Goal: Task Accomplishment & Management: Complete application form

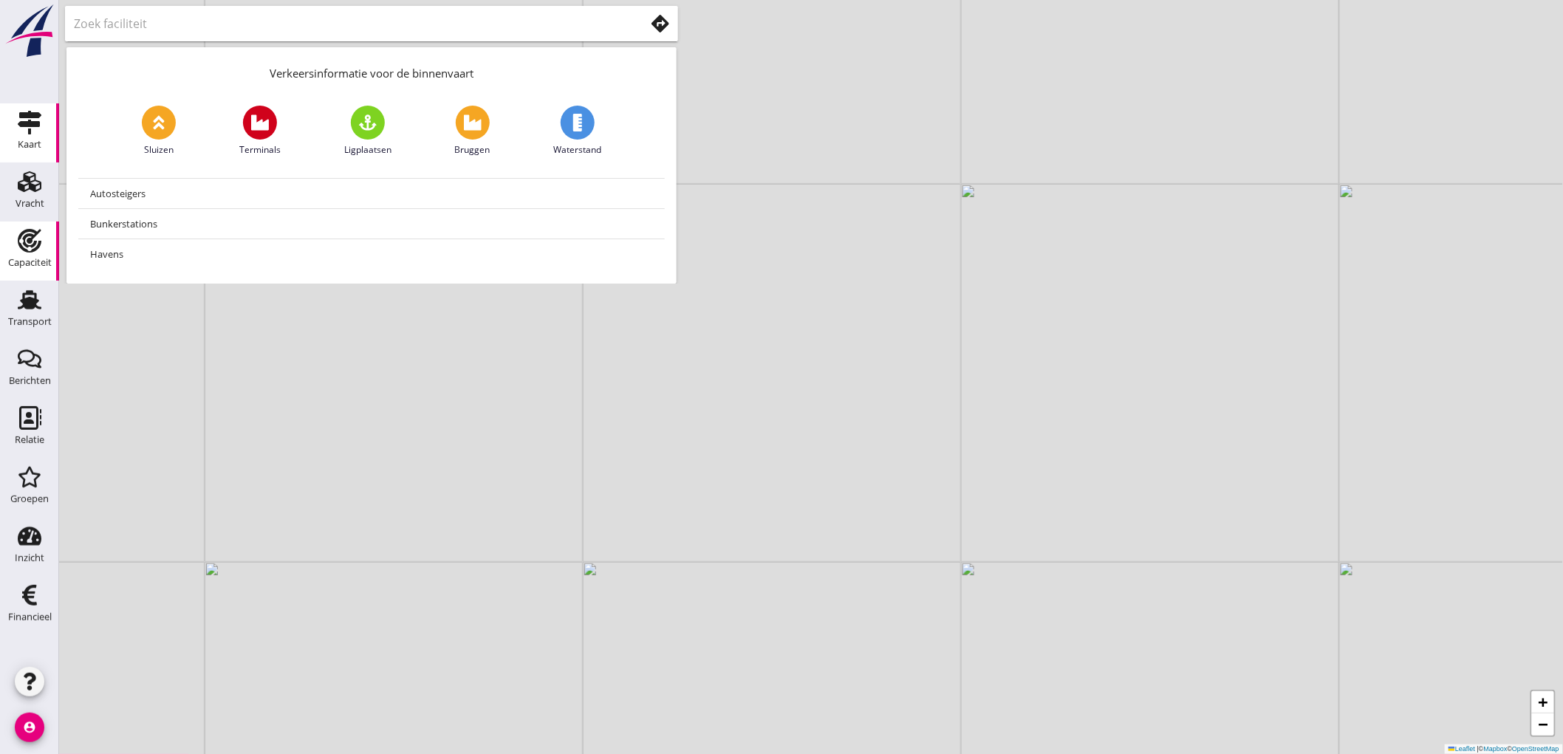
click at [38, 262] on div "Capaciteit" at bounding box center [30, 263] width 44 height 10
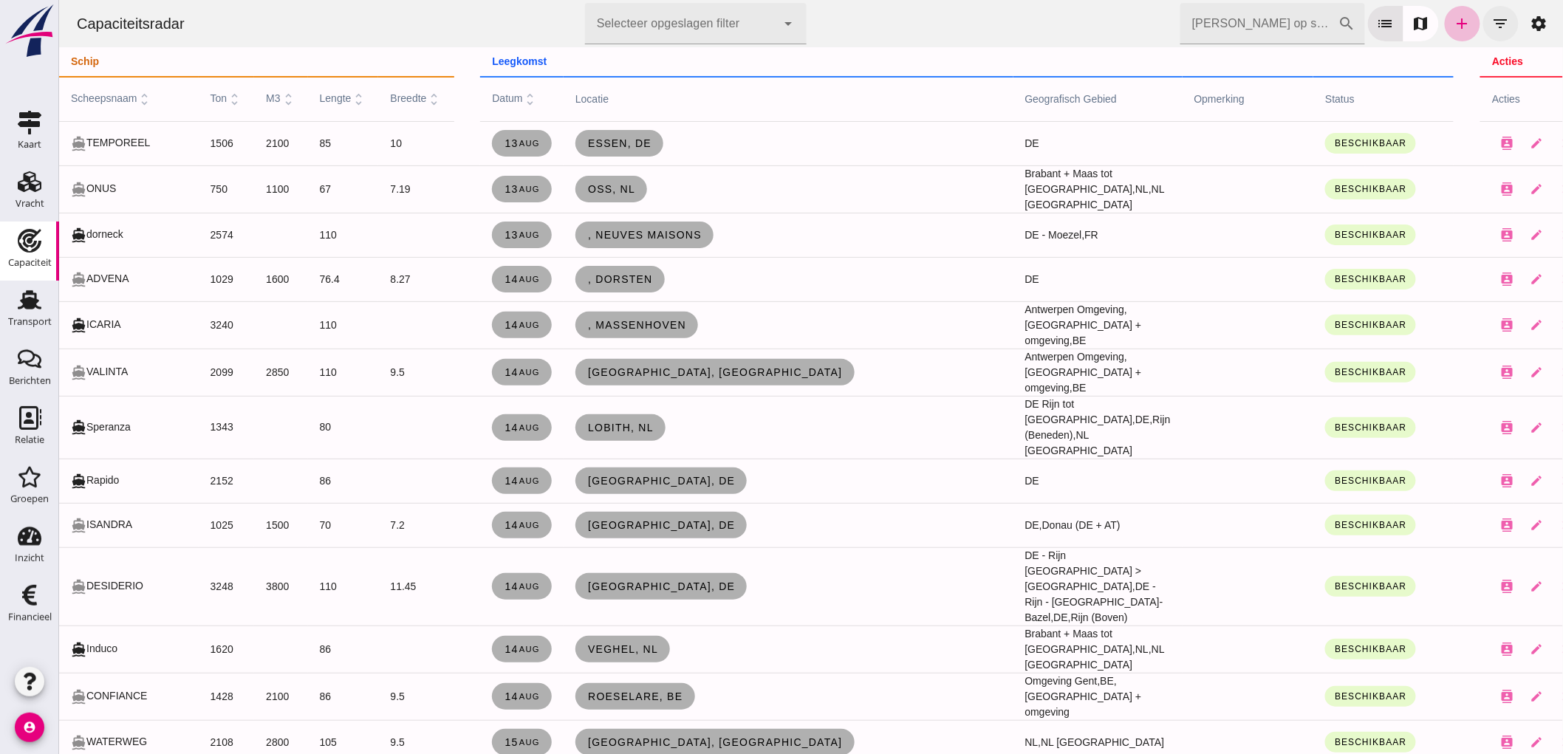
click at [1494, 18] on icon "filter_list" at bounding box center [1500, 24] width 18 height 18
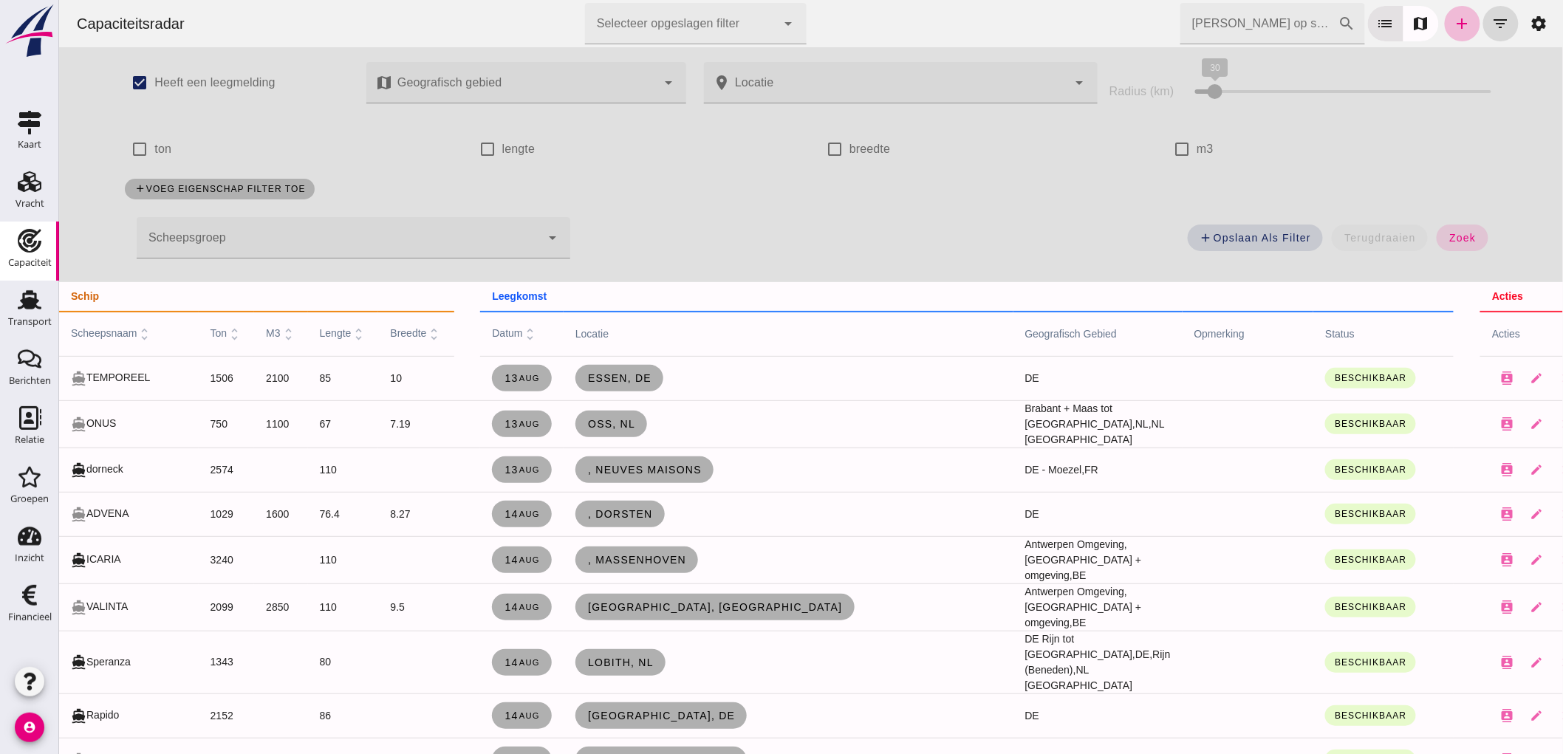
click at [1196, 166] on label "m3" at bounding box center [1204, 149] width 17 height 41
click input "m3"
checkbox input "true"
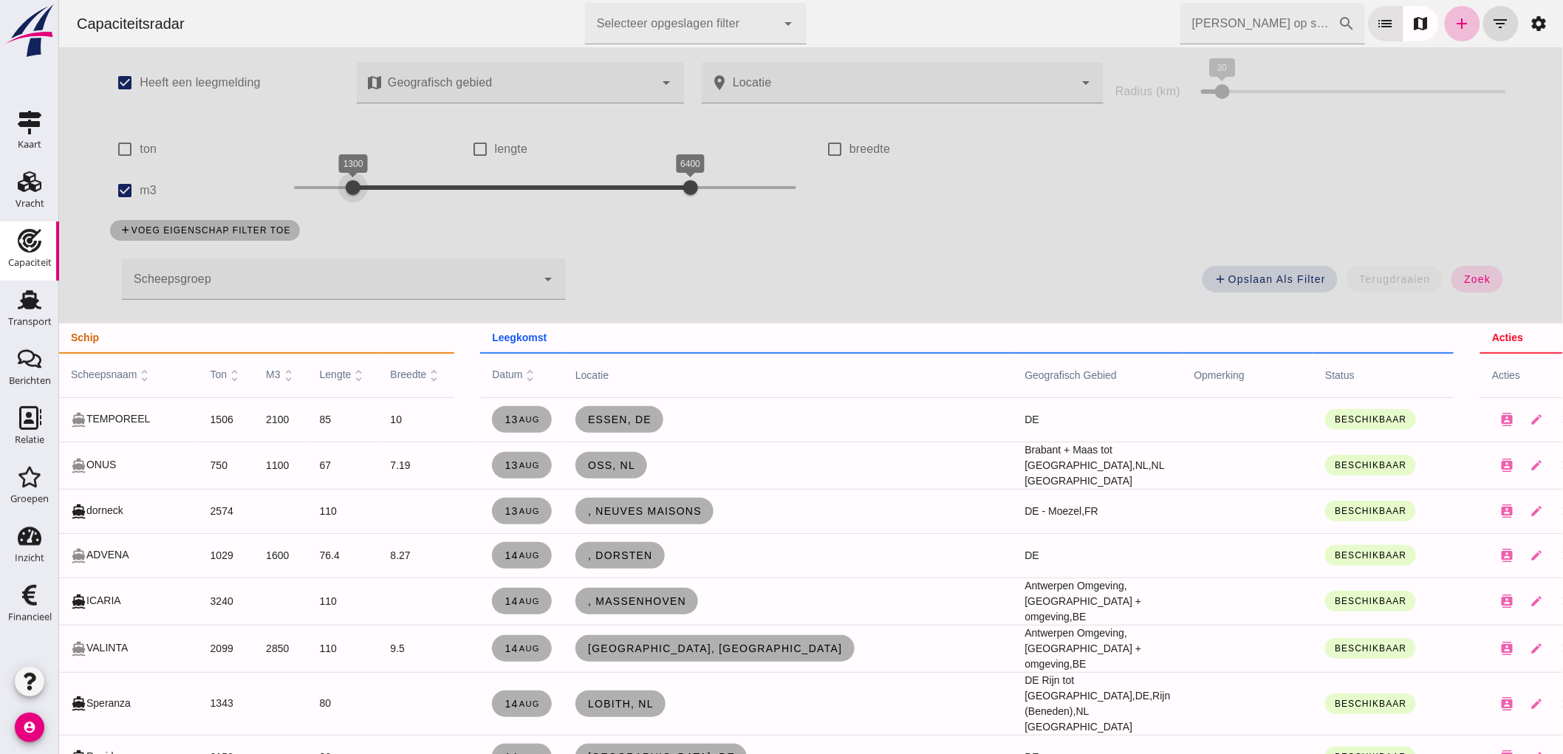
drag, startPoint x: 291, startPoint y: 179, endPoint x: 659, endPoint y: 178, distance: 367.9
click at [367, 210] on div "1400 6400 1300 6400" at bounding box center [544, 190] width 532 height 41
drag, startPoint x: 362, startPoint y: 185, endPoint x: 307, endPoint y: 209, distance: 59.6
click at [307, 209] on div "800 6400 800 6400" at bounding box center [544, 190] width 532 height 41
drag, startPoint x: 677, startPoint y: 186, endPoint x: 339, endPoint y: 215, distance: 338.8
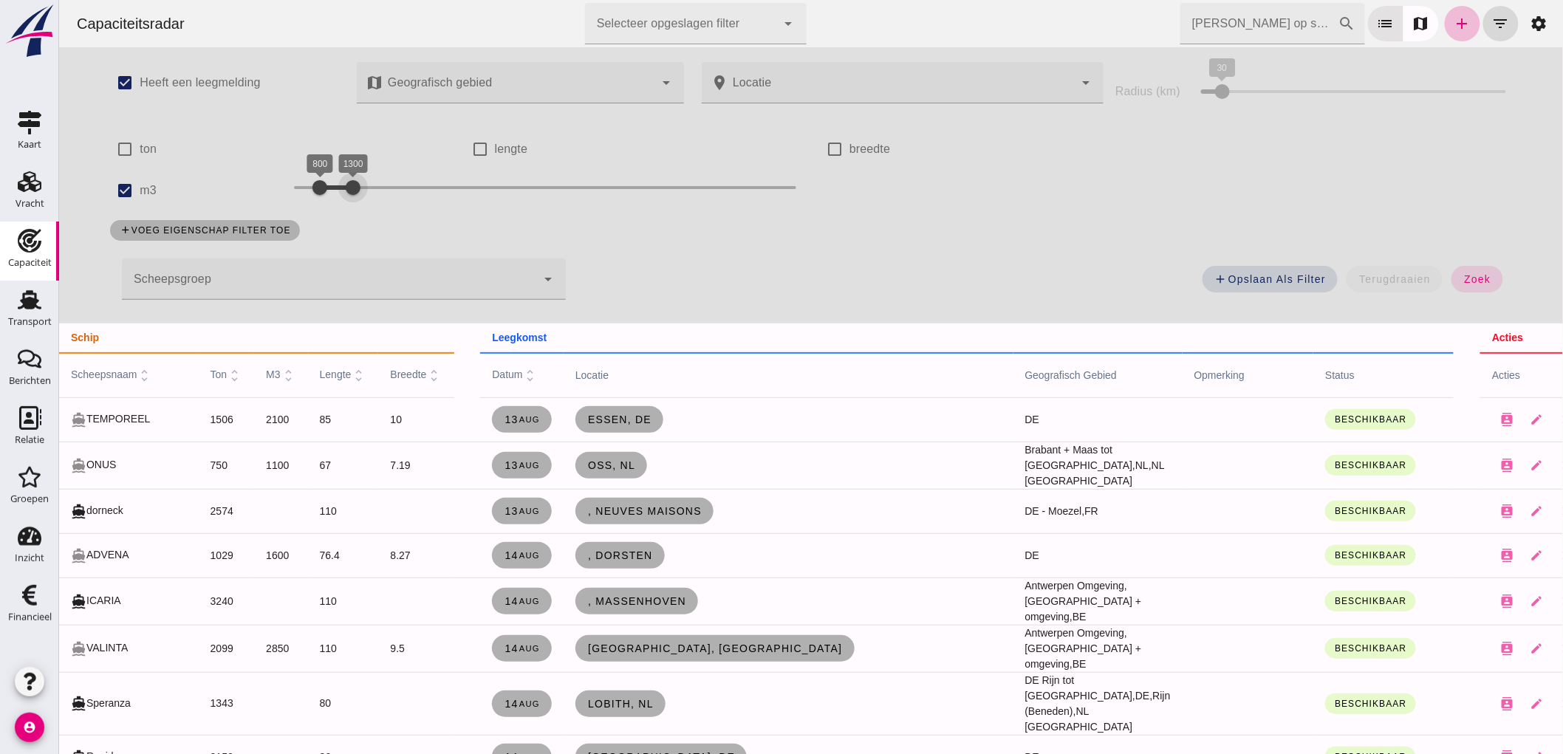
click div "check_box Heeft een leegmelding map Geografisch gebied Geografisch gebied cance…"
click button "zoek"
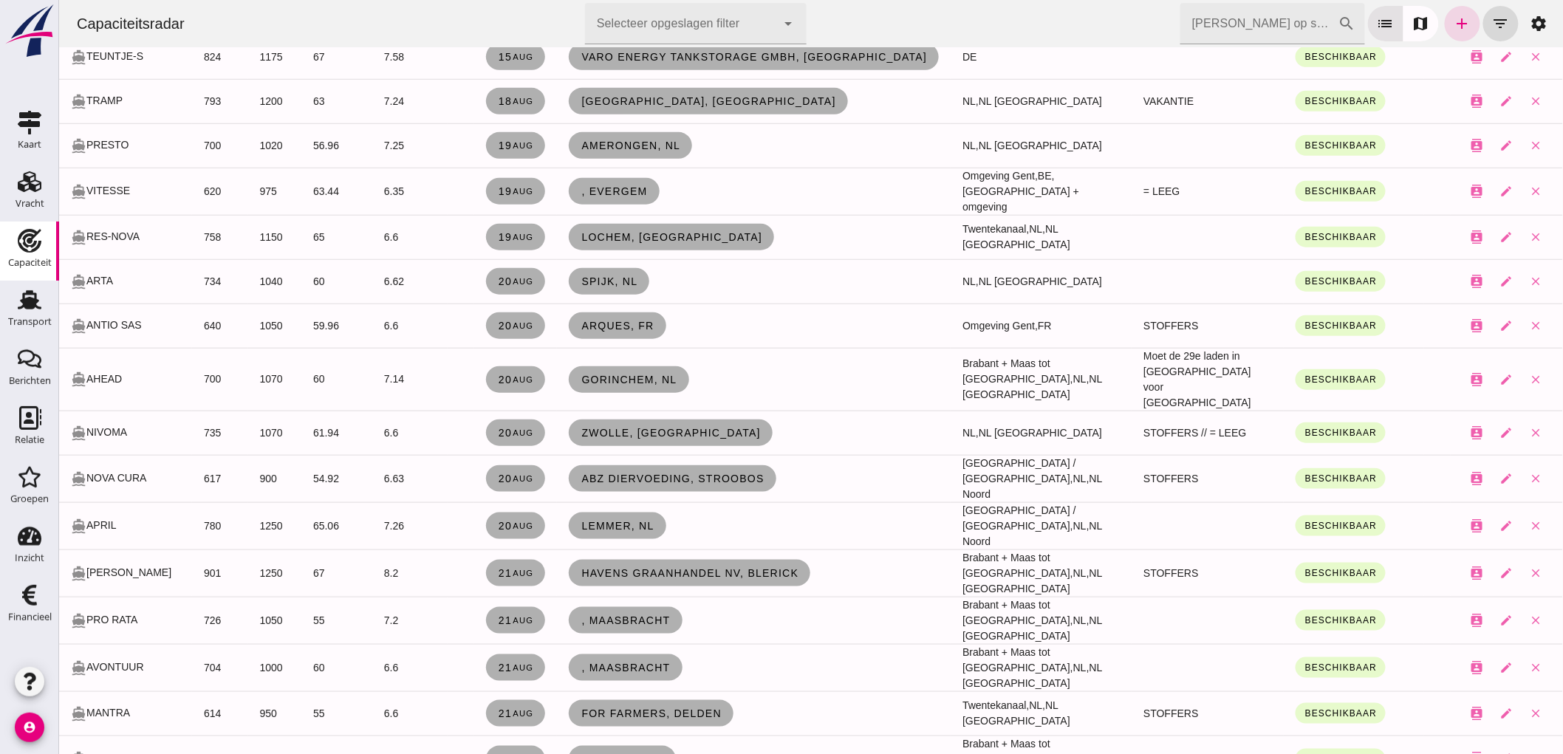
scroll to position [164, 0]
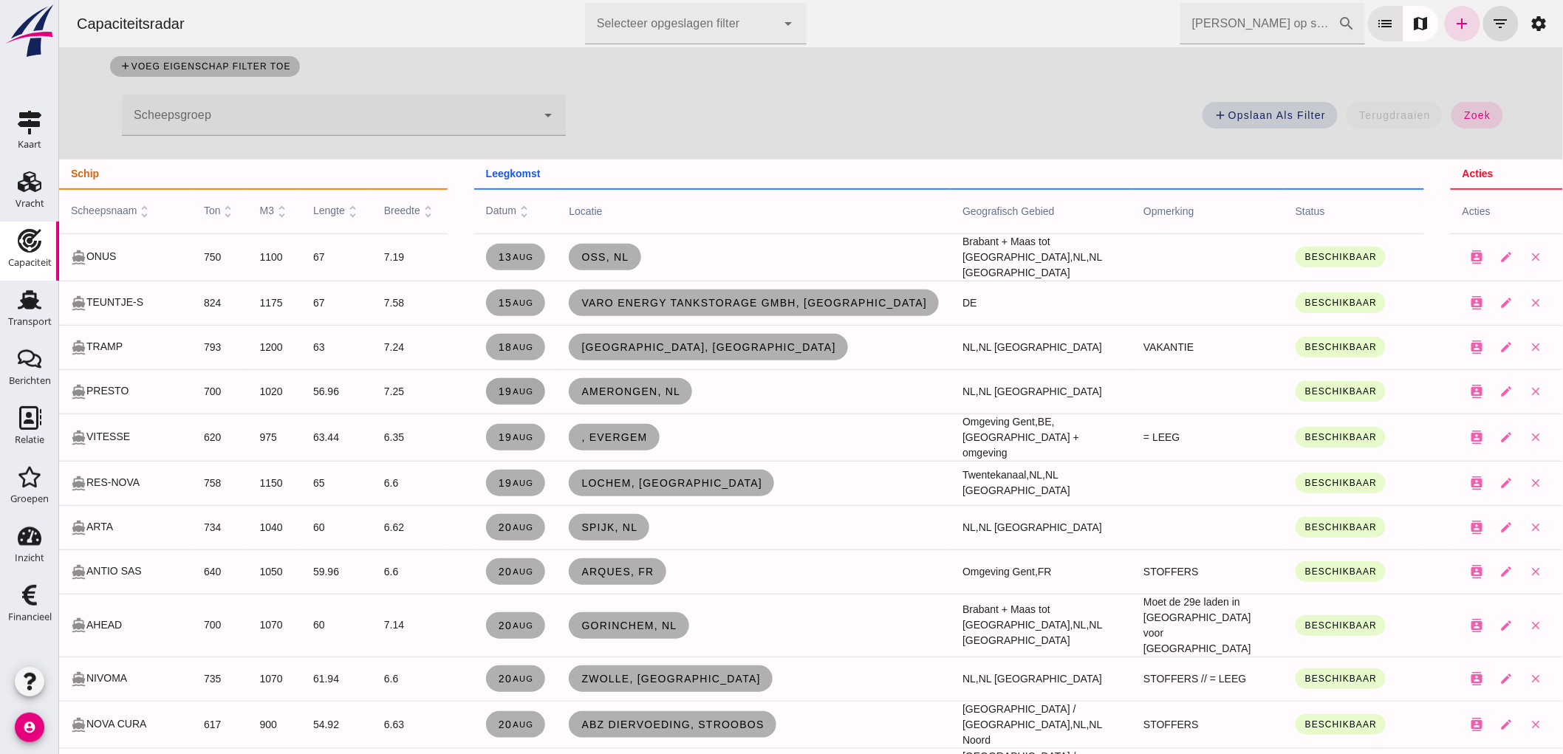
click at [494, 378] on link "[DATE]" at bounding box center [515, 391] width 60 height 27
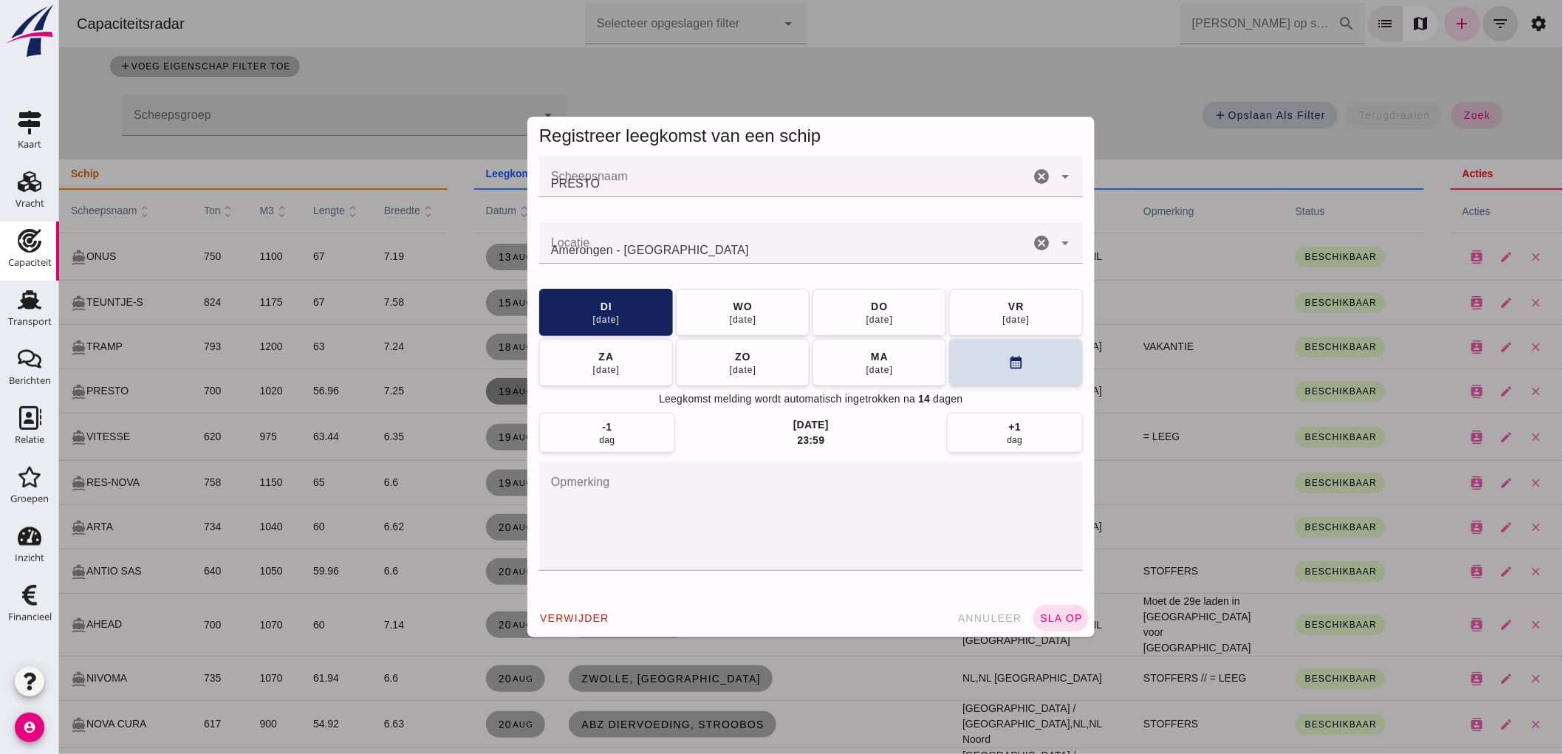
scroll to position [0, 0]
click button "[DATE]"
click span "sla op"
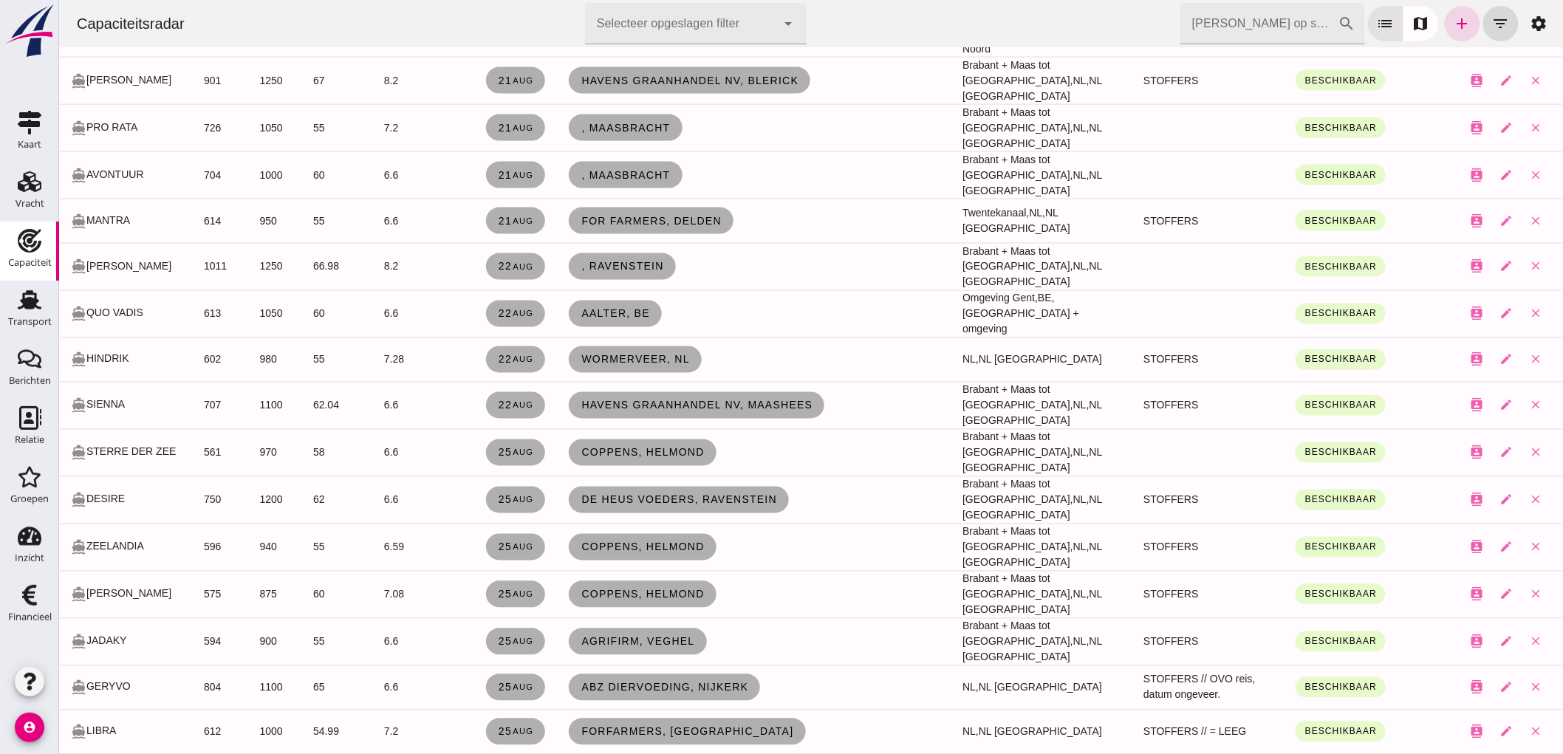
scroll to position [985, 0]
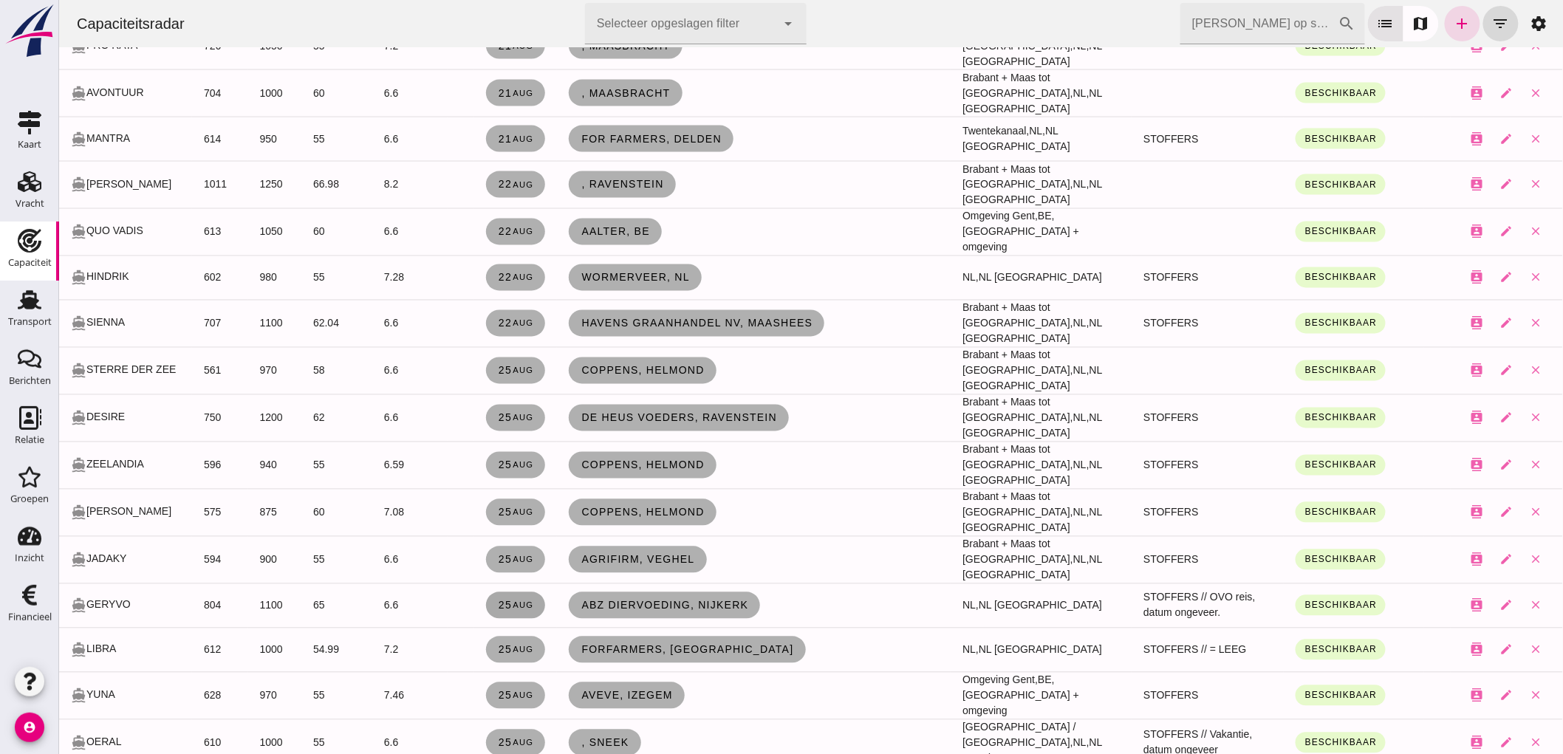
click span "[DATE]"
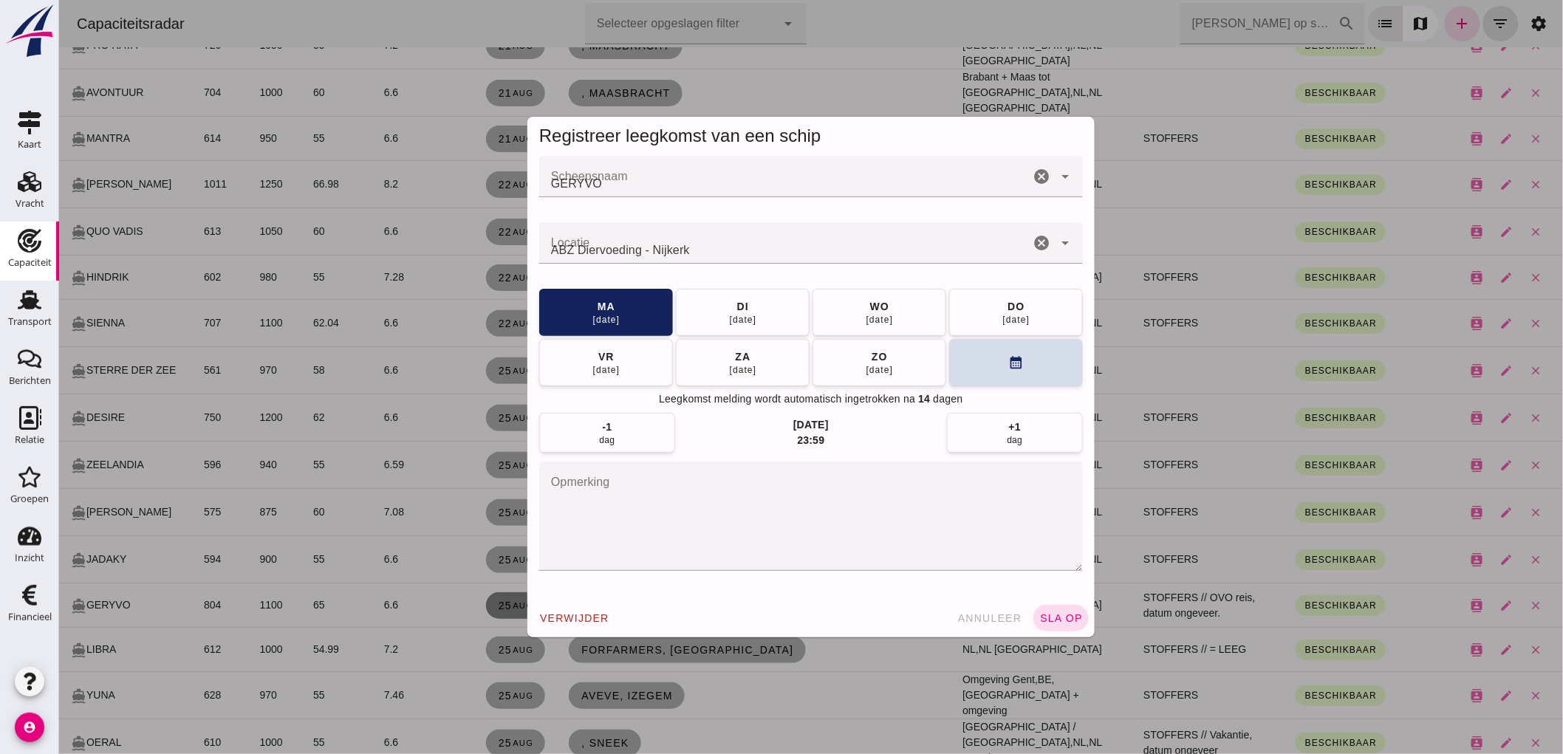
scroll to position [0, 0]
click button "[DATE]"
click button "sla op"
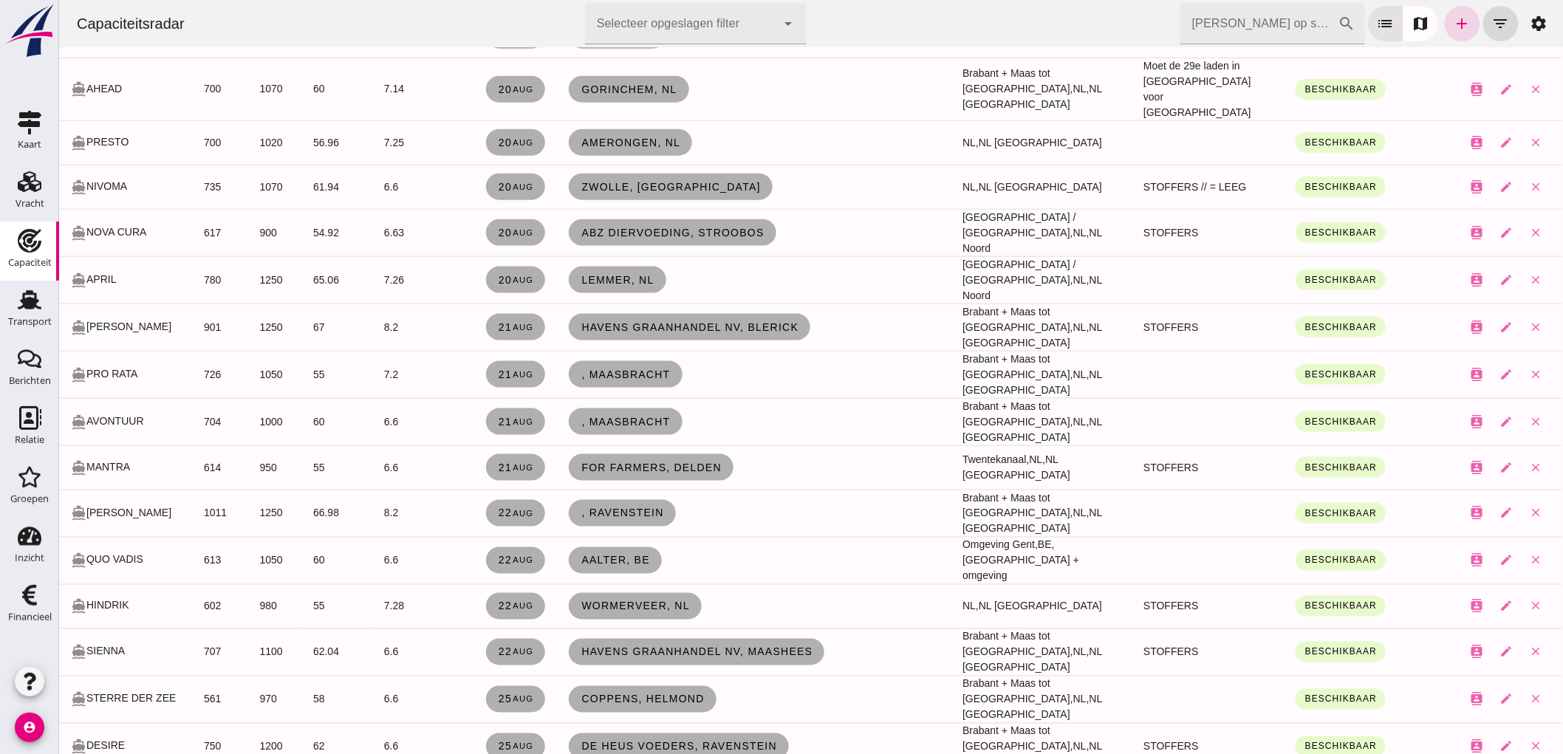
scroll to position [410, 0]
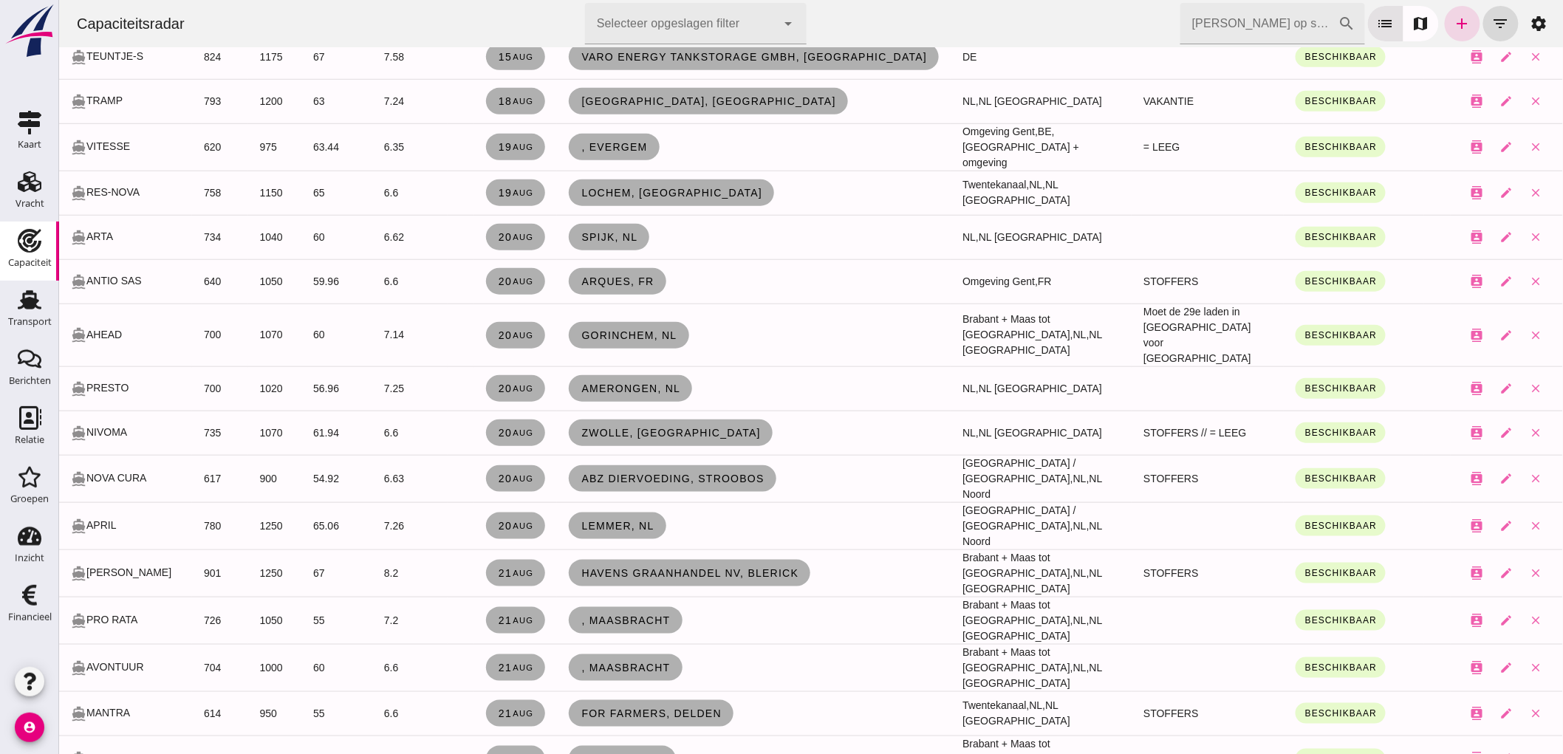
click input "[PERSON_NAME] op scheepsnaam"
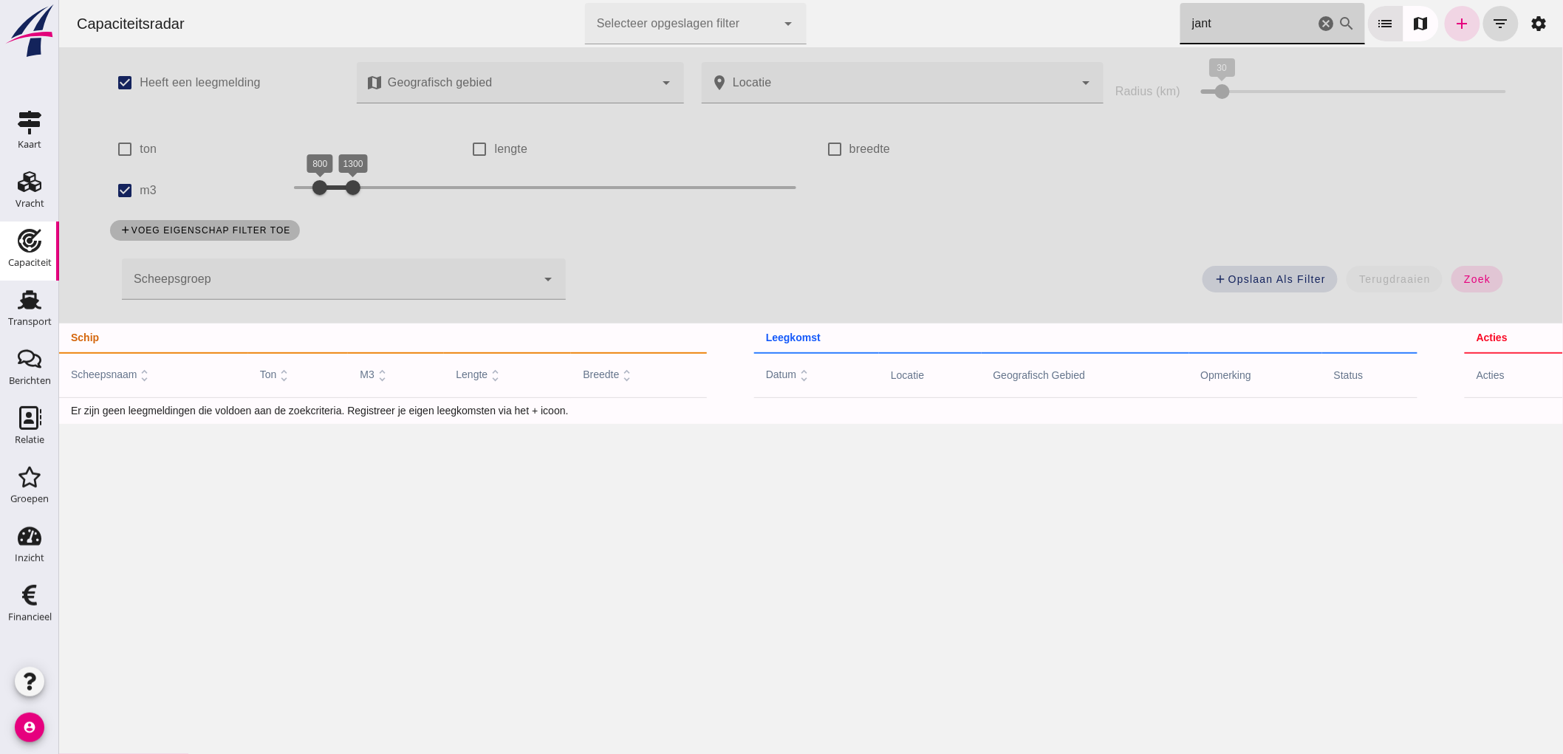
scroll to position [0, 0]
type input "jant"
click div "check_box m3"
click input "m3"
checkbox input "false"
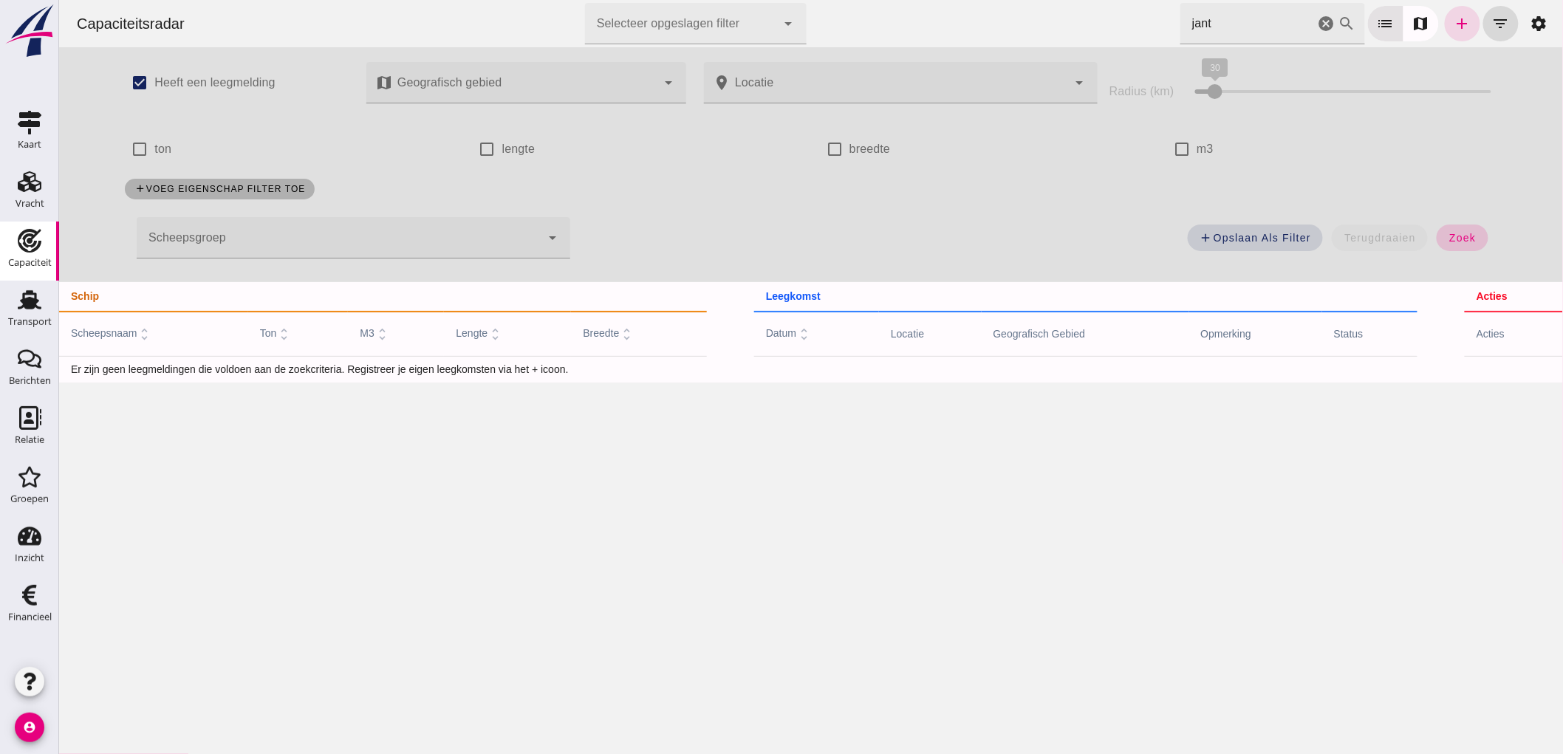
click span "zoek"
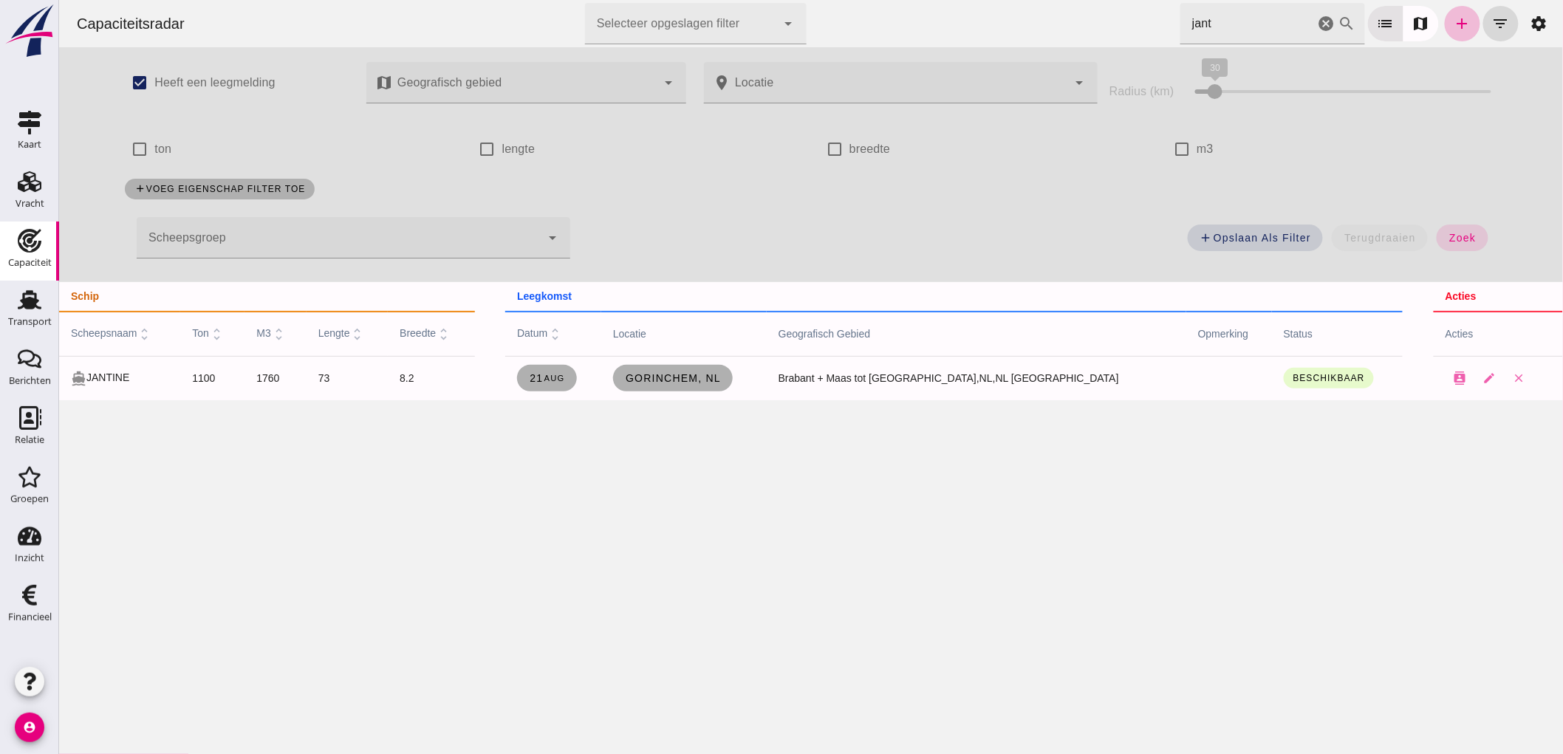
click icon "cancel"
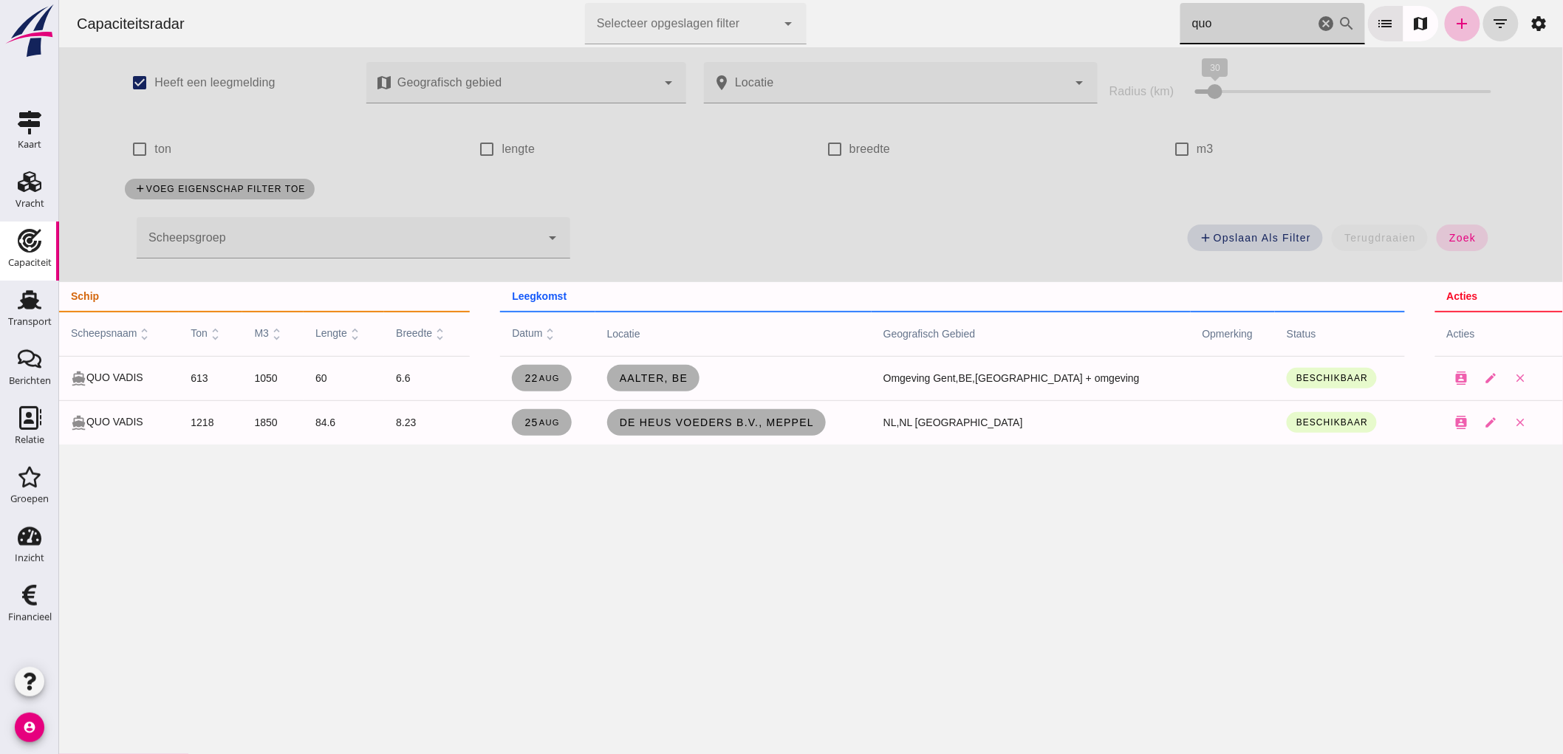
type input "quo"
click icon "cancel"
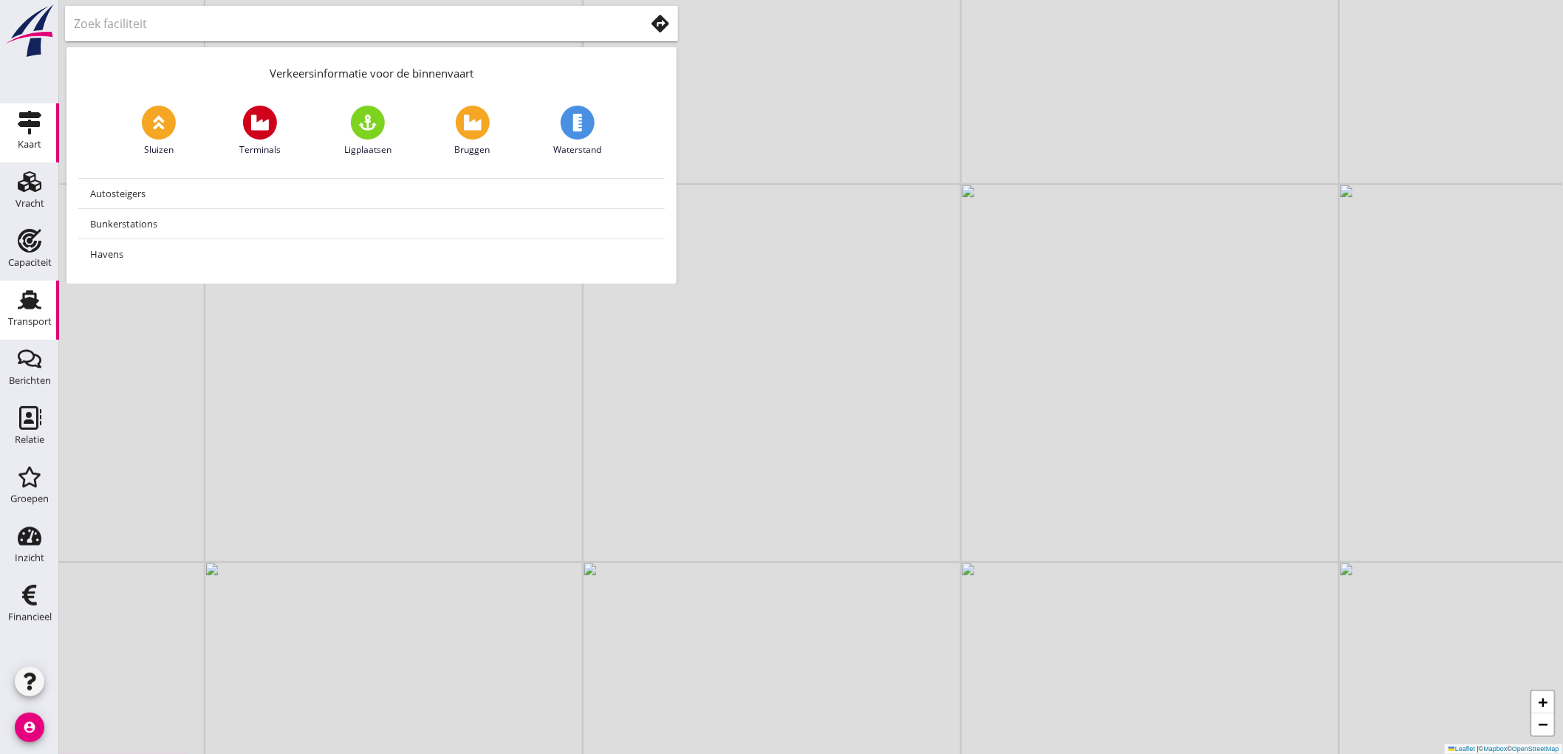
click at [38, 312] on div "Transport" at bounding box center [30, 322] width 44 height 21
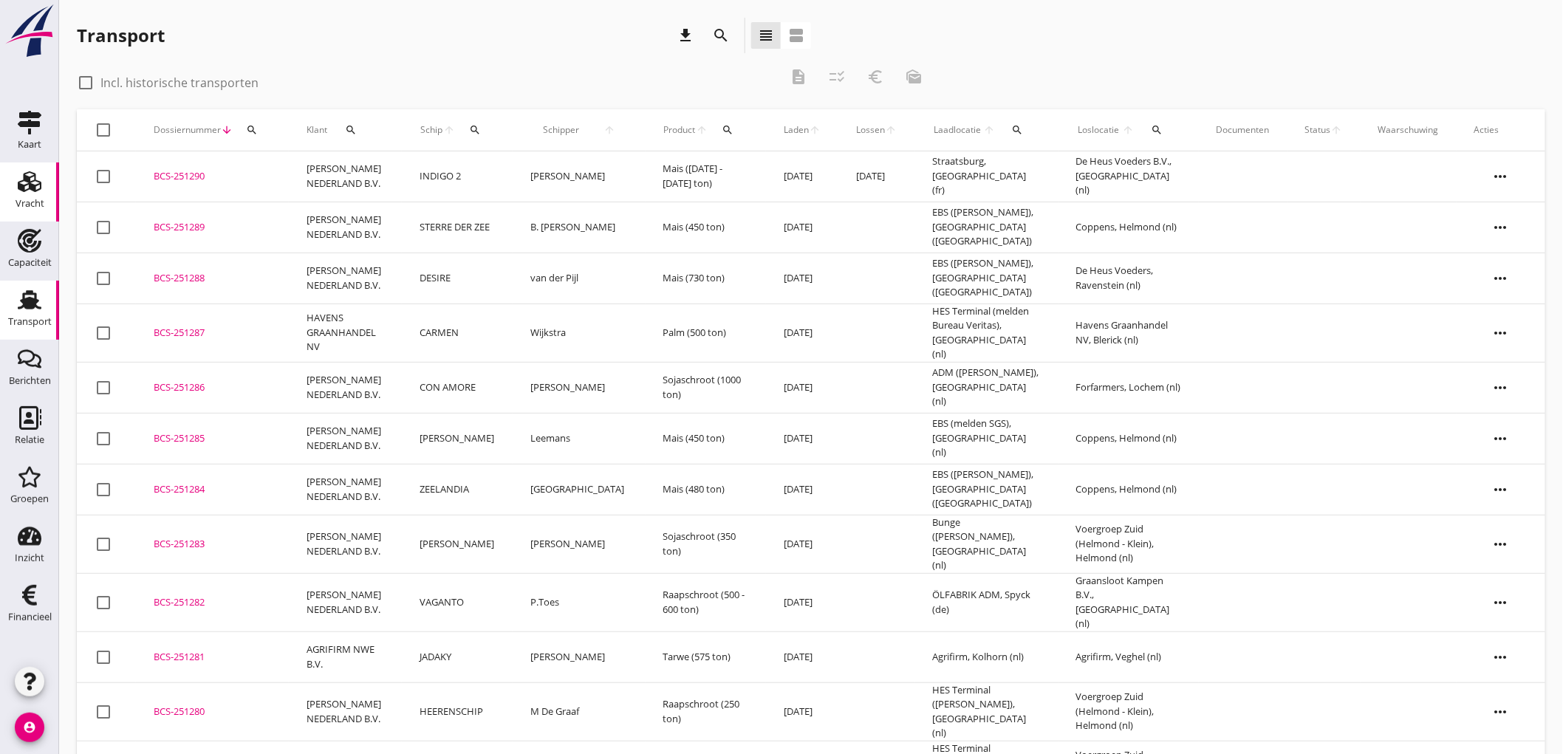
click at [18, 175] on icon "Vracht" at bounding box center [30, 182] width 24 height 24
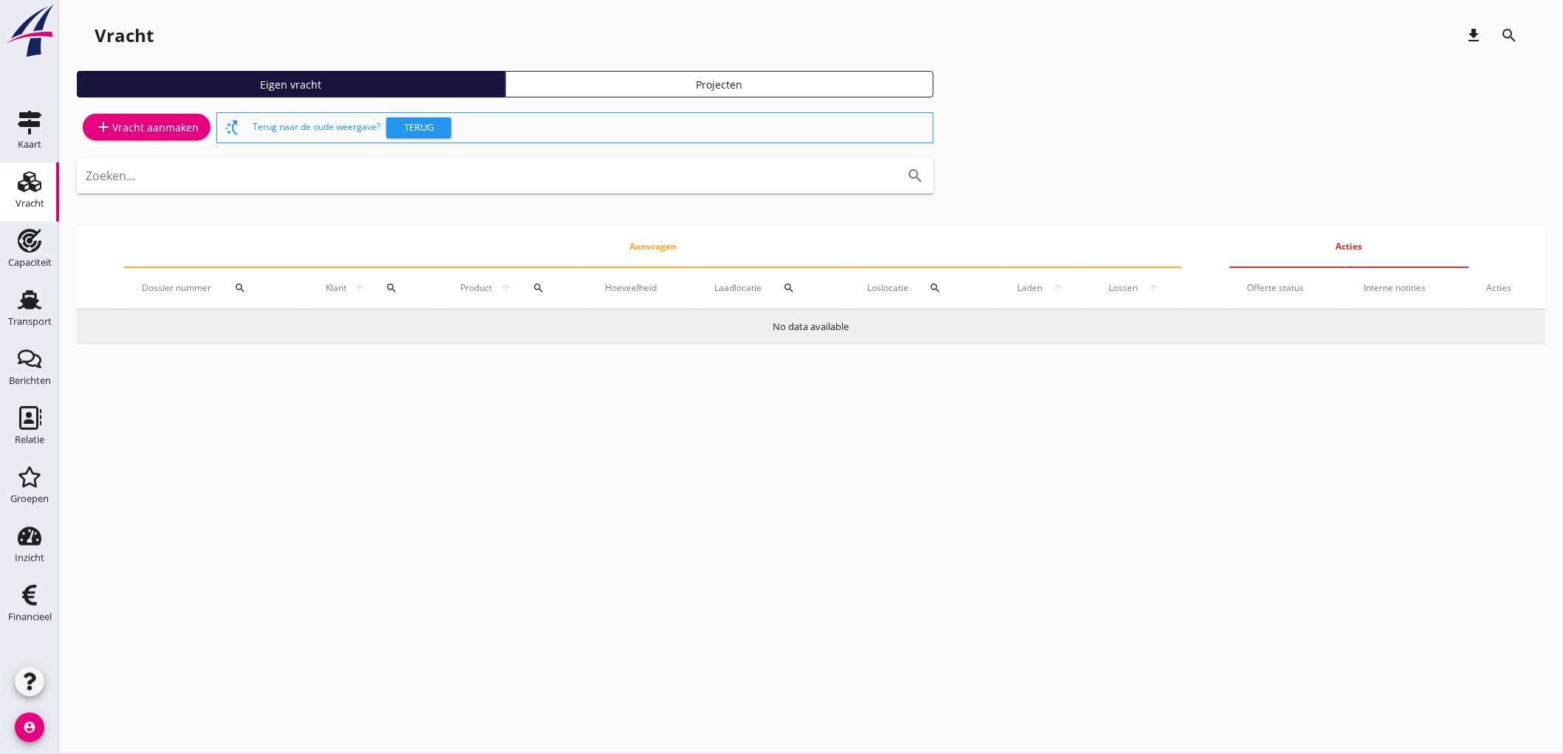
drag, startPoint x: 77, startPoint y: 233, endPoint x: 973, endPoint y: 327, distance: 900.9
click at [973, 327] on table "Aanvragen Acties Dossier nummer search Klant arrow_upward search Product arrow_…" at bounding box center [811, 285] width 1469 height 119
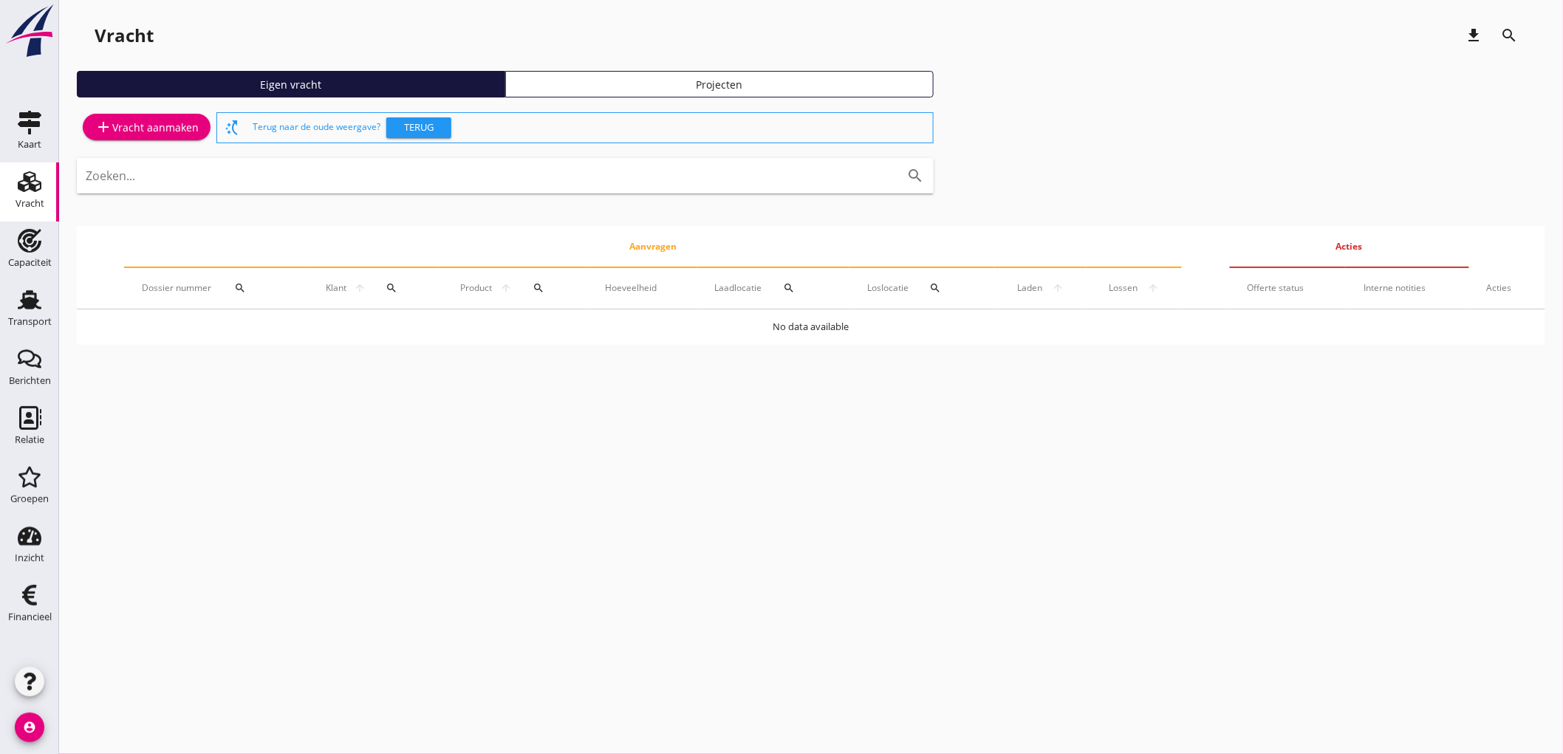
drag, startPoint x: 1555, startPoint y: 329, endPoint x: 136, endPoint y: 242, distance: 1421.7
click at [138, 242] on div "Vracht download search Eigen vracht Projecten add Vracht aanmaken switch_access…" at bounding box center [811, 187] width 1504 height 375
click at [133, 246] on th "Aanvragen" at bounding box center [653, 246] width 1058 height 41
drag, startPoint x: 75, startPoint y: 212, endPoint x: 968, endPoint y: 355, distance: 904.5
click at [968, 355] on div "Vracht download search Eigen vracht Projecten add Vracht aanmaken switch_access…" at bounding box center [811, 187] width 1504 height 375
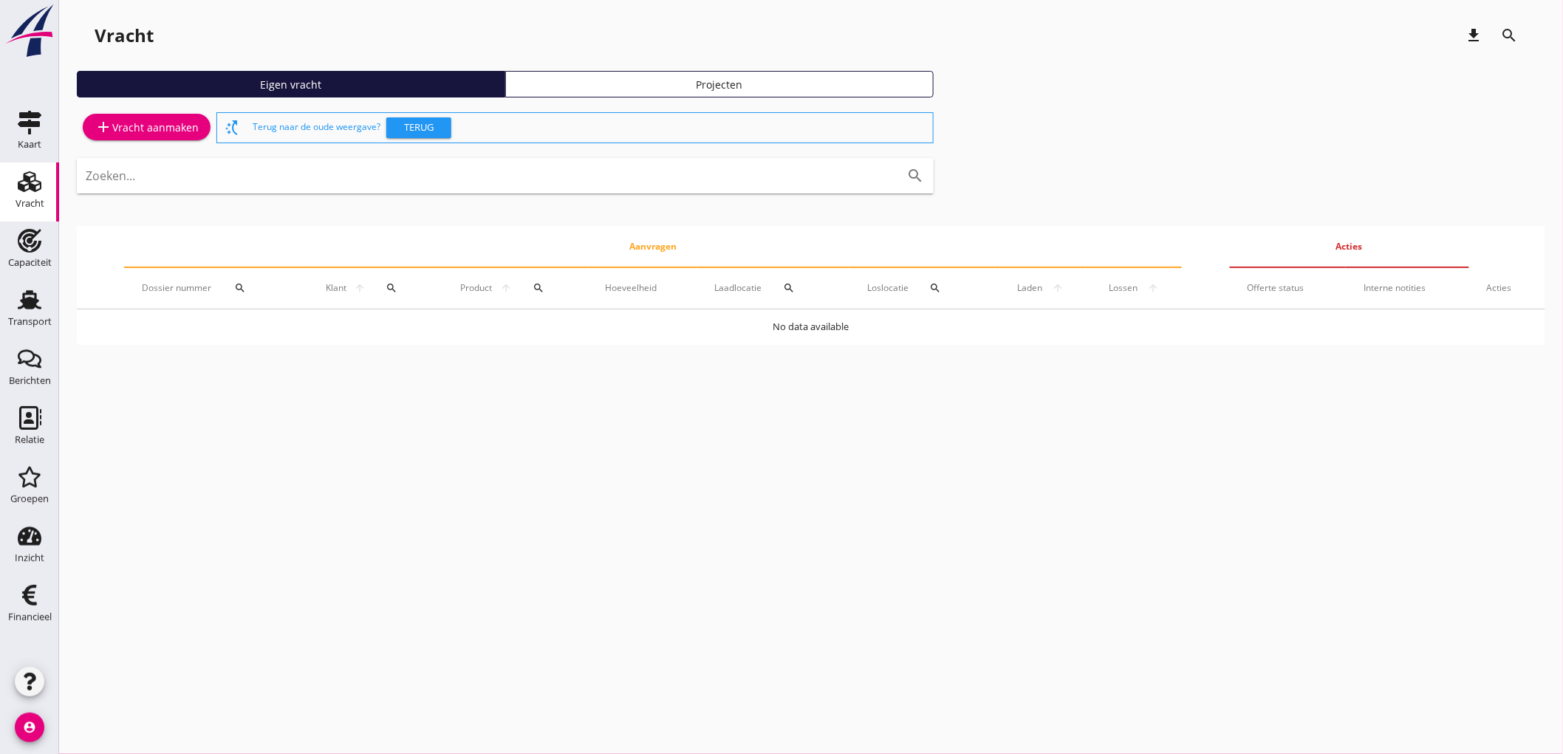
click at [807, 375] on div "cancel You are impersonating another user. Vracht download search Eigen vracht …" at bounding box center [811, 377] width 1504 height 754
drag, startPoint x: 872, startPoint y: 329, endPoint x: 191, endPoint y: 248, distance: 686.6
click at [191, 248] on table "Aanvragen Acties Dossier nummer search Klant arrow_upward search Product arrow_…" at bounding box center [811, 285] width 1469 height 119
click at [674, 216] on div "add Vracht aanmaken switch_access_shortcut Terug naar de oude weergave? Terug Z…" at bounding box center [811, 227] width 1469 height 236
drag, startPoint x: 96, startPoint y: 218, endPoint x: 717, endPoint y: 360, distance: 637.2
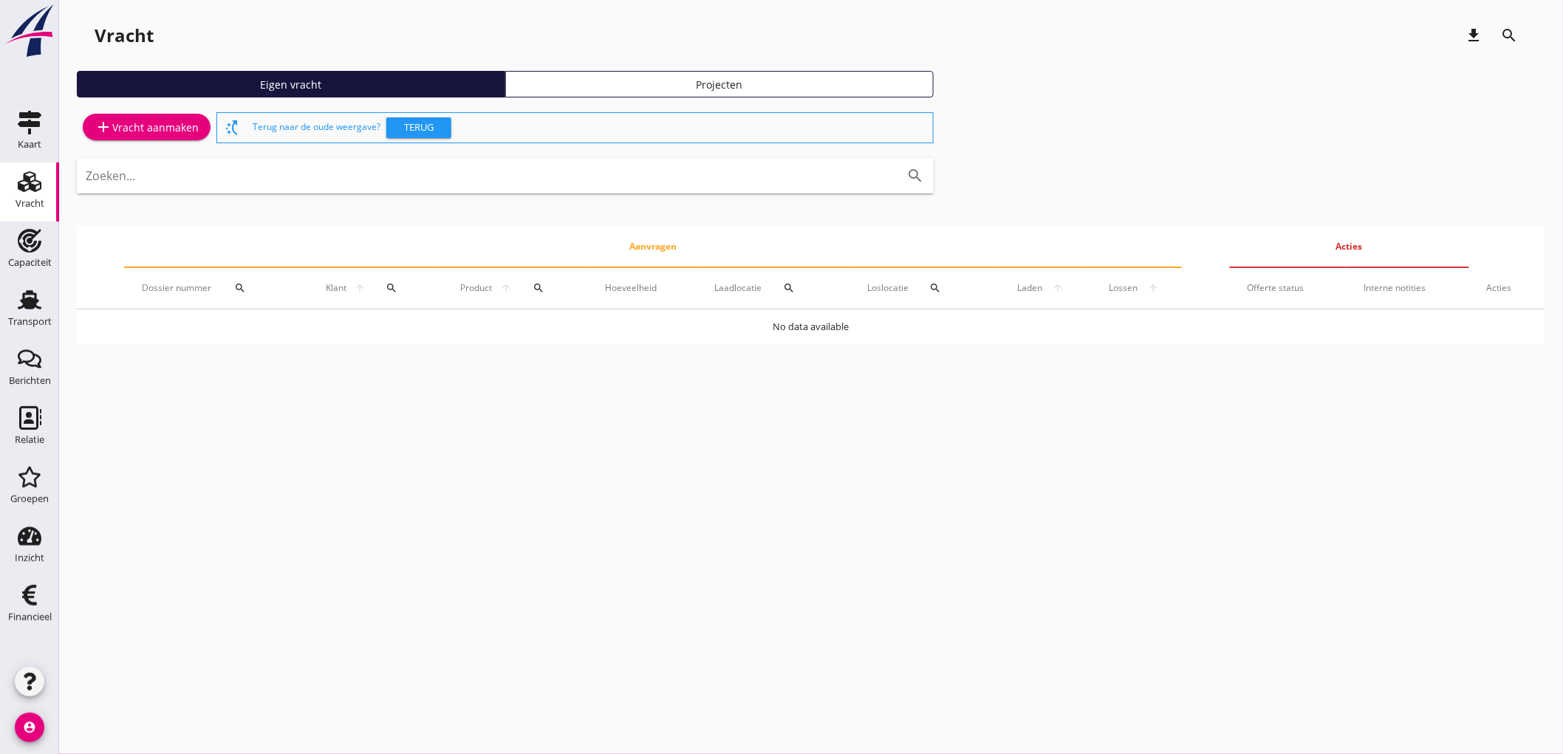
click at [728, 342] on div "add Vracht aanmaken switch_access_shortcut Terug naar de oude weergave? Terug Z…" at bounding box center [811, 227] width 1469 height 236
click at [37, 295] on icon "Transport" at bounding box center [30, 300] width 24 height 24
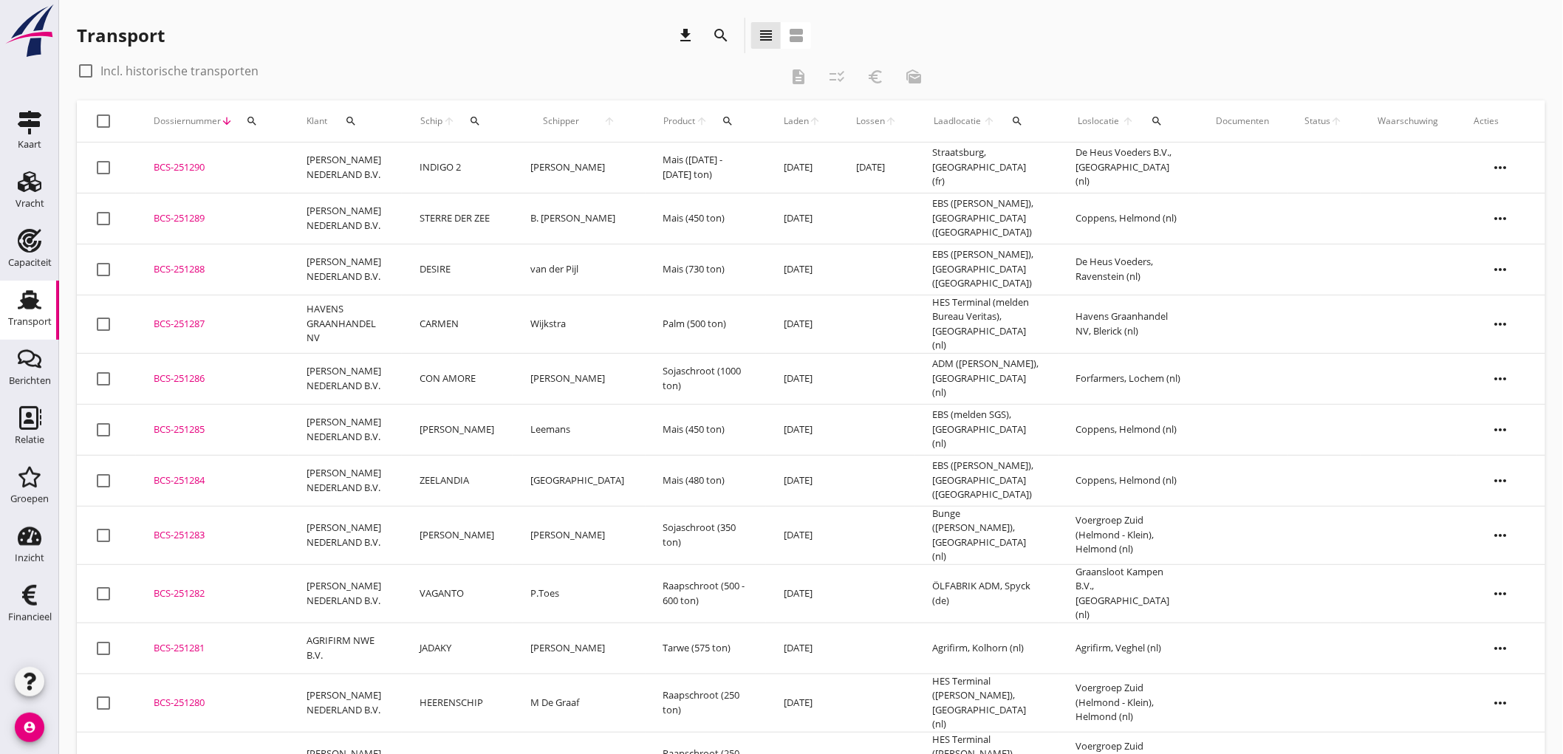
click at [5, 298] on link "Transport Transport" at bounding box center [29, 310] width 59 height 59
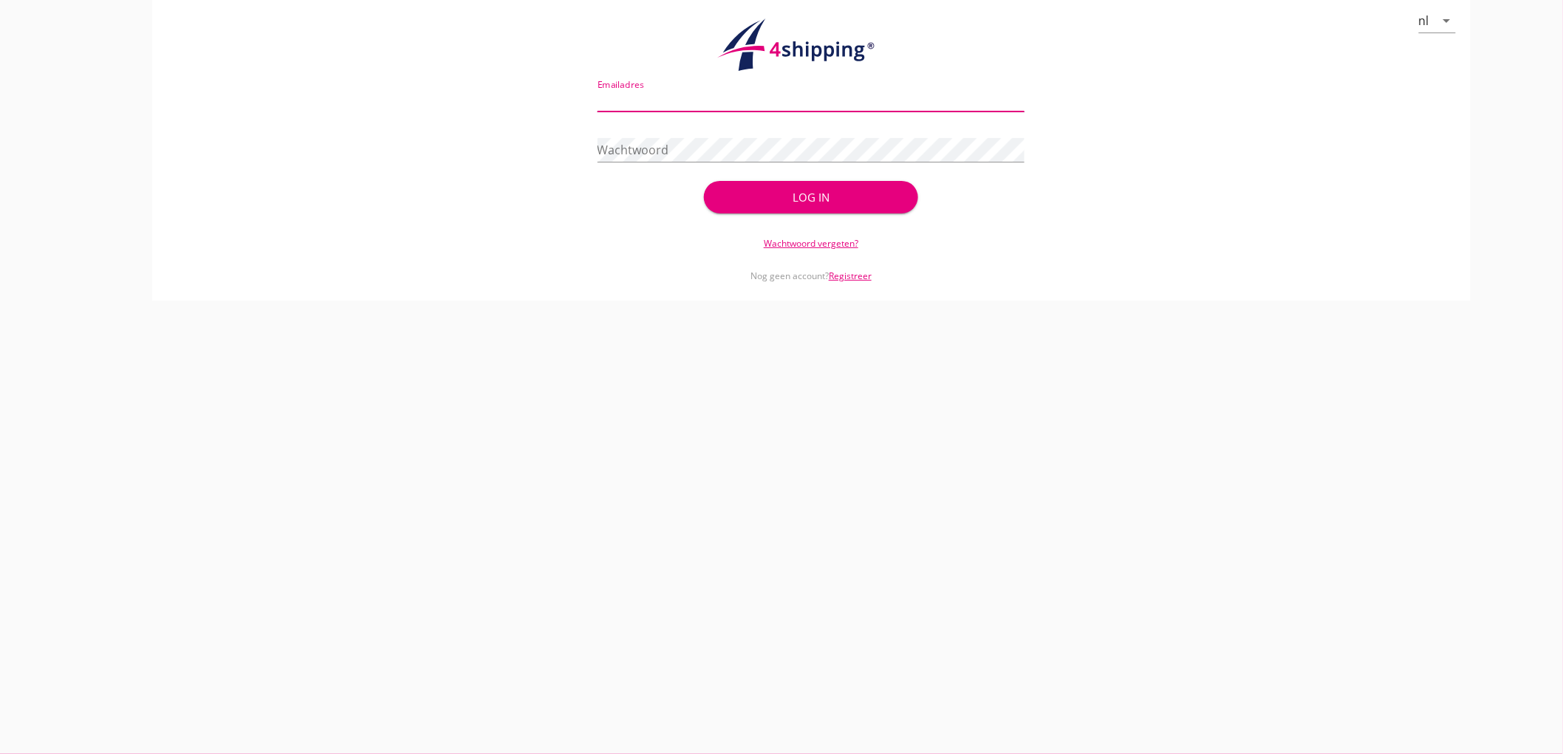
click at [837, 102] on input "Emailadres" at bounding box center [812, 100] width 428 height 24
type input "bouman@stoffersbevrachtingen.nl"
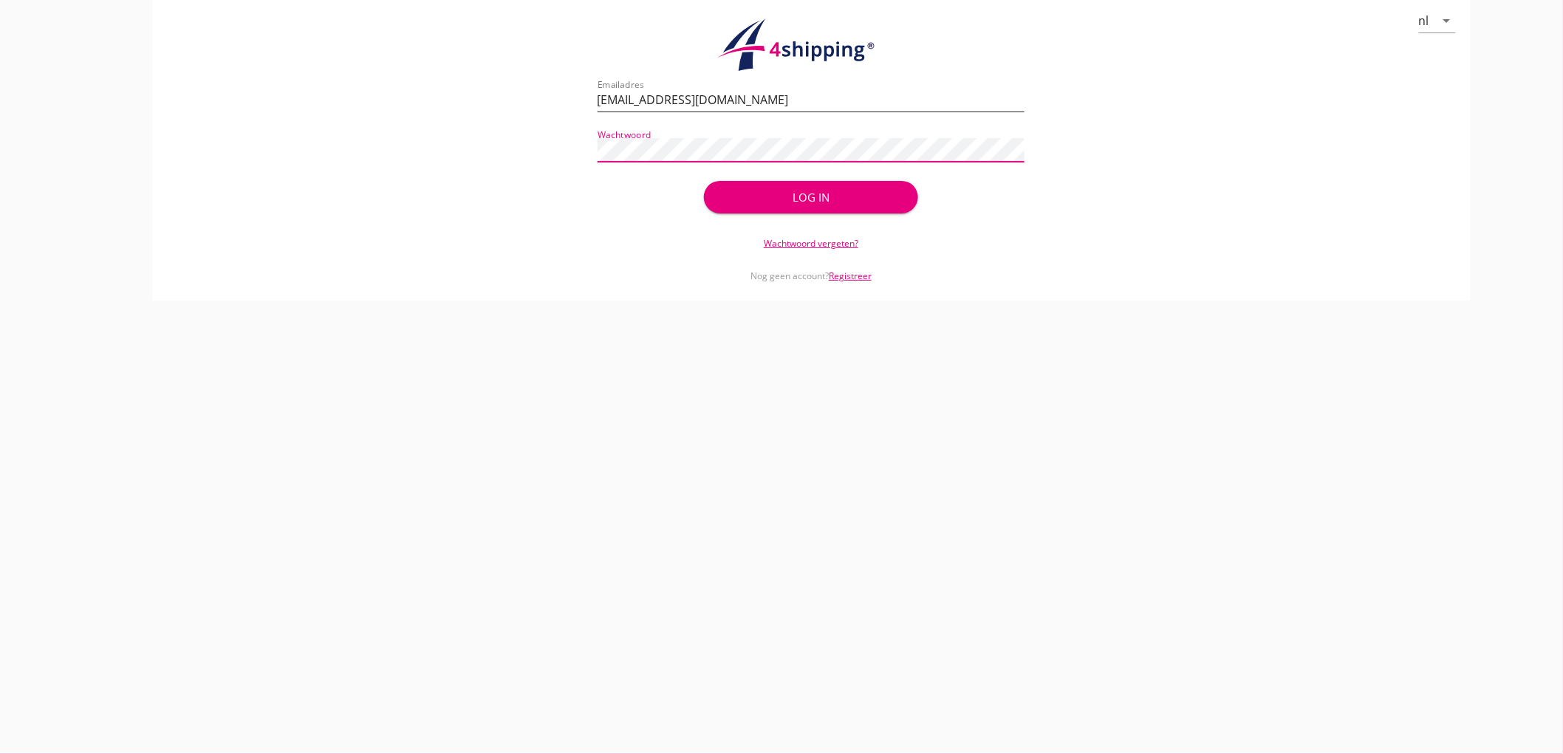
click at [704, 181] on button "Log in" at bounding box center [810, 197] width 213 height 33
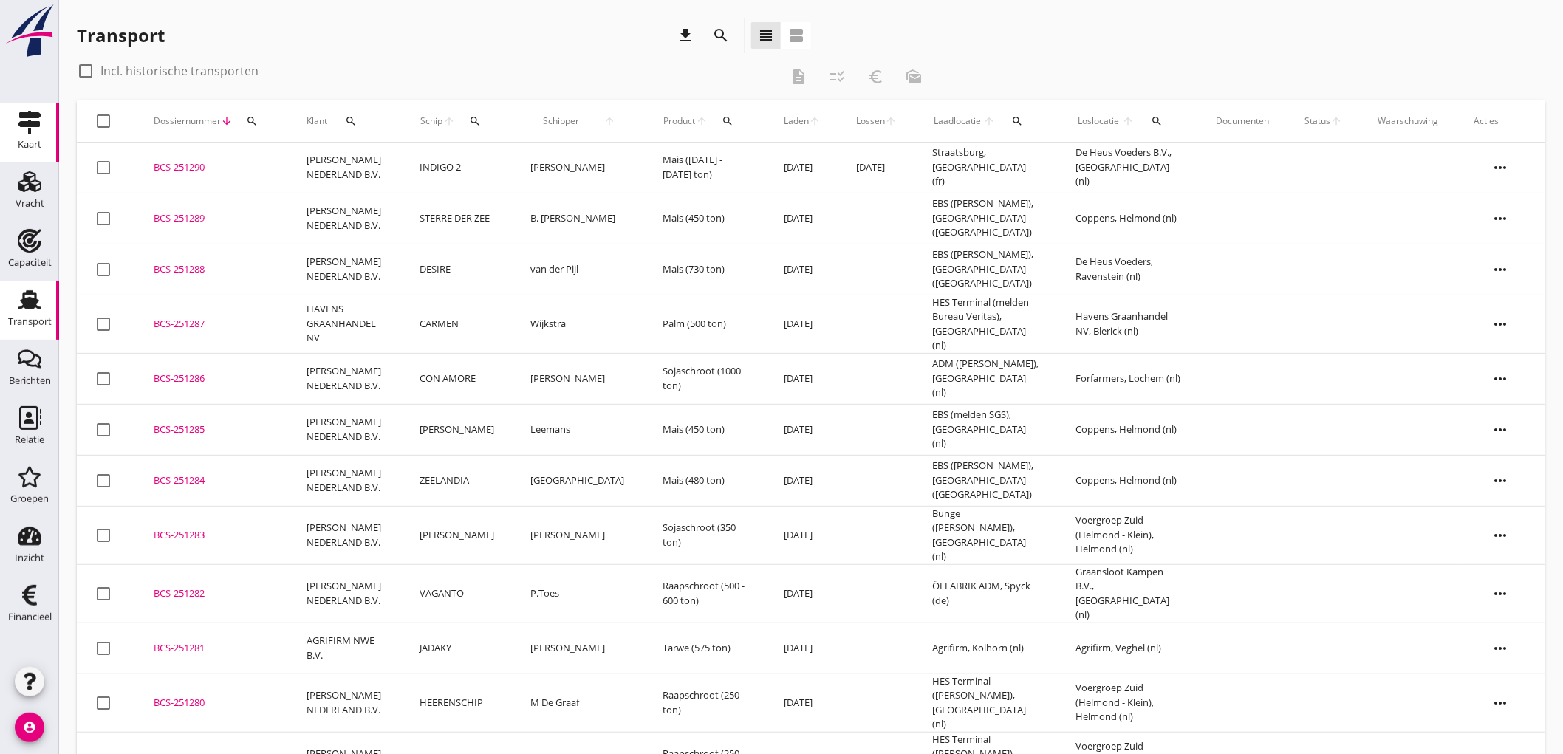
click at [34, 112] on icon "Kaart" at bounding box center [30, 123] width 24 height 24
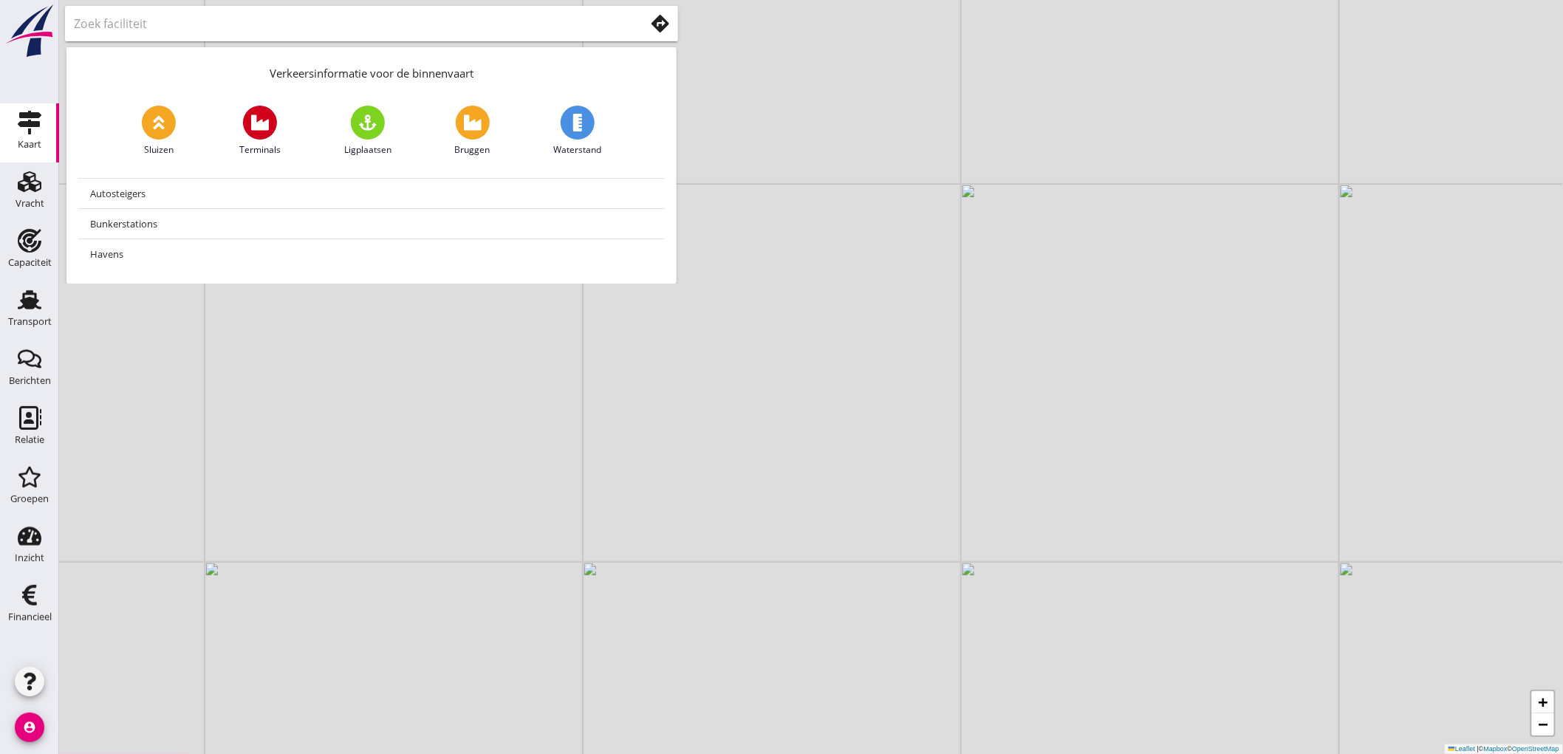
click at [663, 21] on icon at bounding box center [661, 24] width 18 height 18
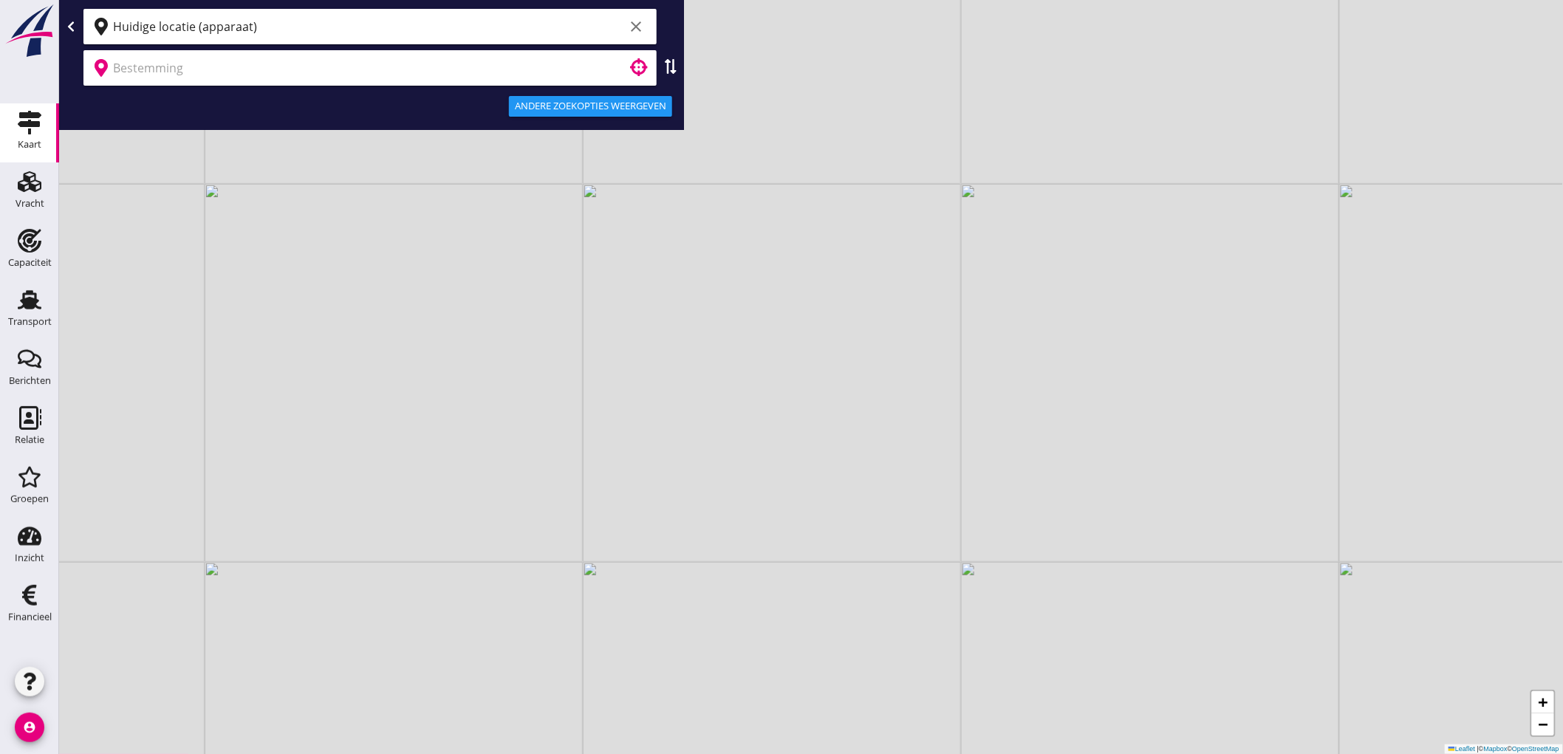
click at [533, 28] on input "Huidige locatie (apparaat)" at bounding box center [368, 27] width 511 height 24
type input "t"
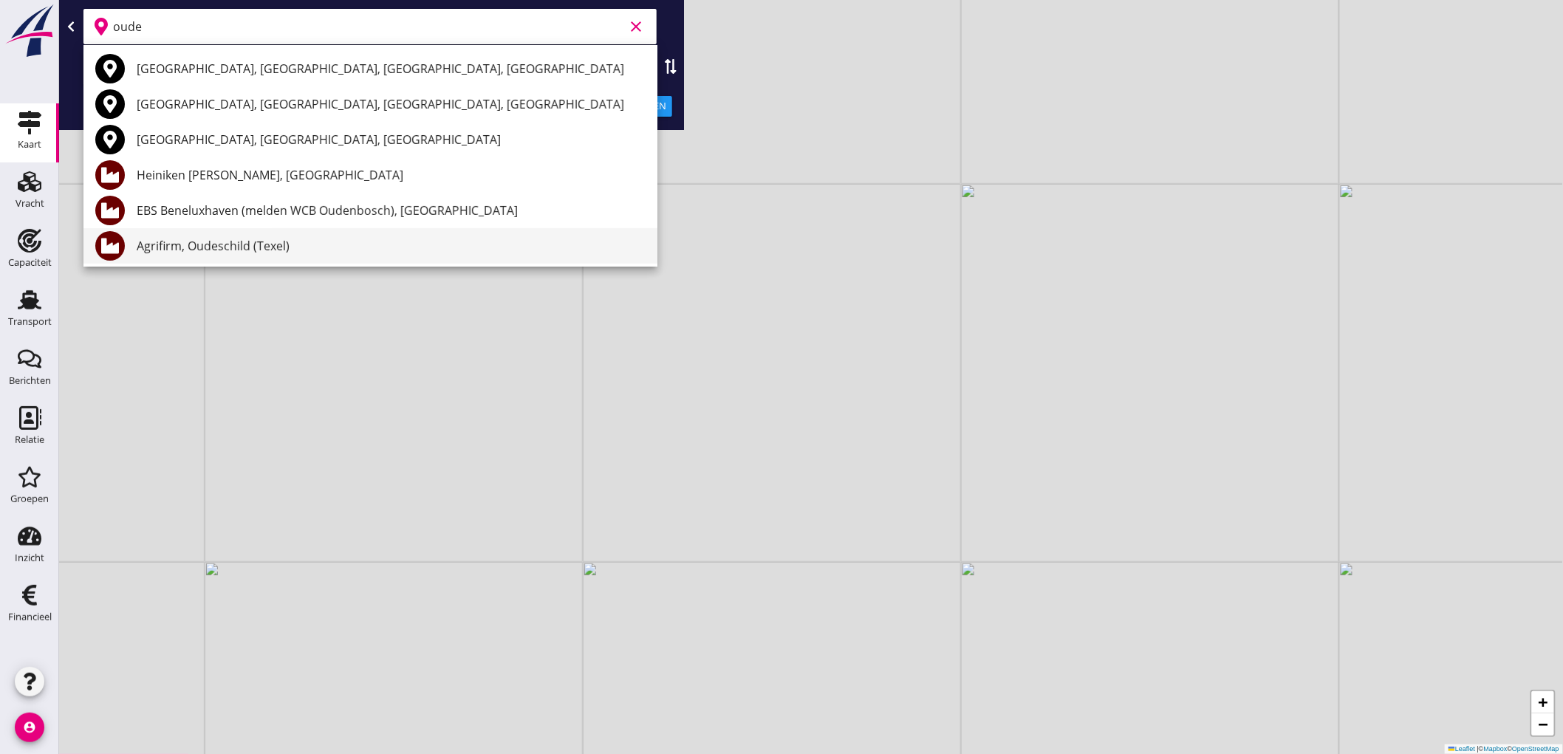
click at [320, 248] on div "Agrifirm, Oudeschild (Texel)" at bounding box center [391, 246] width 509 height 18
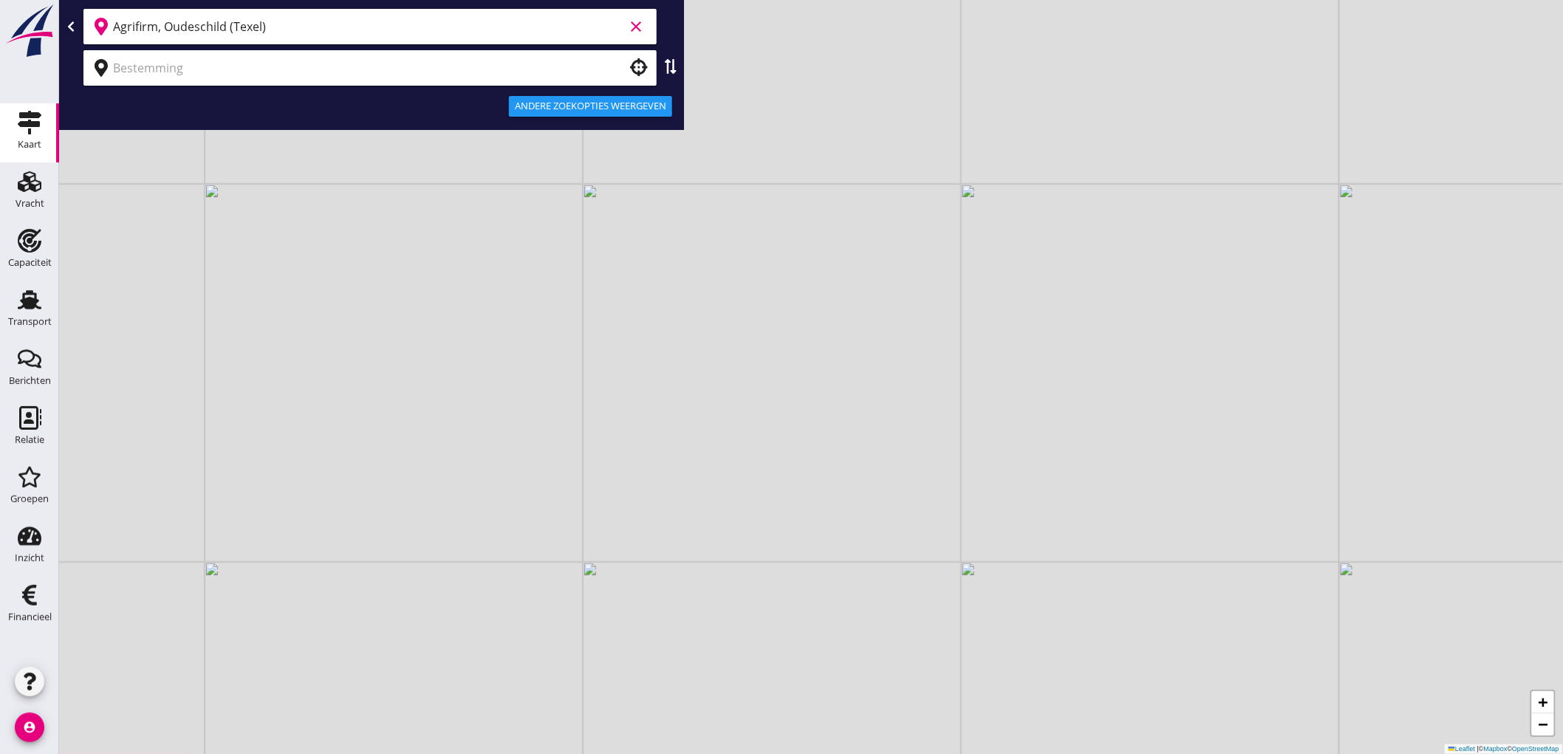
type input "Agrifirm, Oudeschild (Texel)"
click at [239, 74] on input "text" at bounding box center [359, 68] width 493 height 24
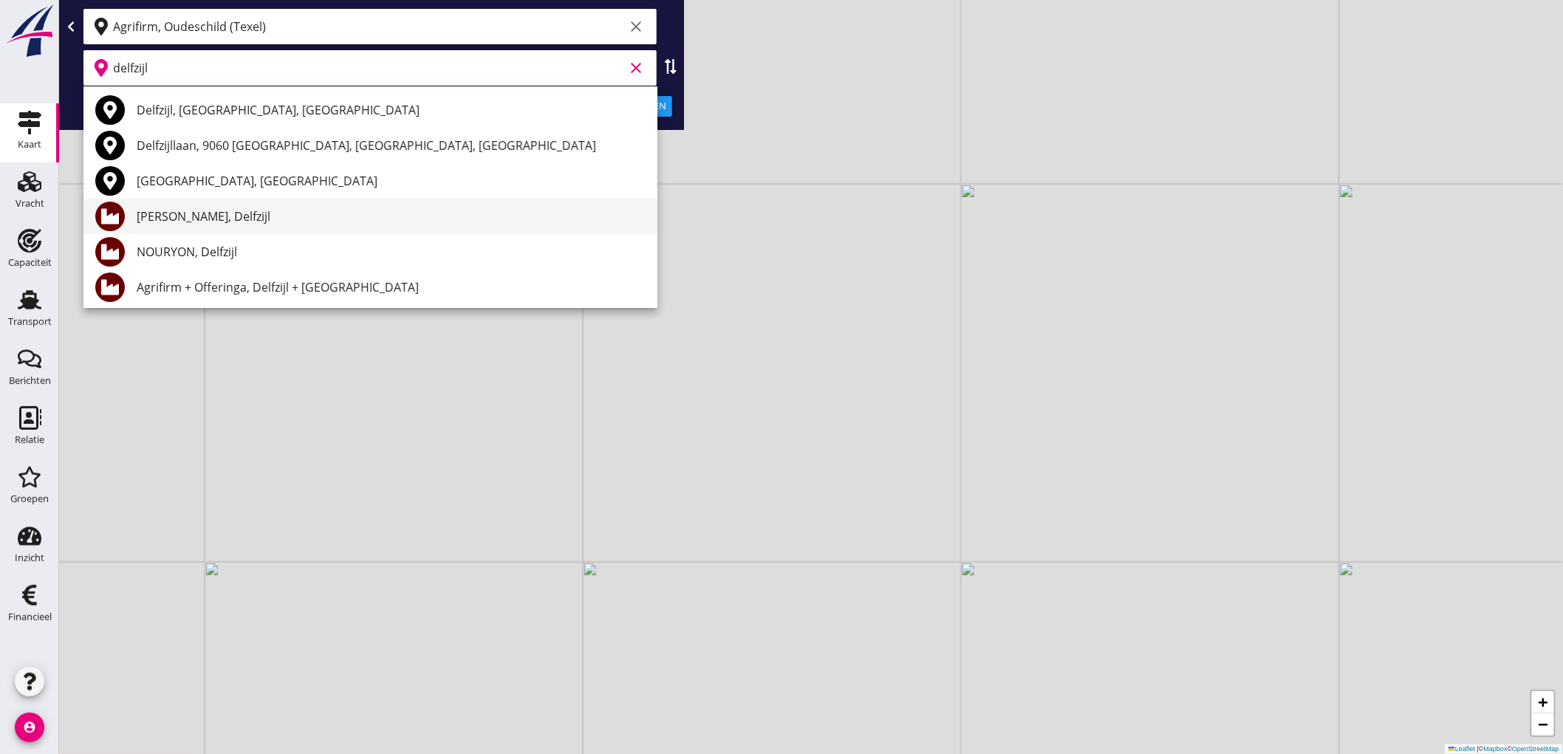
drag, startPoint x: 185, startPoint y: 276, endPoint x: 233, endPoint y: 208, distance: 82.2
click at [233, 208] on div "Delfzijl, Groningen, Netherlands Delfzijllaan, 9060 Zelzate, East Flanders, Bel…" at bounding box center [370, 446] width 574 height 721
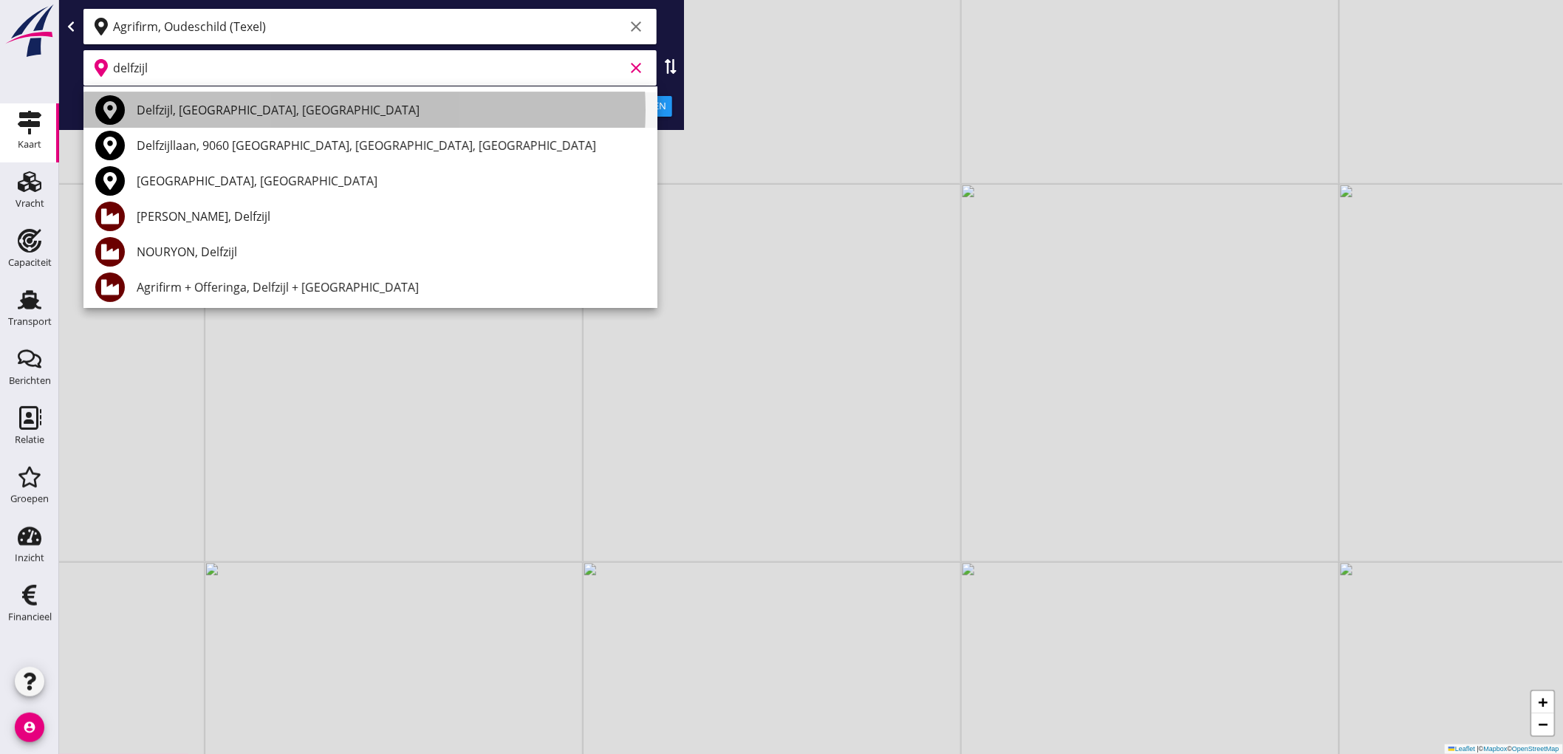
click at [236, 112] on div "Delfzijl, Groningen, Netherlands" at bounding box center [391, 110] width 509 height 18
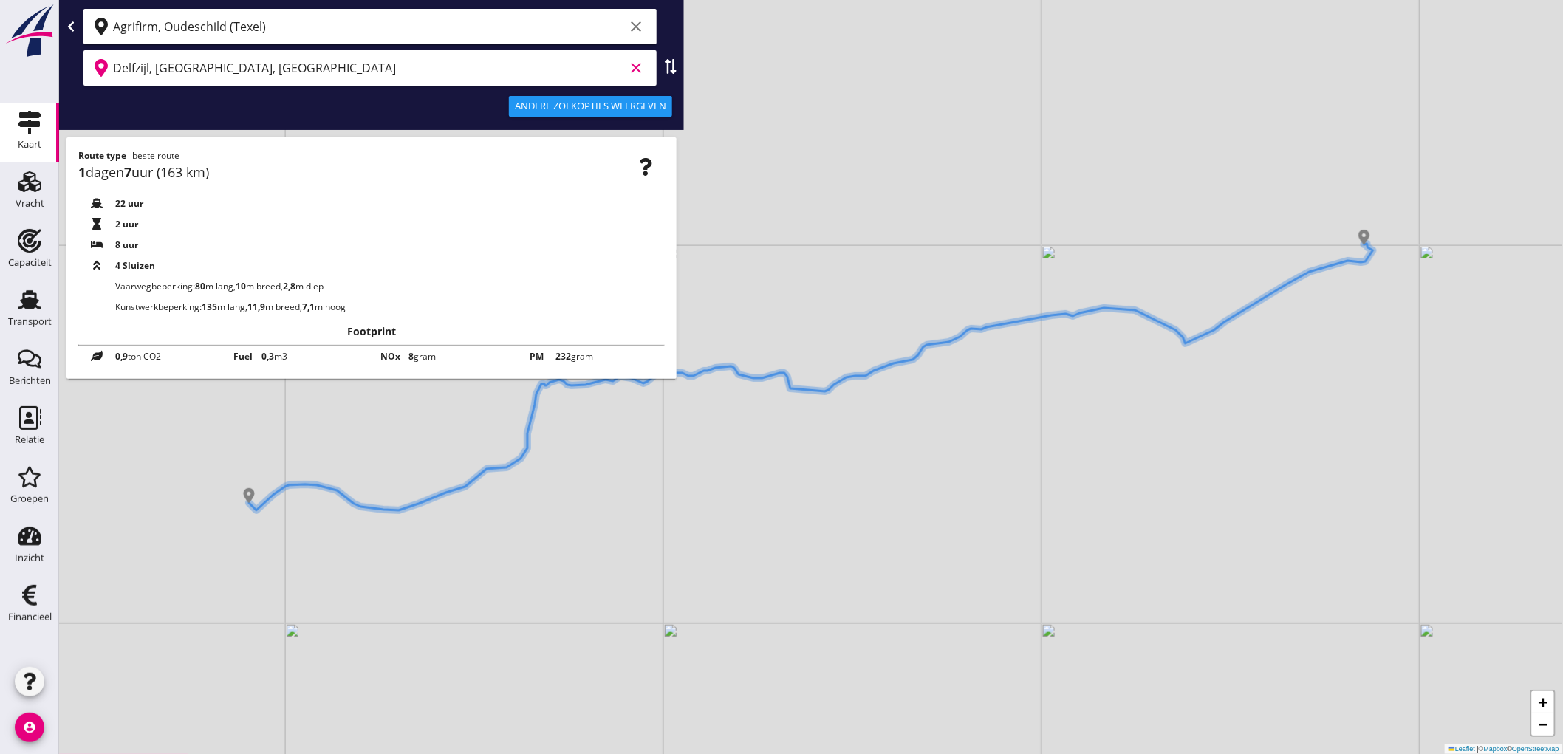
click at [404, 57] on input "Delfzijl, Groningen, Netherlands" at bounding box center [368, 68] width 511 height 24
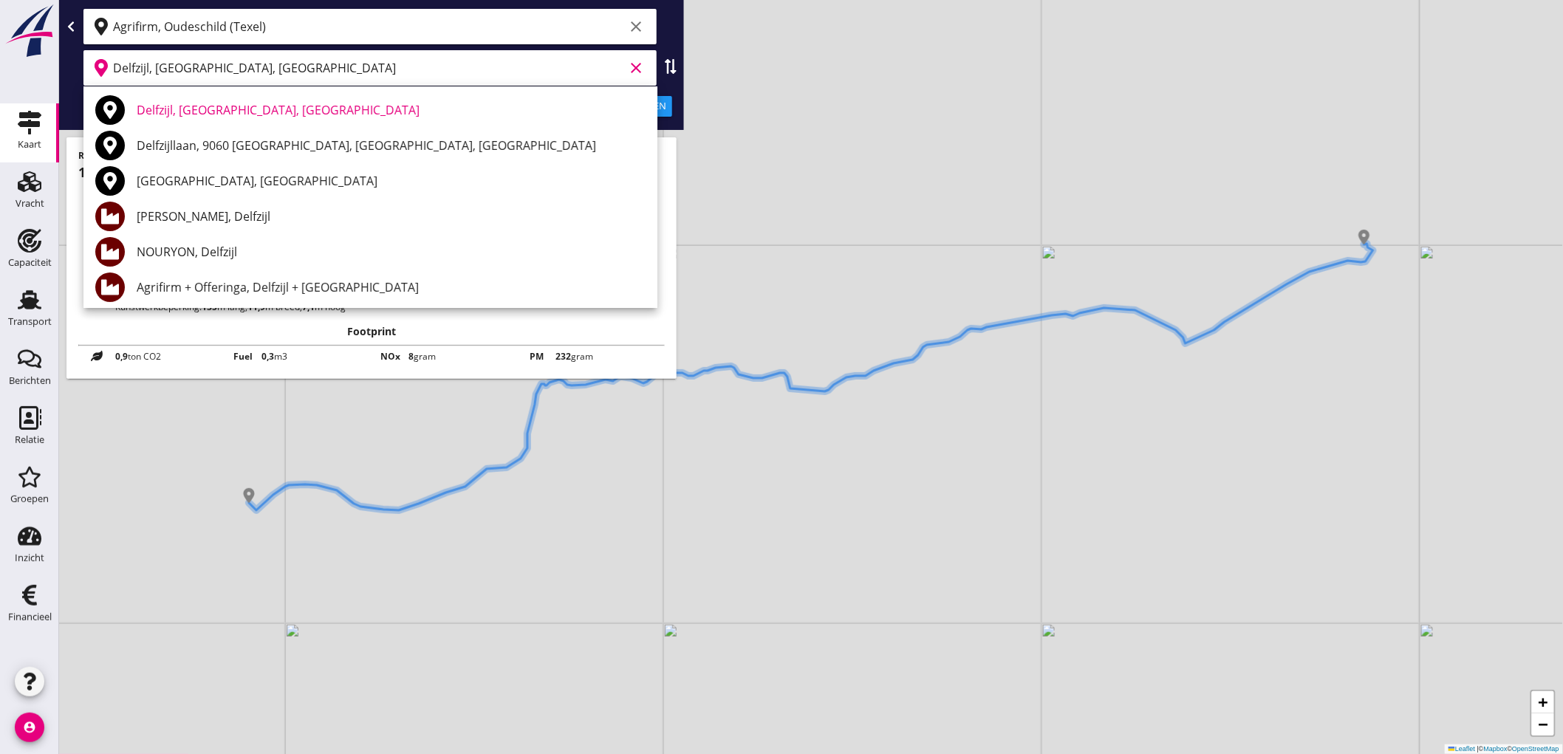
click at [404, 57] on input "Delfzijl, Groningen, Netherlands" at bounding box center [368, 68] width 511 height 24
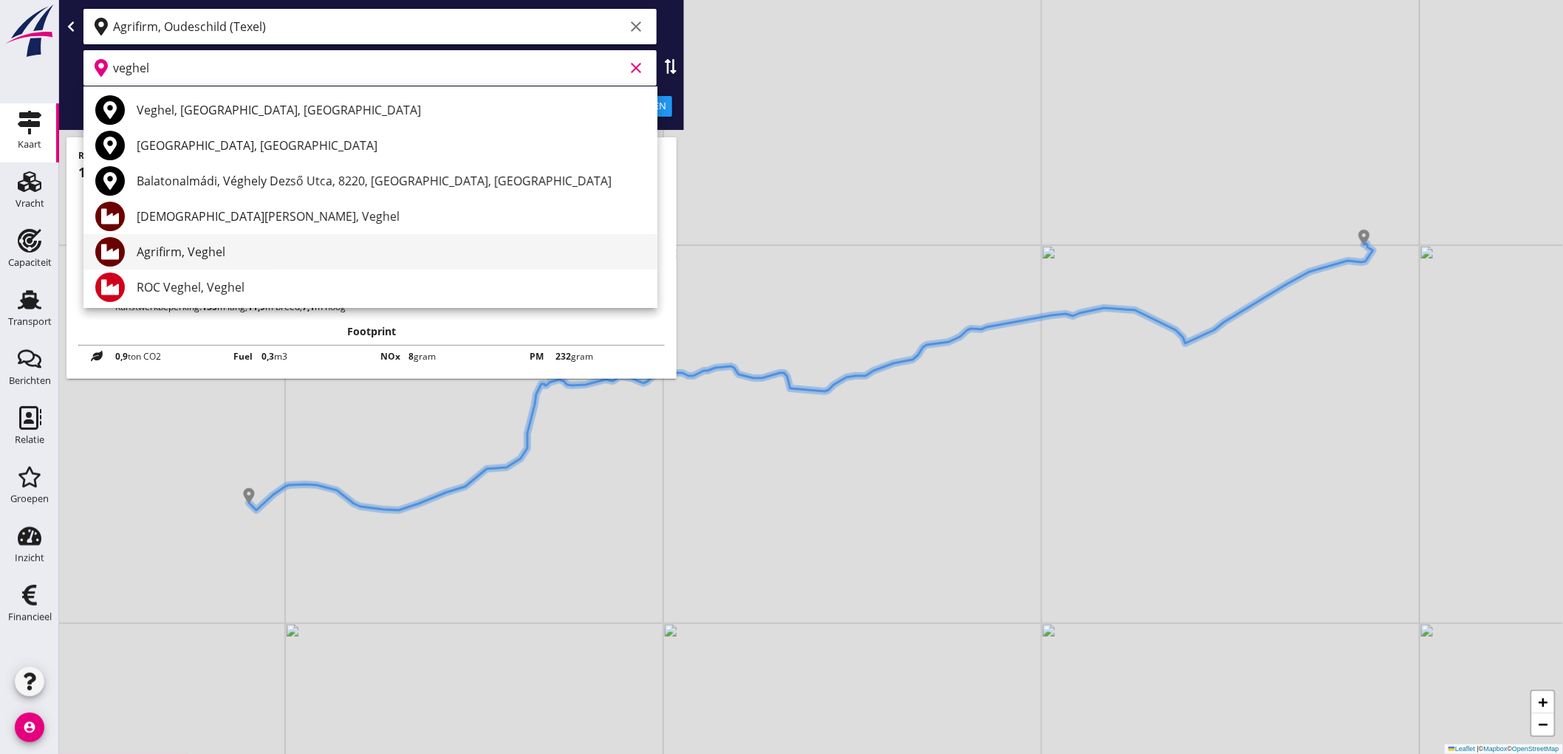
click at [257, 246] on div "Agrifirm, Veghel" at bounding box center [391, 252] width 509 height 18
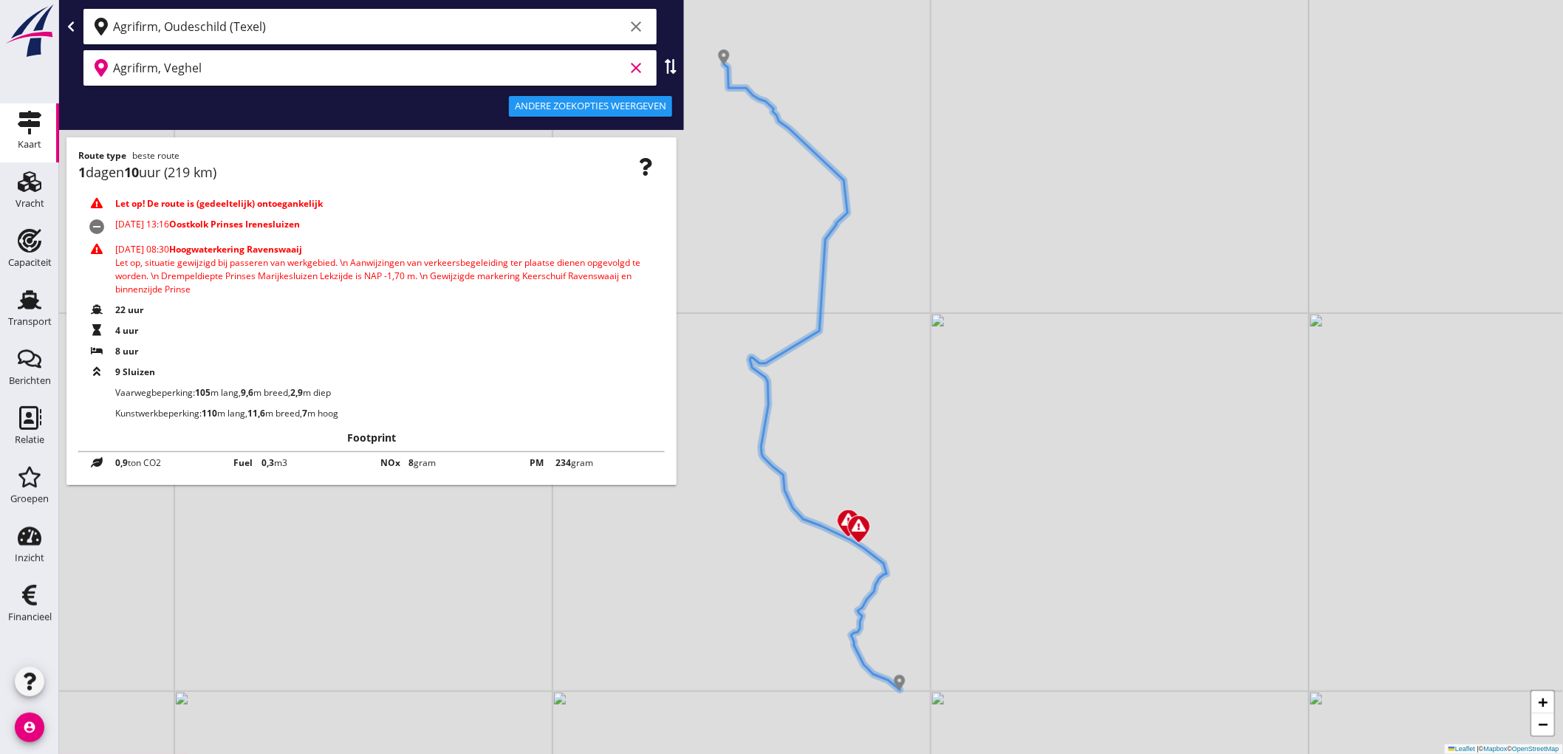
type input "Agrifirm, Veghel"
click at [39, 309] on icon "Transport" at bounding box center [30, 300] width 24 height 24
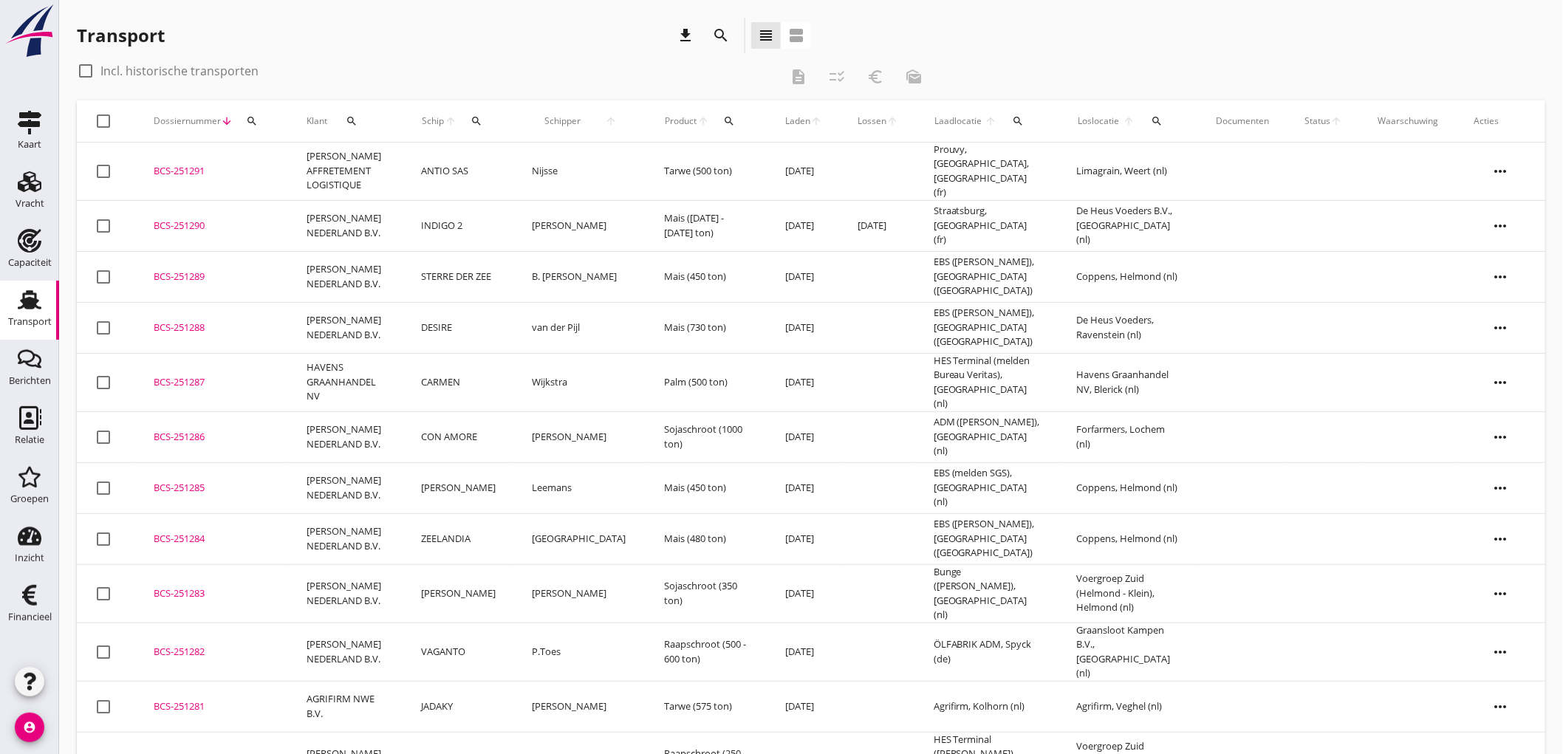
click at [570, 166] on td "Nijsse" at bounding box center [580, 172] width 132 height 58
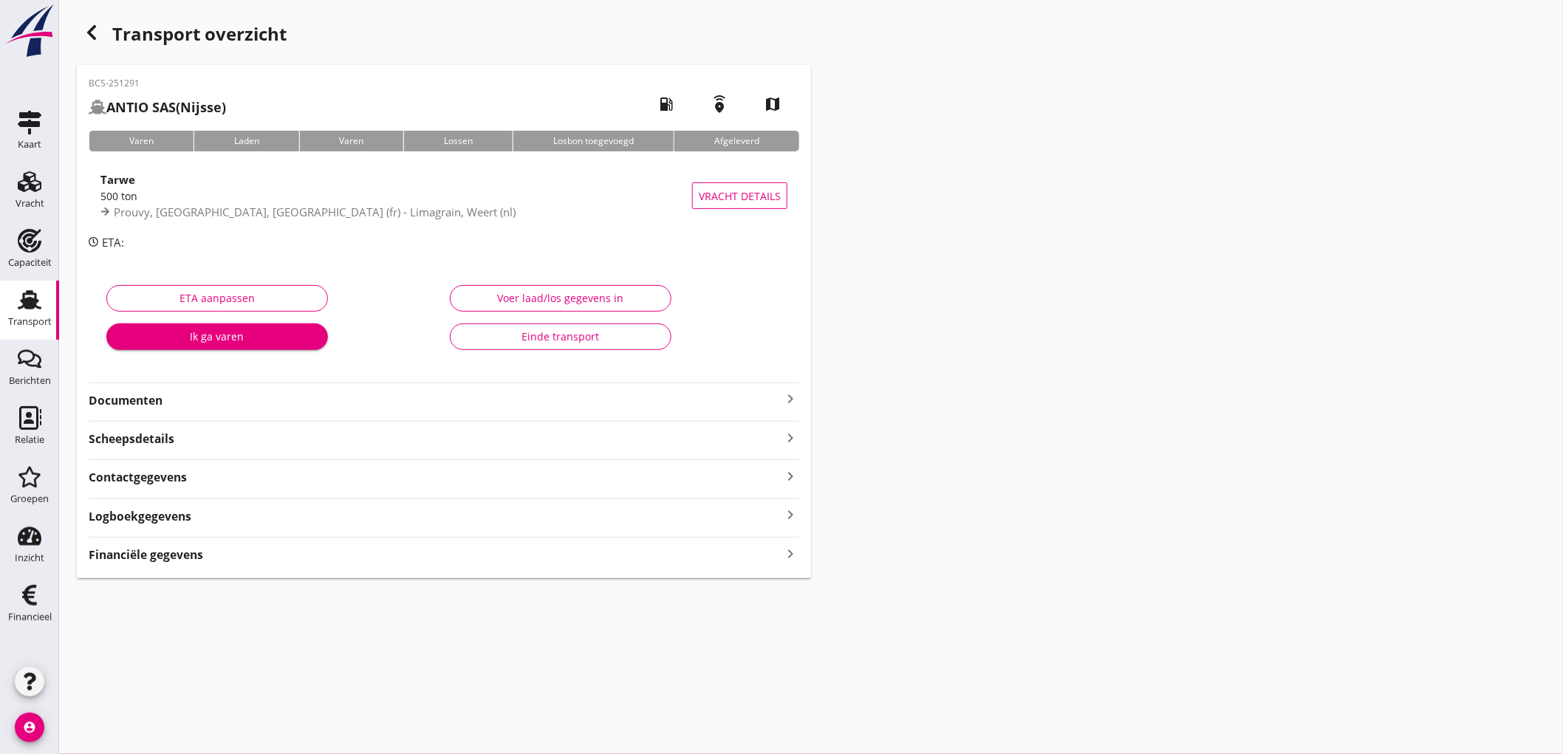
click at [240, 564] on div "BCS-251291 ANTIO SAS (Nijsse) local_gas_station emergency_share map Varen Laden…" at bounding box center [444, 321] width 734 height 513
click at [239, 563] on div "Financiële gegevens keyboard_arrow_right" at bounding box center [444, 554] width 711 height 20
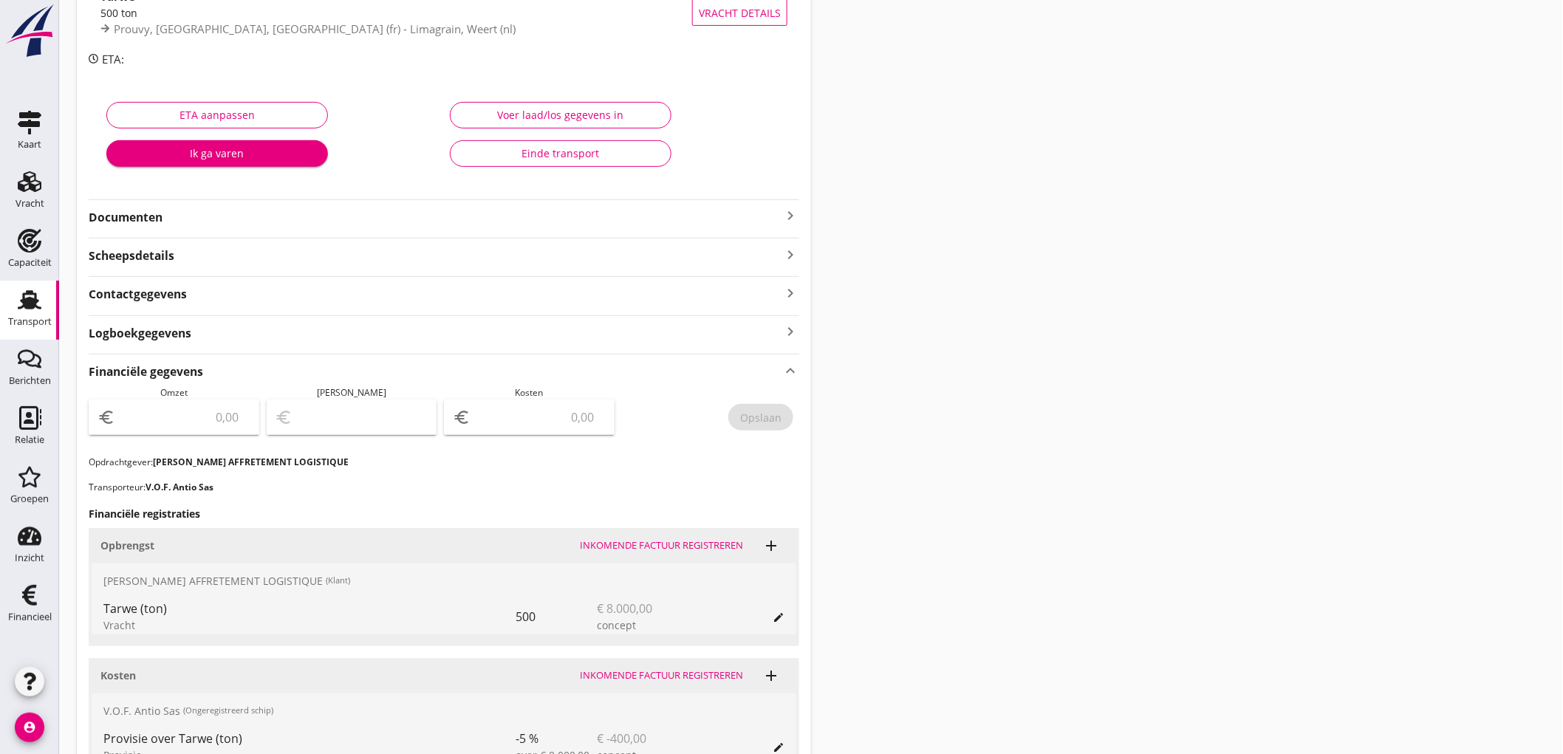
scroll to position [348, 0]
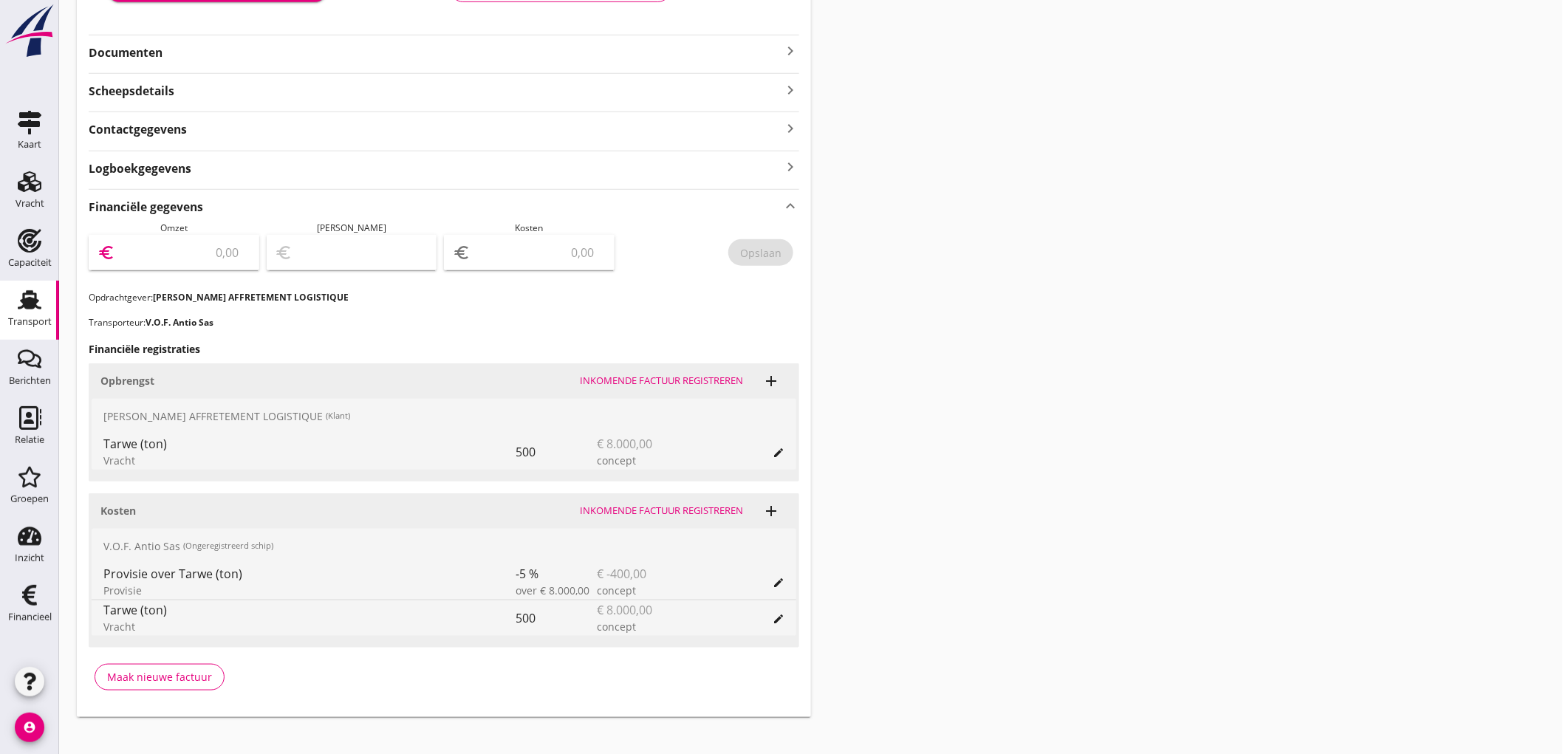
drag, startPoint x: 211, startPoint y: 262, endPoint x: 329, endPoint y: 216, distance: 126.3
click at [212, 262] on input "number" at bounding box center [184, 253] width 132 height 24
type input "8000"
type input "7993.00"
type input "7"
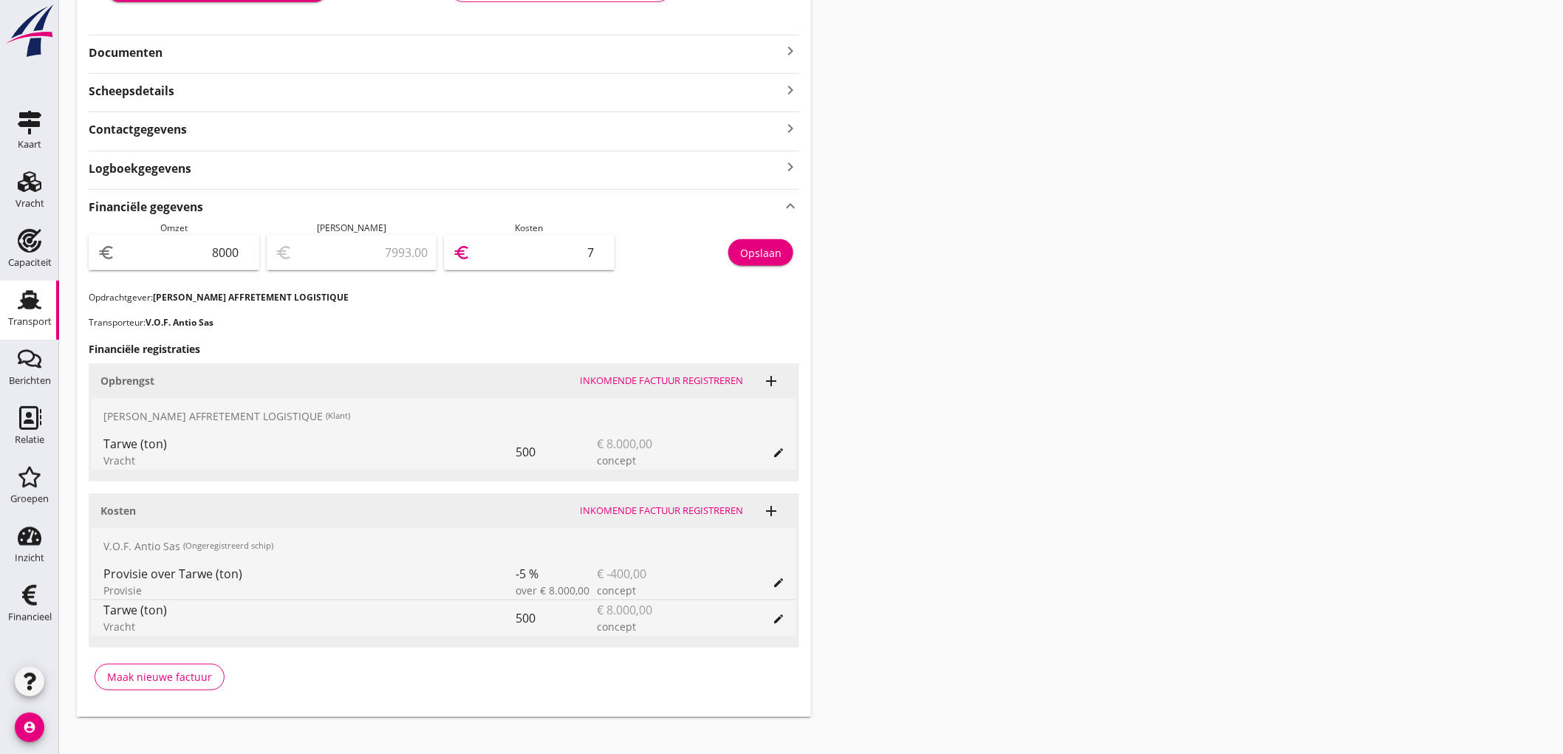
type input "7924.00"
type input "76"
type input "7240.00"
type input "760"
type input "400.00"
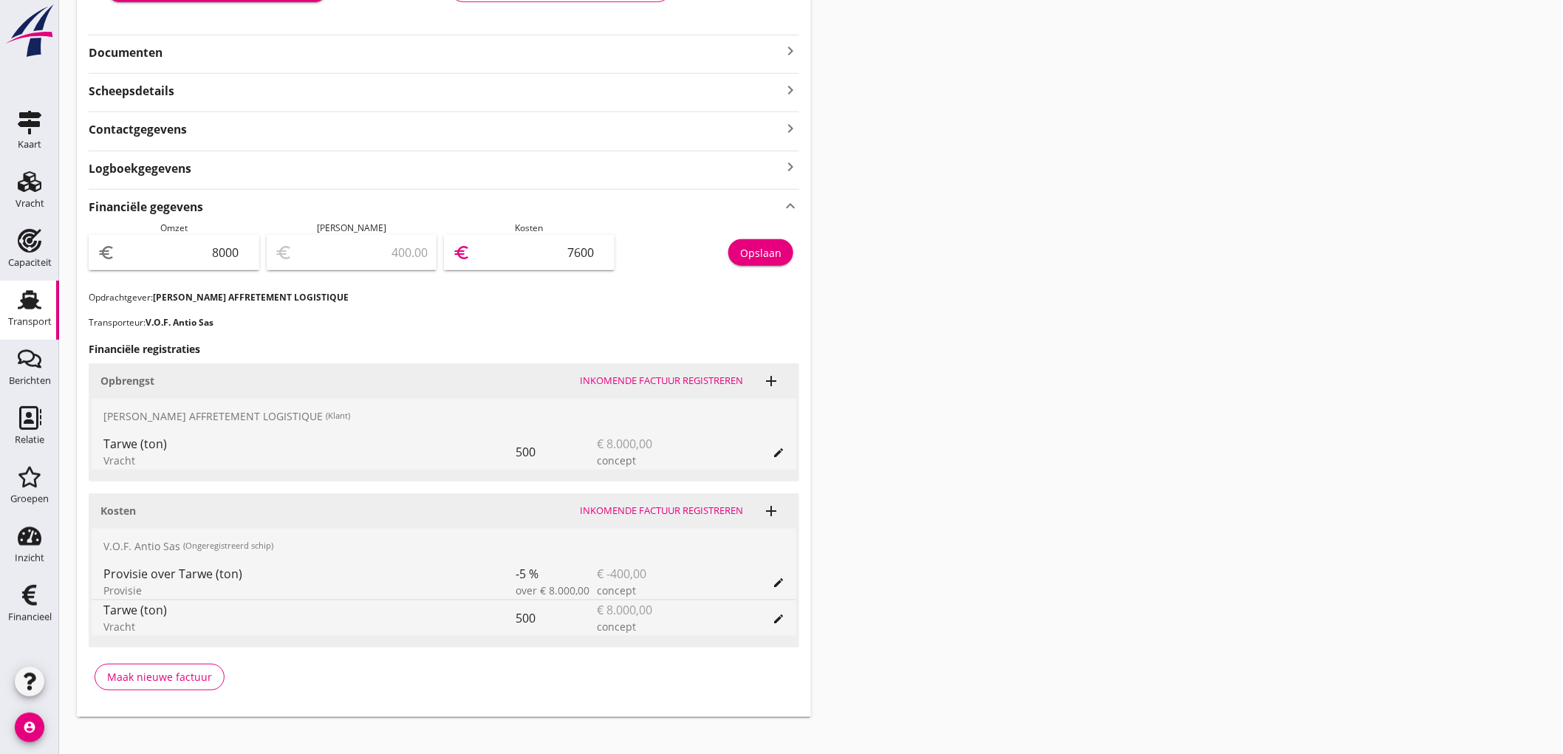
type input "7600"
click at [766, 256] on div "Opslaan" at bounding box center [760, 253] width 41 height 16
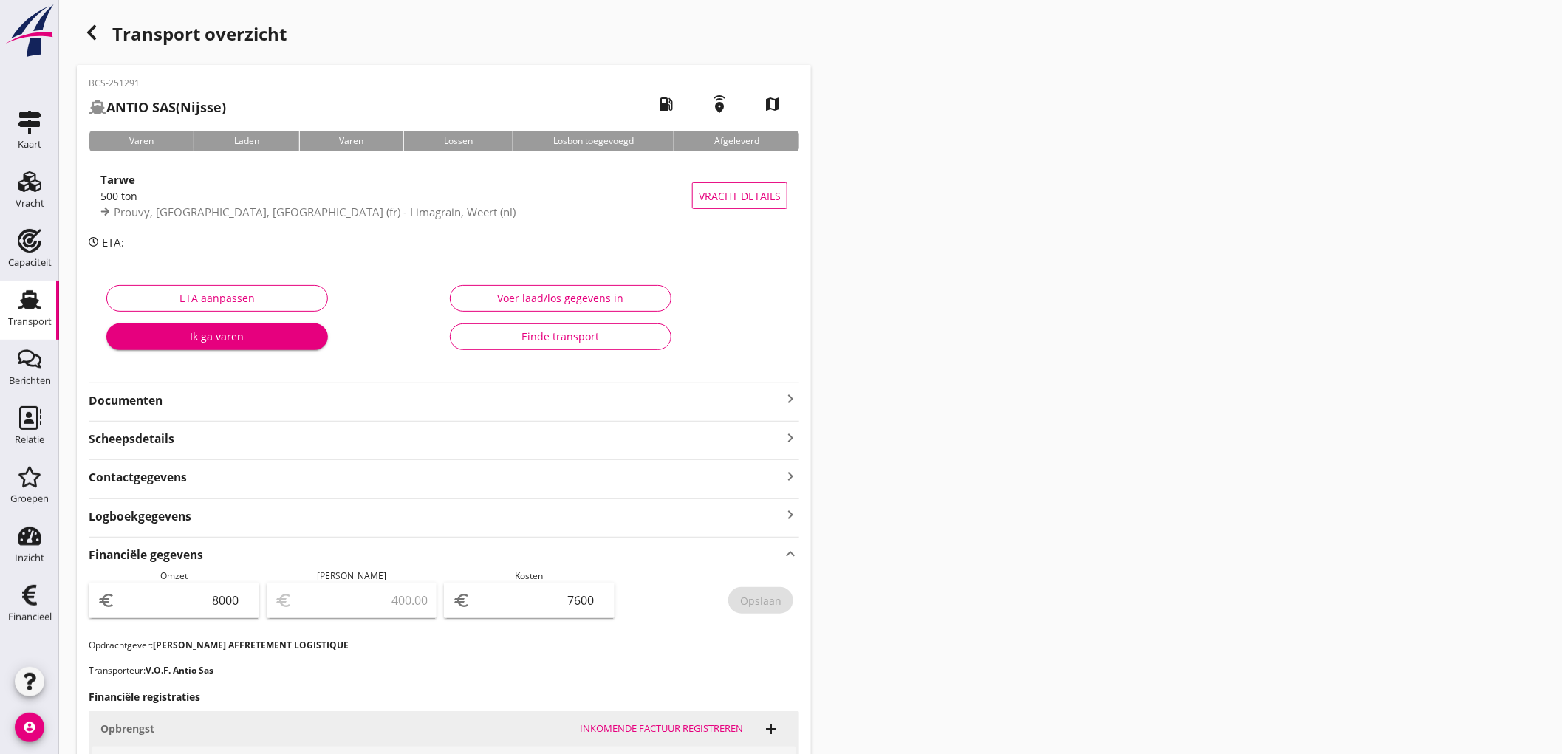
click at [174, 399] on strong "Documenten" at bounding box center [435, 400] width 693 height 17
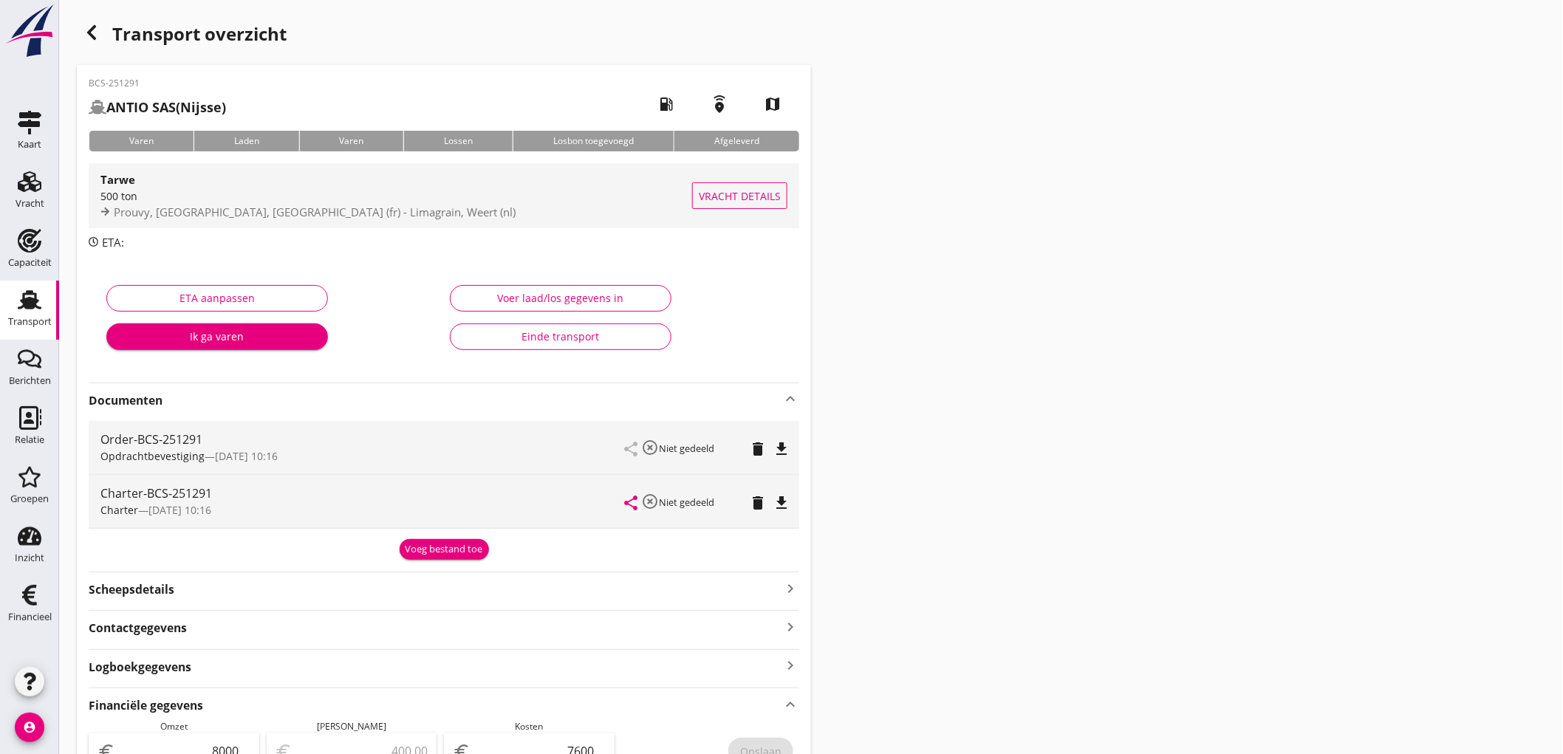
click at [519, 197] on div "500 ton" at bounding box center [396, 196] width 592 height 16
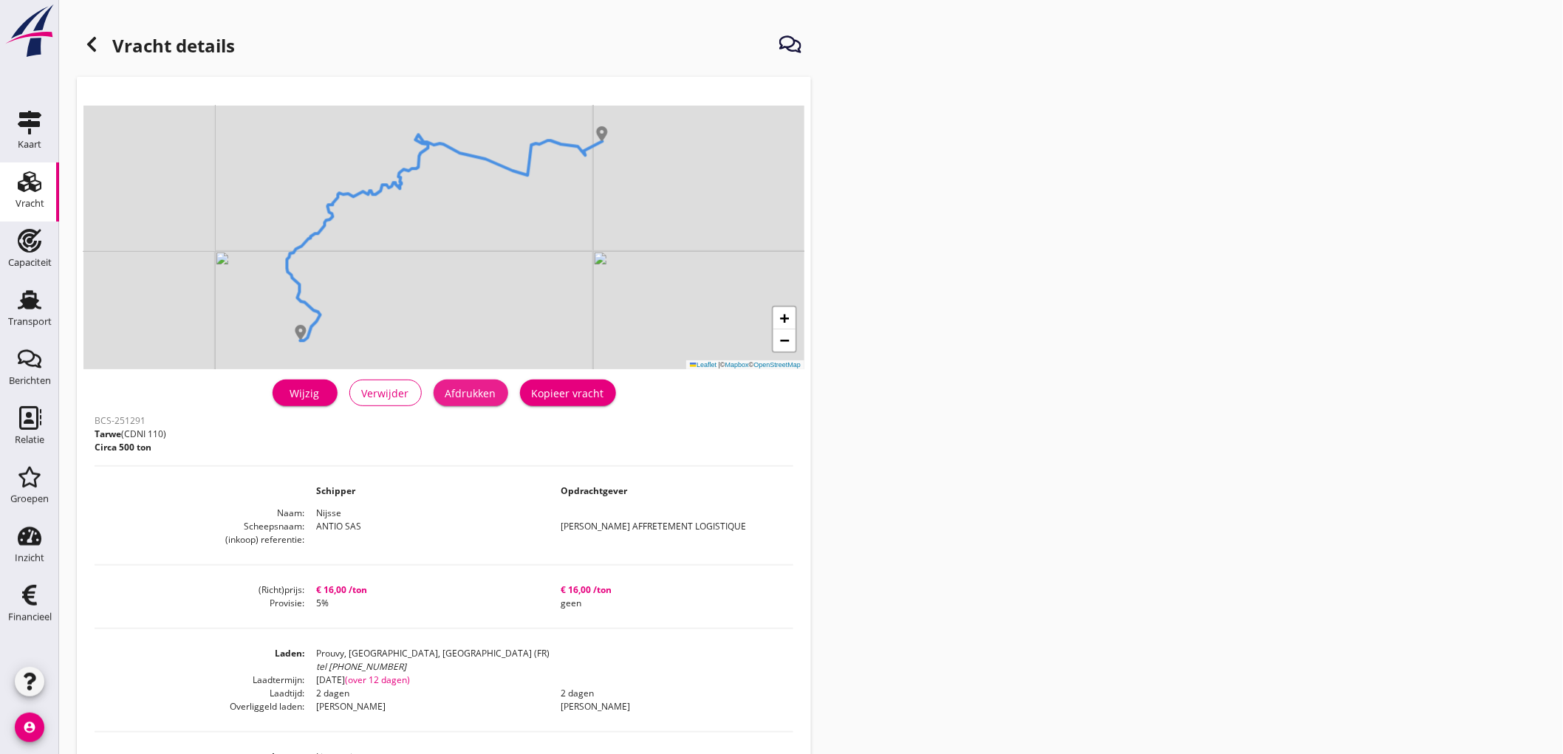
drag, startPoint x: 477, startPoint y: 393, endPoint x: 1197, endPoint y: 643, distance: 762.3
click at [477, 392] on div "Afdrukken" at bounding box center [470, 394] width 51 height 16
click at [89, 48] on icon at bounding box center [92, 44] width 18 height 18
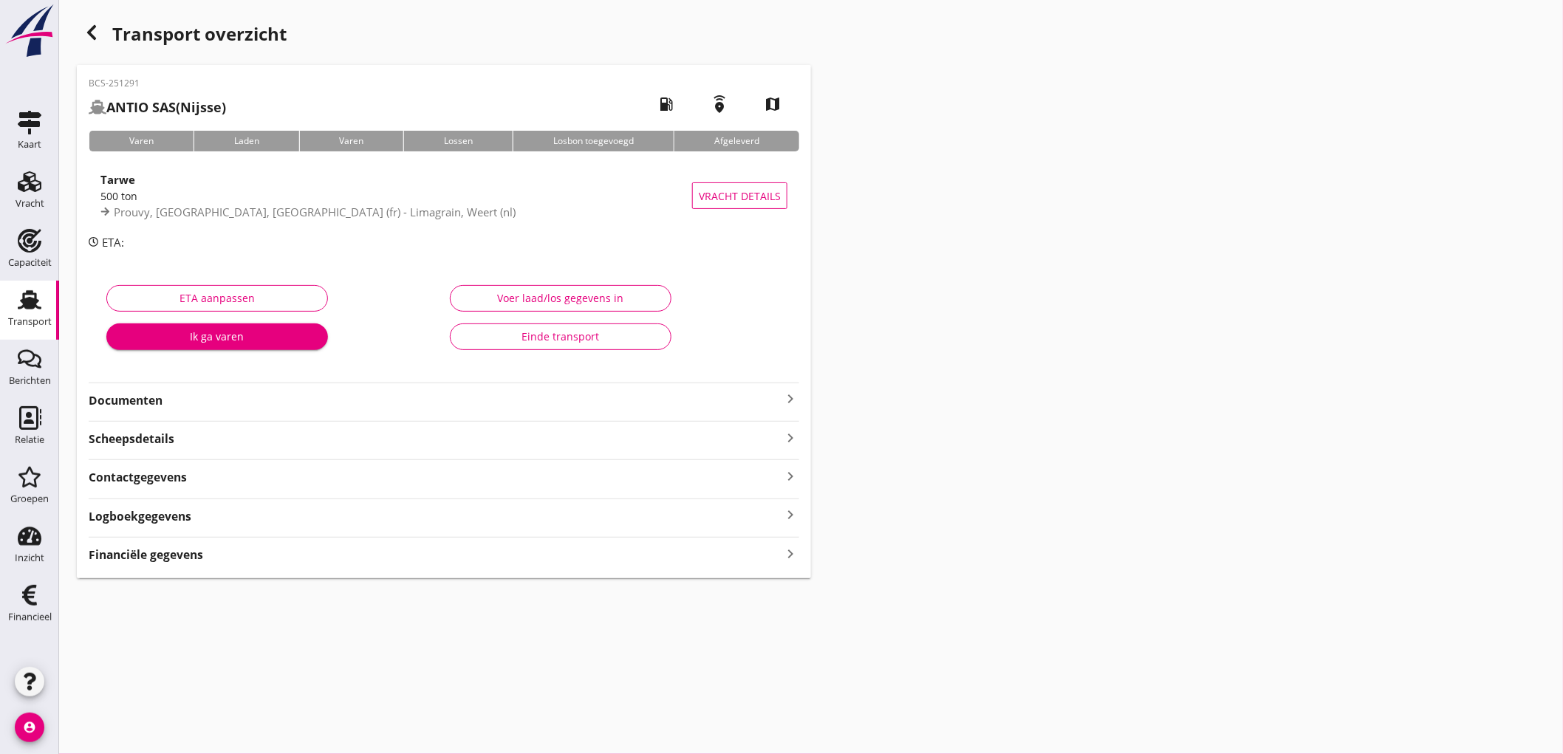
click at [615, 400] on strong "Documenten" at bounding box center [435, 400] width 693 height 17
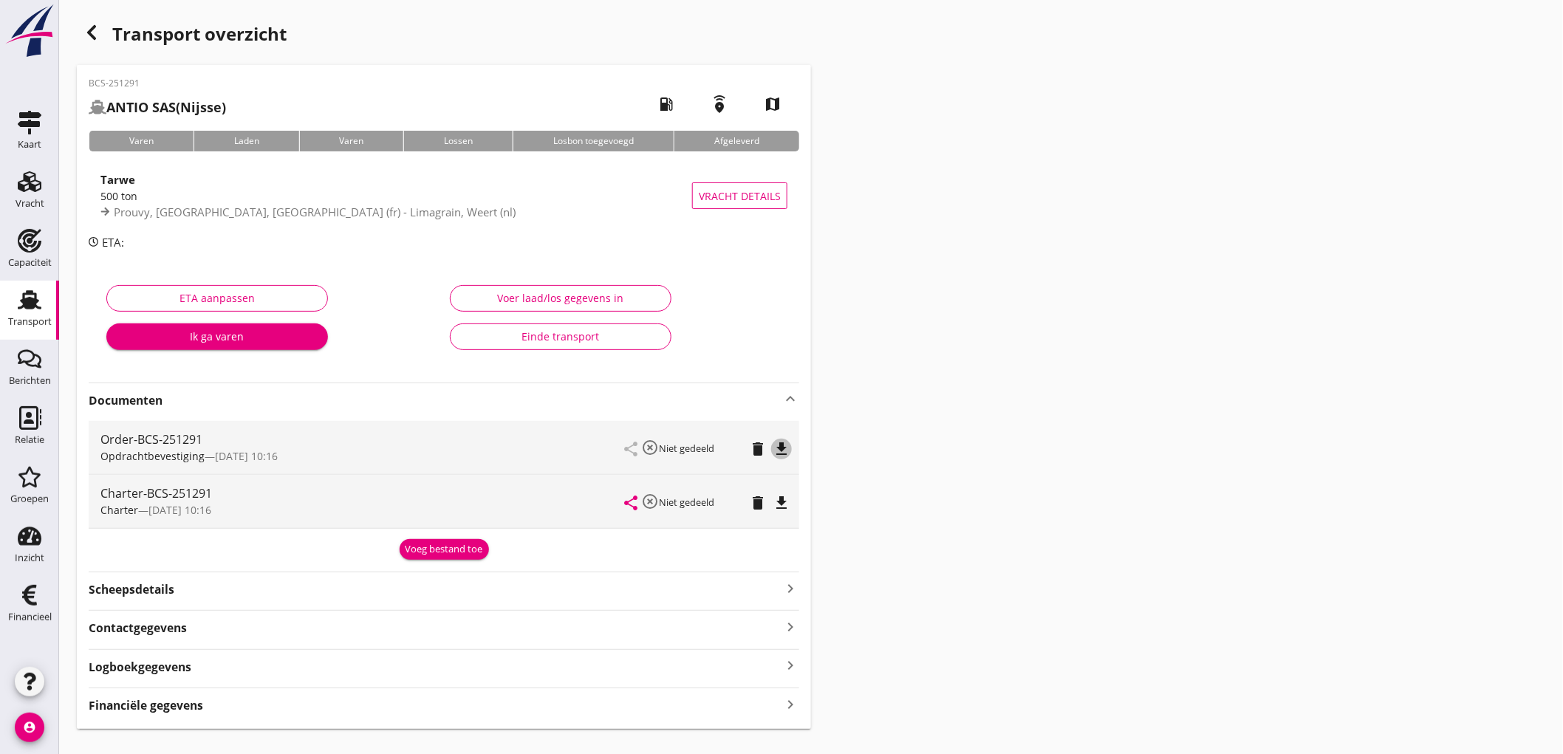
click at [774, 451] on icon "file_download" at bounding box center [782, 449] width 18 height 18
click at [791, 503] on div "file_download" at bounding box center [781, 503] width 21 height 18
click at [219, 710] on div "Financiële gegevens keyboard_arrow_right" at bounding box center [444, 704] width 711 height 20
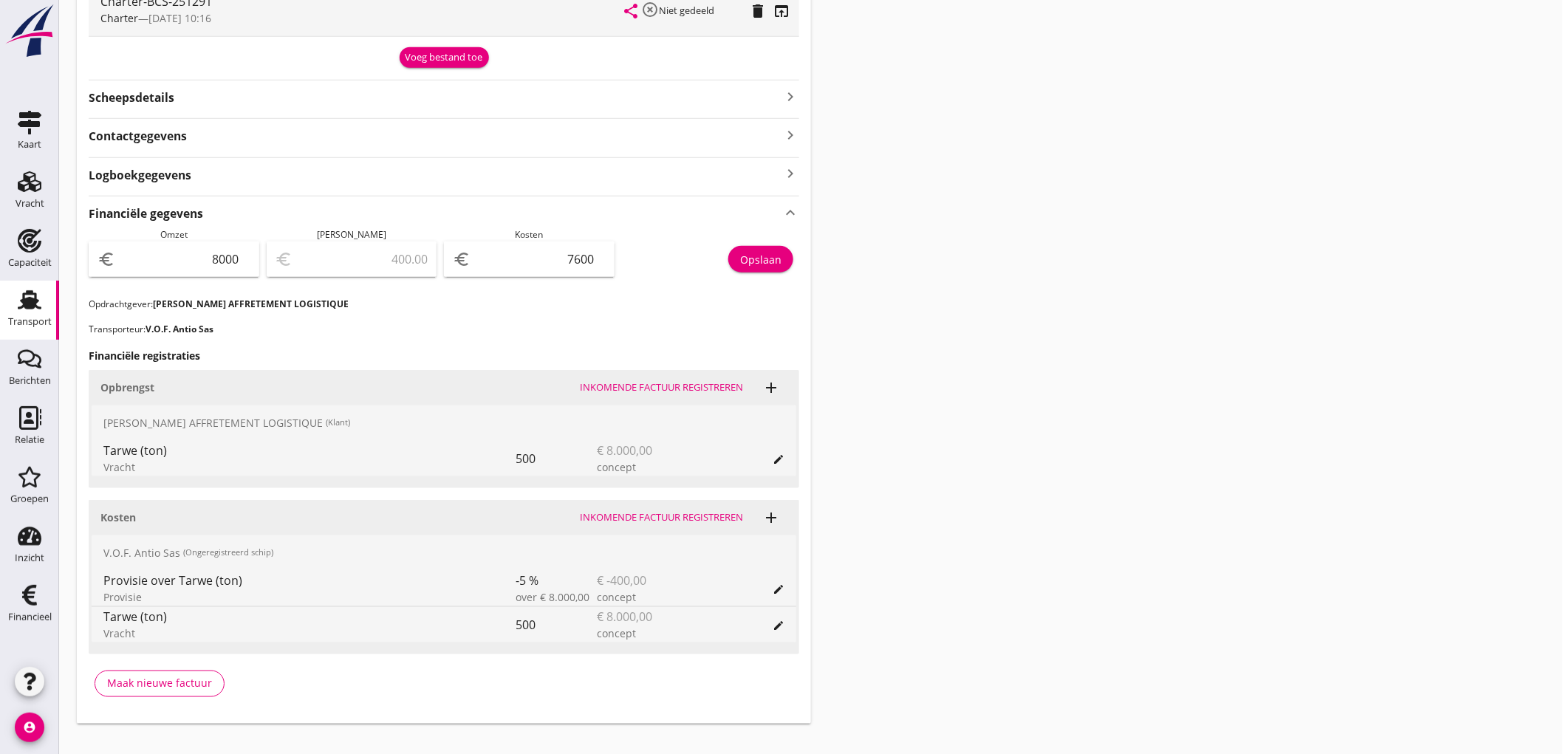
click at [33, 307] on use at bounding box center [30, 299] width 24 height 19
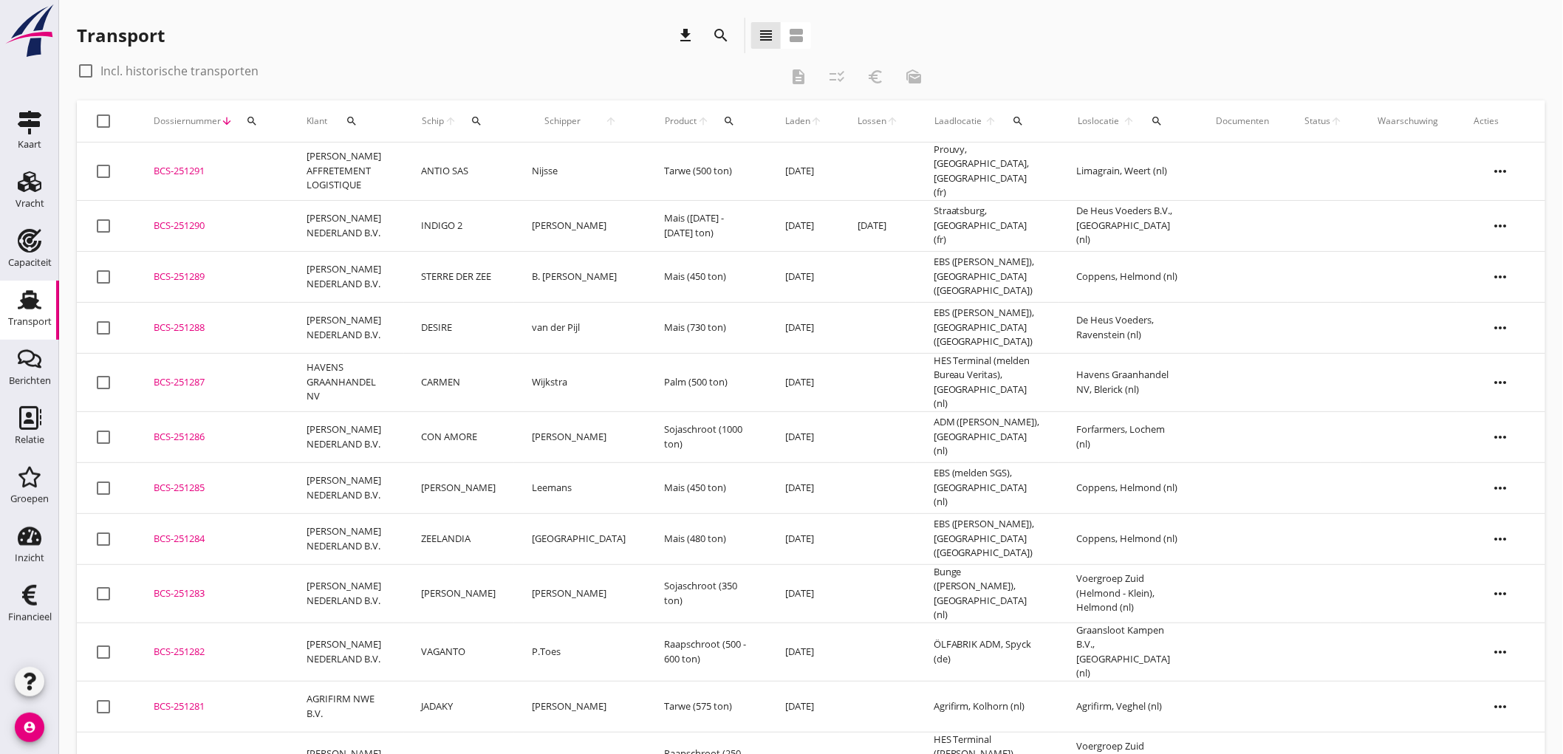
click at [10, 293] on link "Transport Transport" at bounding box center [29, 310] width 59 height 59
click at [24, 238] on use at bounding box center [30, 241] width 24 height 24
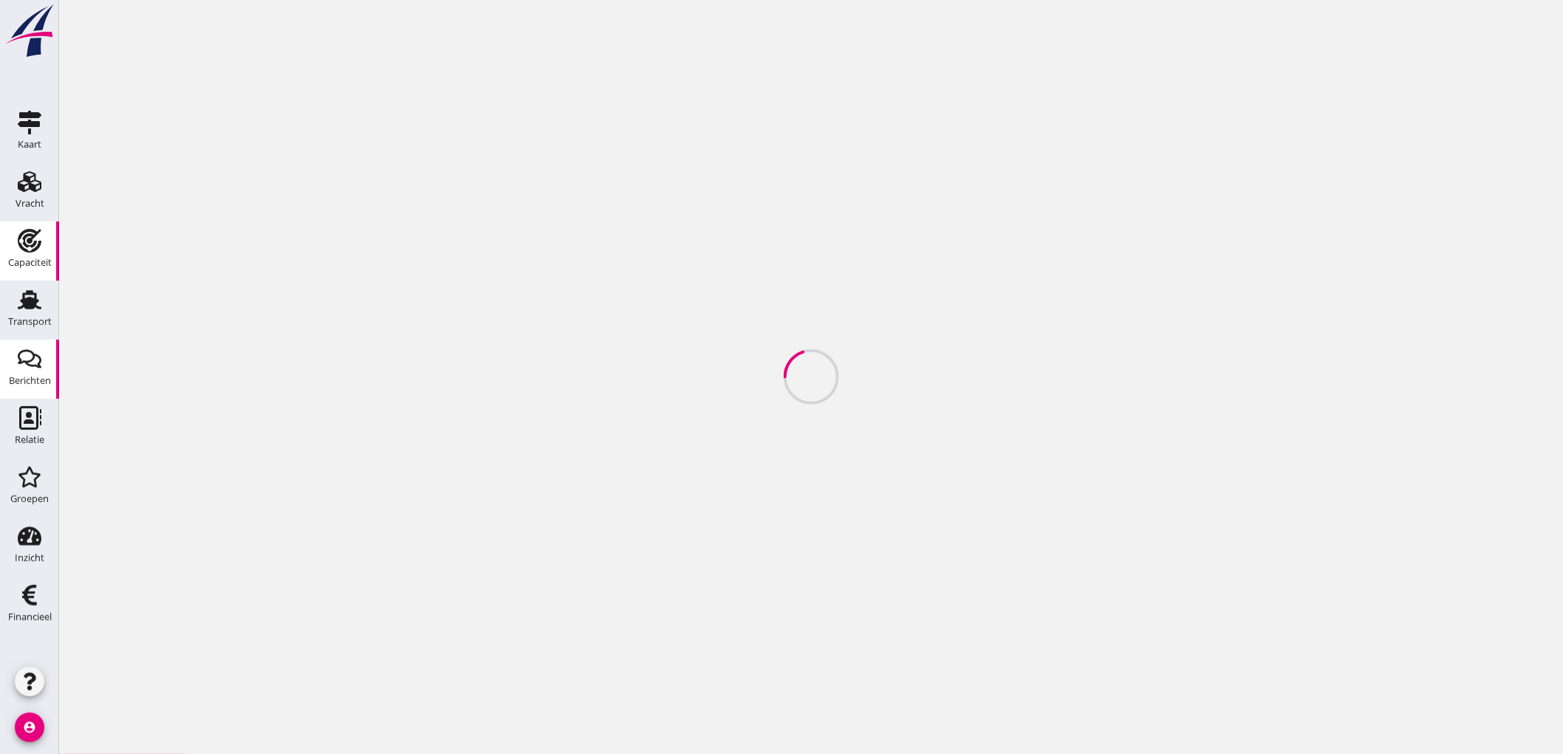
click at [33, 364] on icon "Berichten" at bounding box center [30, 359] width 24 height 24
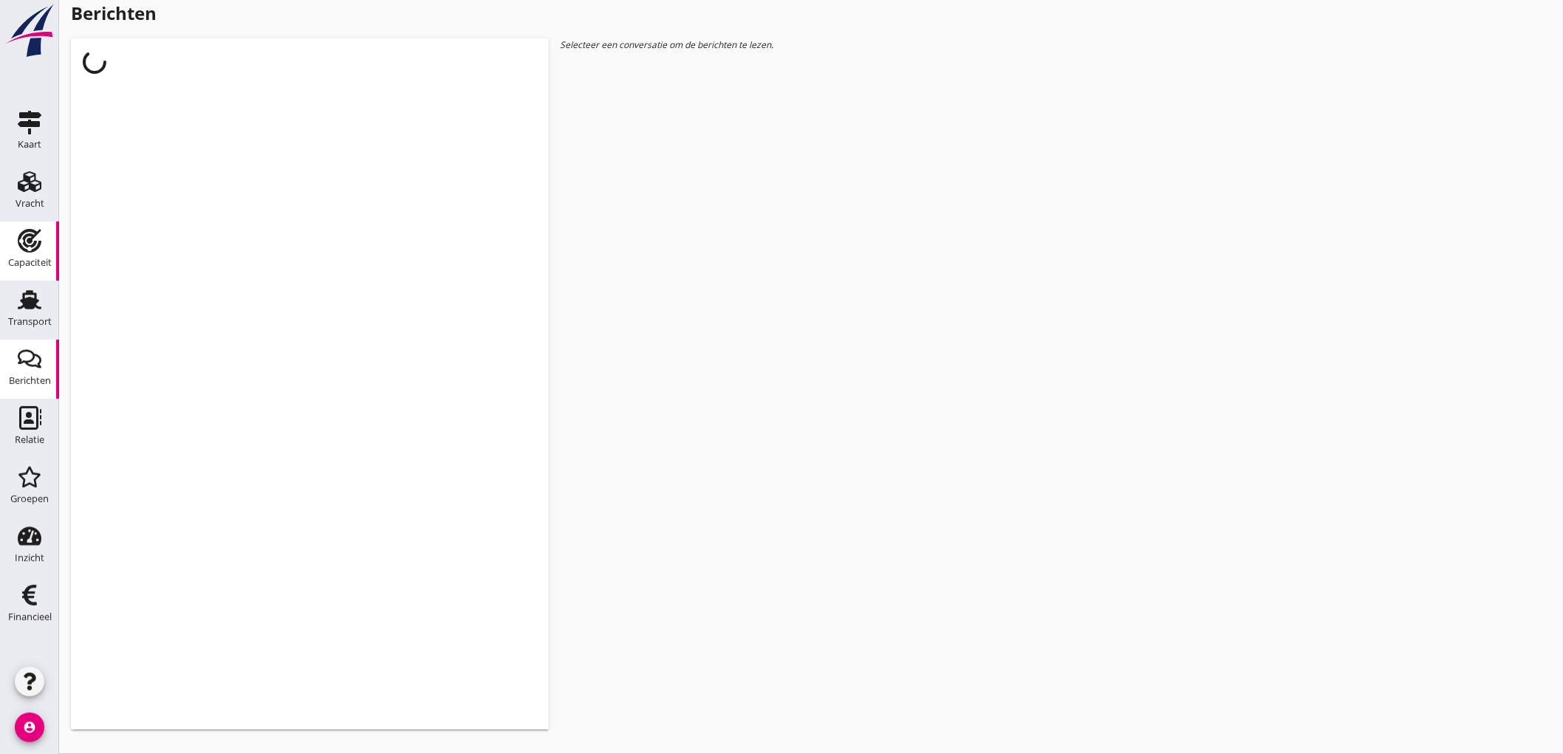
click at [18, 278] on link "Capaciteit Capaciteit" at bounding box center [29, 251] width 59 height 59
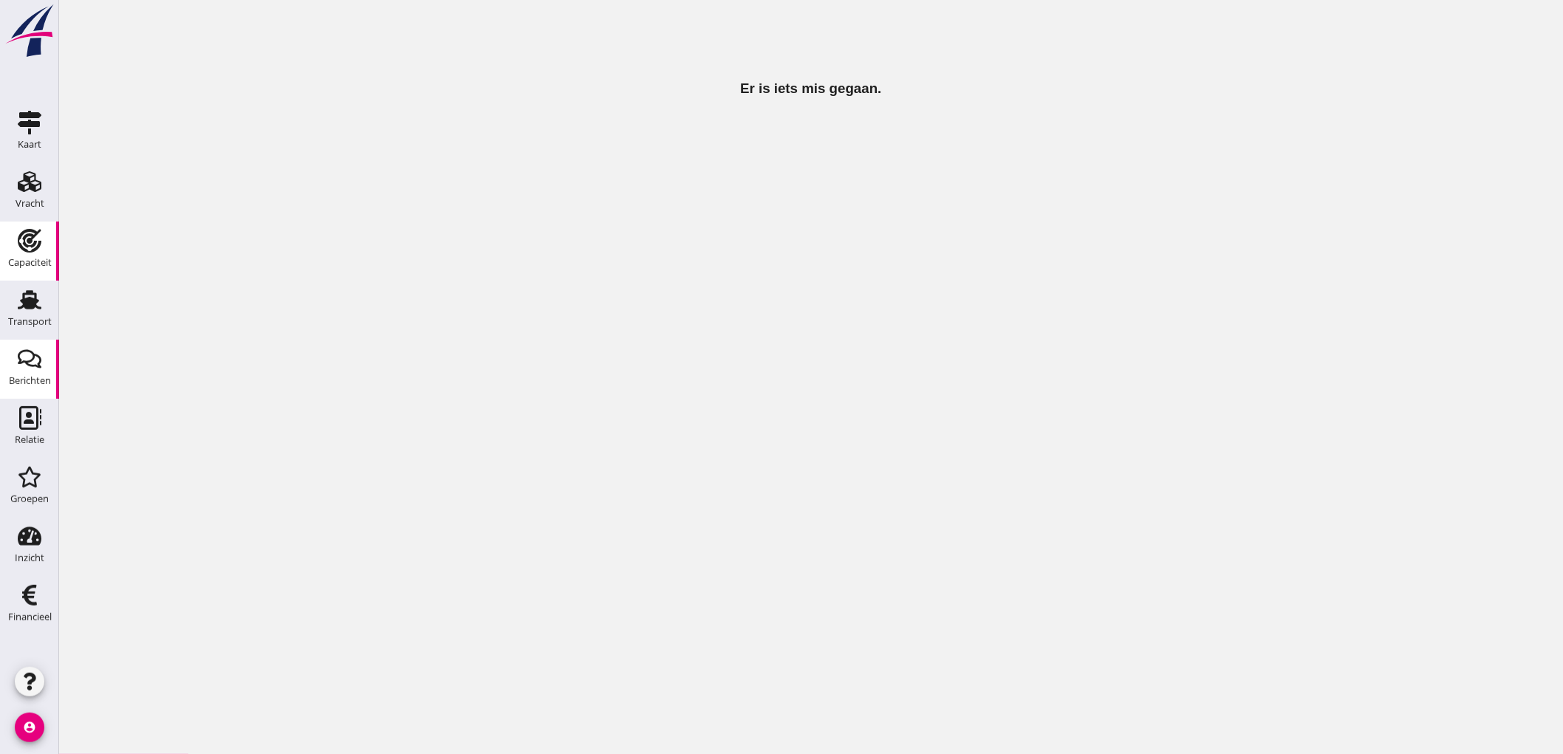
click at [44, 377] on div "Berichten" at bounding box center [30, 381] width 42 height 10
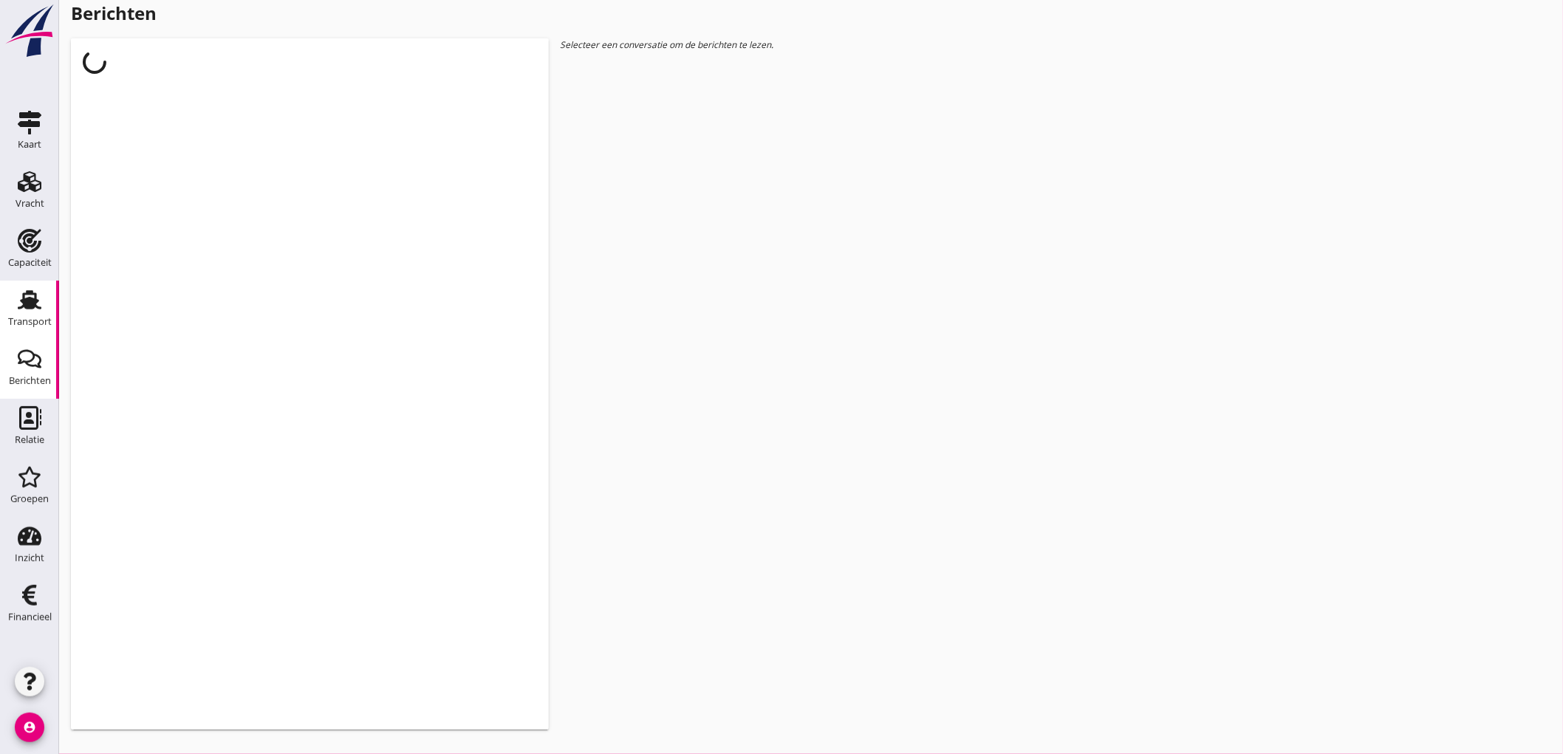
click at [31, 315] on div "Transport" at bounding box center [30, 322] width 44 height 21
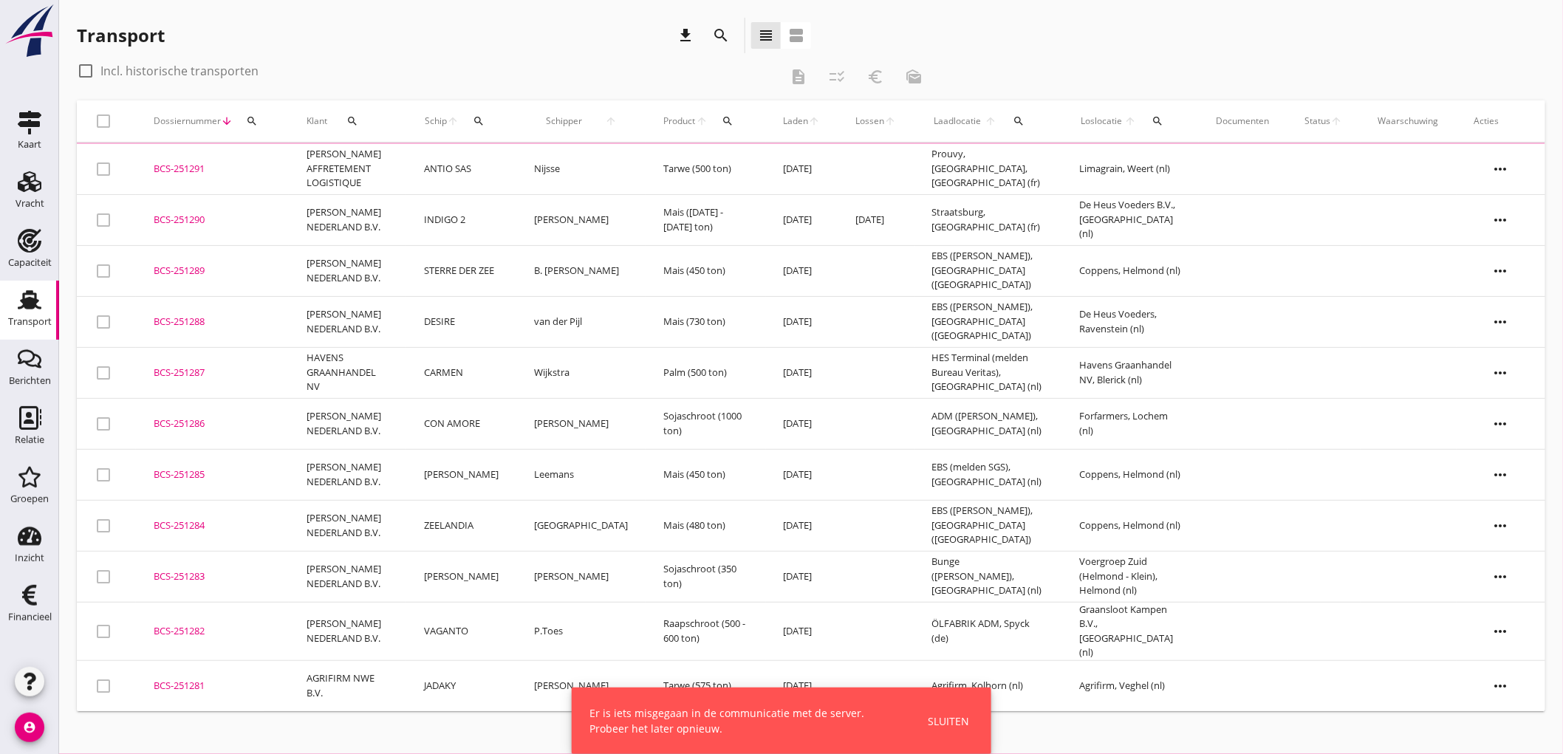
click at [954, 715] on div "Sluiten" at bounding box center [948, 722] width 41 height 16
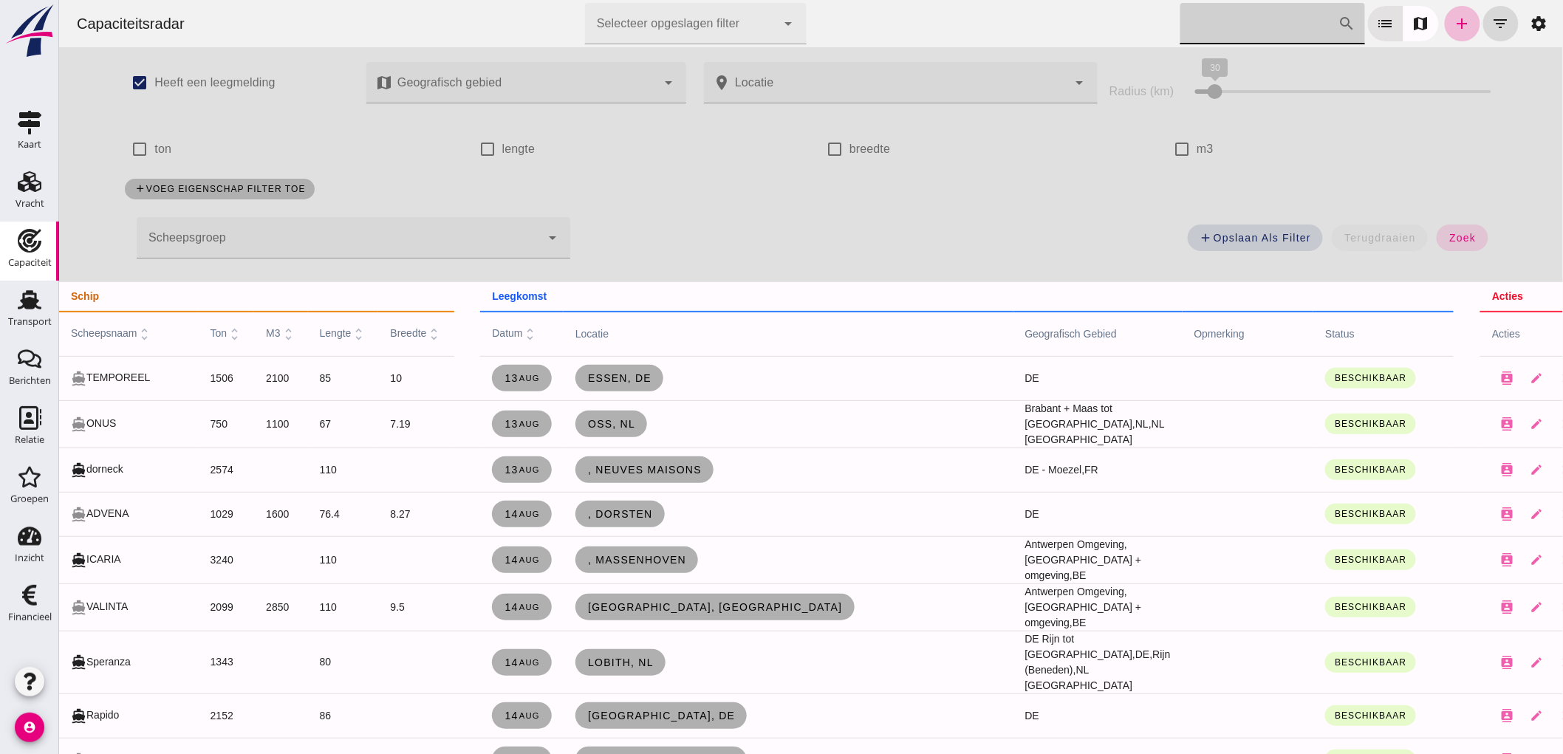
click input "[PERSON_NAME] op scheepsnaam"
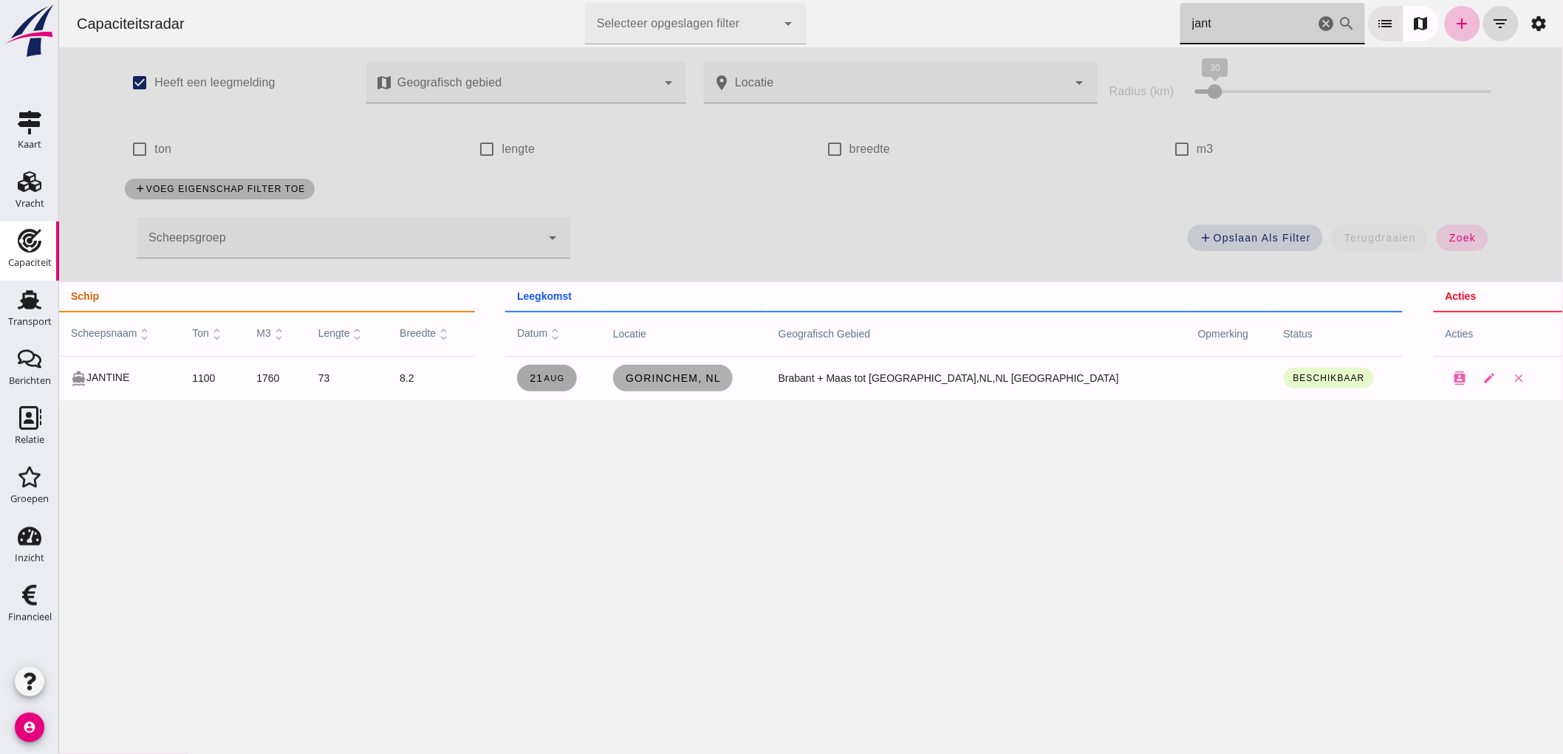
type input "jant"
click span "21 aug"
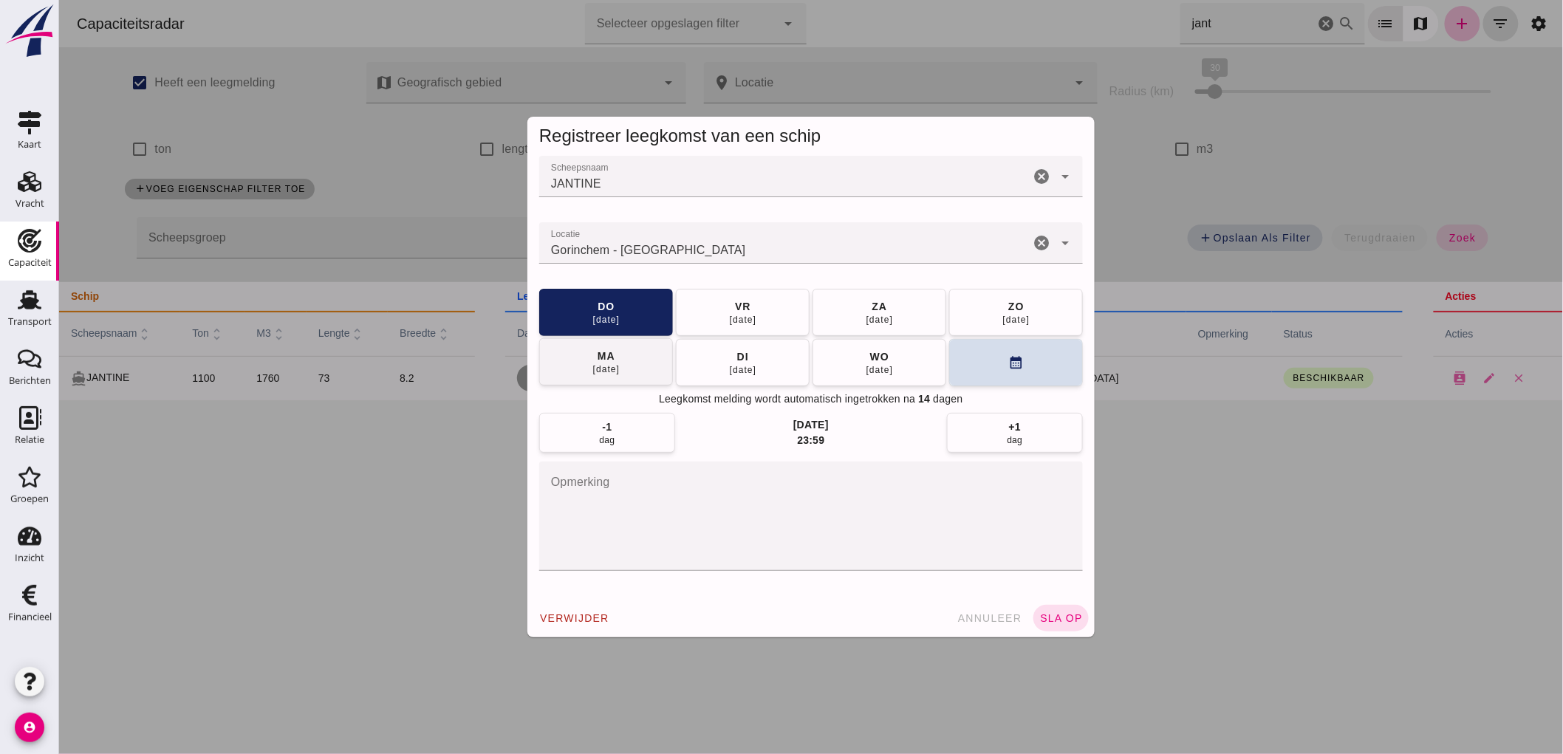
click span "ma 25 aug"
click span "sla op"
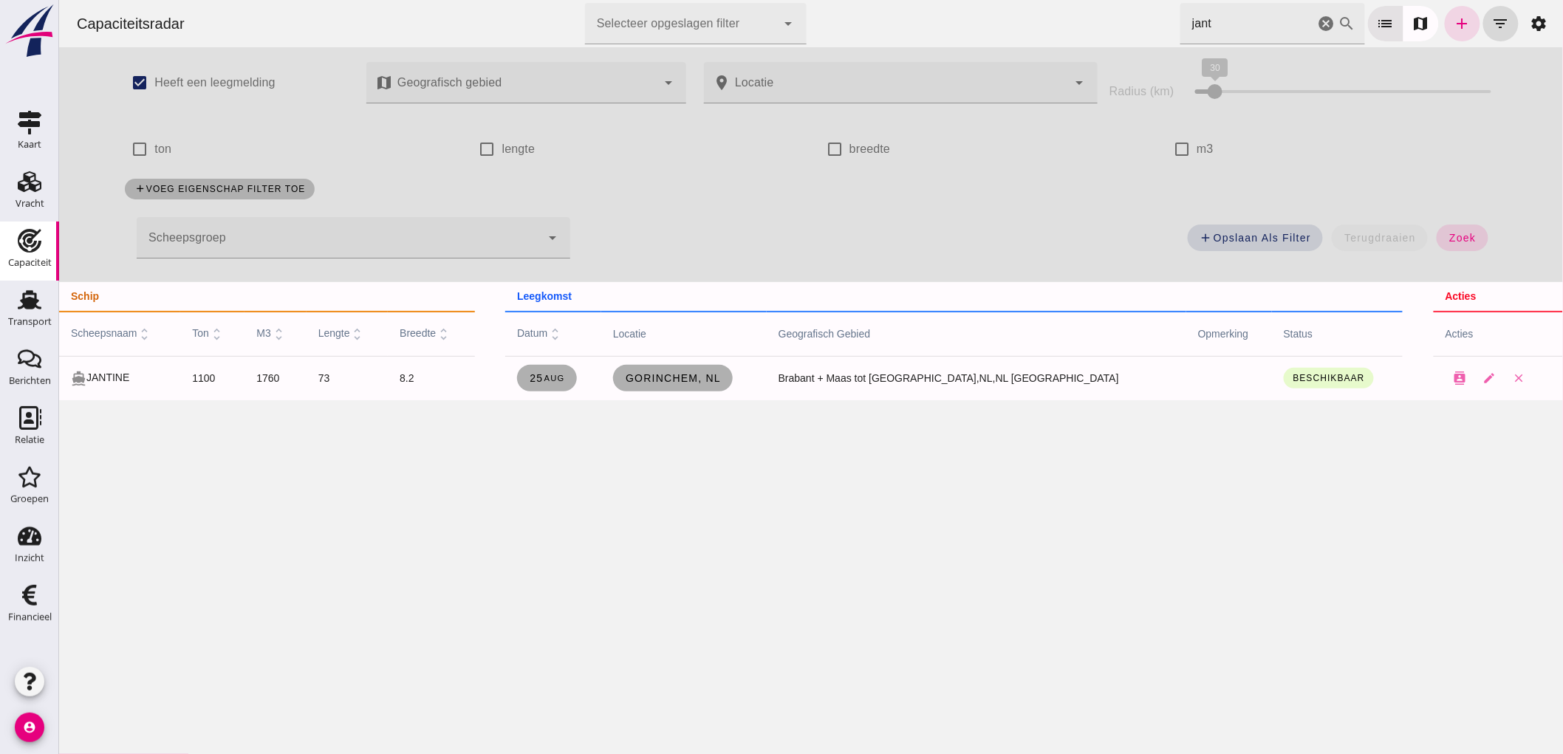
click icon "cancel"
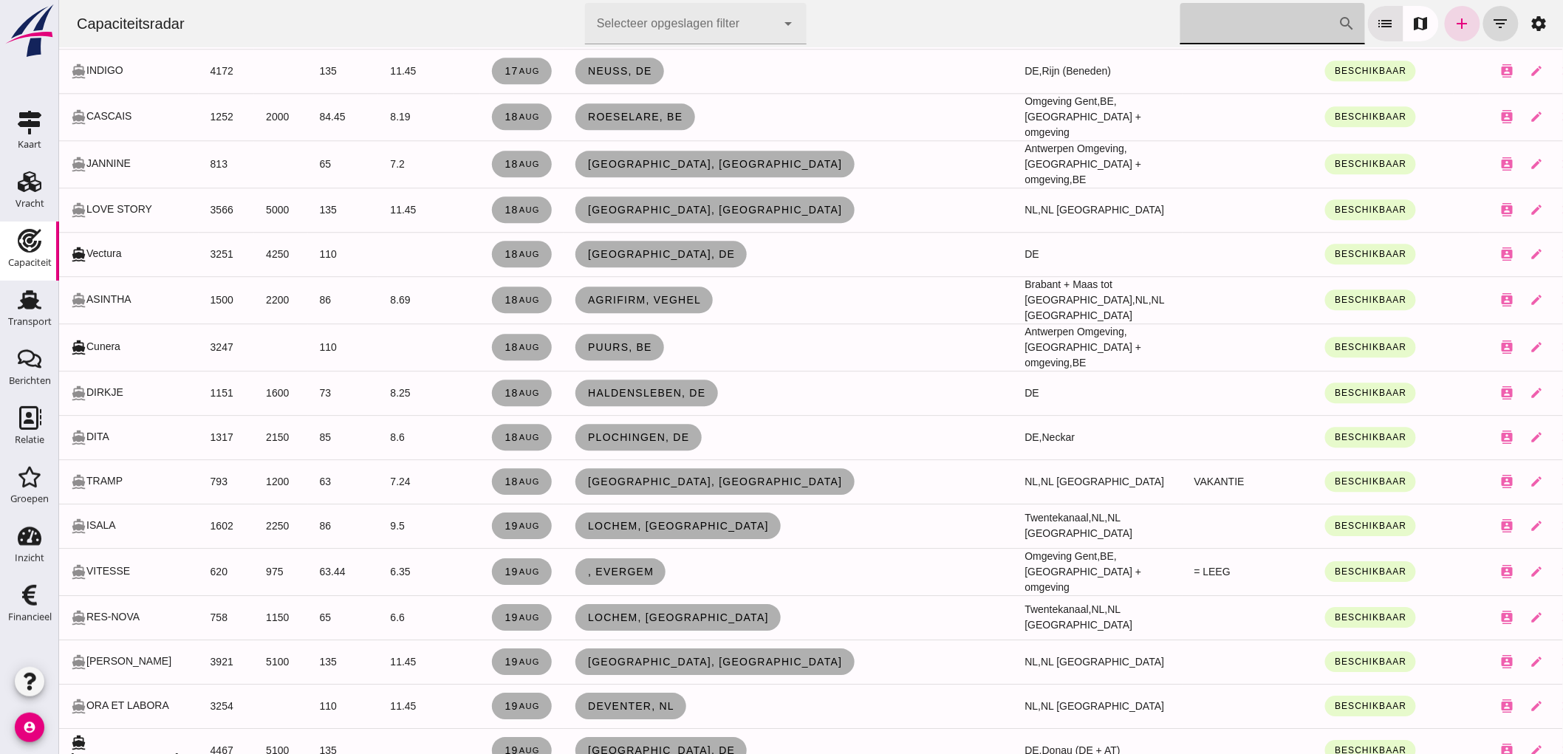
scroll to position [1477, 0]
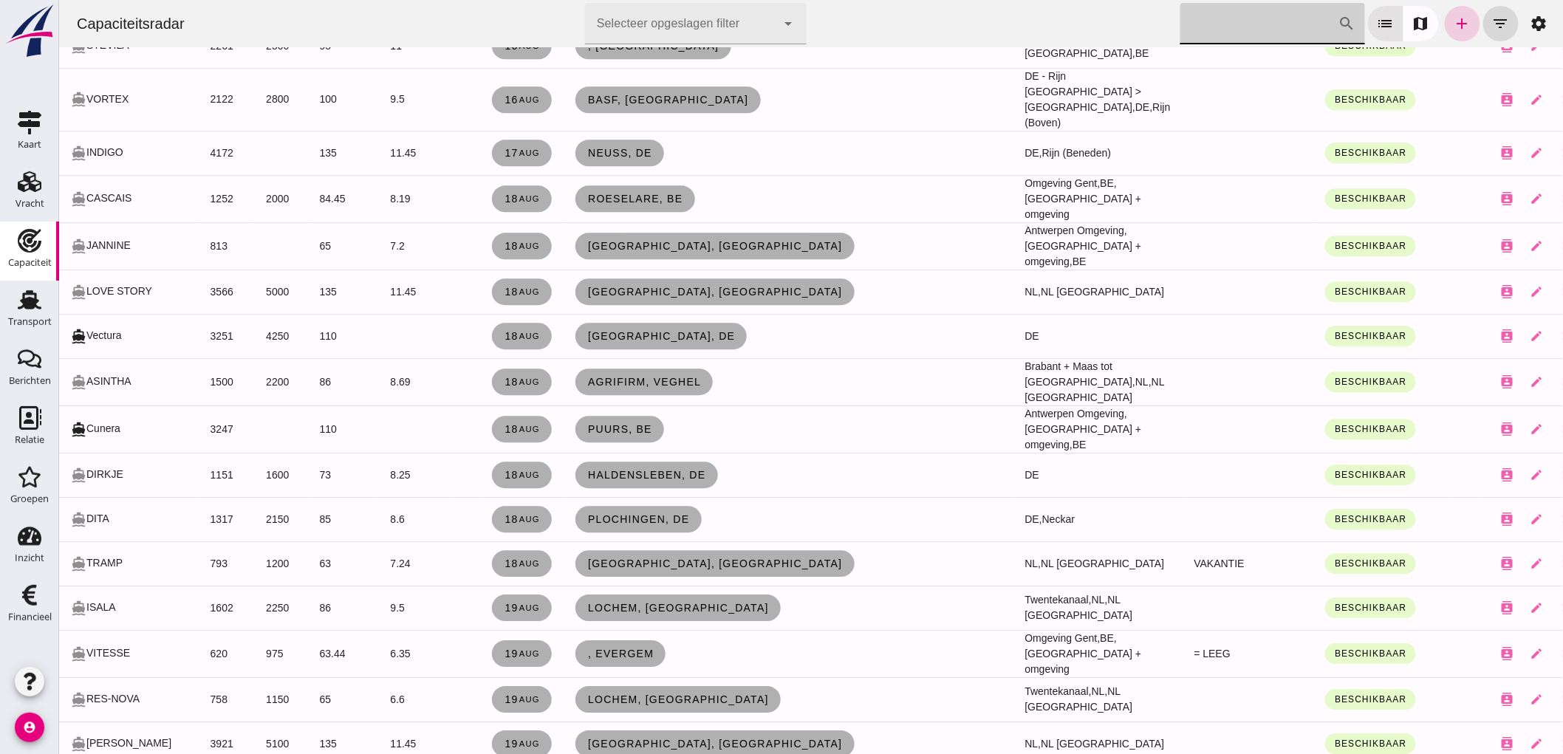
click at [1453, 24] on icon "add" at bounding box center [1462, 24] width 18 height 18
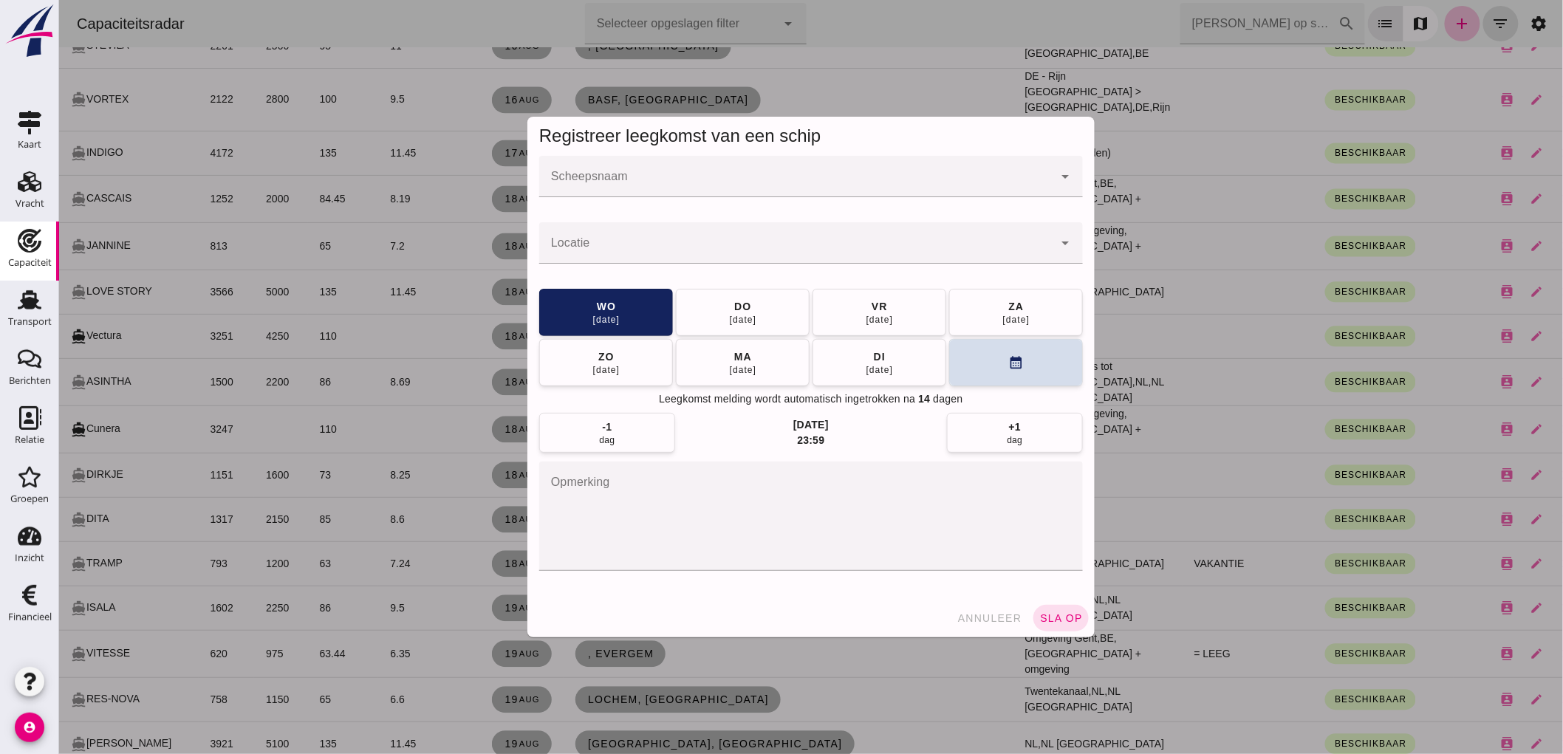
scroll to position [0, 0]
click input "Scheepsnaam"
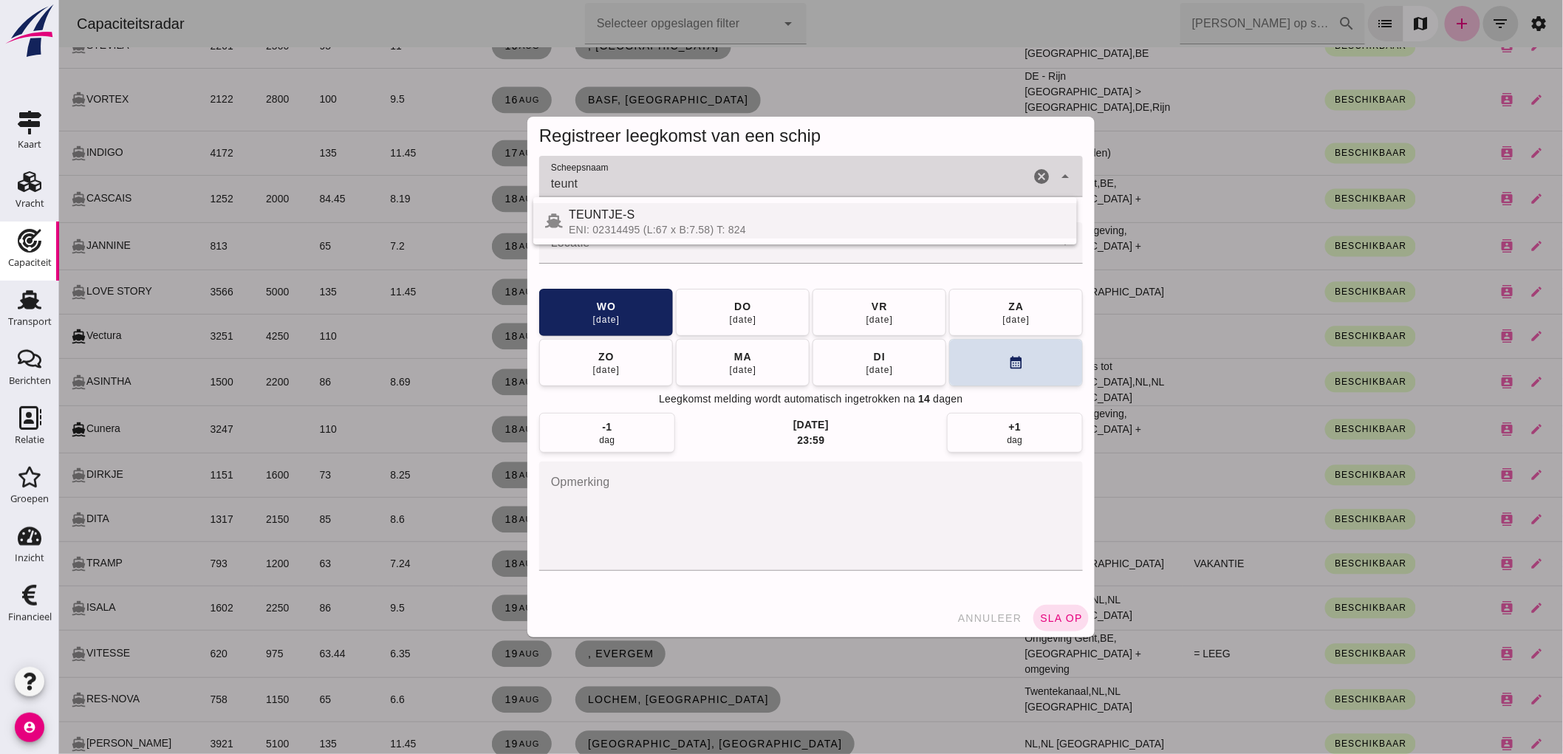
click at [674, 218] on div "TEUNTJE-S" at bounding box center [816, 215] width 496 height 18
type input "TEUNTJE-S"
click input "Locatie"
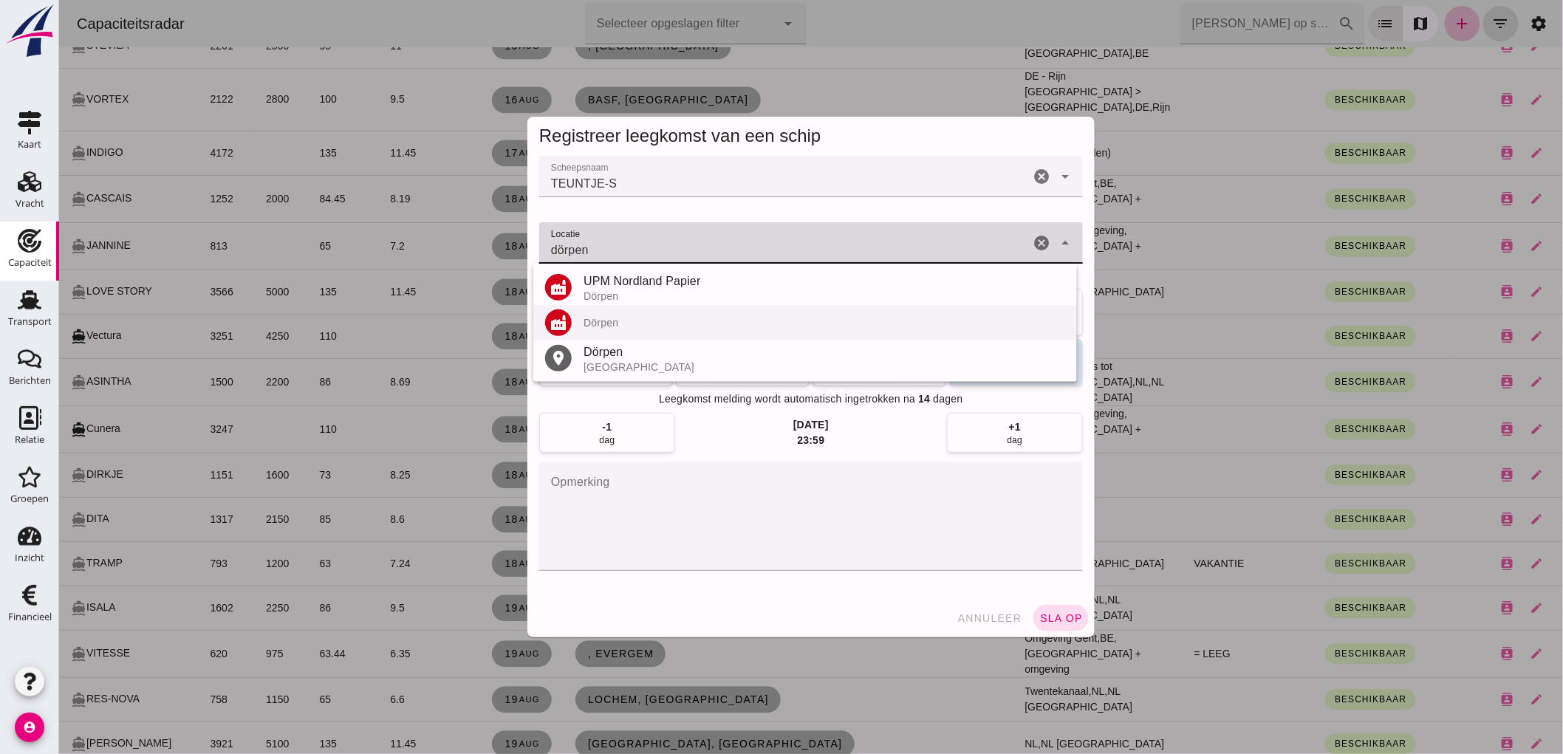
click at [654, 328] on div "Dörpen" at bounding box center [824, 323] width 482 height 12
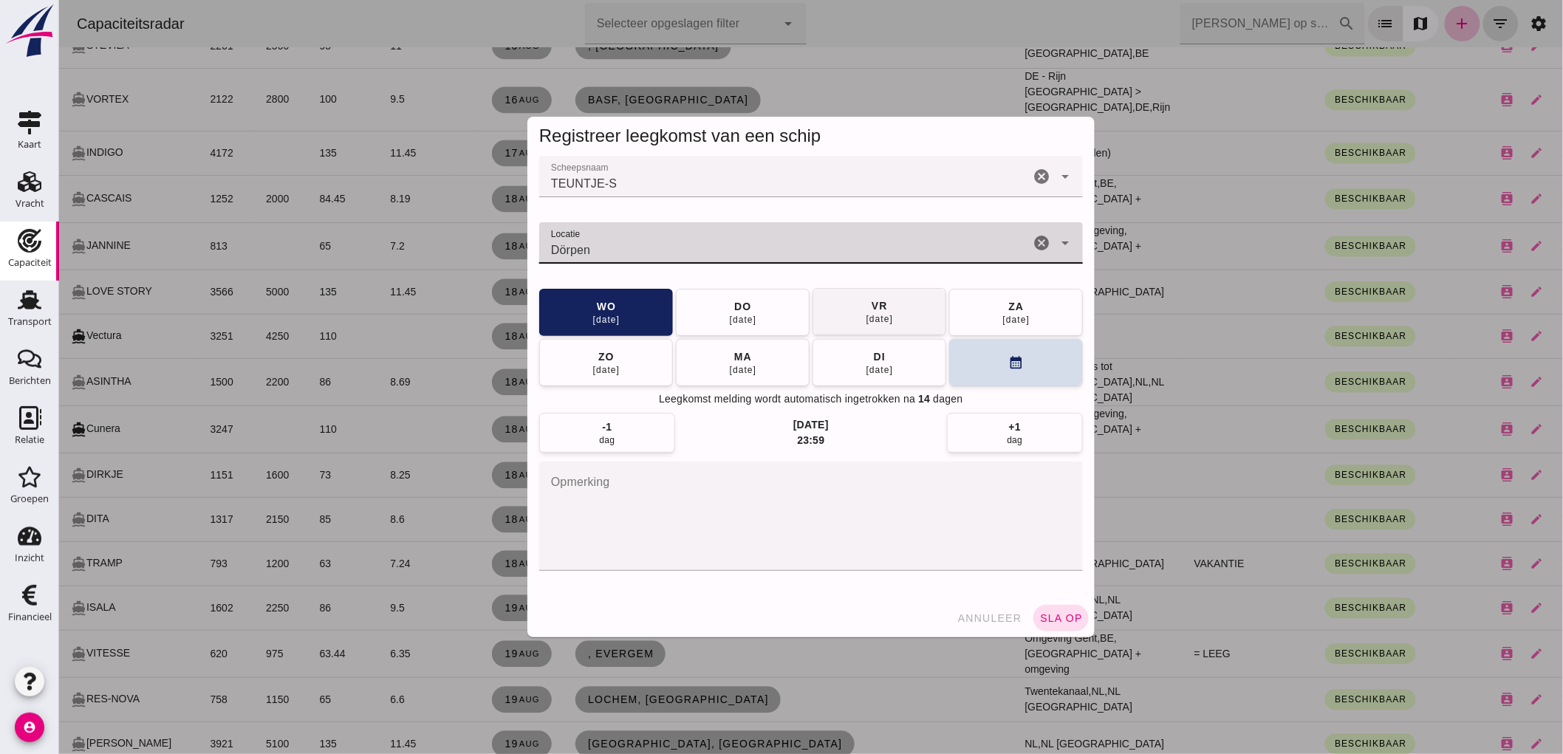
type input "Dörpen"
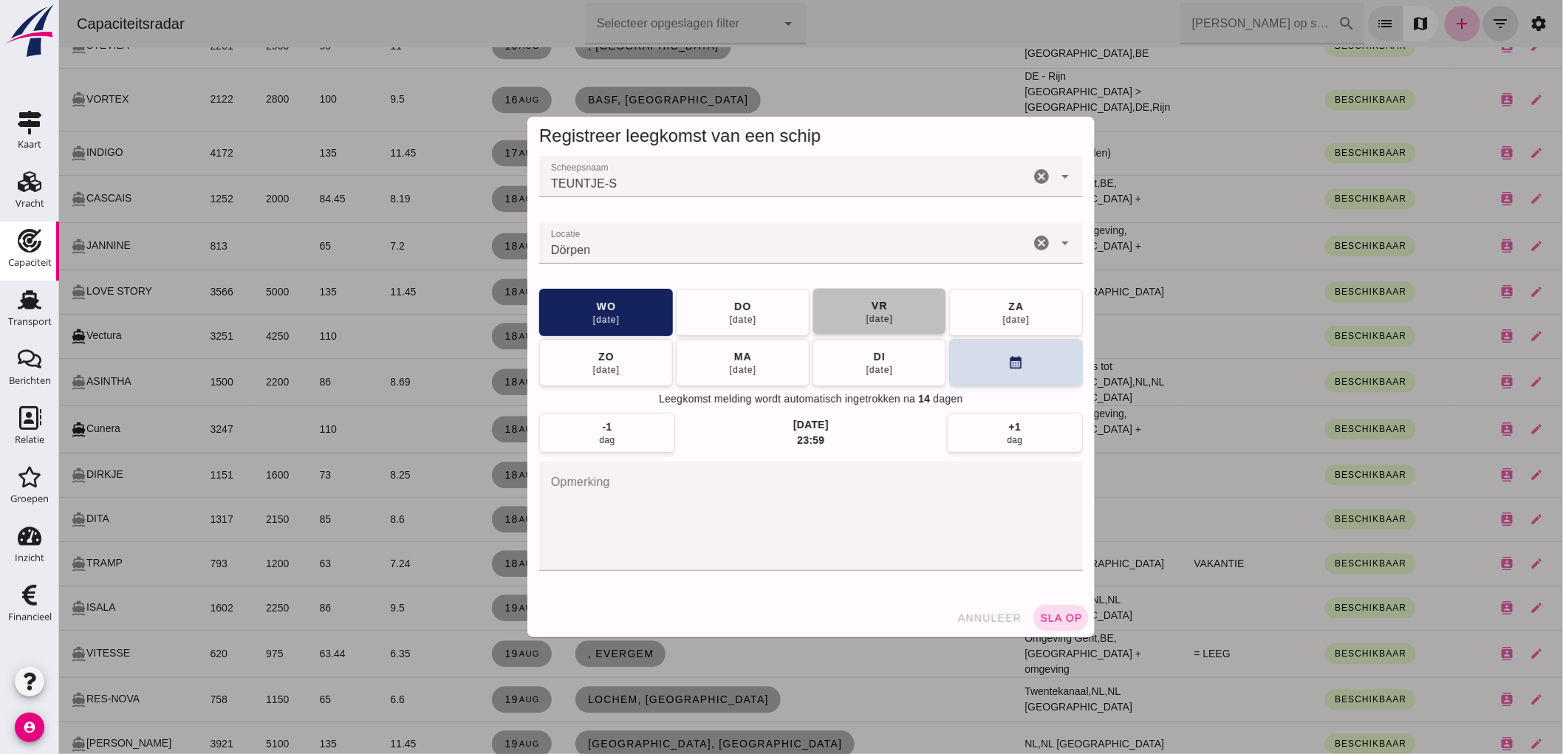
click button "vr 22 aug"
click div "annuleer sla op"
click span "sla op"
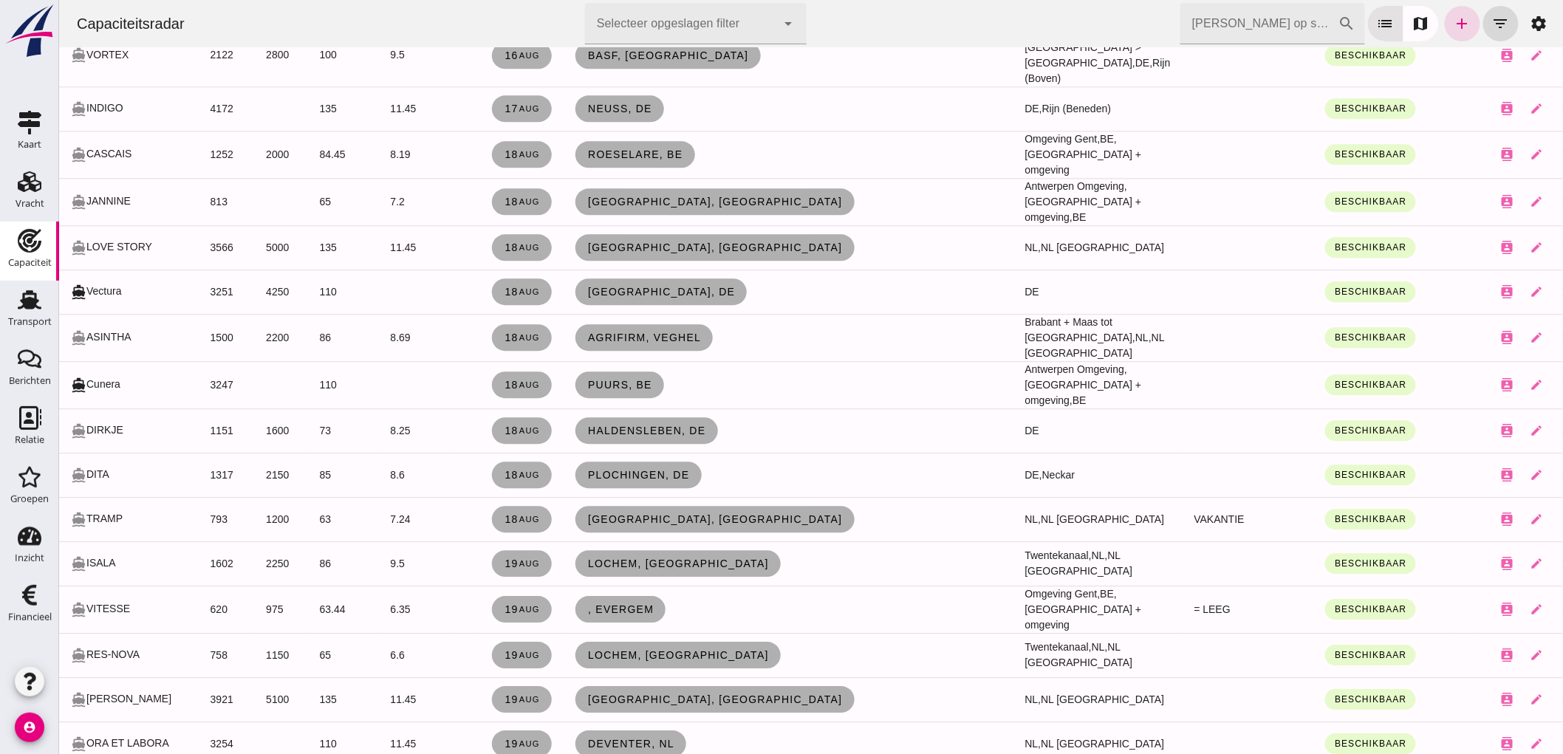
scroll to position [821, 0]
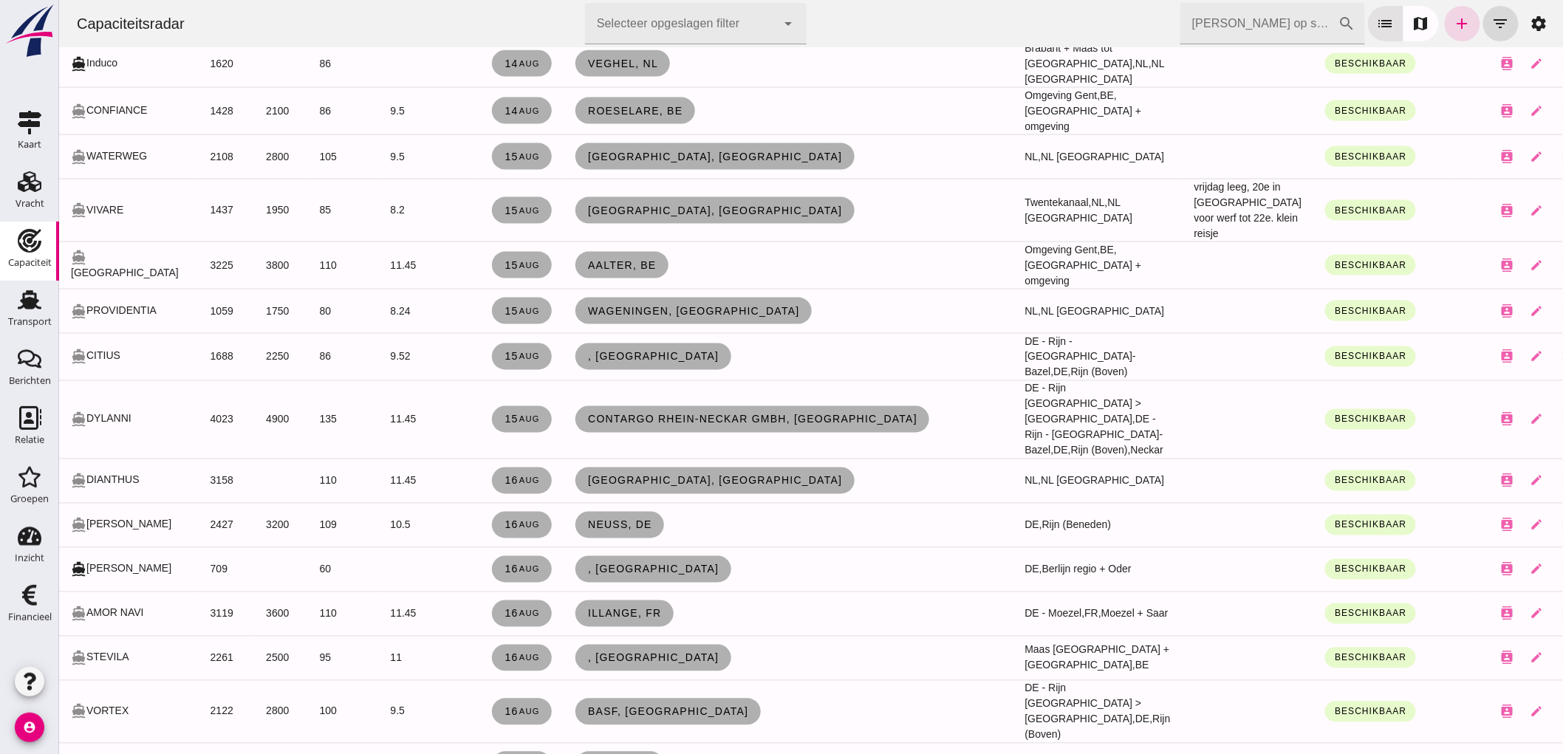
click input "[PERSON_NAME] op scheepsnaam"
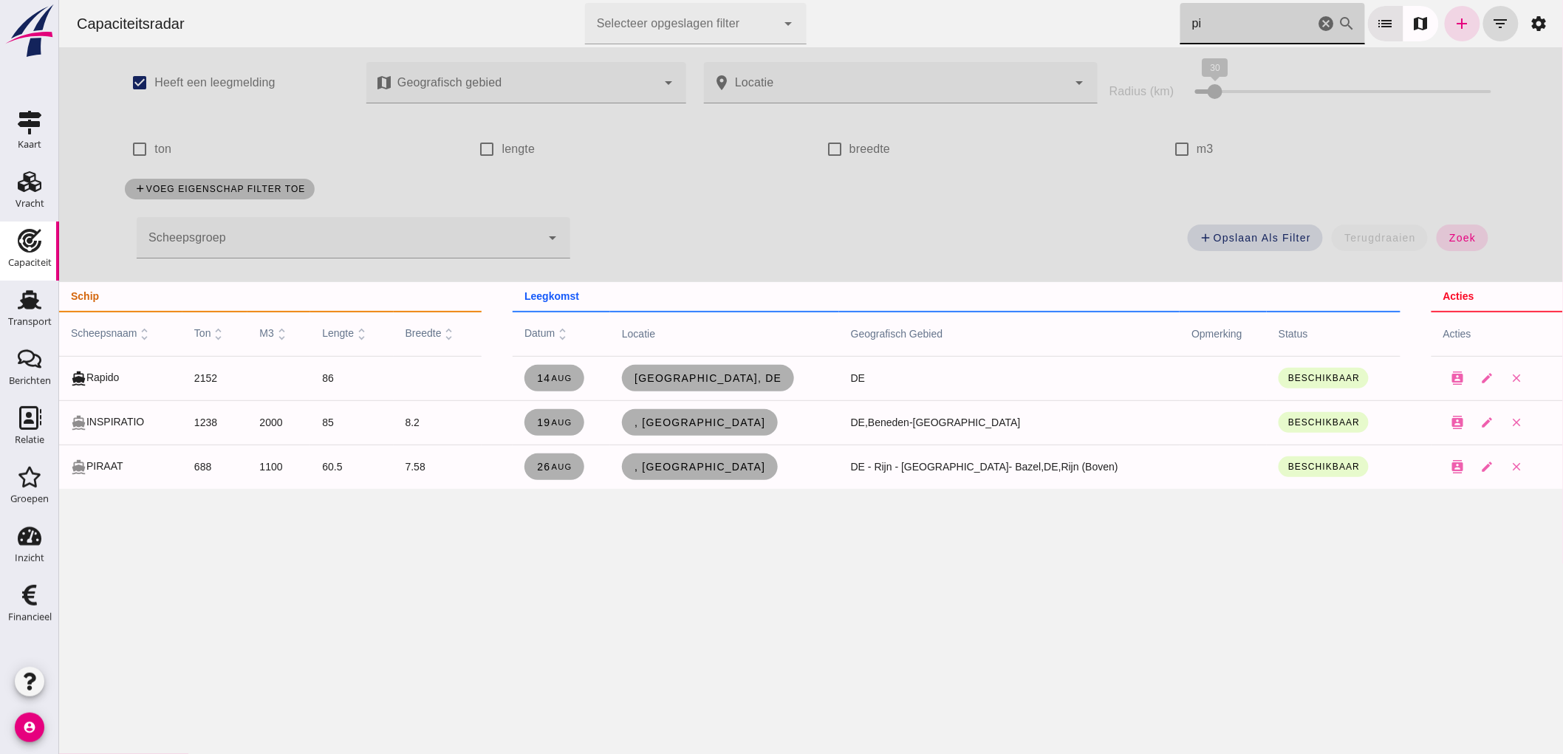
scroll to position [0, 0]
type input "pi"
click button "close"
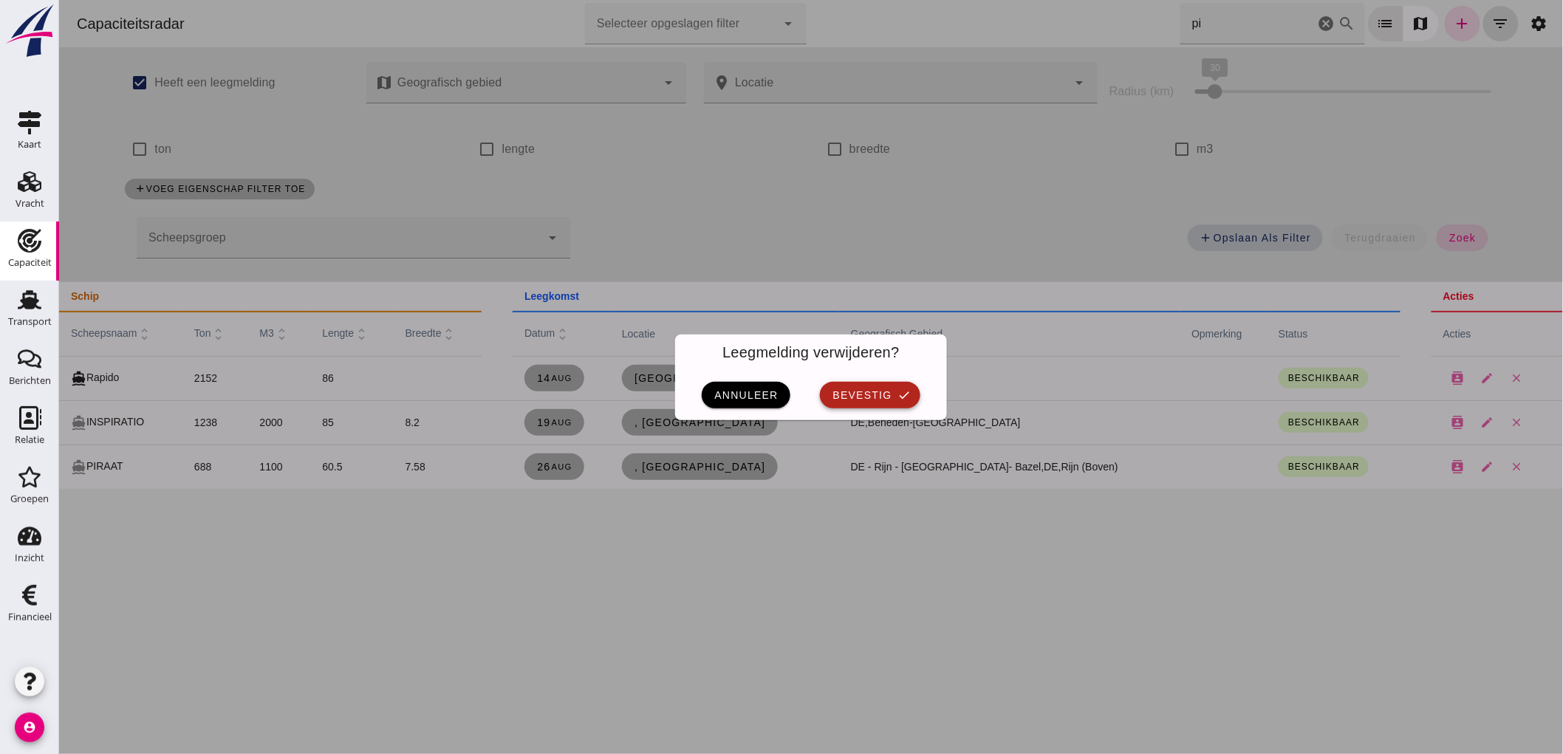
click span "bevestig"
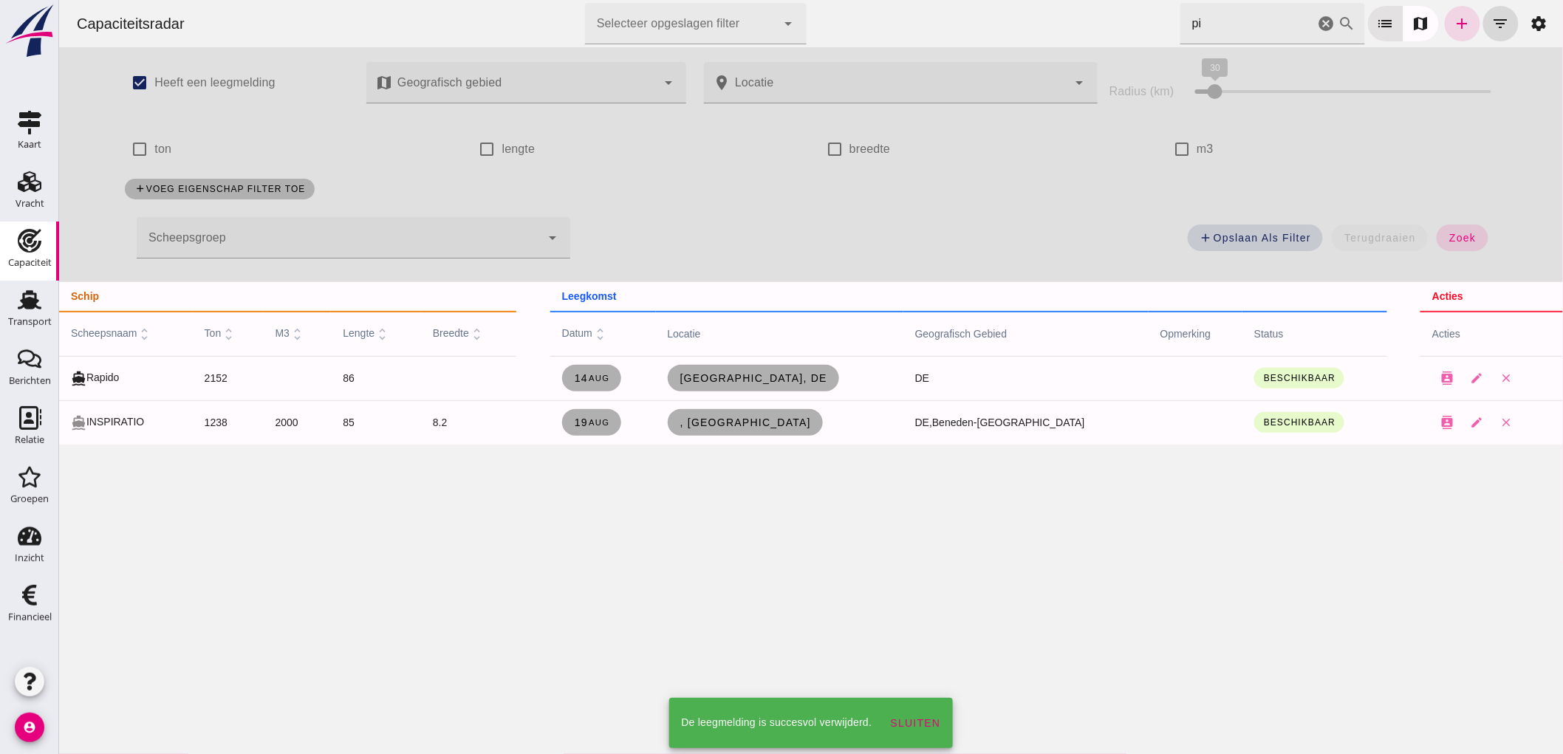
click icon "cancel"
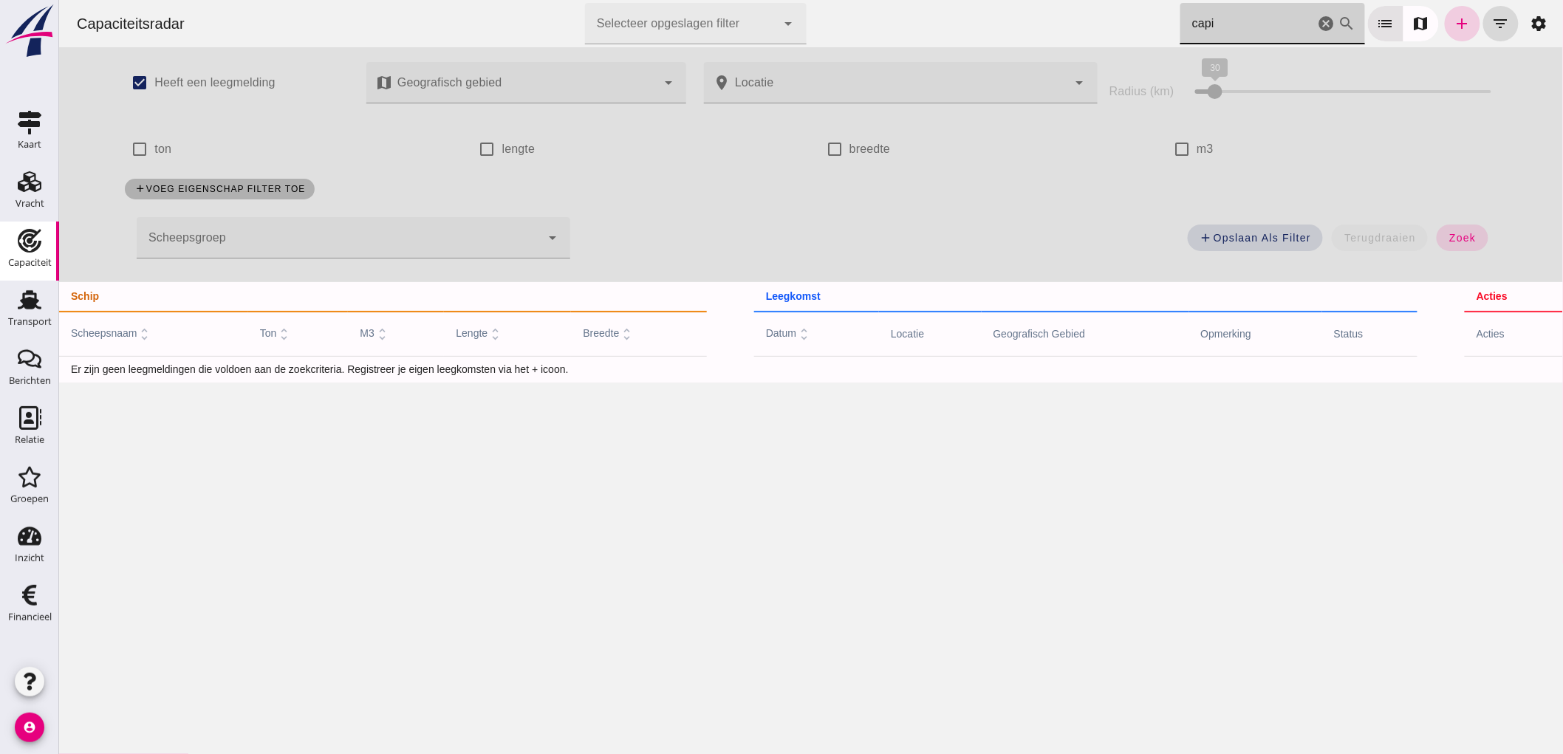
type input "capi"
click at [1453, 25] on icon "add" at bounding box center [1462, 24] width 18 height 18
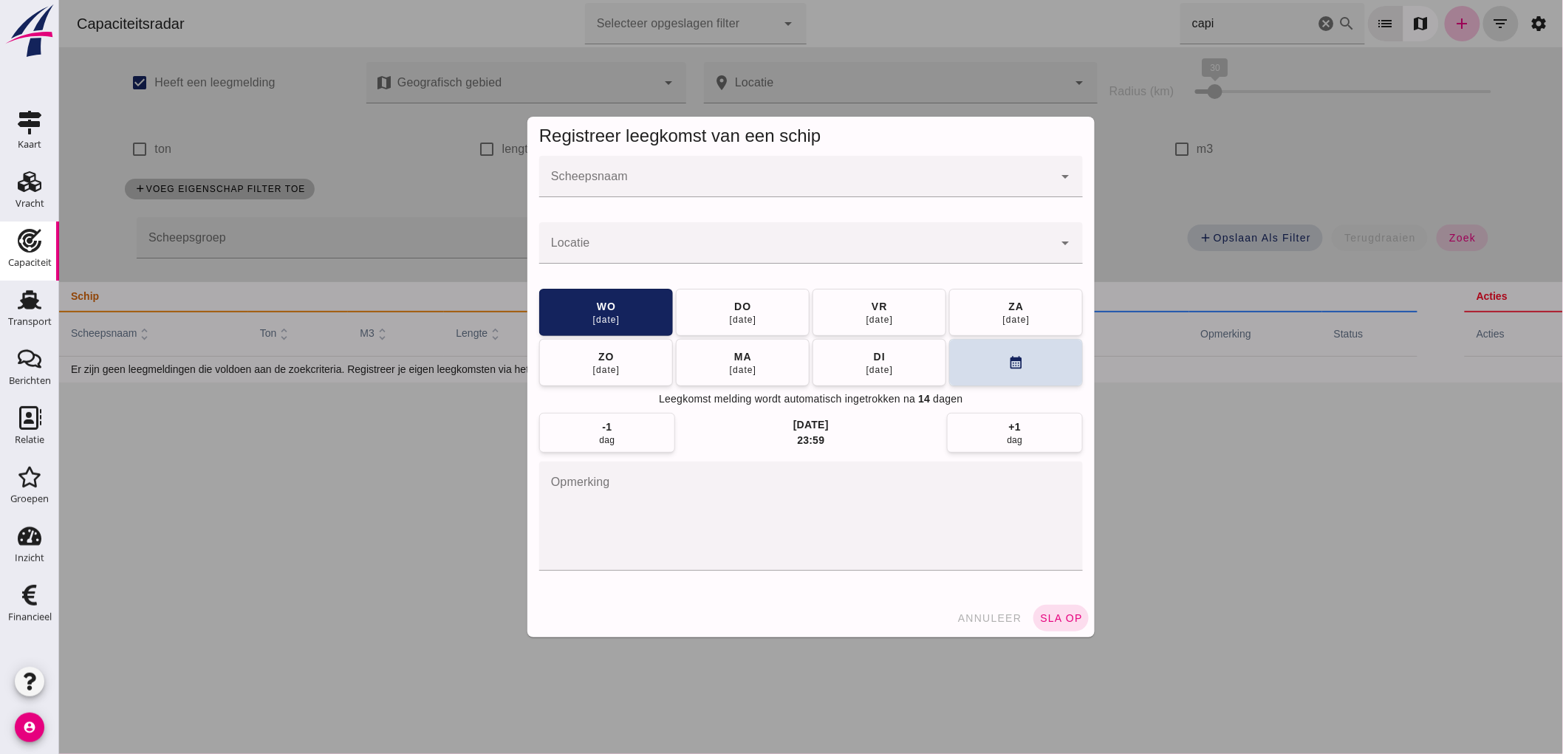
click input "Scheepsnaam"
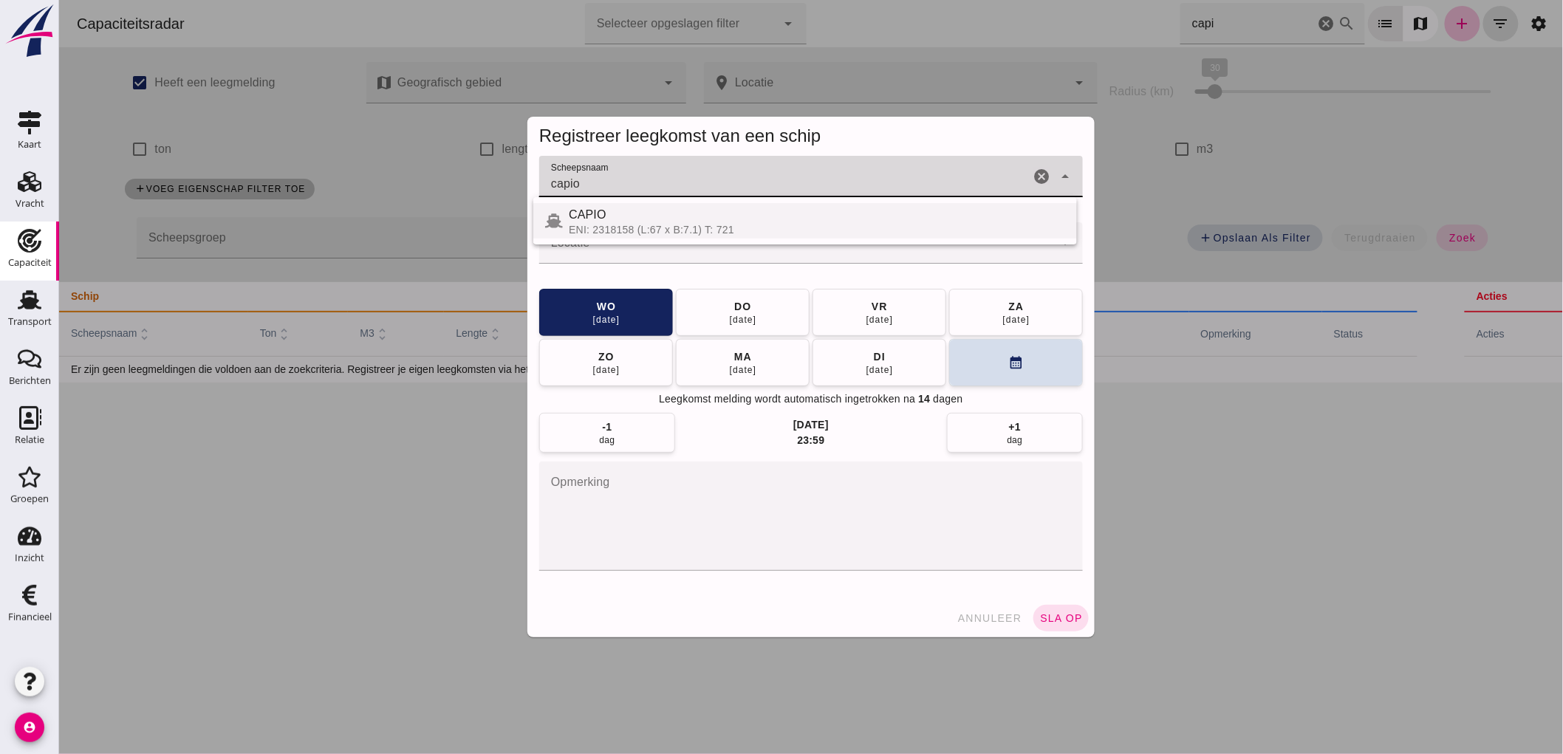
click at [663, 220] on div "CAPIO" at bounding box center [816, 215] width 496 height 18
type input "CAPIO"
click input "Locatie"
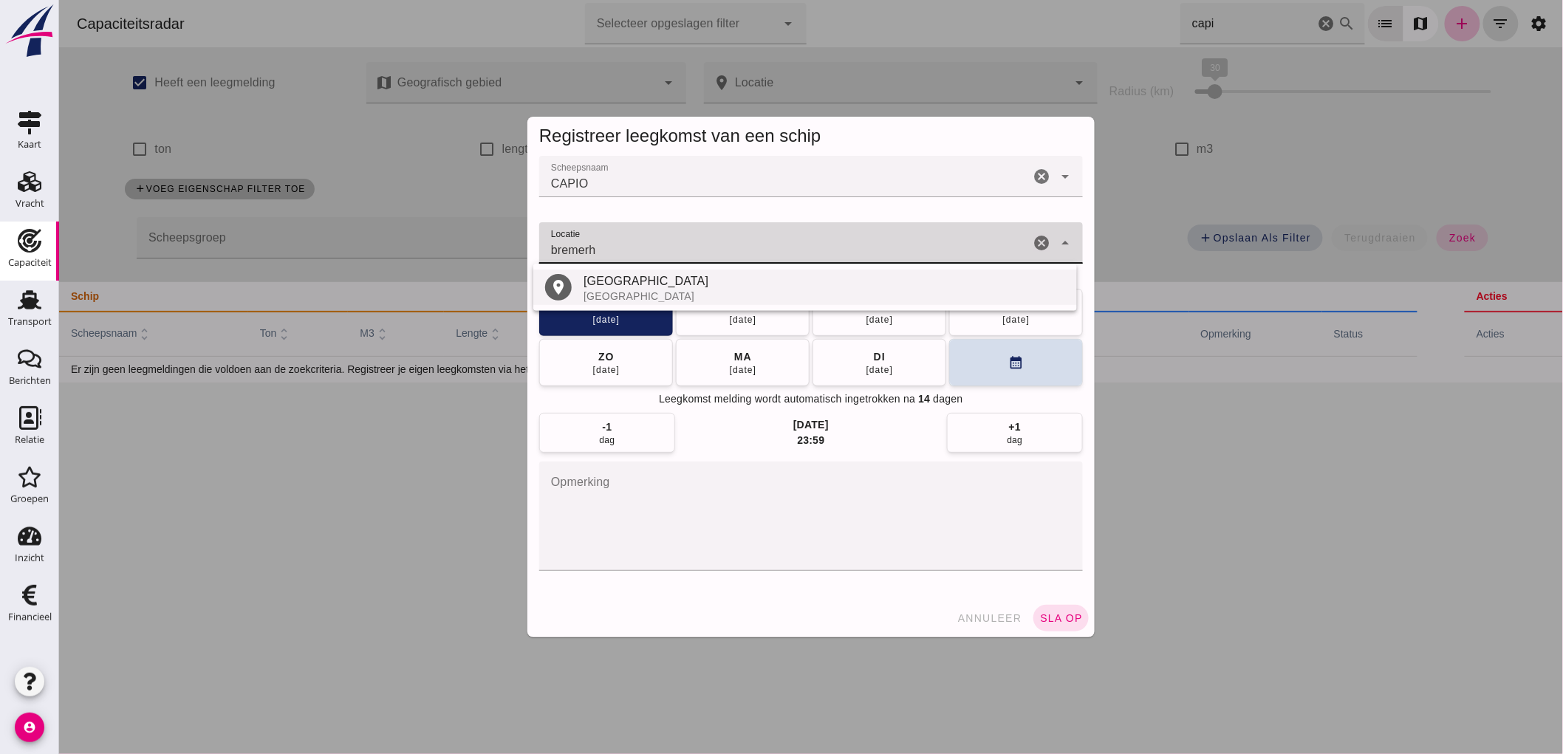
click at [691, 301] on div "Duitsland" at bounding box center [824, 296] width 482 height 12
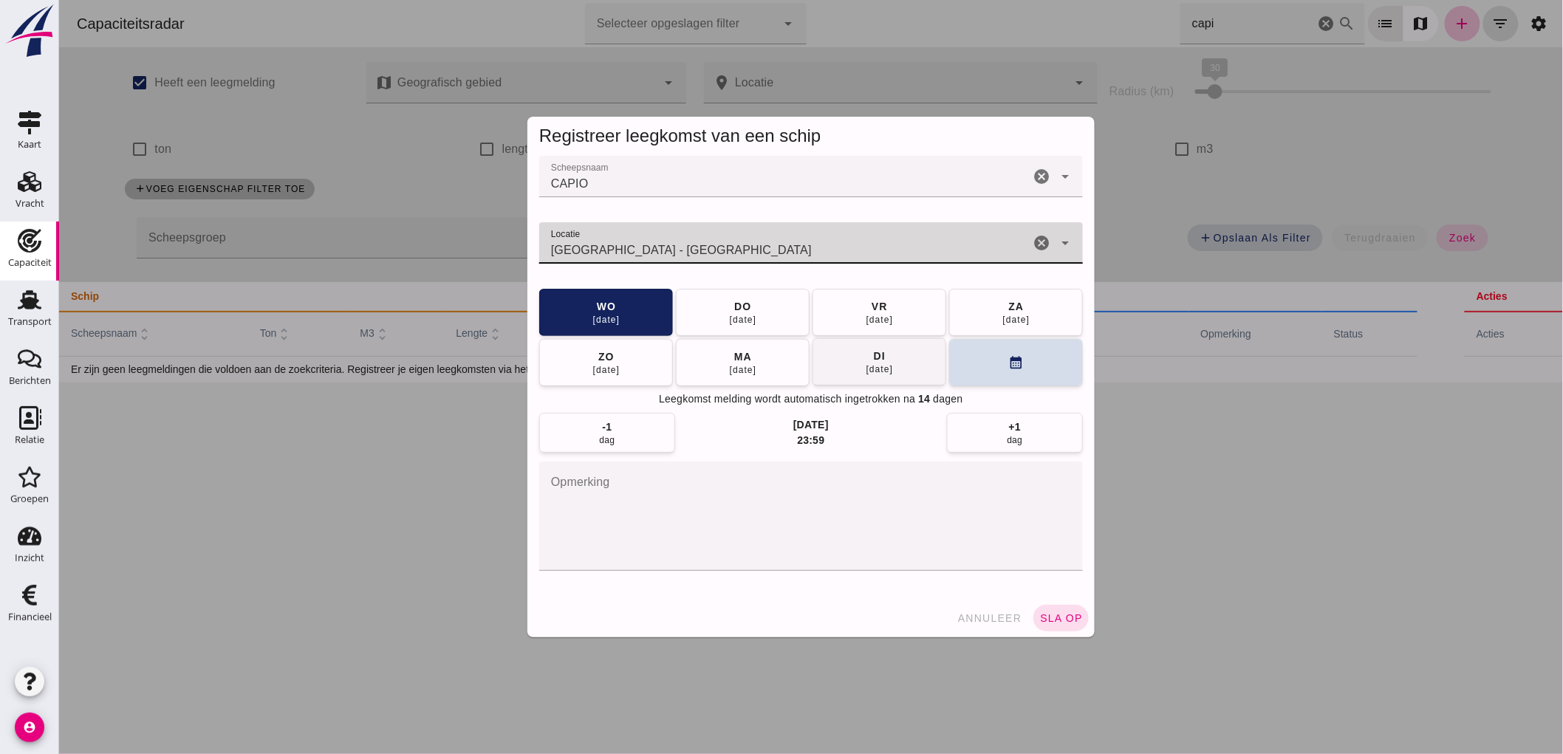
type input "Bremerhaven - Bremen"
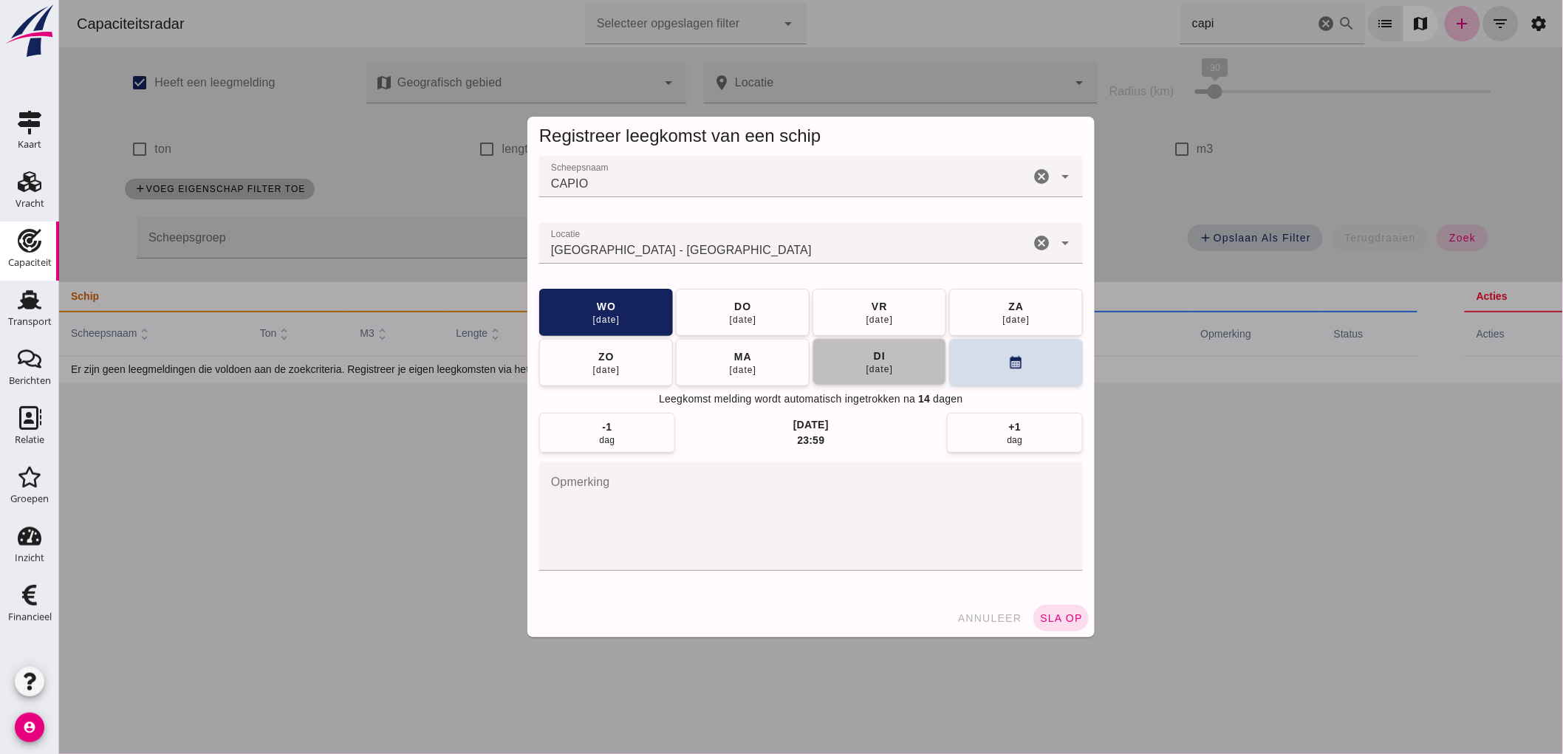
click button "[DATE]"
click button "ma 01 sep"
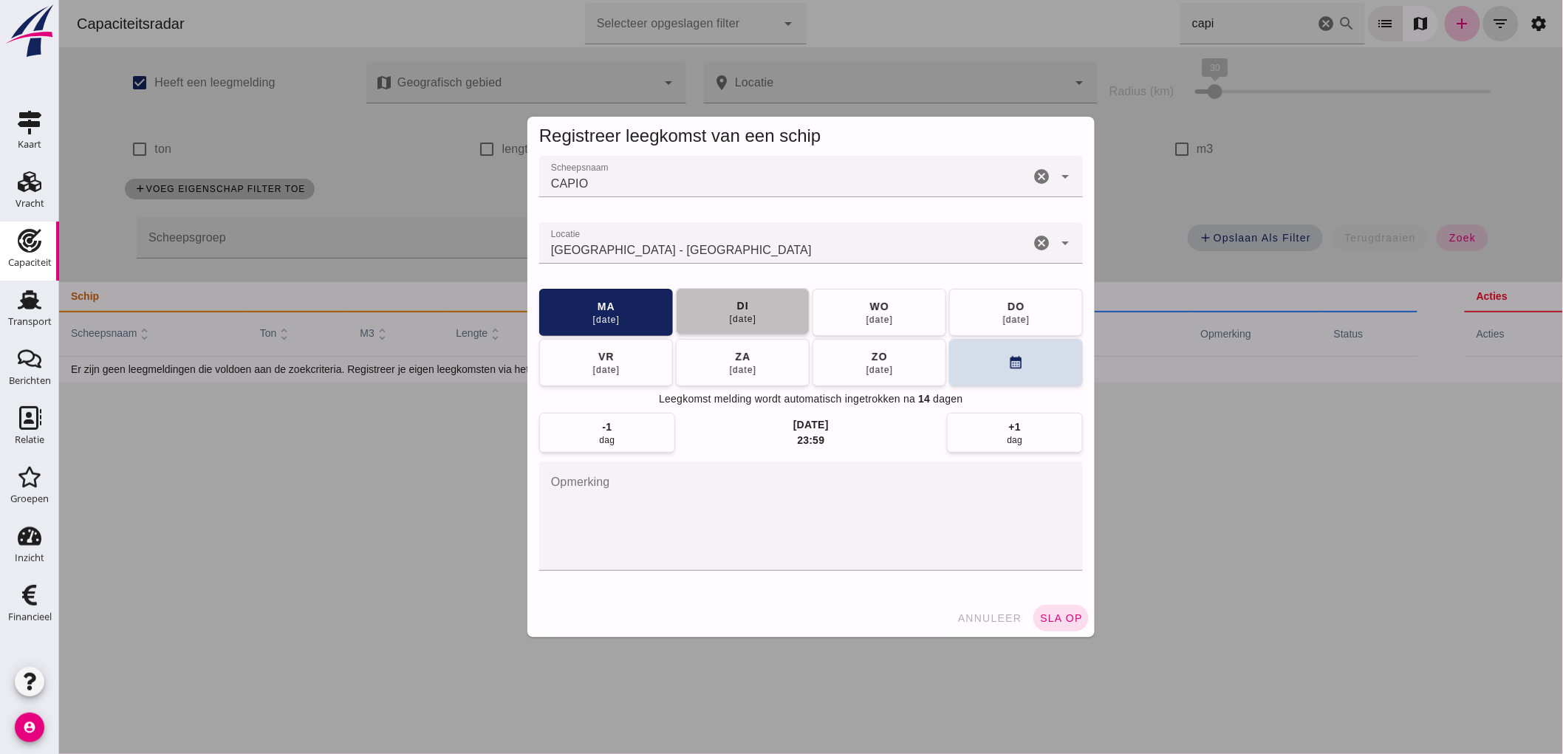
click button "di 02 sep"
click button "sla op"
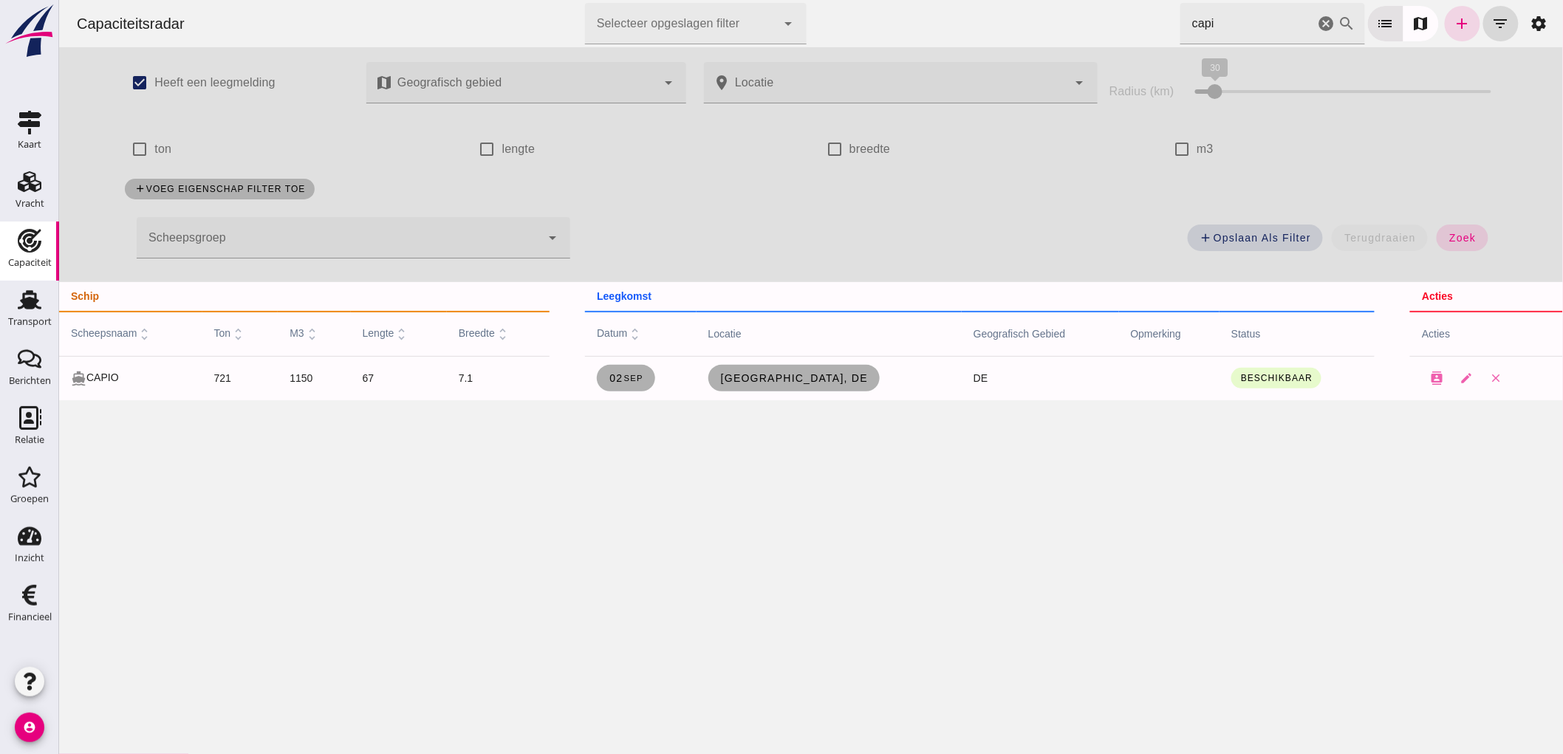
click icon "cancel"
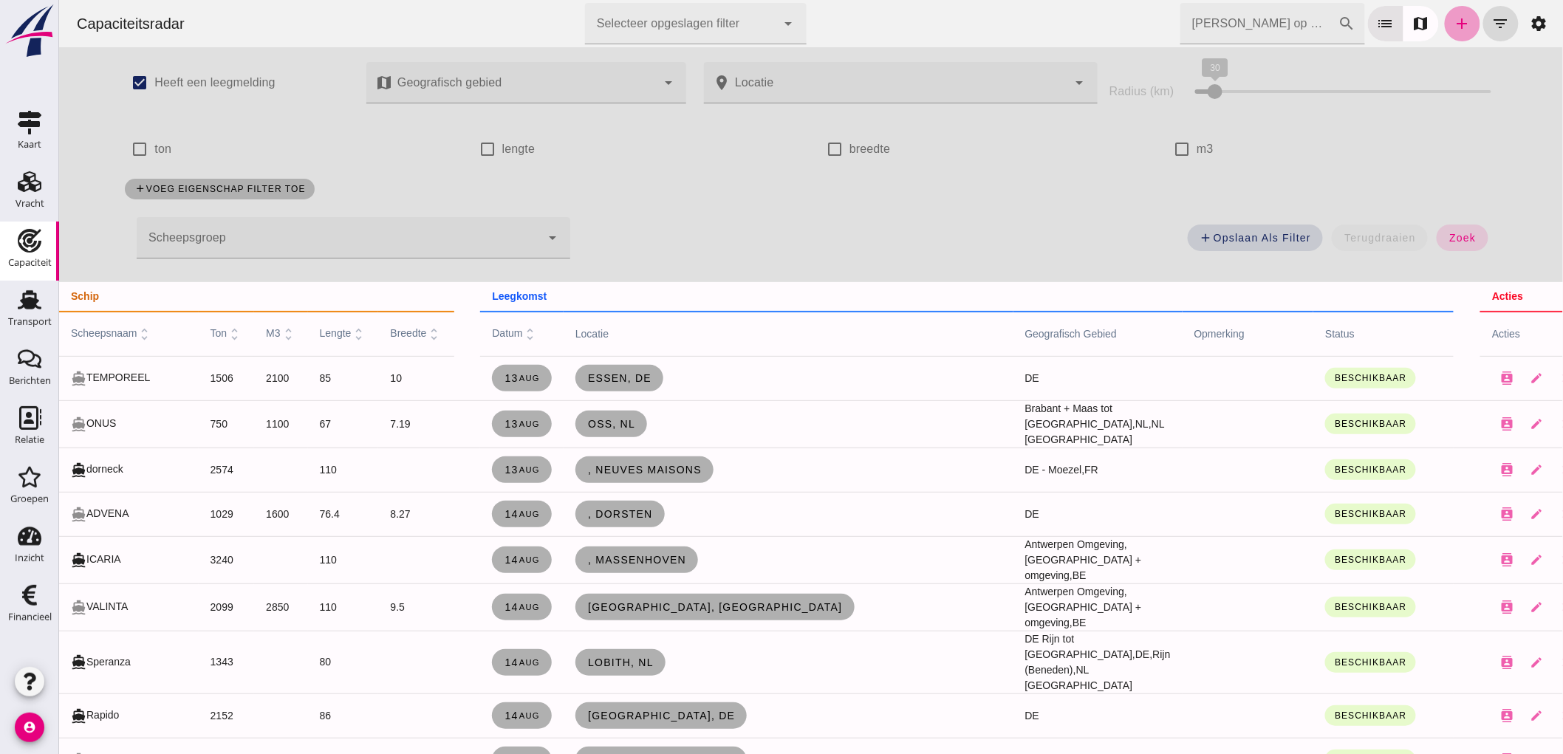
click at [1453, 31] on icon "add" at bounding box center [1462, 24] width 18 height 18
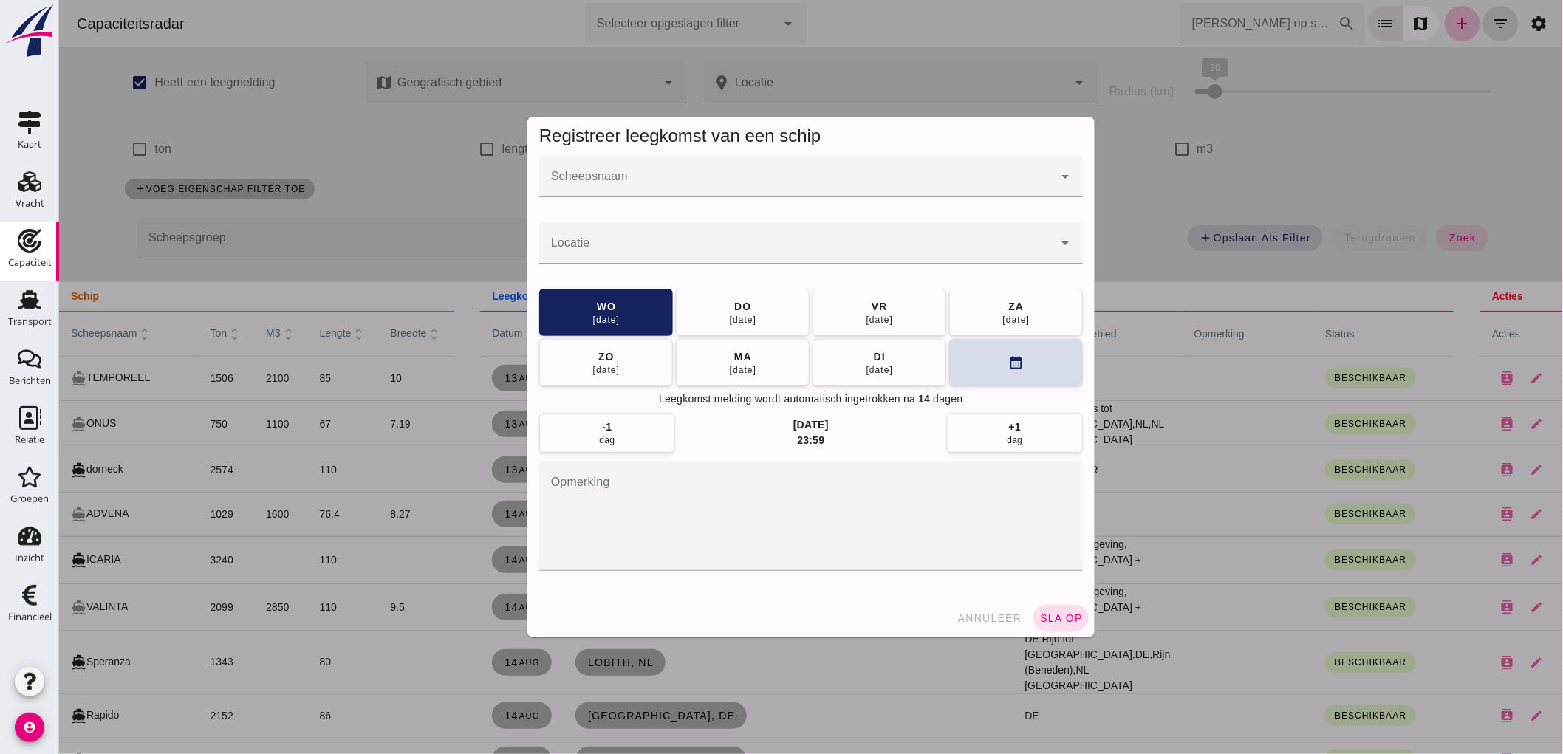
click input "Scheepsnaam"
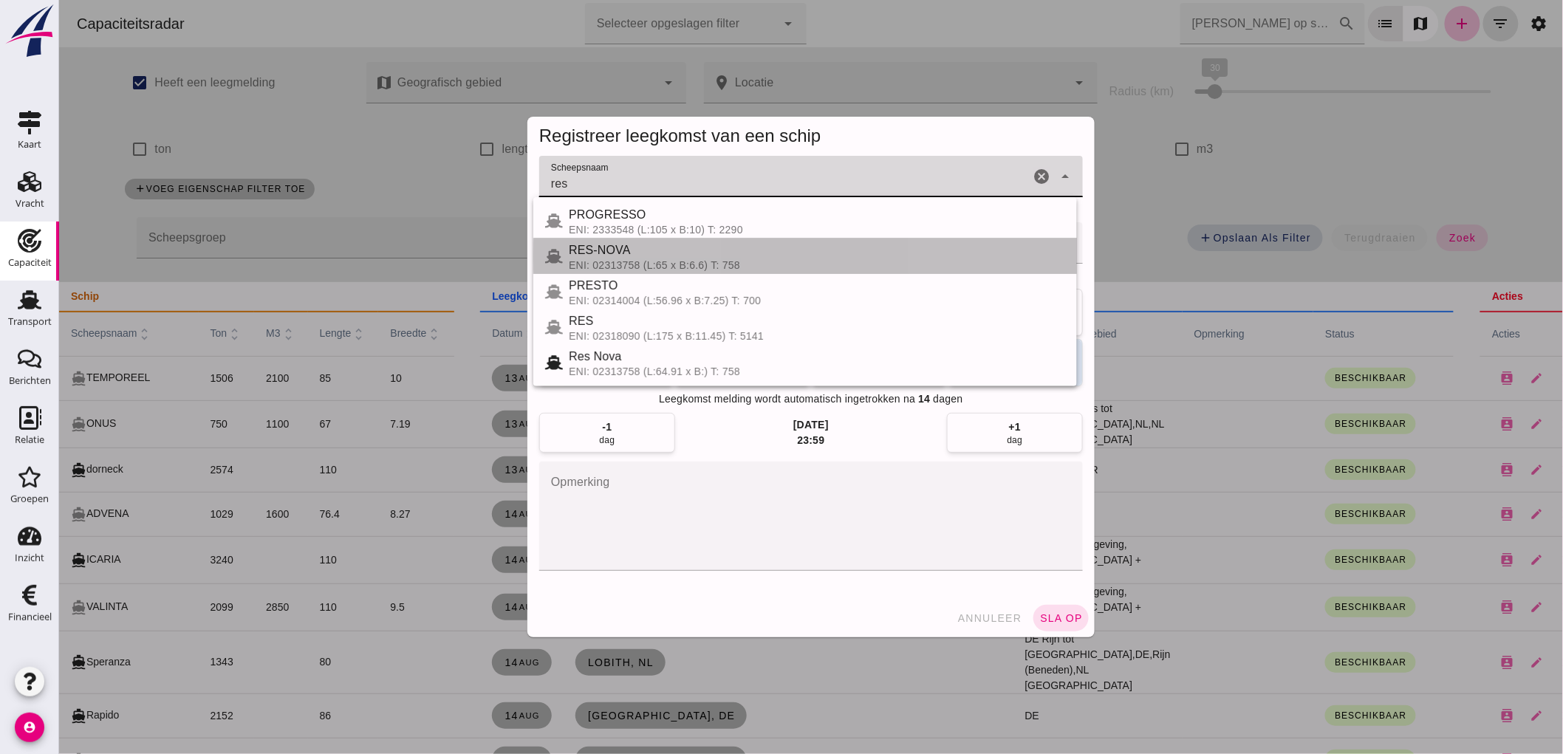
click at [711, 249] on div "RES-NOVA" at bounding box center [816, 251] width 496 height 18
type input "RES-NOVA"
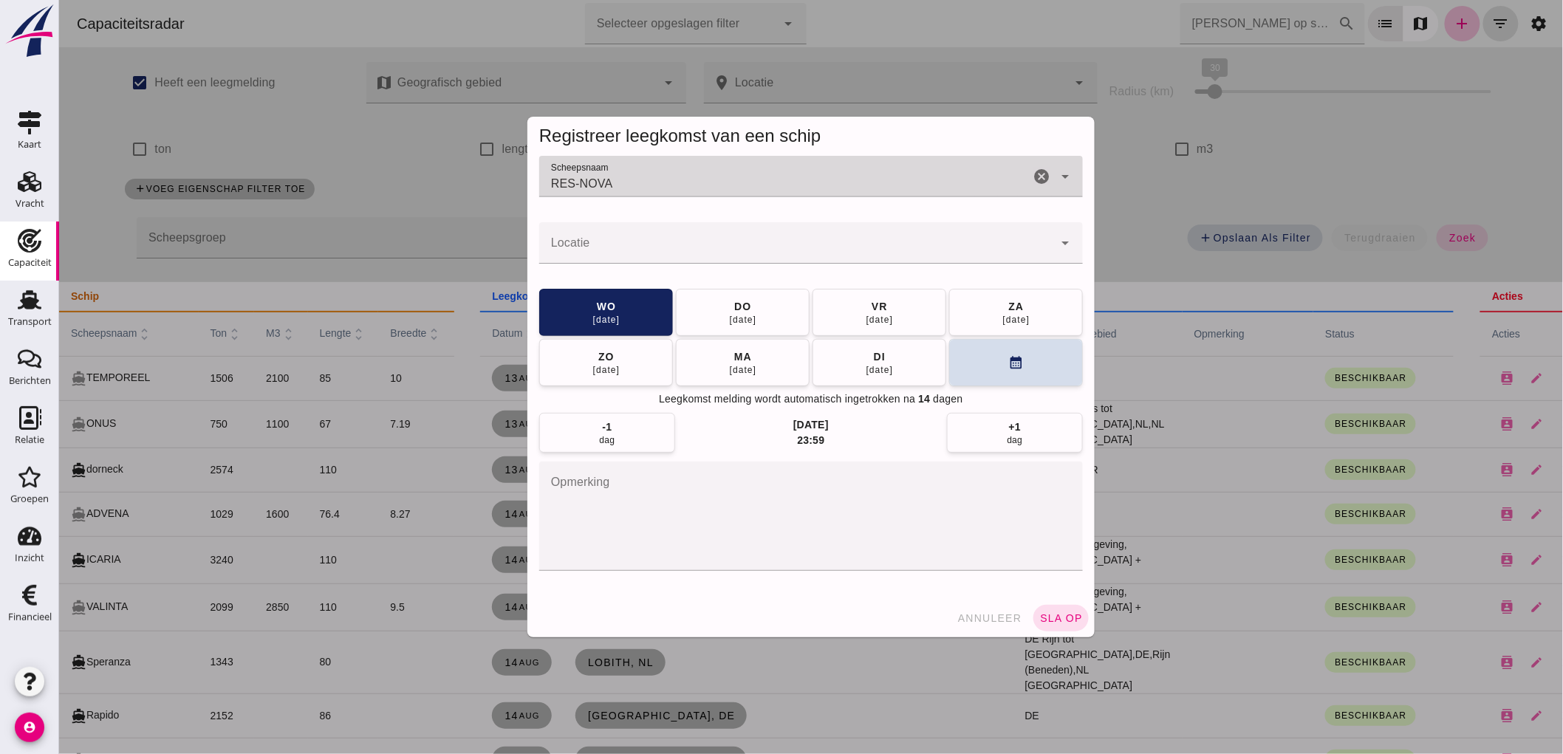
click input "Locatie"
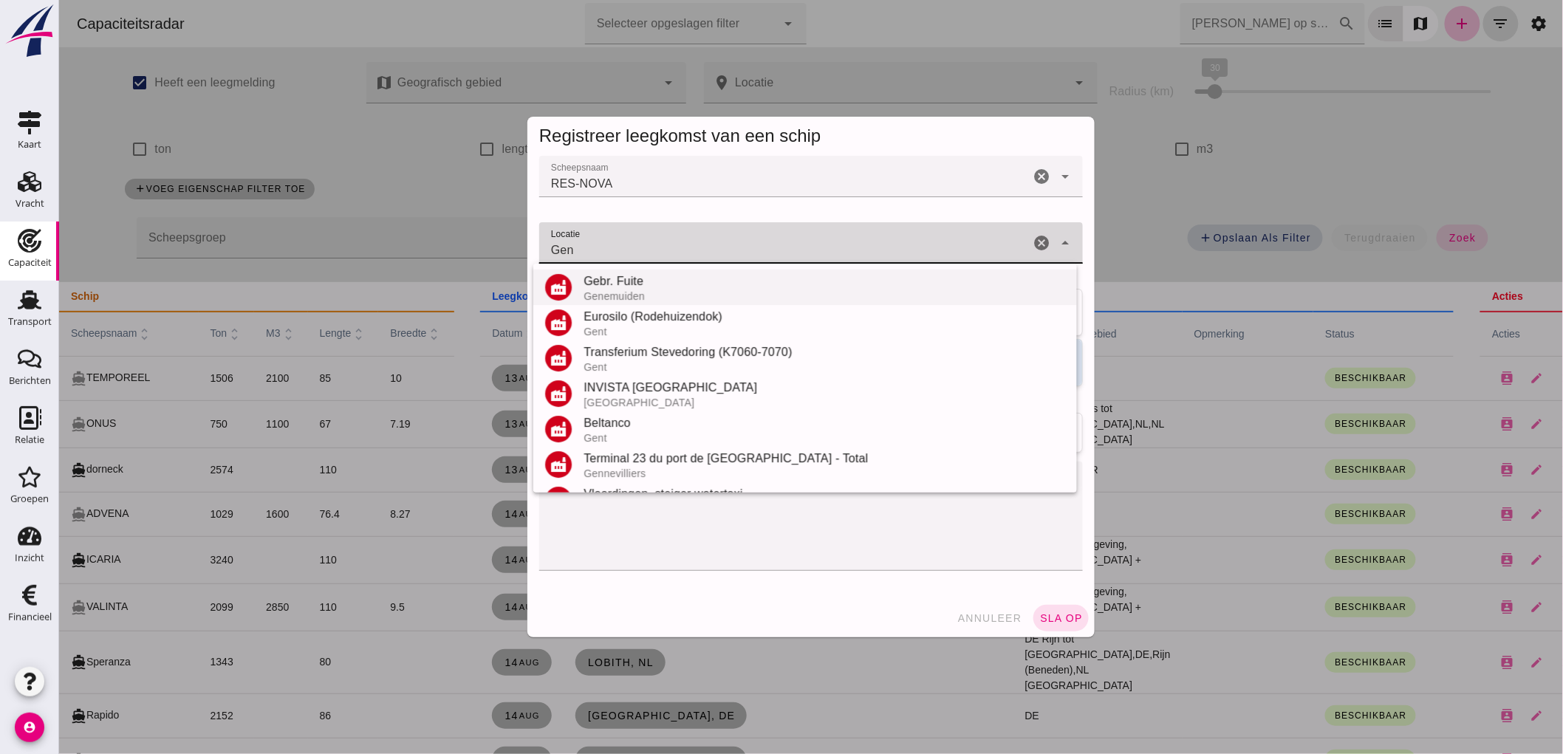
click at [666, 286] on div "Gebr. Fuite" at bounding box center [824, 282] width 482 height 18
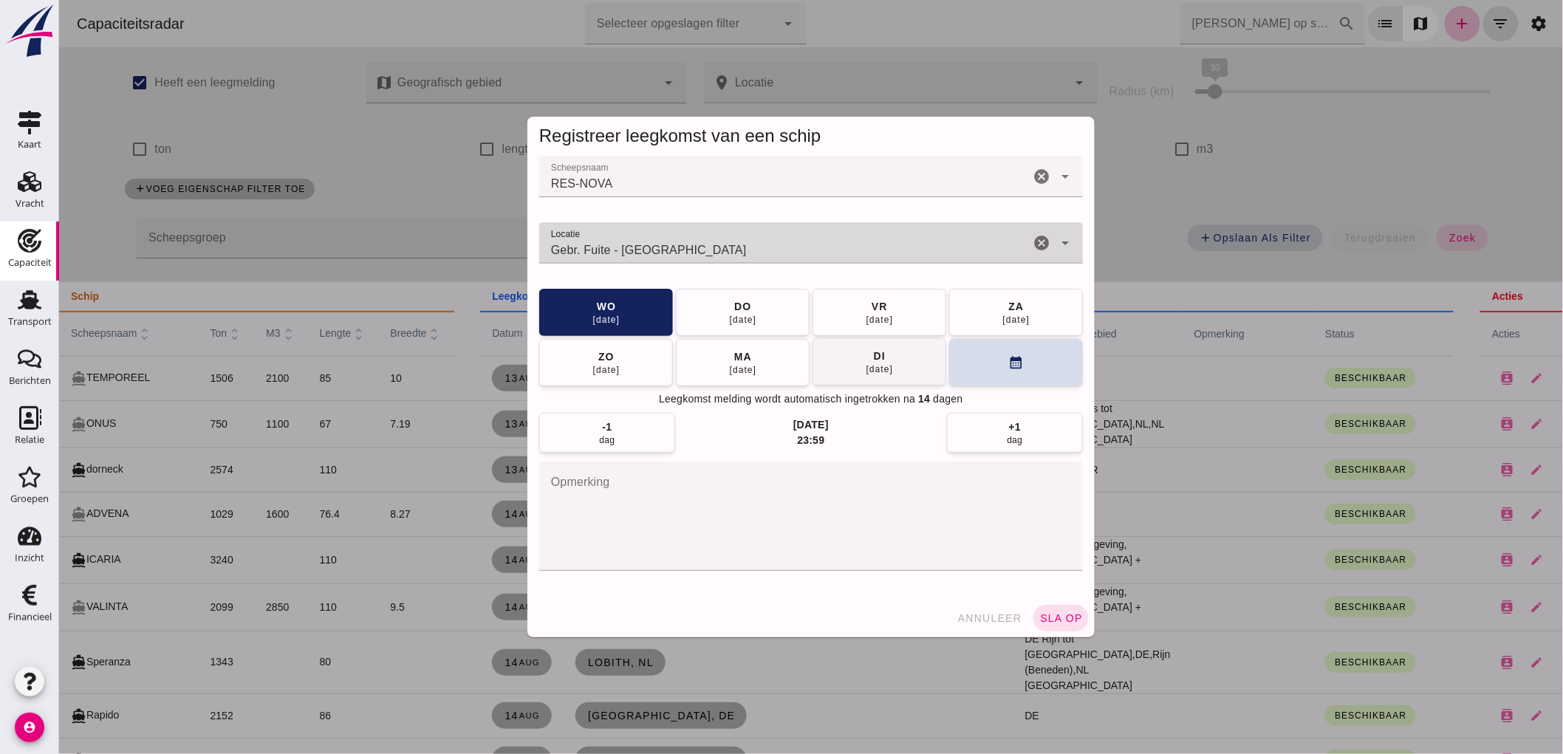
type input "Gebr. Fuite - Genemuiden"
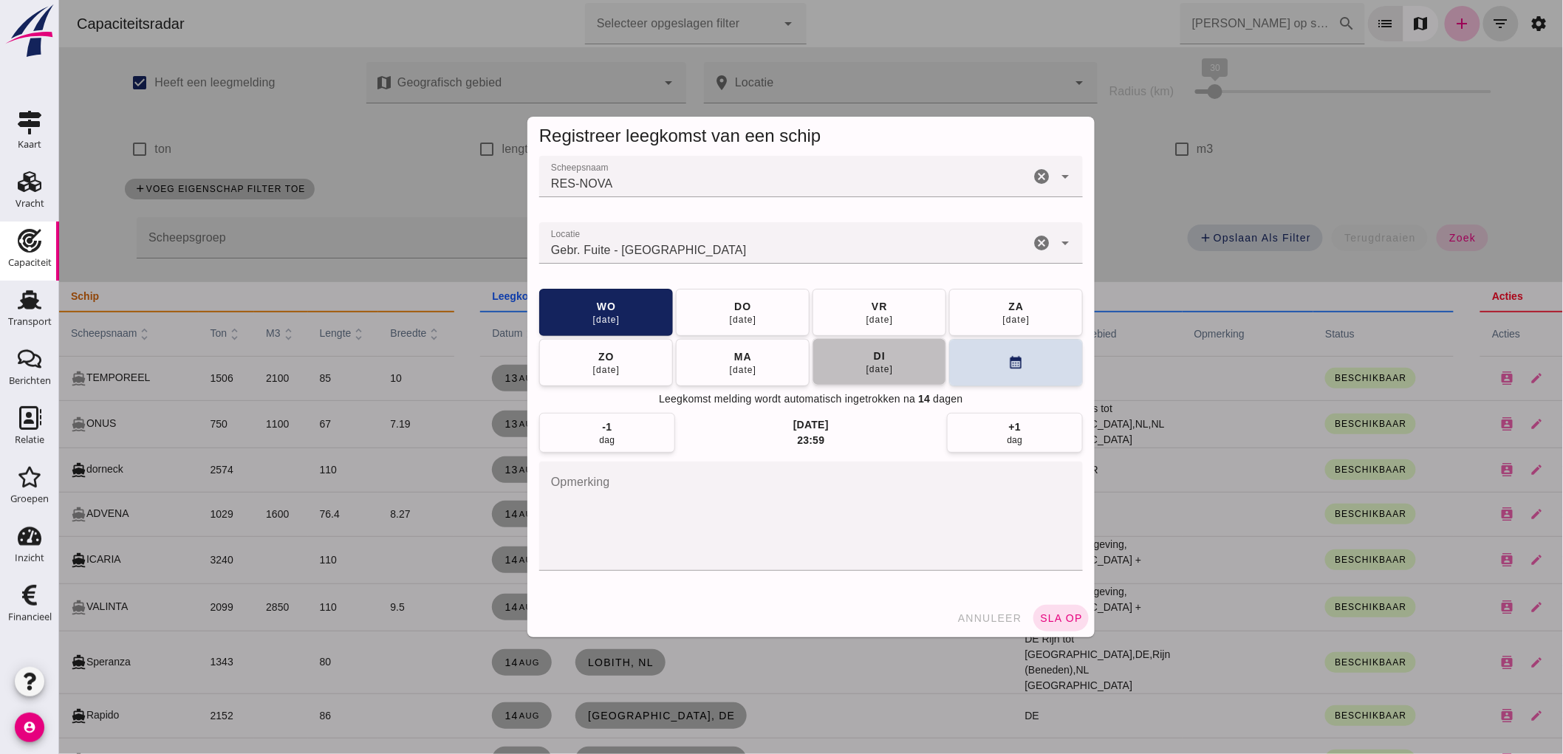
click span "[DATE]"
click div "ma"
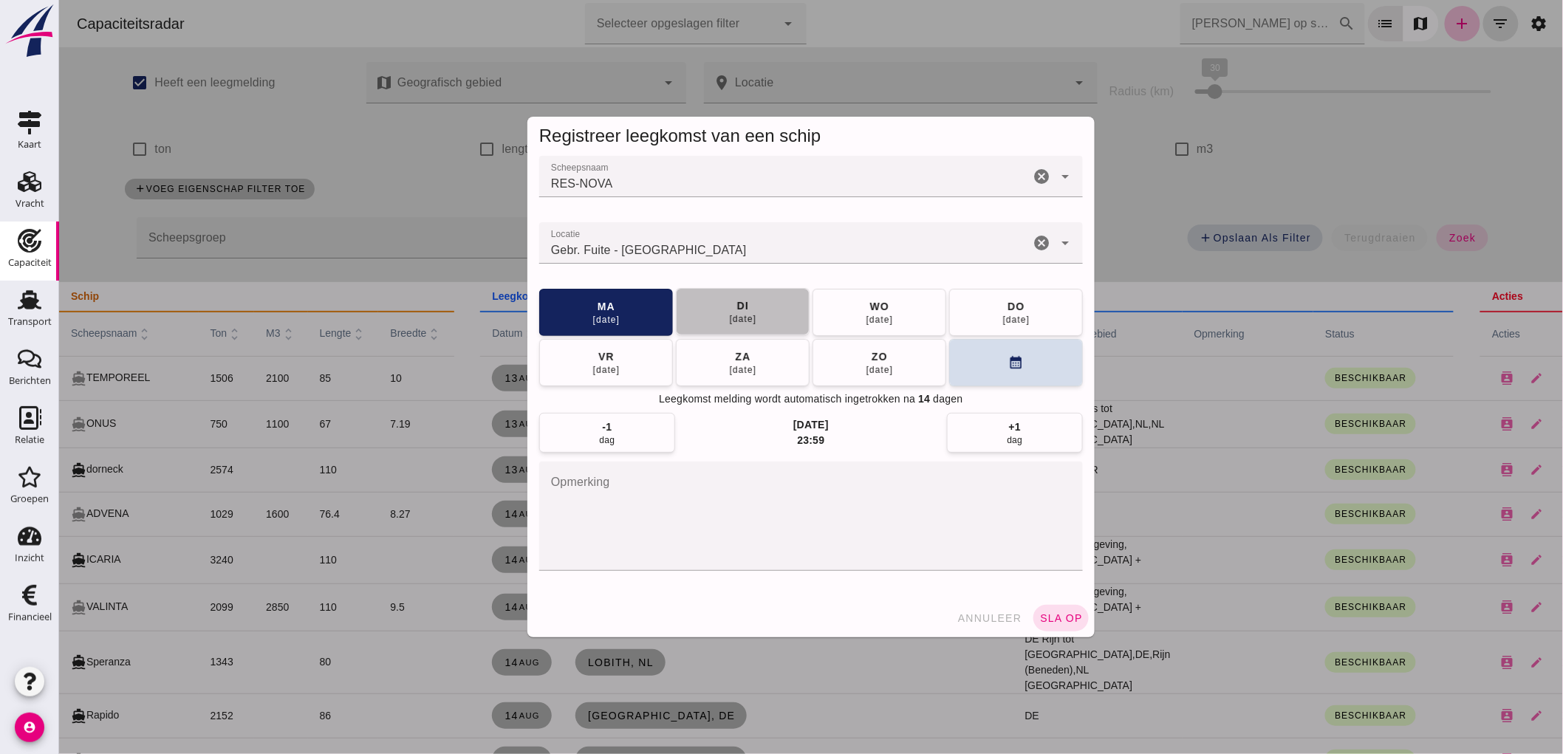
click div "02 sep"
click span "sla op"
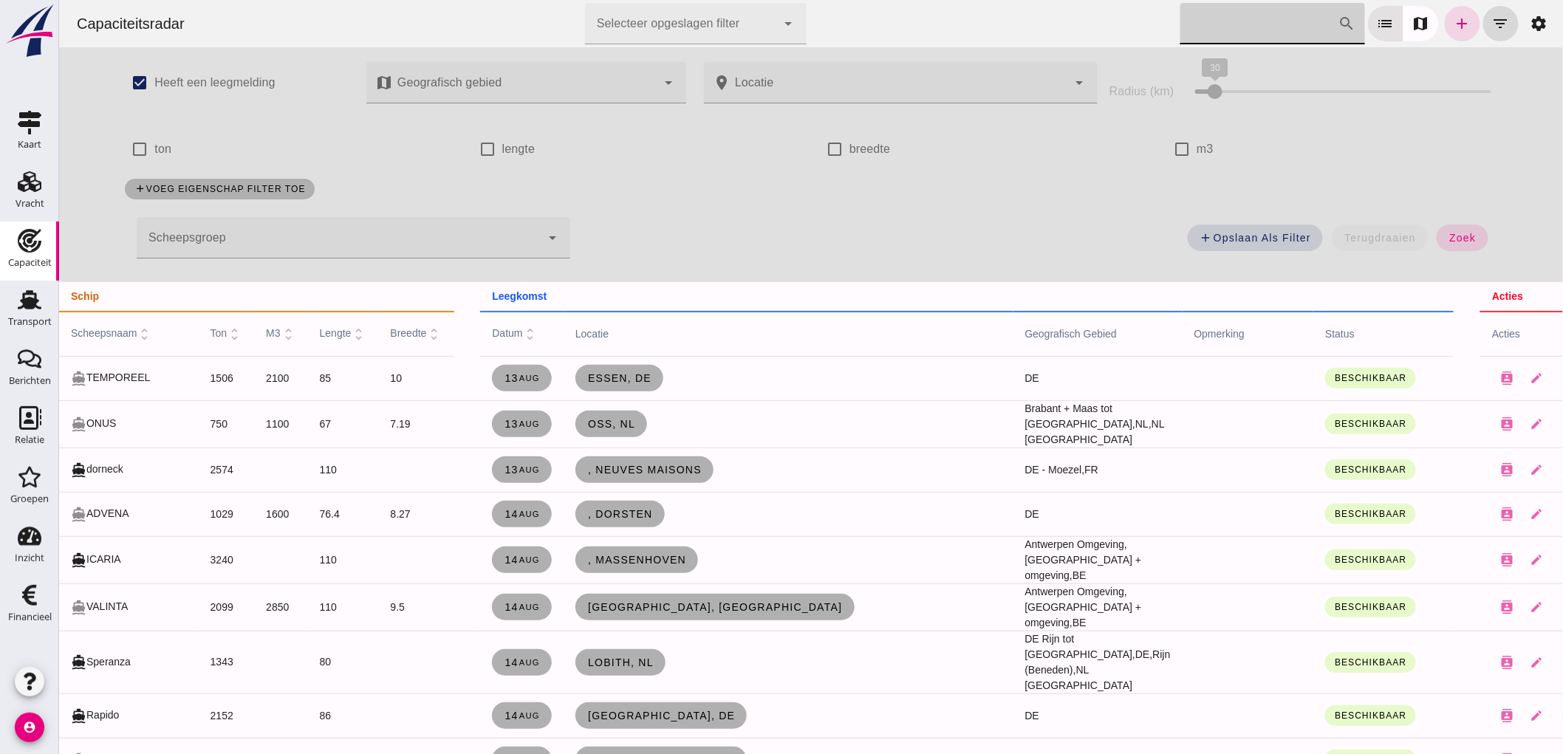
click input "[PERSON_NAME] op scheepsnaam"
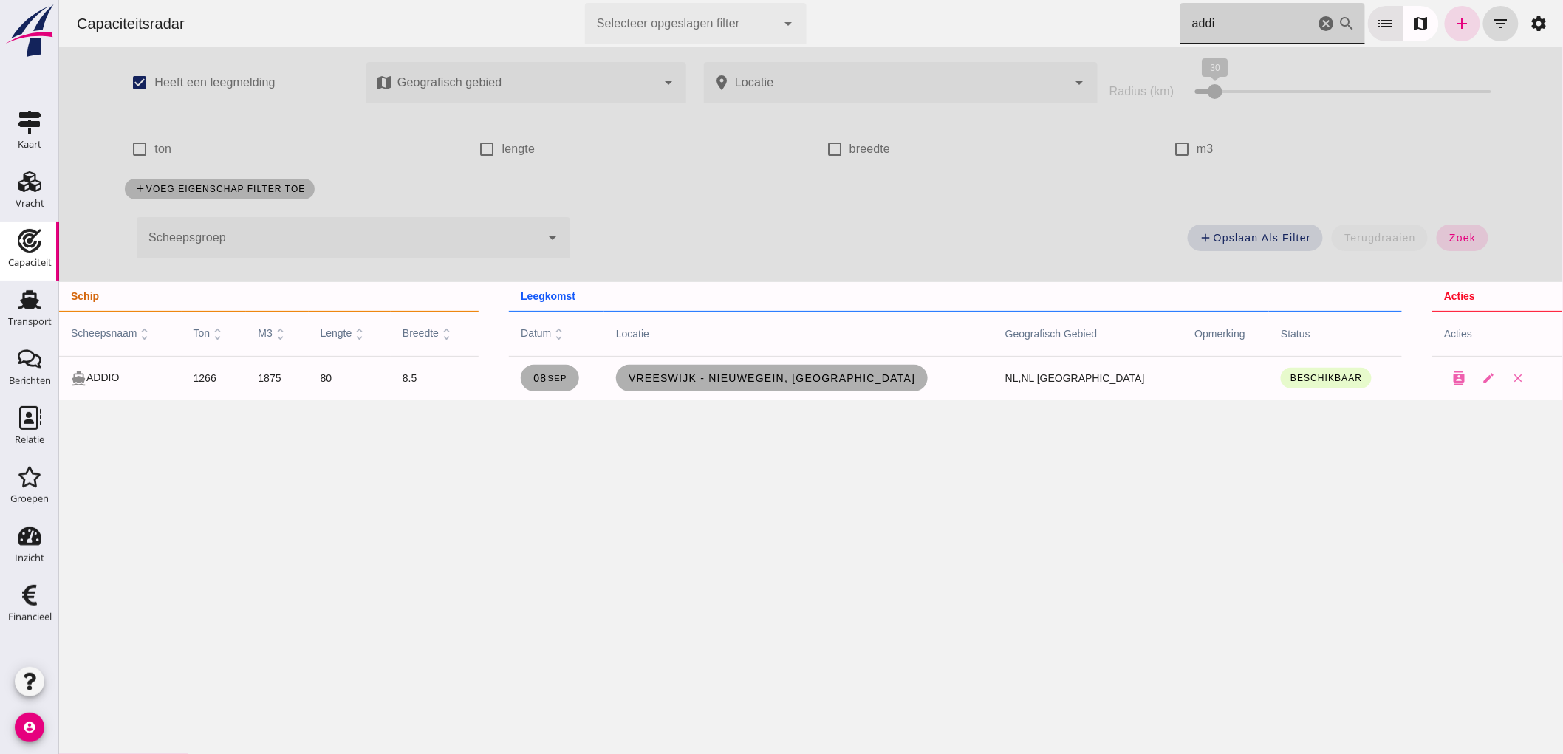
type input "addi"
click span "Vreeswijk - Nieuwegein, [GEOGRAPHIC_DATA]"
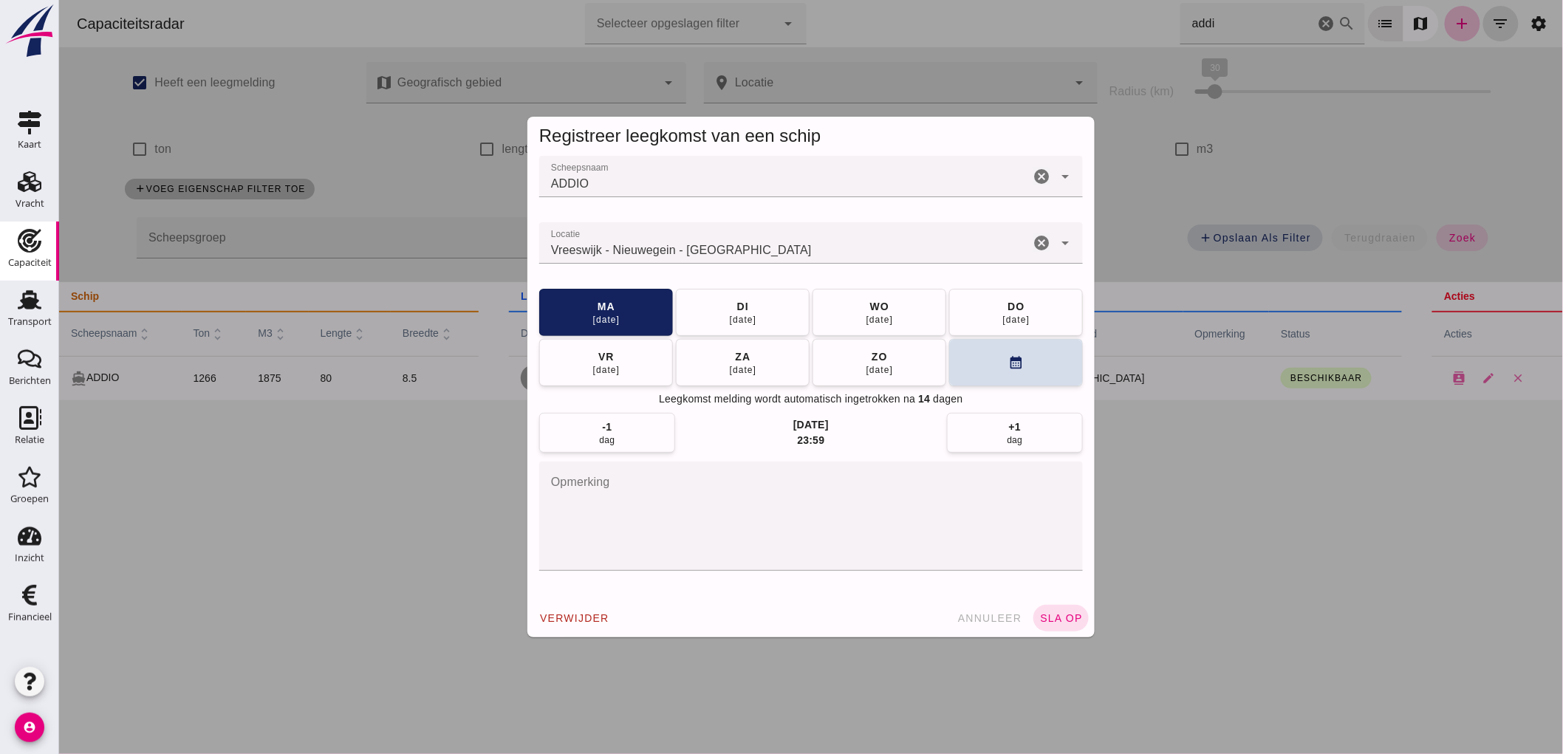
click icon "cancel"
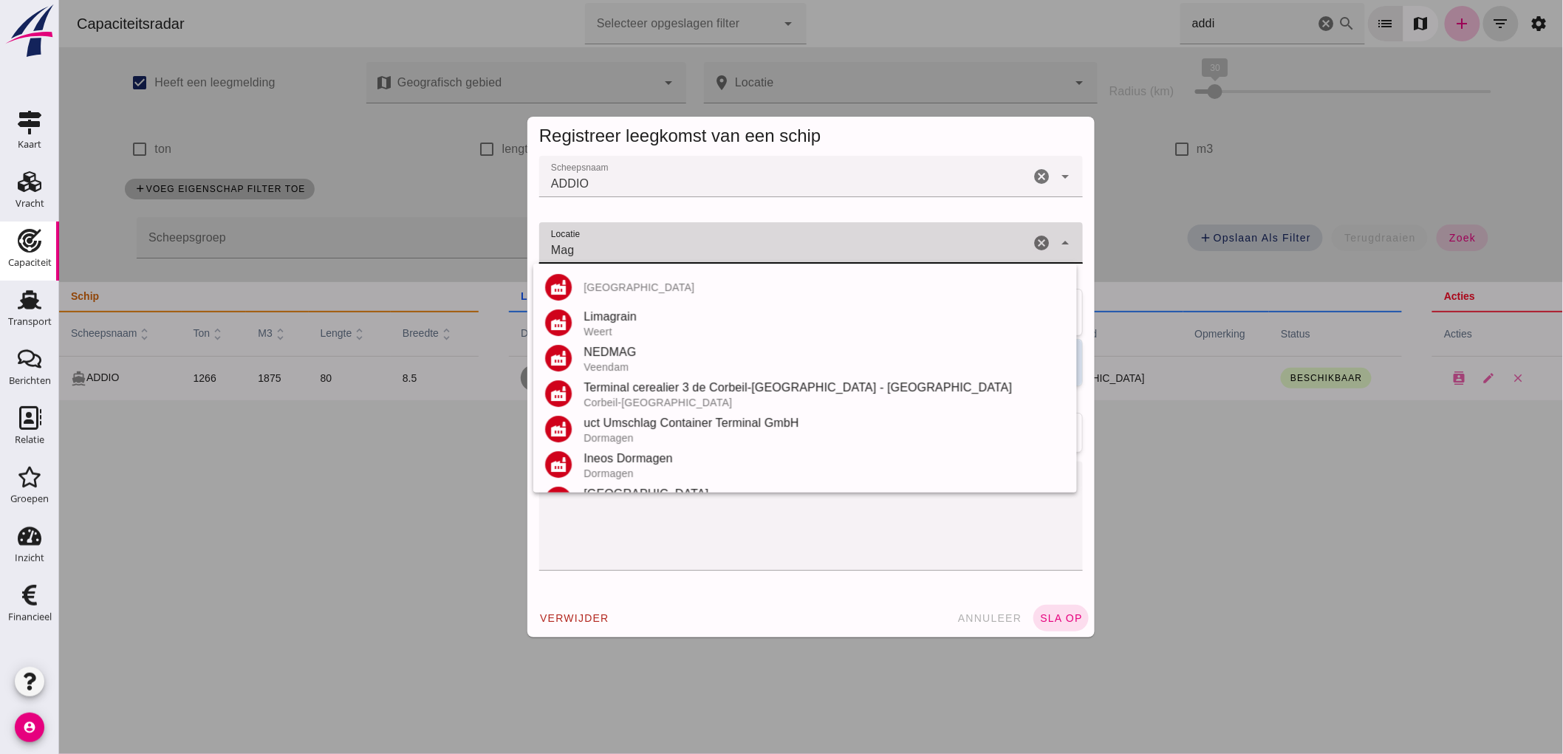
type input "Magdeburg"
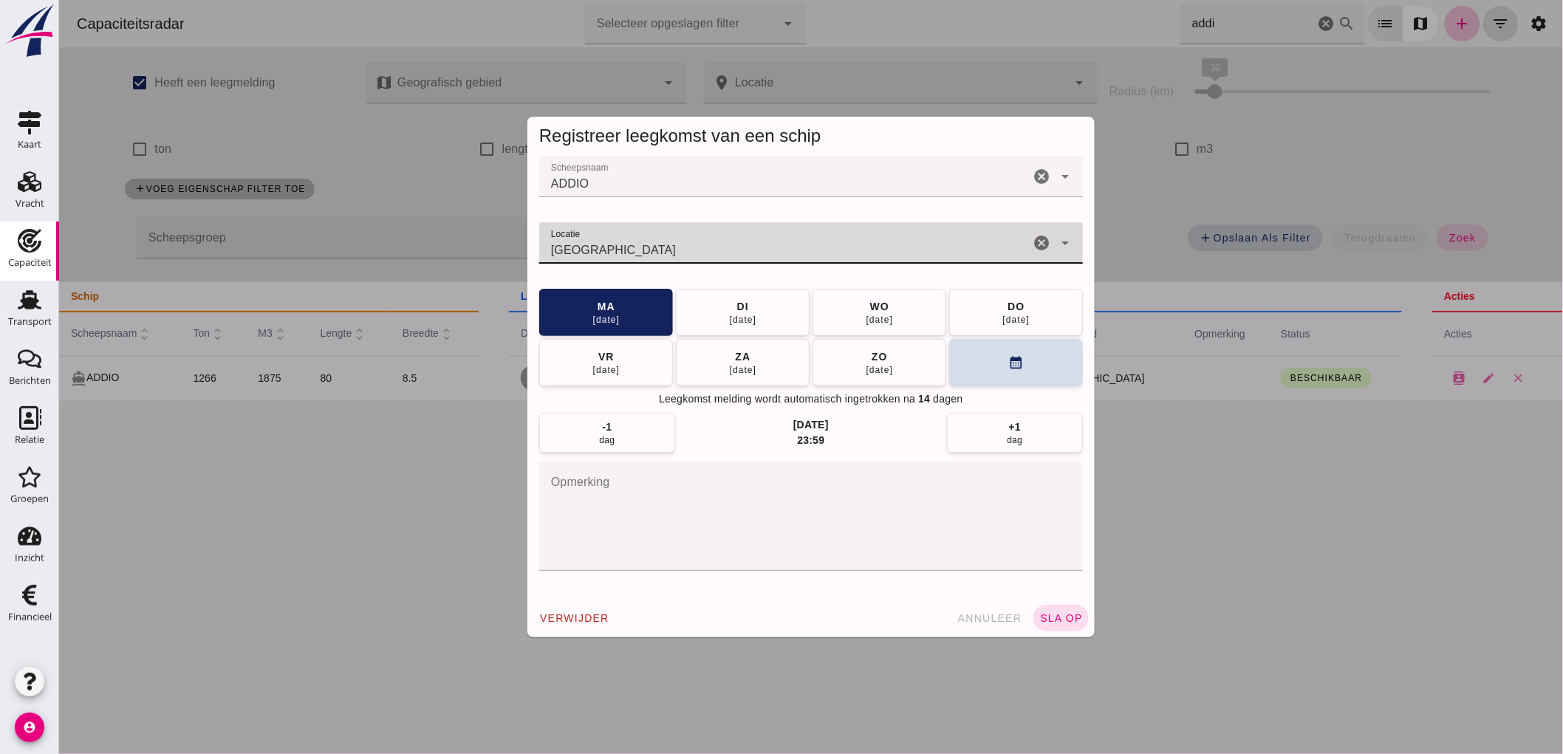
click icon "cancel"
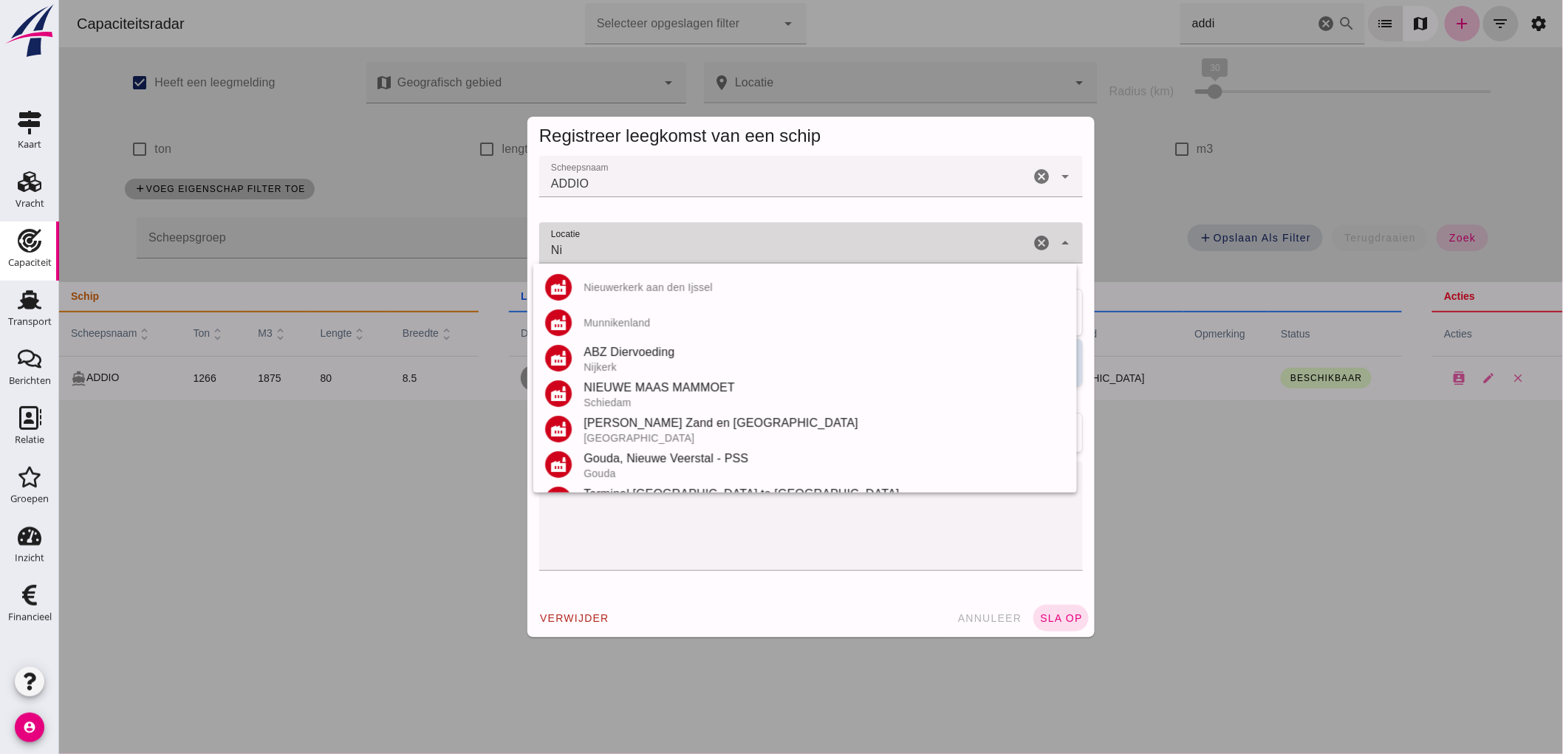
type input "N"
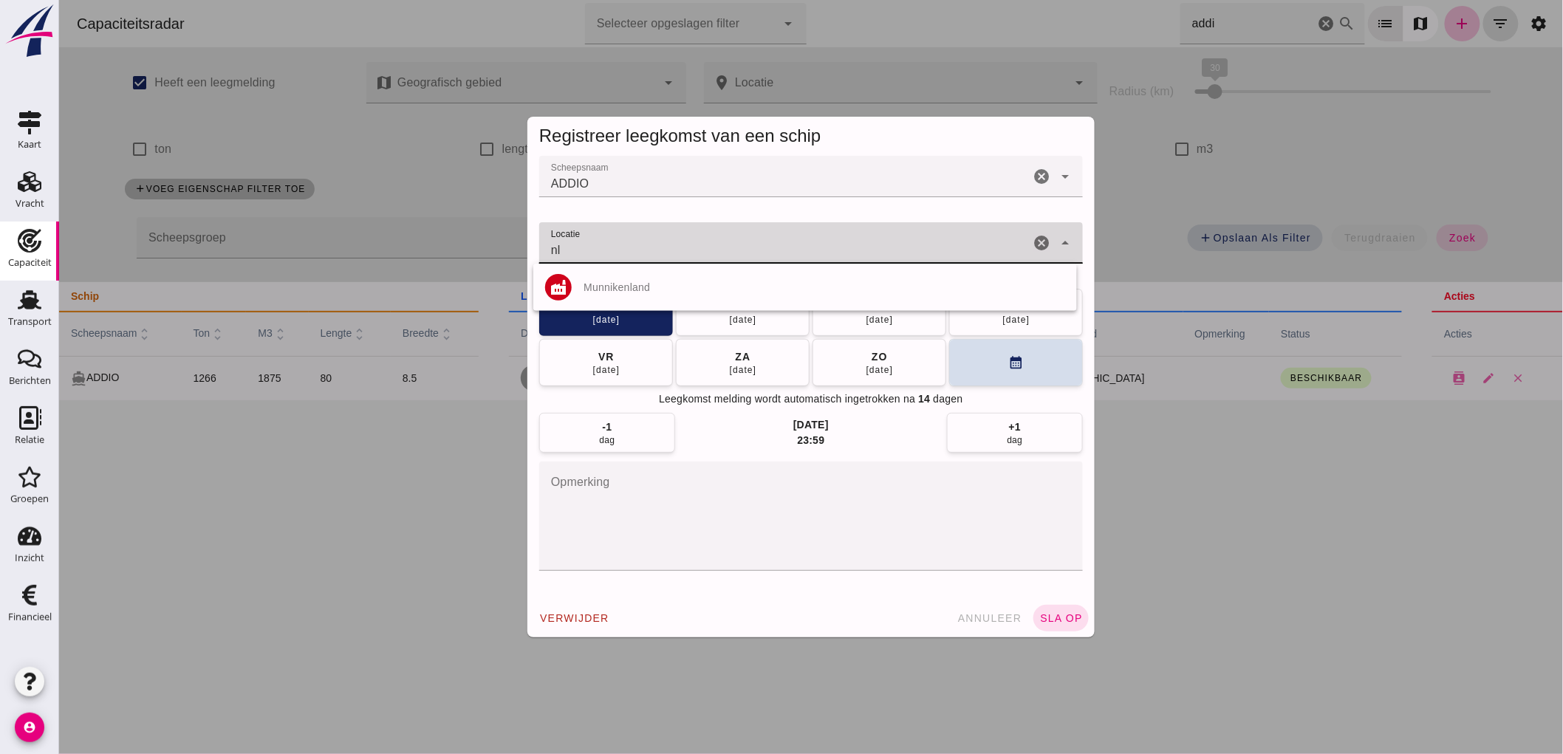
type input "n"
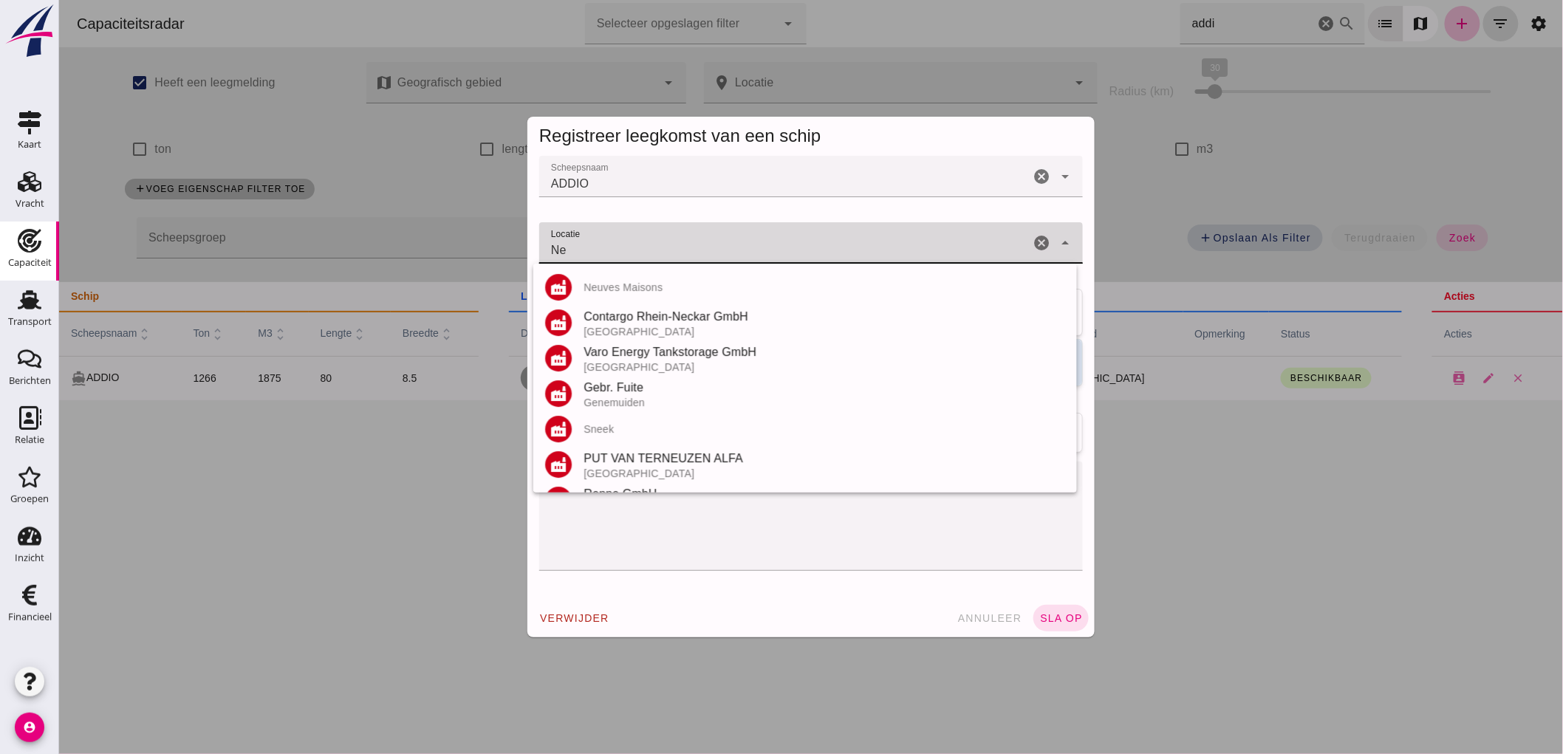
type input "N"
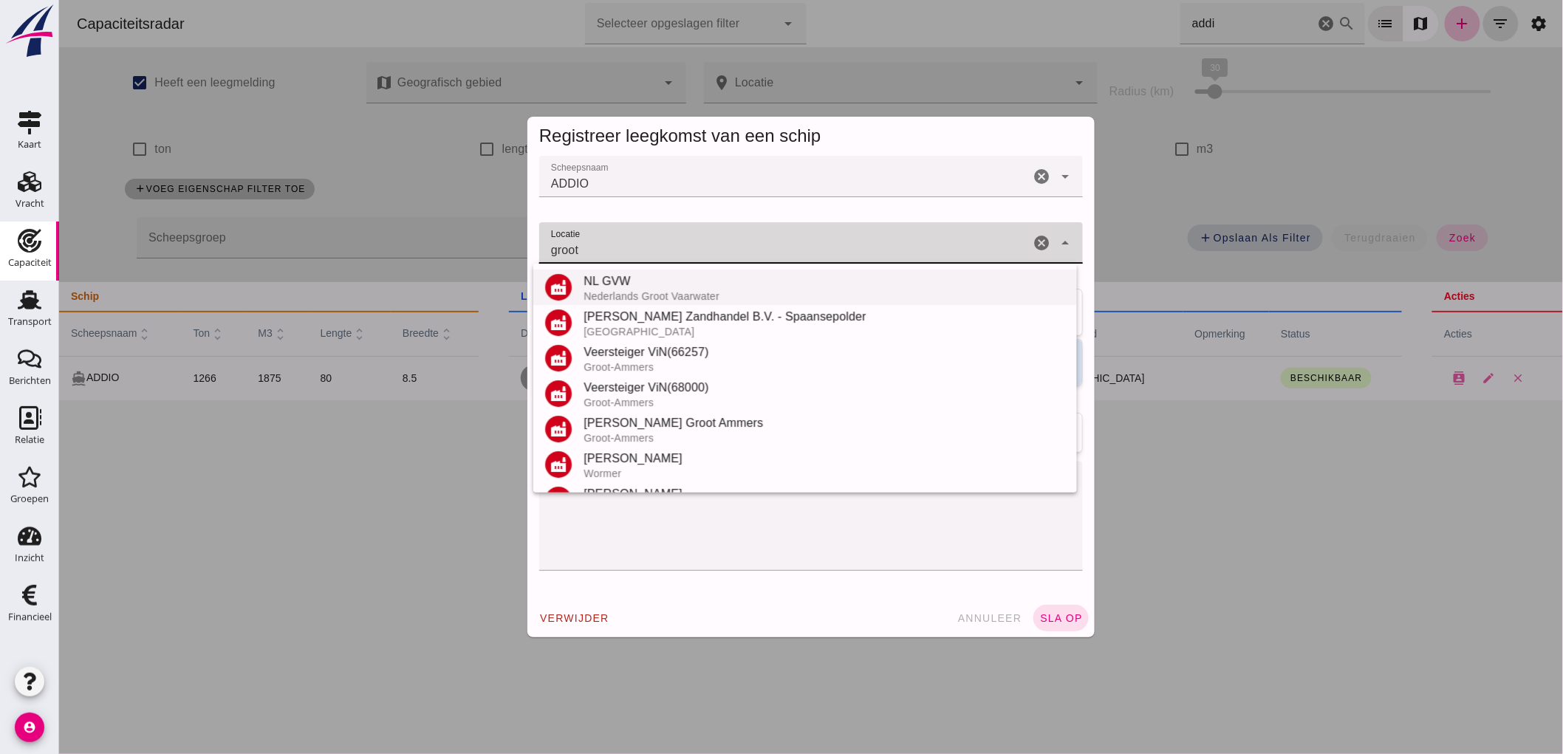
click at [780, 284] on div "NL GVW" at bounding box center [824, 282] width 482 height 18
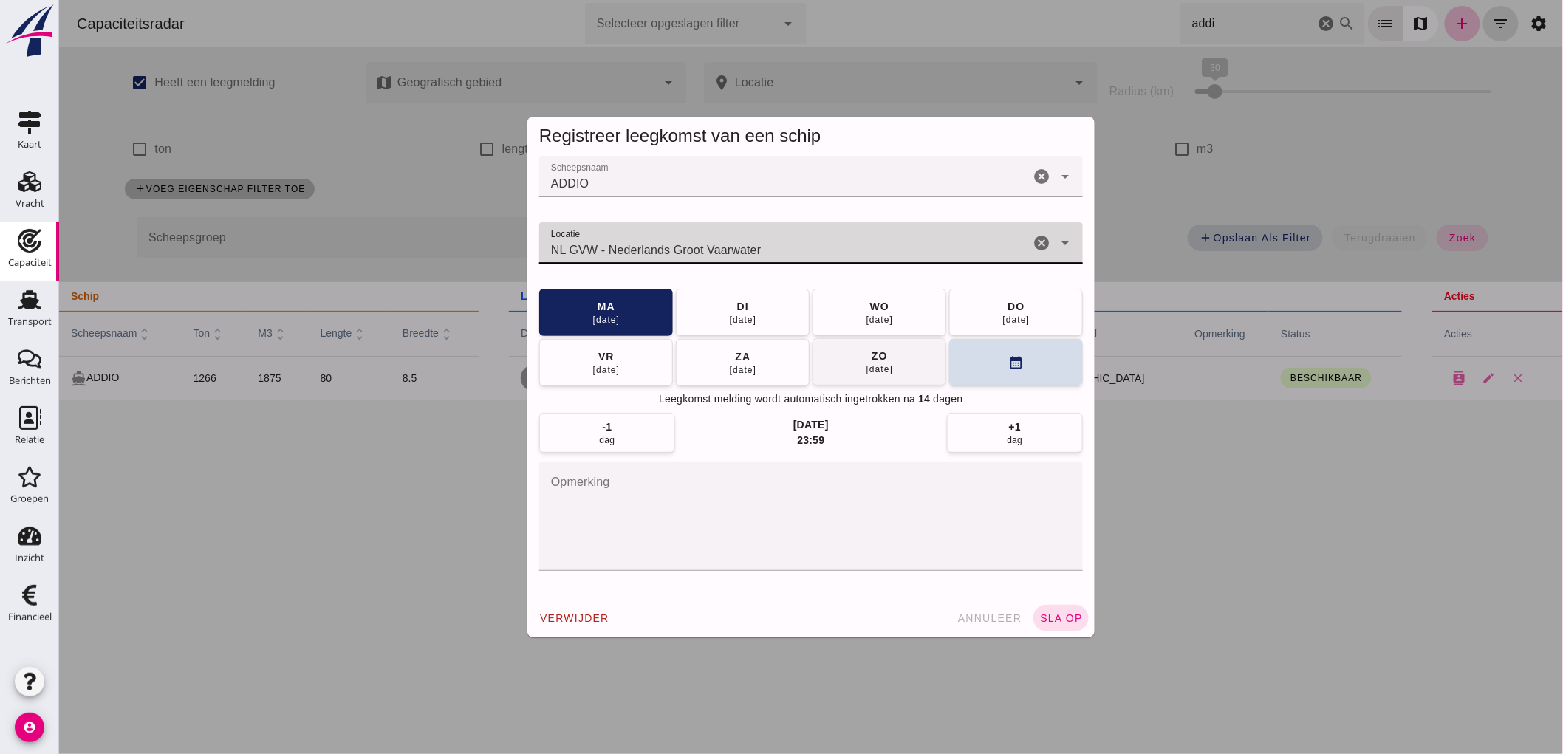
type input "NL GVW - Nederlands Groot Vaarwater"
click button "zo 14 sep"
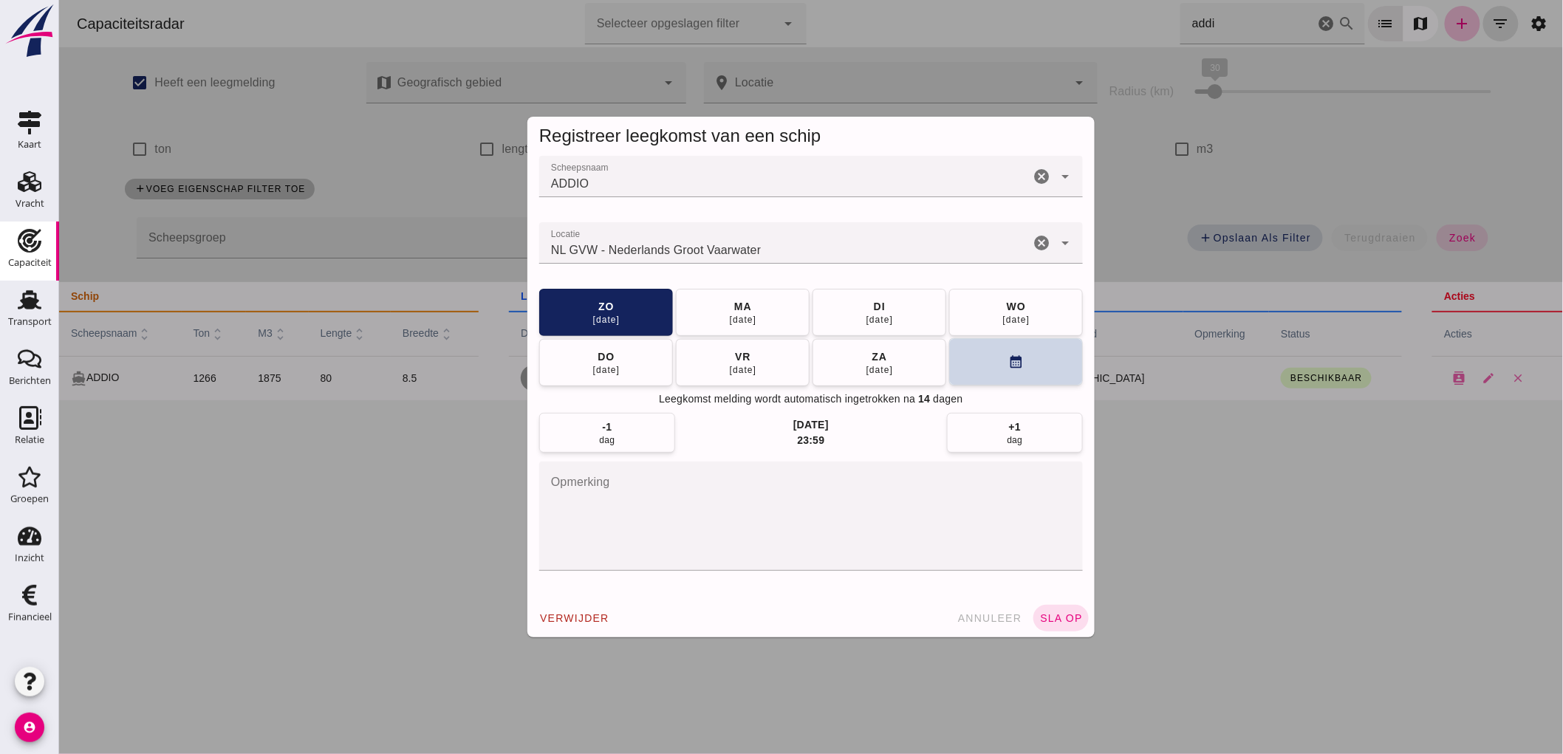
click button "calendar_month"
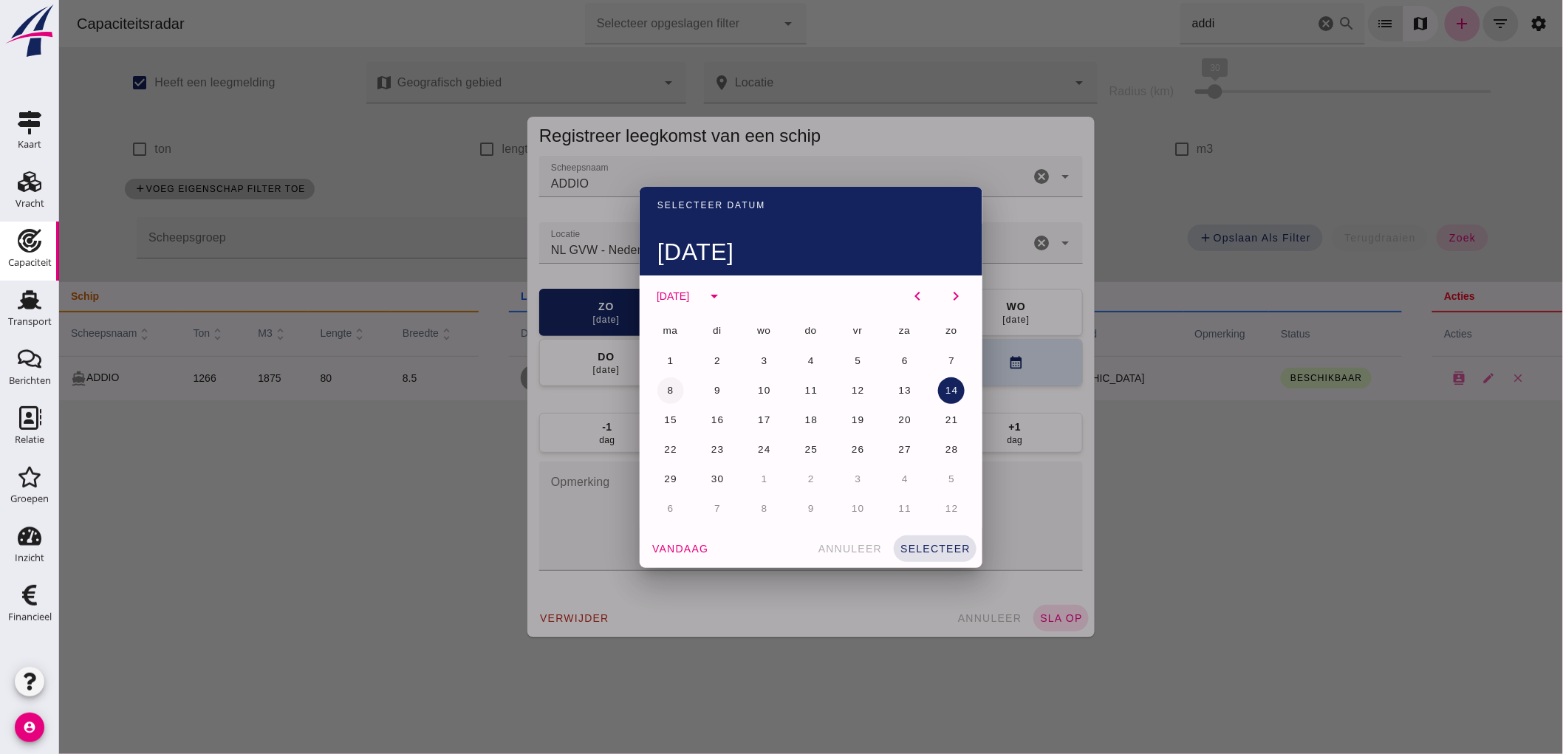
click span "8"
click span "selecteer"
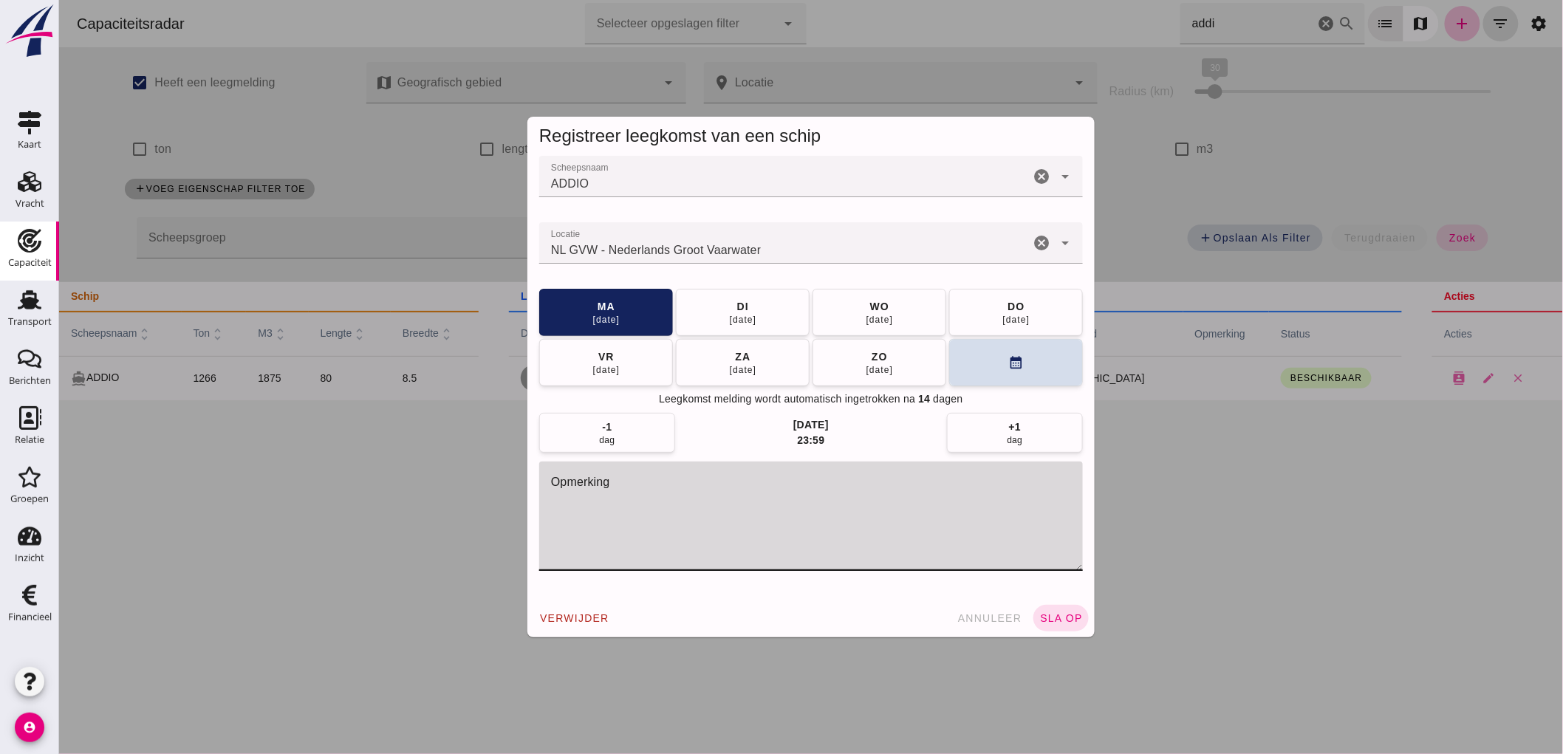
click textarea "opmerking"
click div "verwijder annuleer sla op"
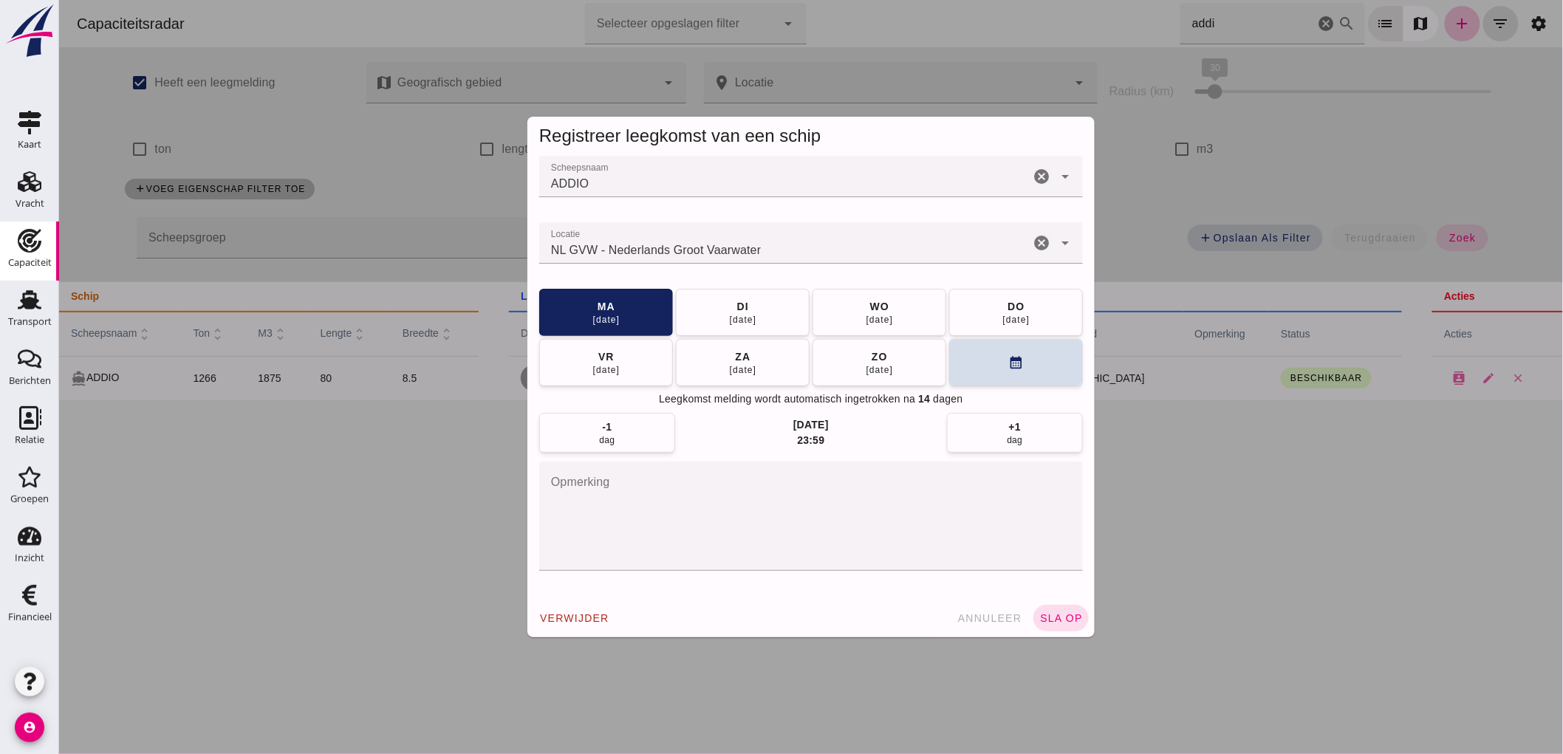
click button "sla op"
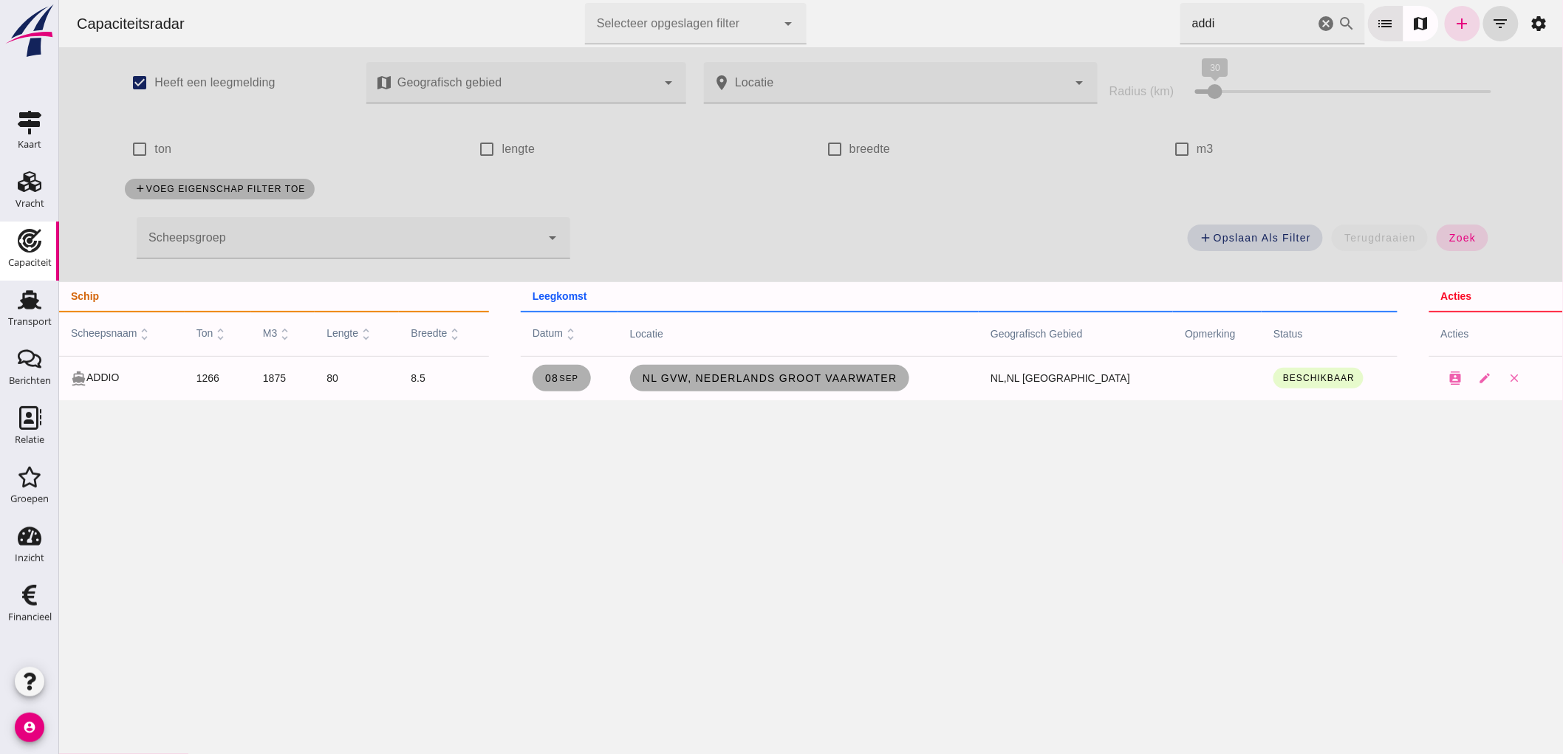
click icon "cancel"
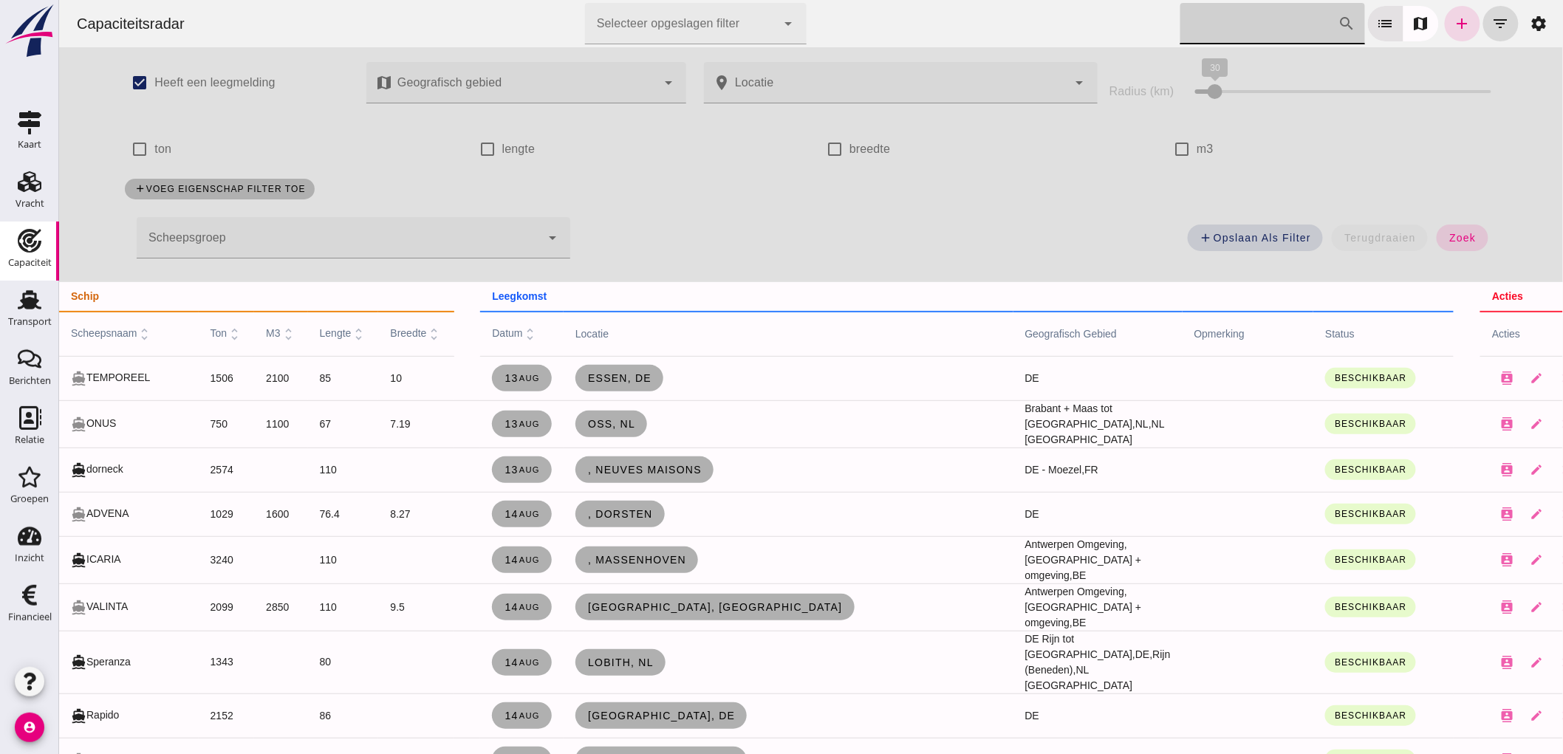
click input "[PERSON_NAME] op scheepsnaam"
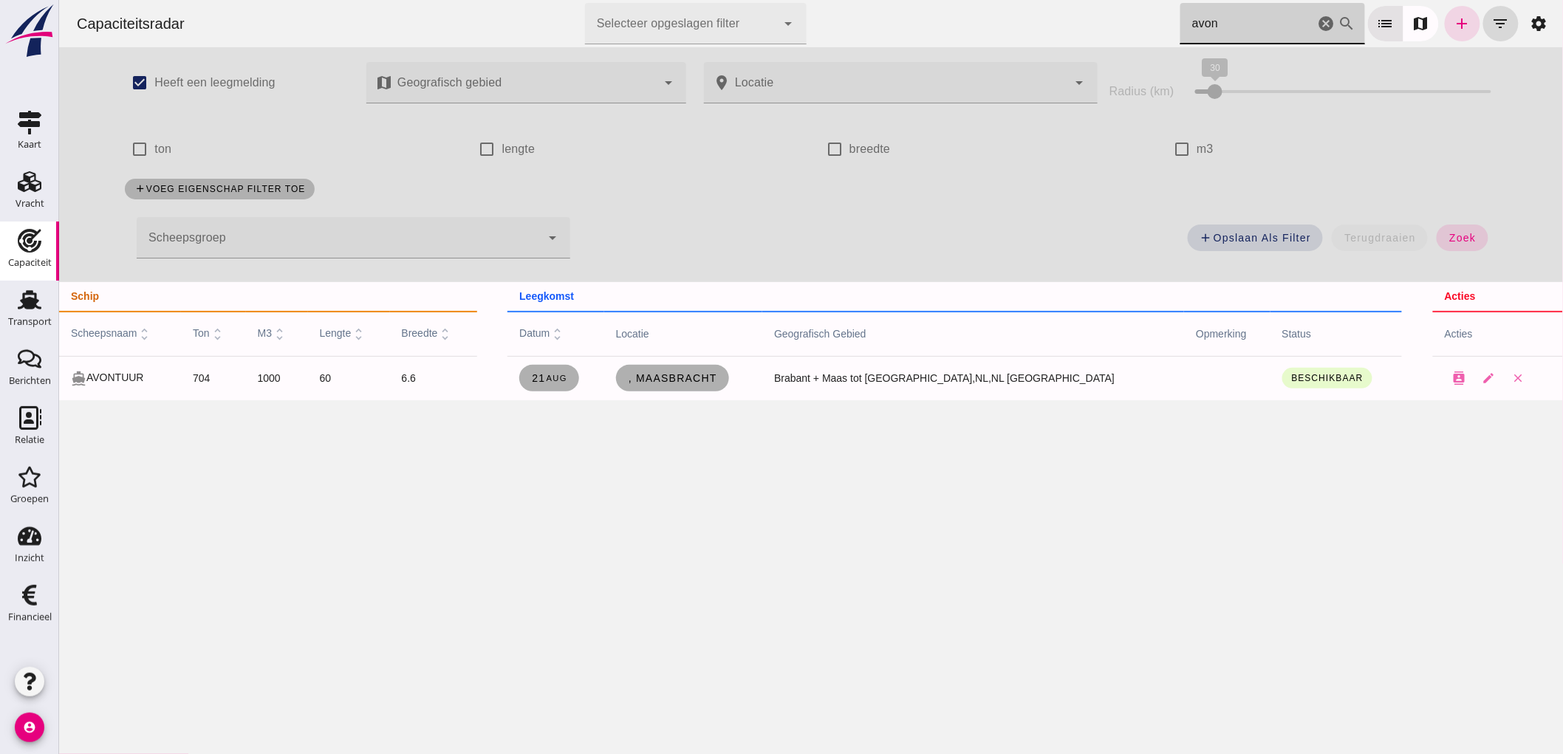
type input "avon"
click span ", Maasbracht"
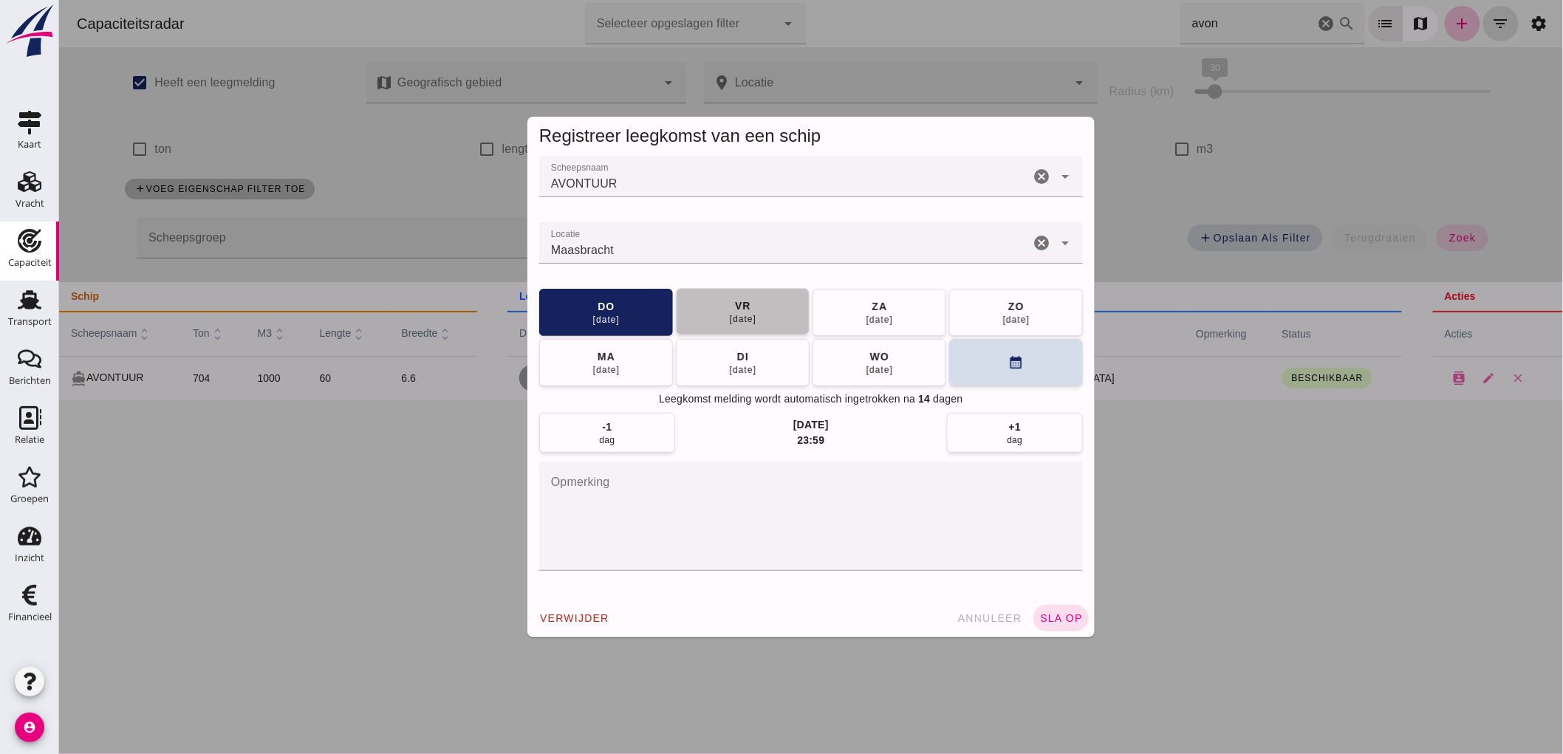
click div "[DATE]"
click span "sla op"
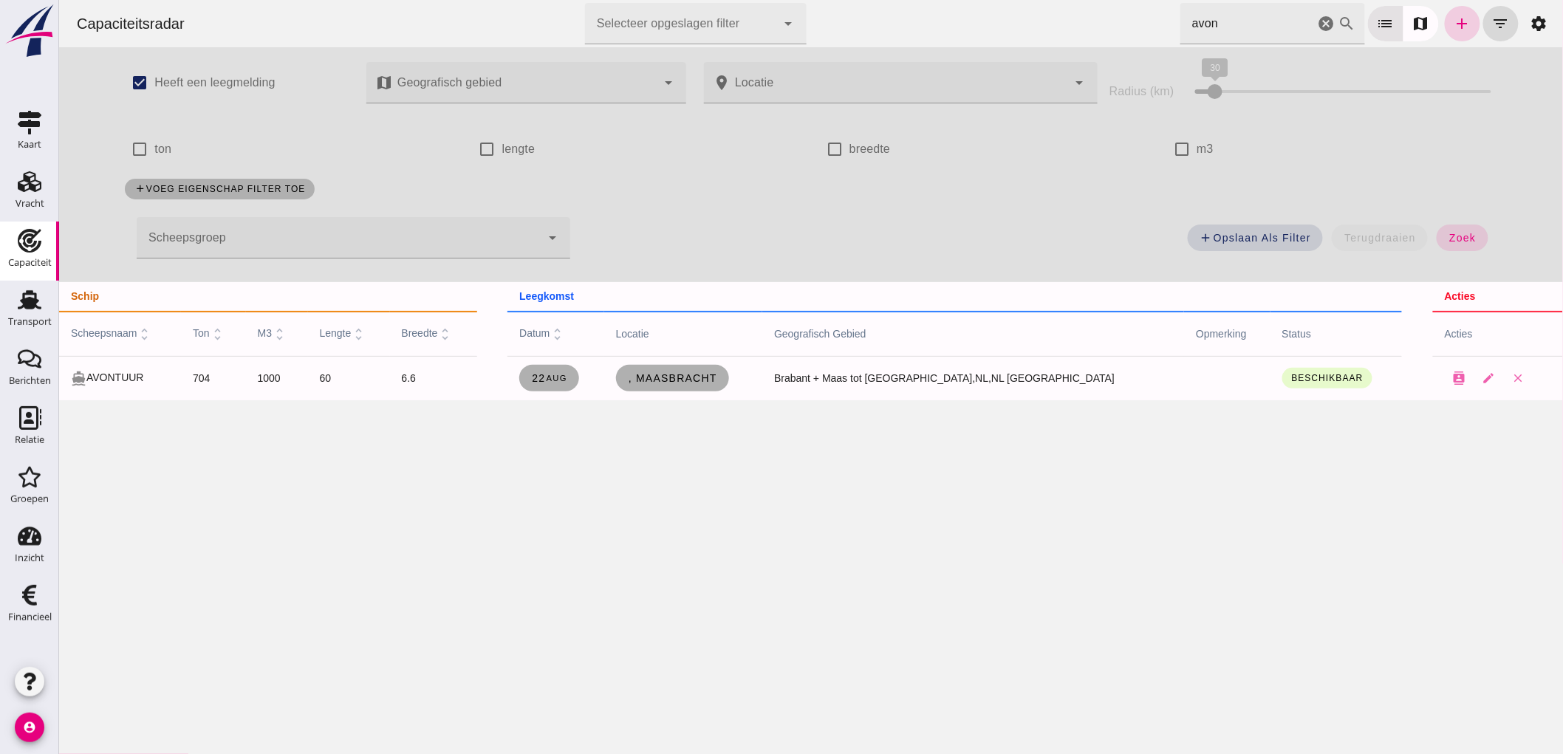
click at [1453, 22] on icon "add" at bounding box center [1462, 24] width 18 height 18
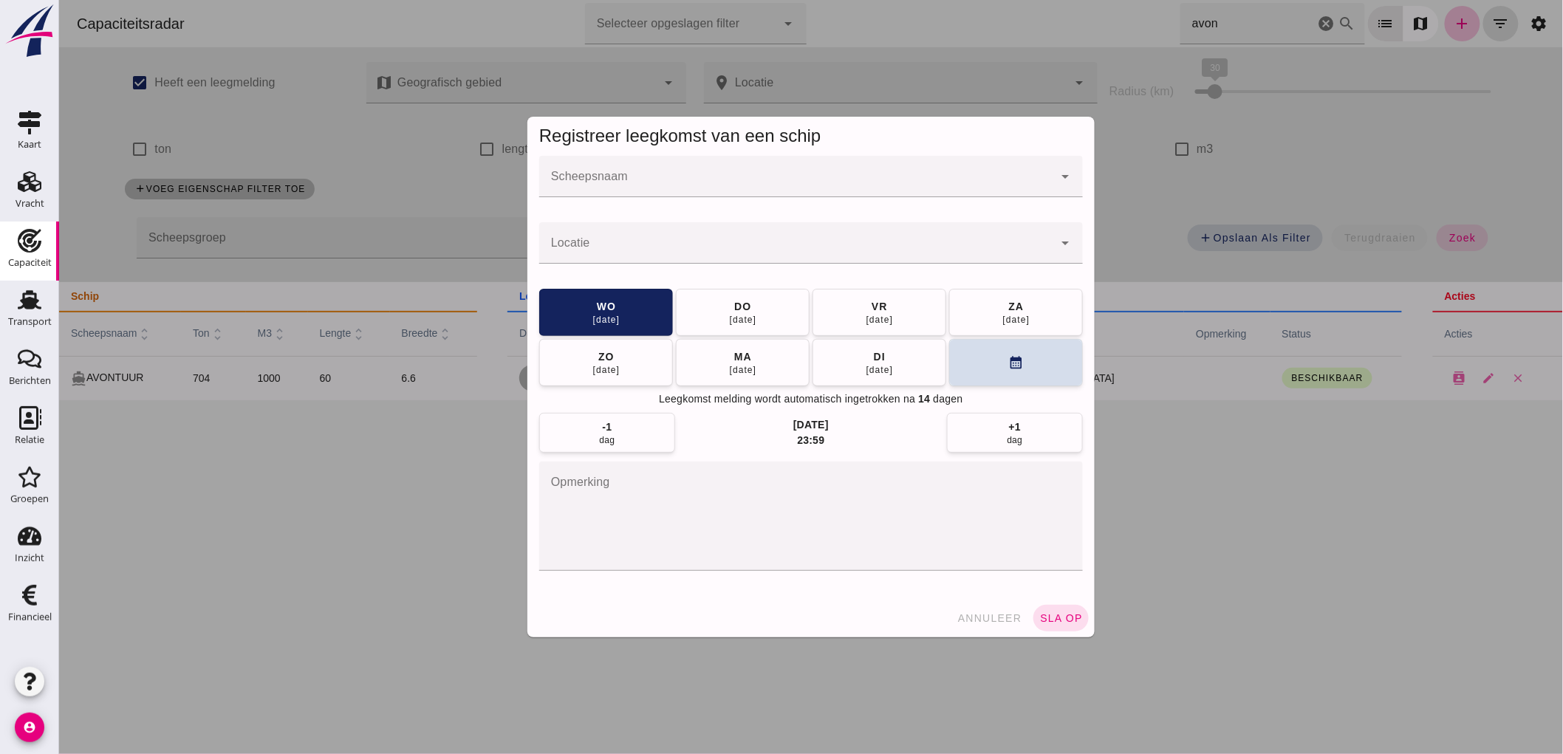
click input "Scheepsnaam"
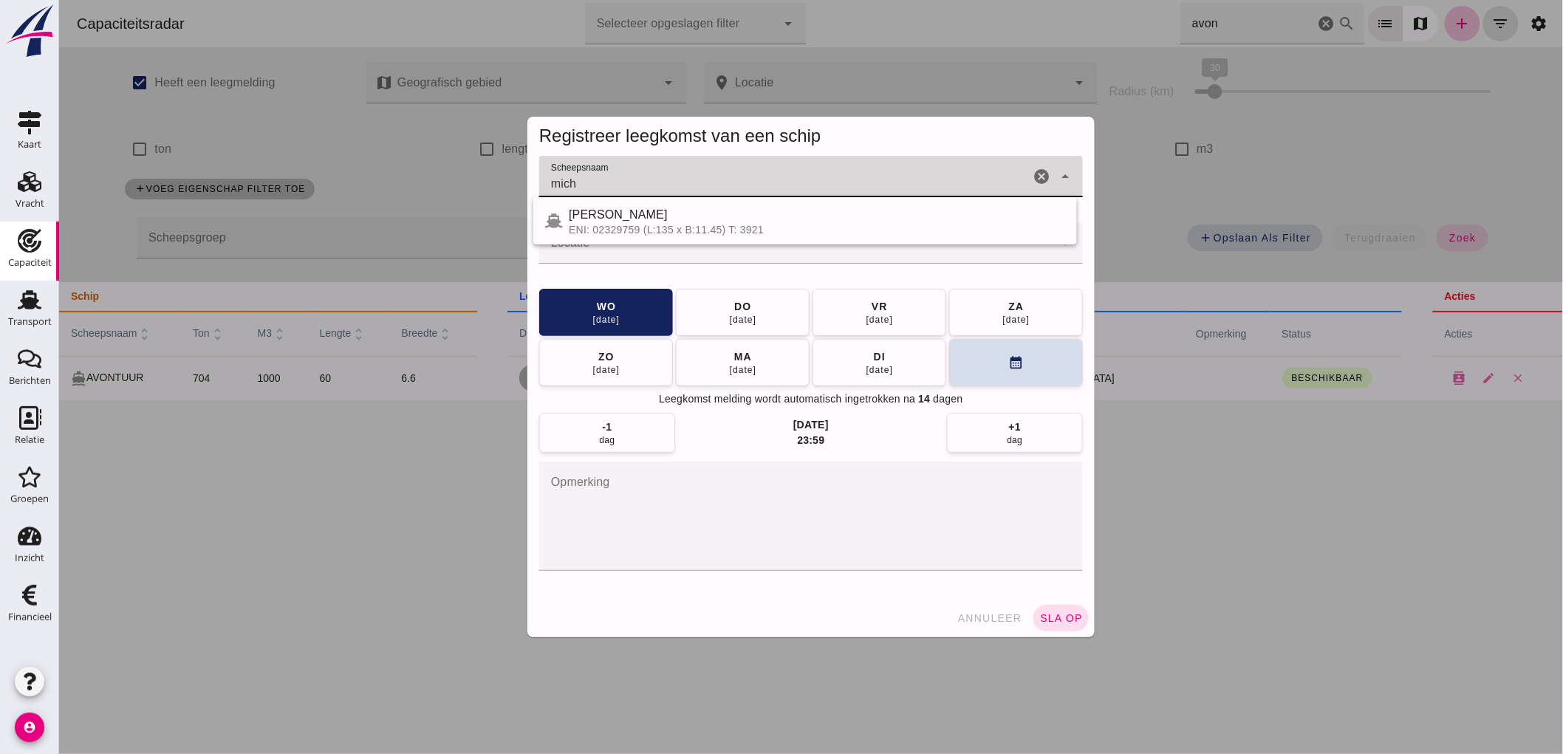
type input "[PERSON_NAME]"
click input "Locatie"
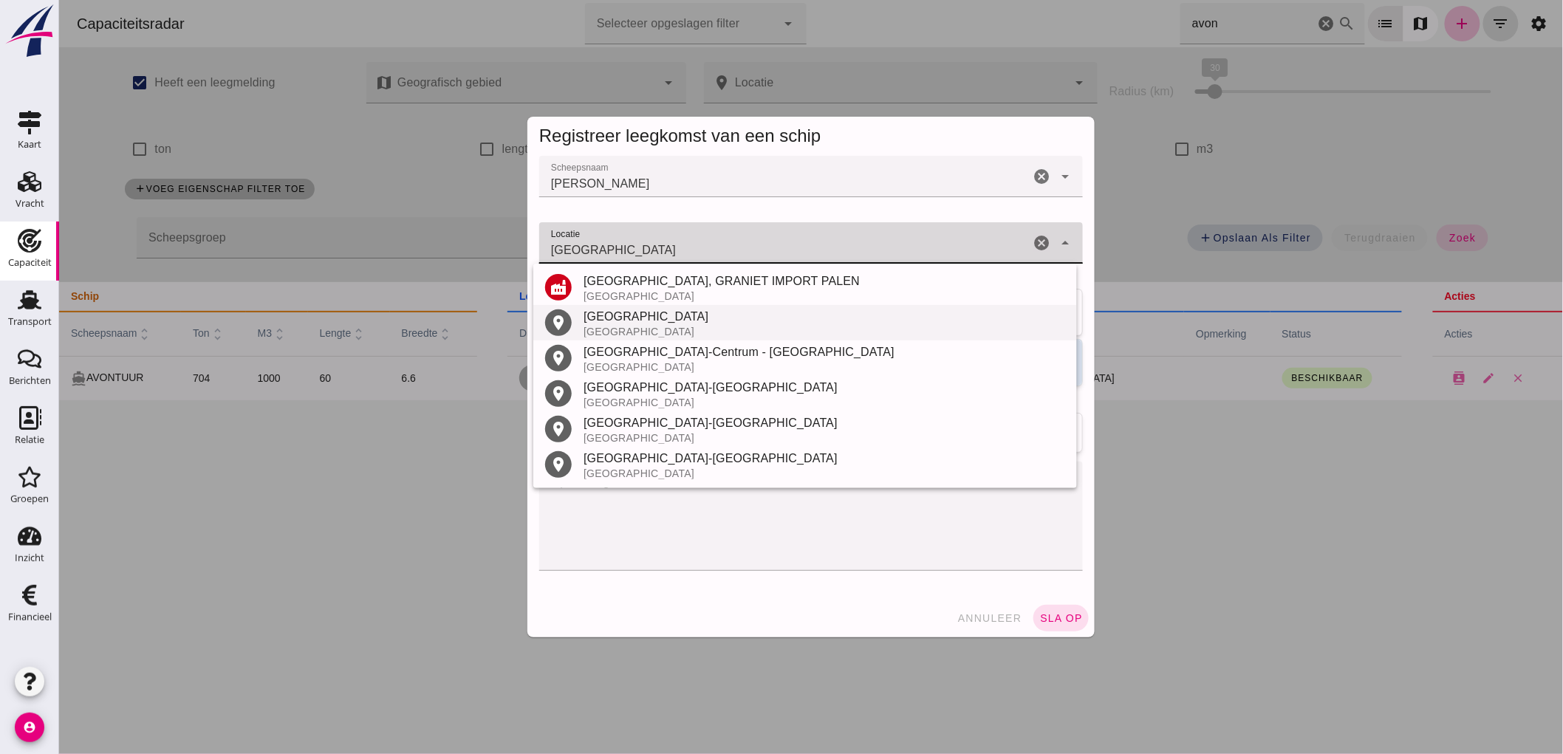
click at [612, 320] on div "Amsterdam" at bounding box center [824, 317] width 482 height 18
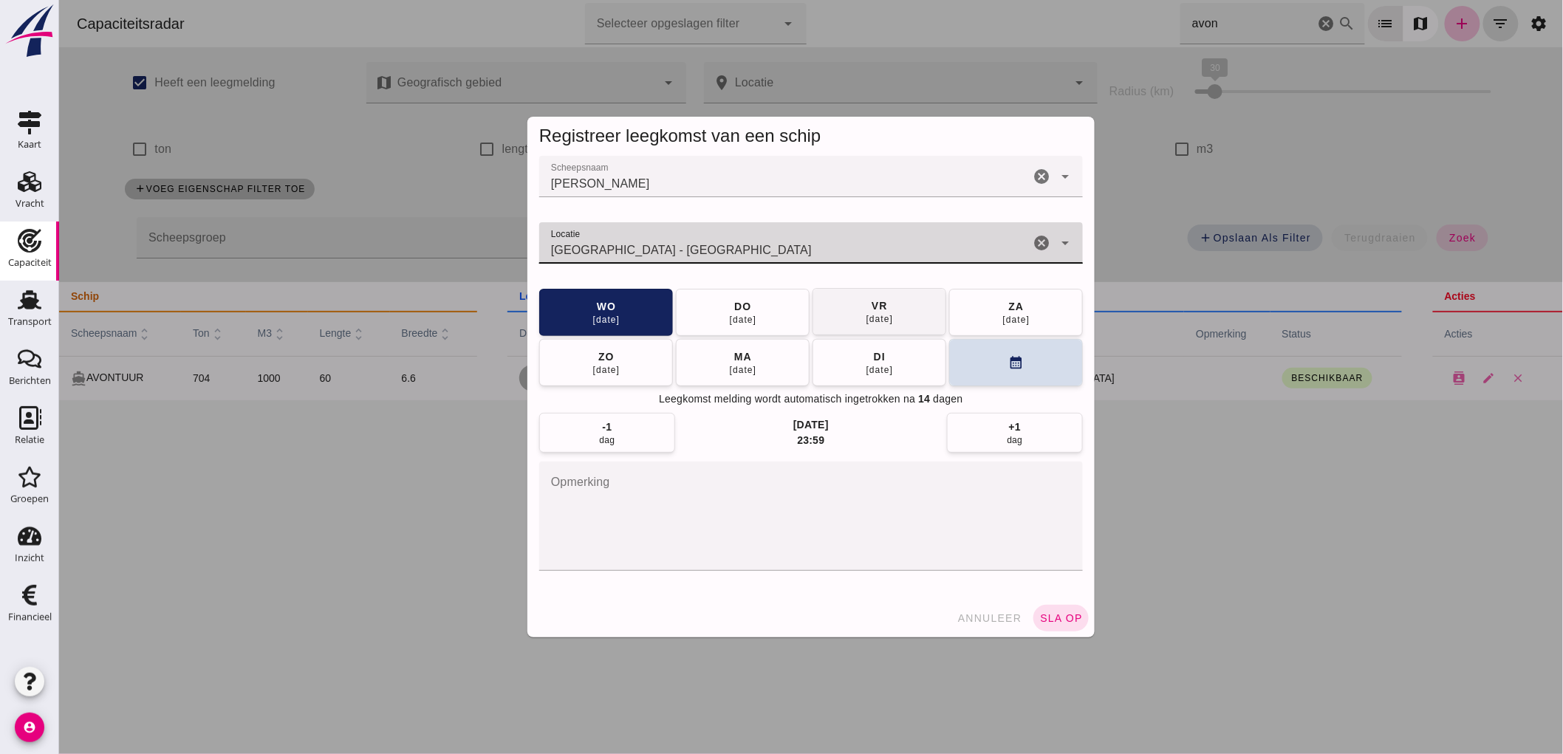
type input "Amsterdam - Noord-Holland"
click button "vr 22 aug"
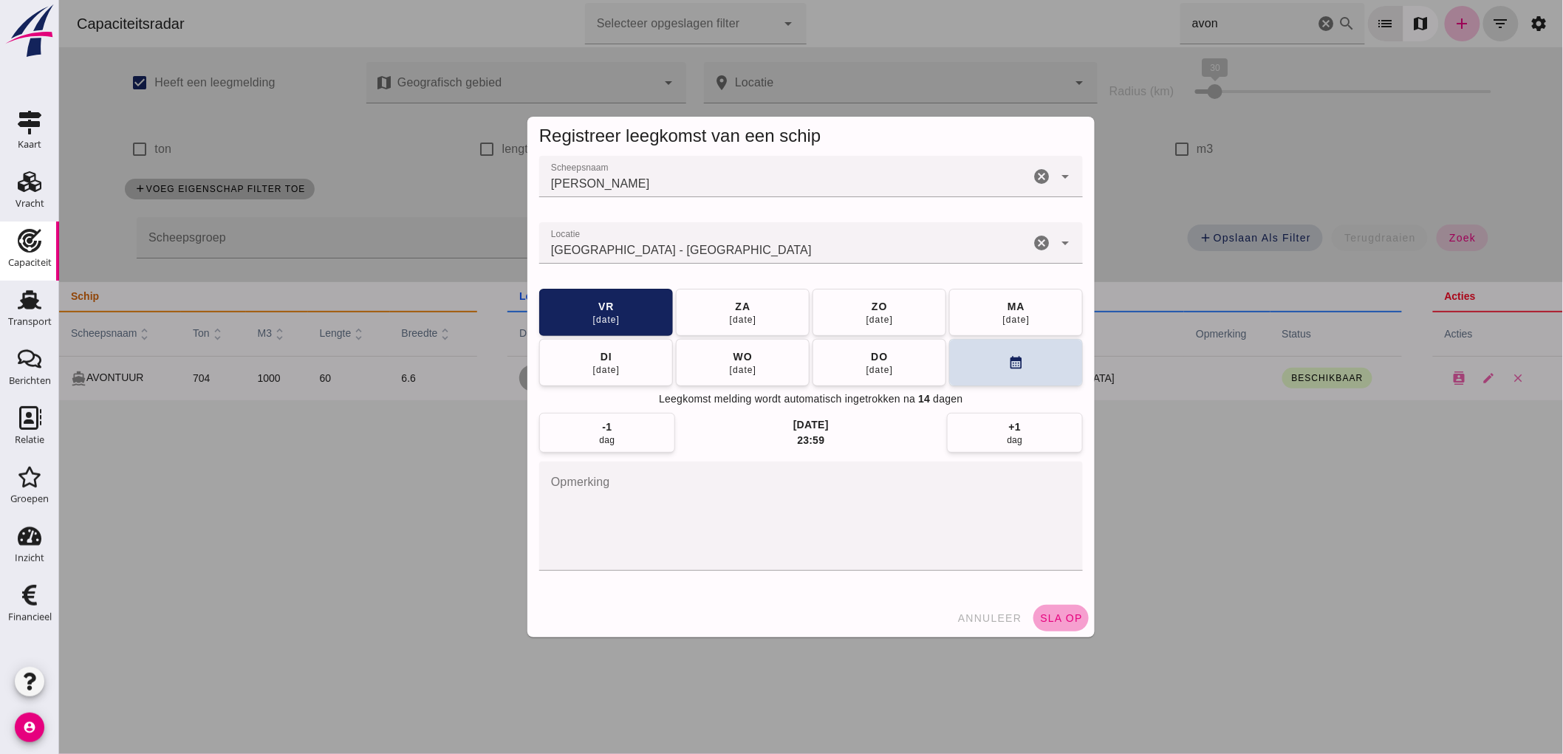
click span "sla op"
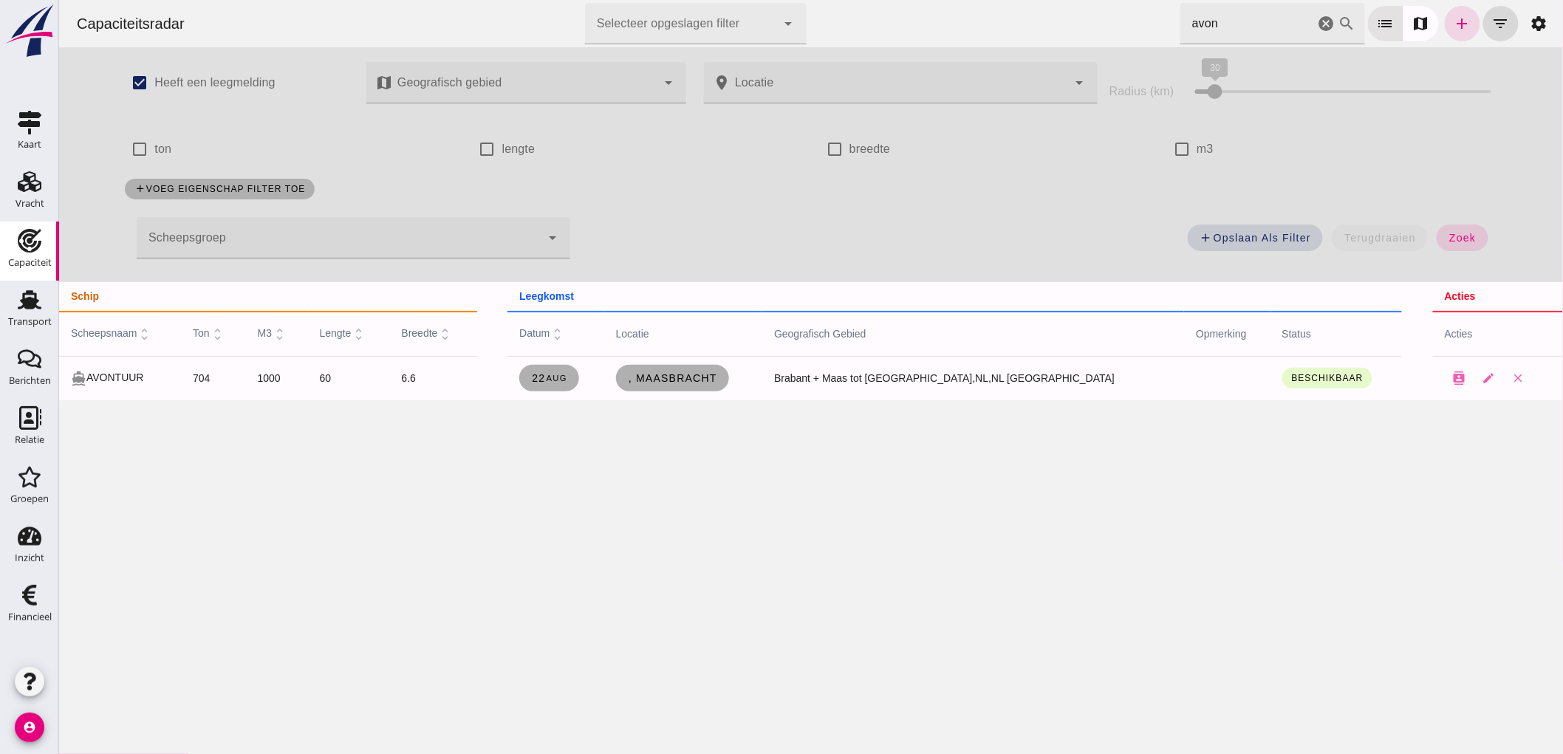
drag, startPoint x: 1322, startPoint y: 25, endPoint x: 1251, endPoint y: 26, distance: 70.9
click icon "cancel"
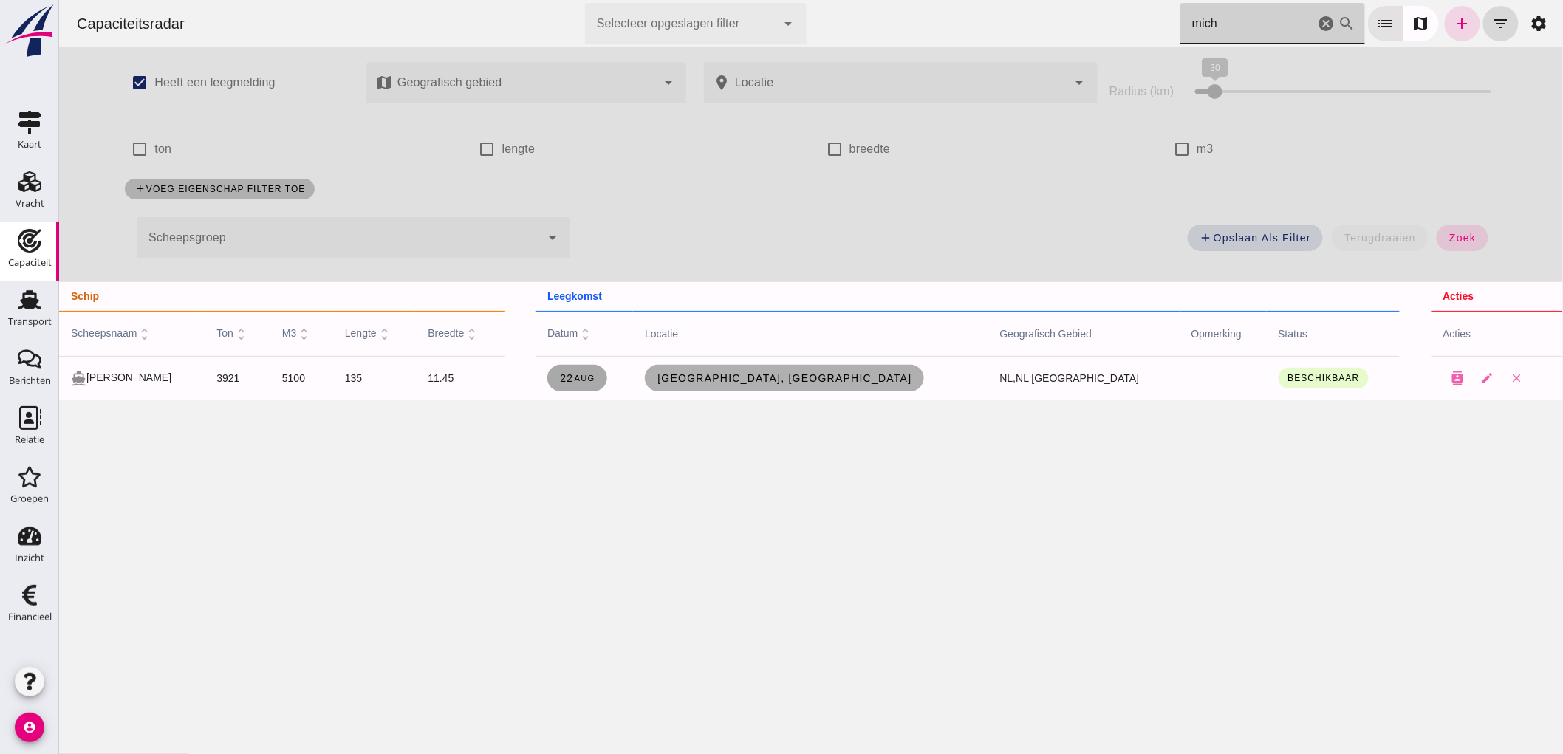
type input "mich"
click at [606, 385] on link "22 aug" at bounding box center [577, 378] width 60 height 27
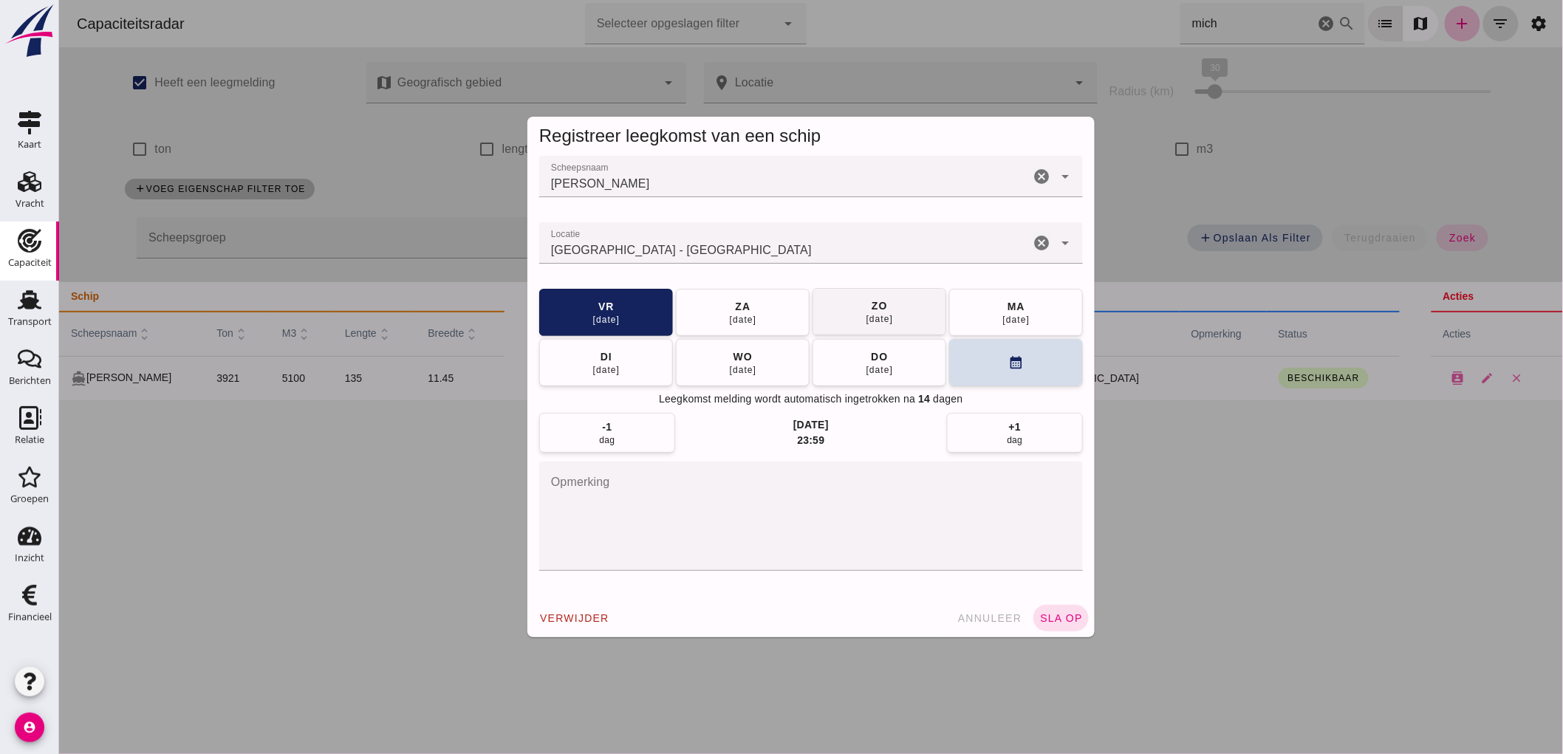
click div "[DATE]"
click div "Registreer leegkomst van een schip Scheepsnaam Scheepsnaam MICHAELANGELO cancel…"
click span "sla op"
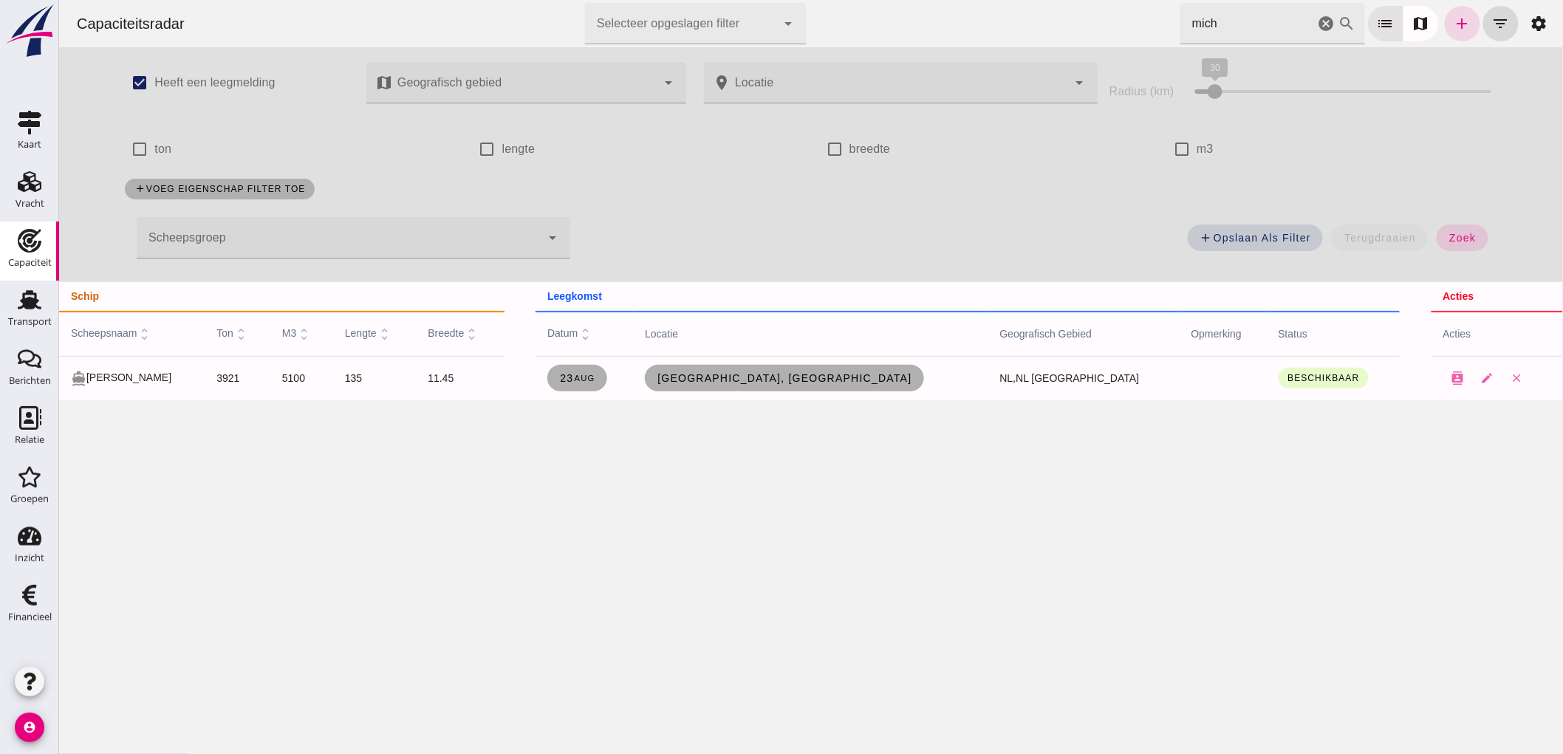
click icon "cancel"
click at [1196, 151] on label "m3" at bounding box center [1204, 149] width 17 height 41
click input "m3"
checkbox input "true"
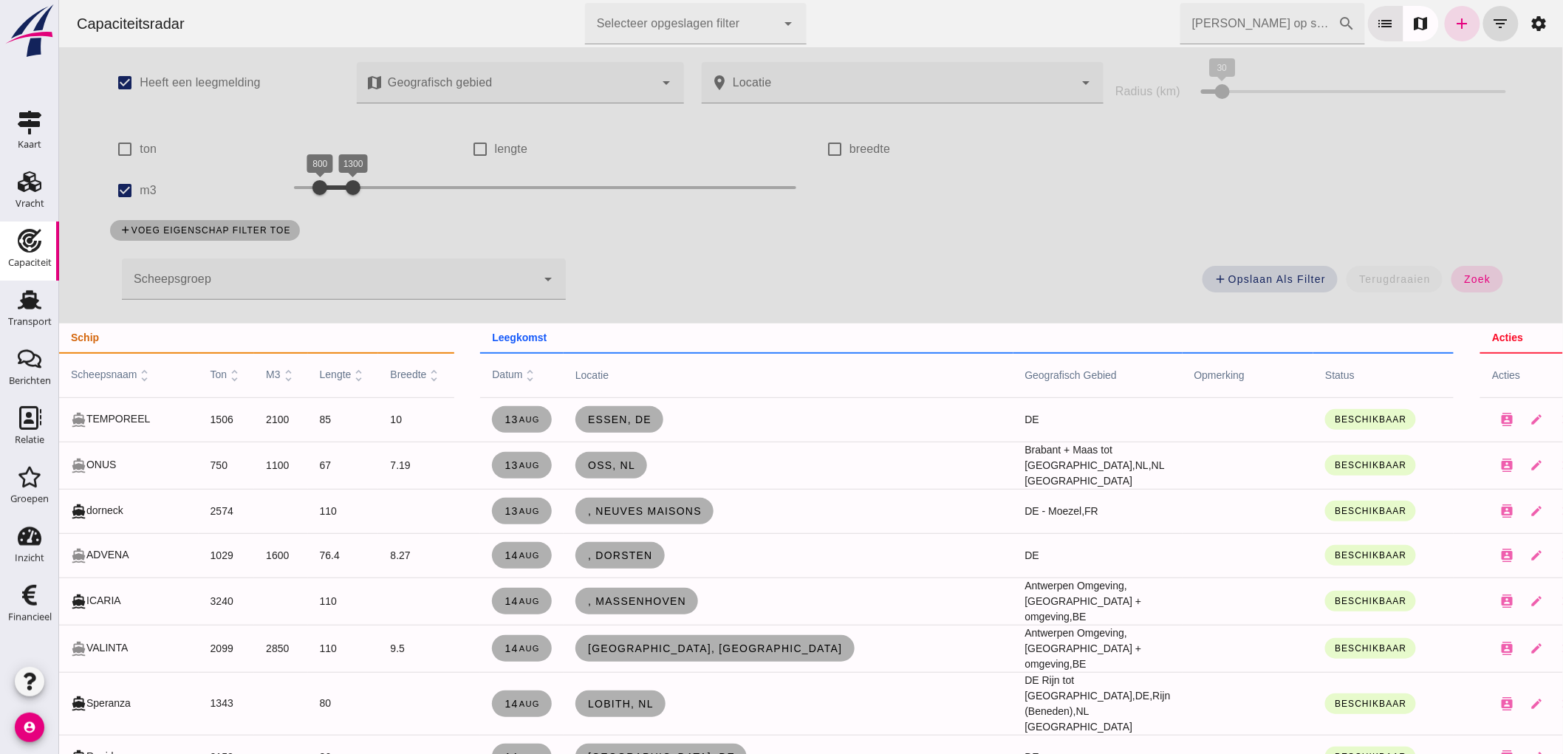
click span "zoek"
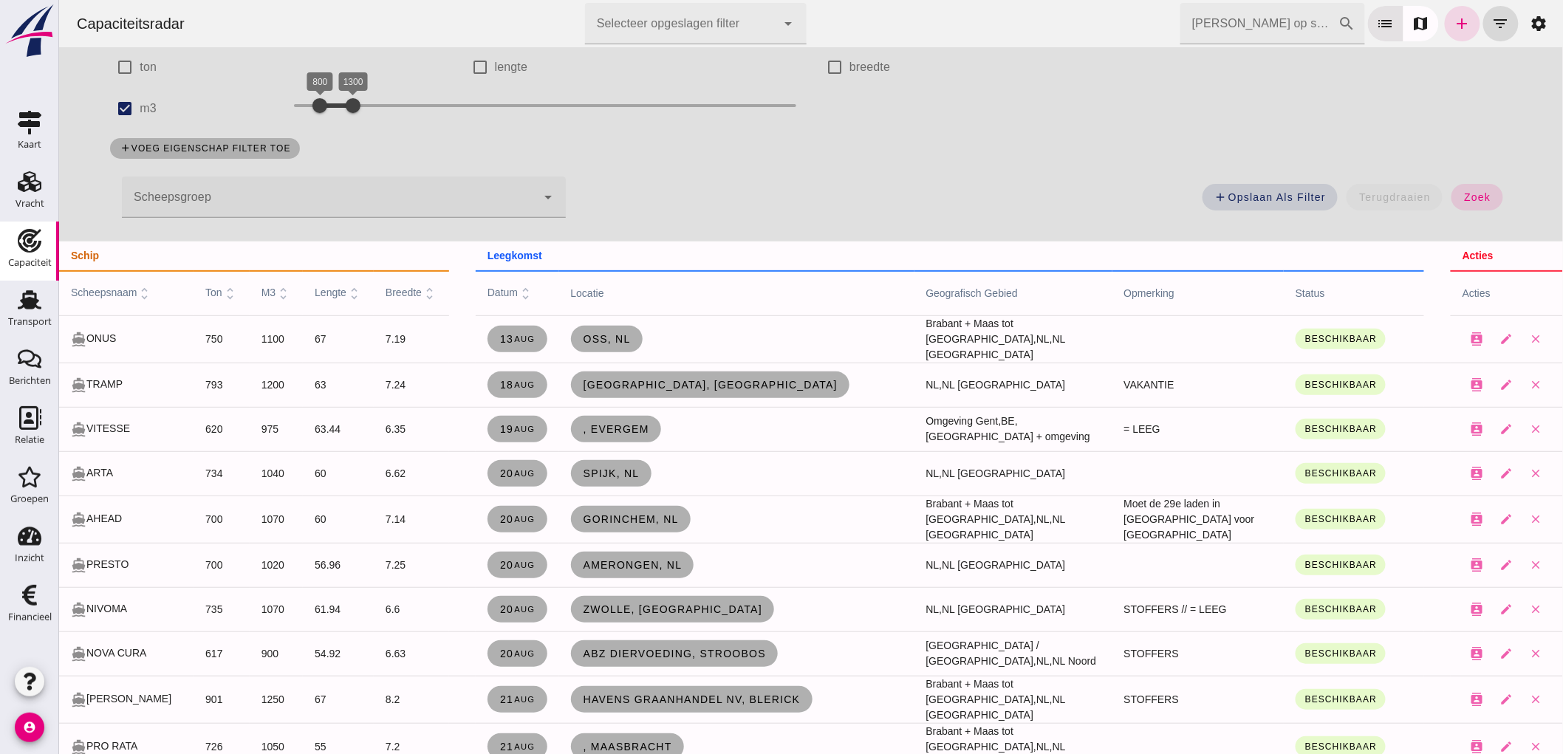
scroll to position [246, 0]
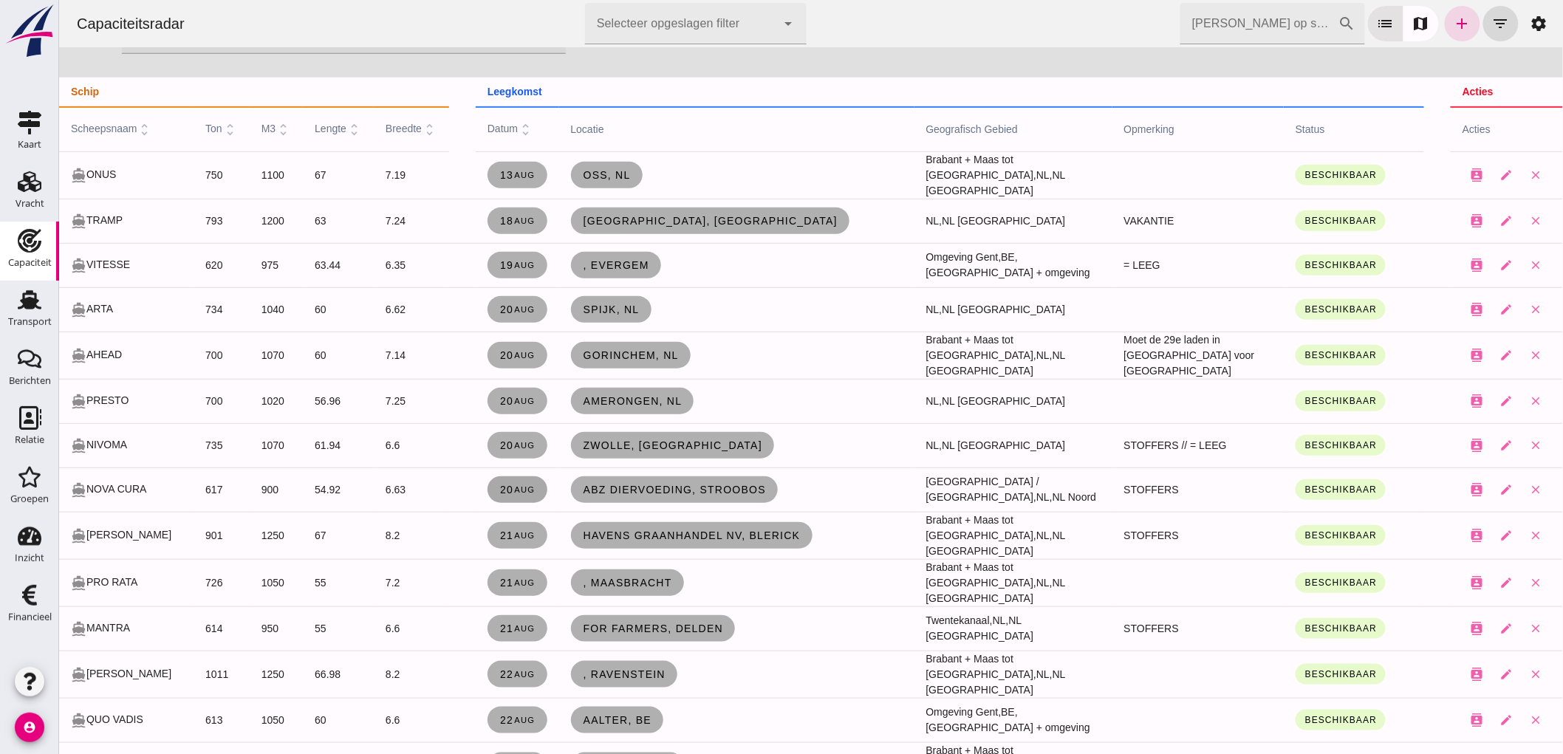
click span "20 aug"
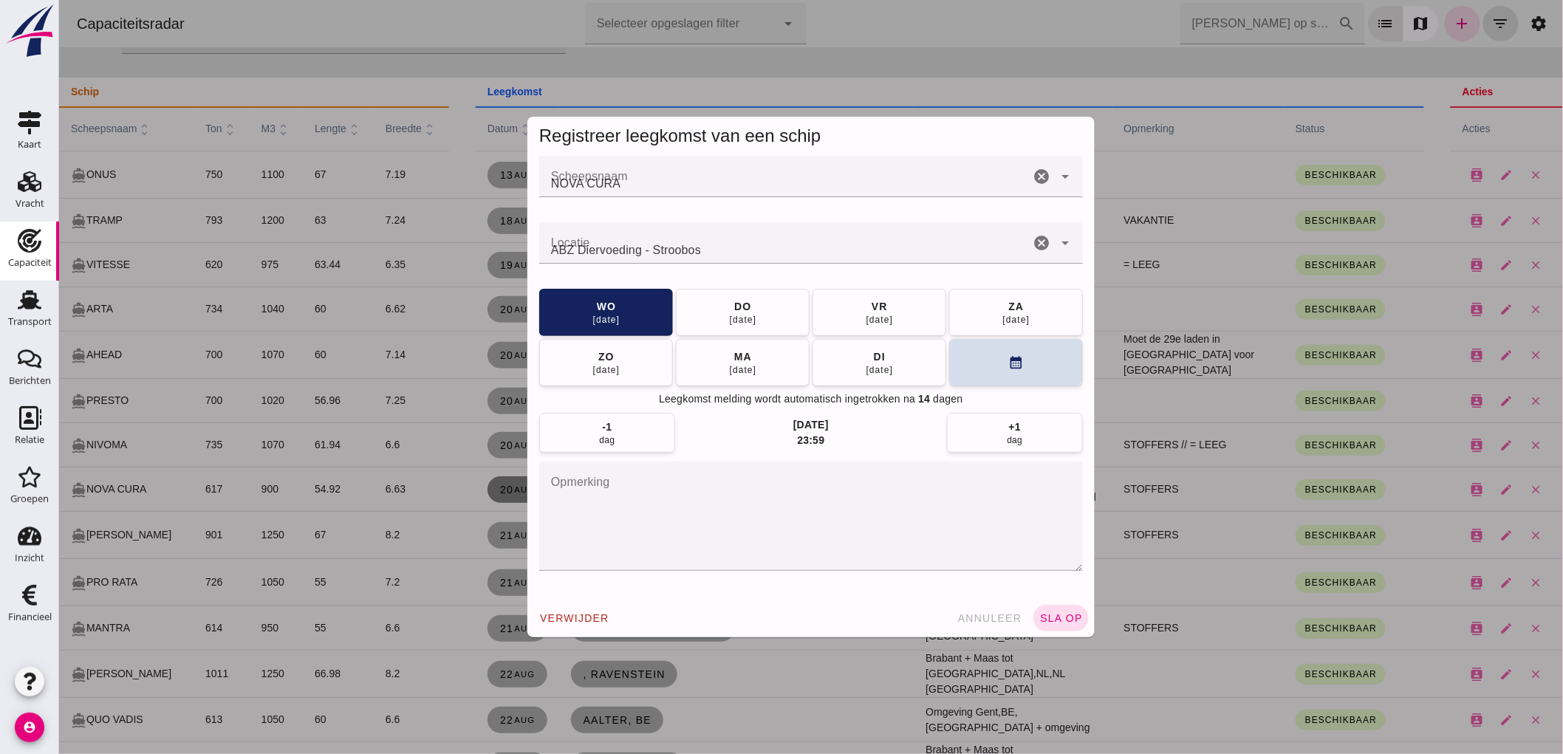
scroll to position [0, 0]
click div "[DATE]"
click button "sla op"
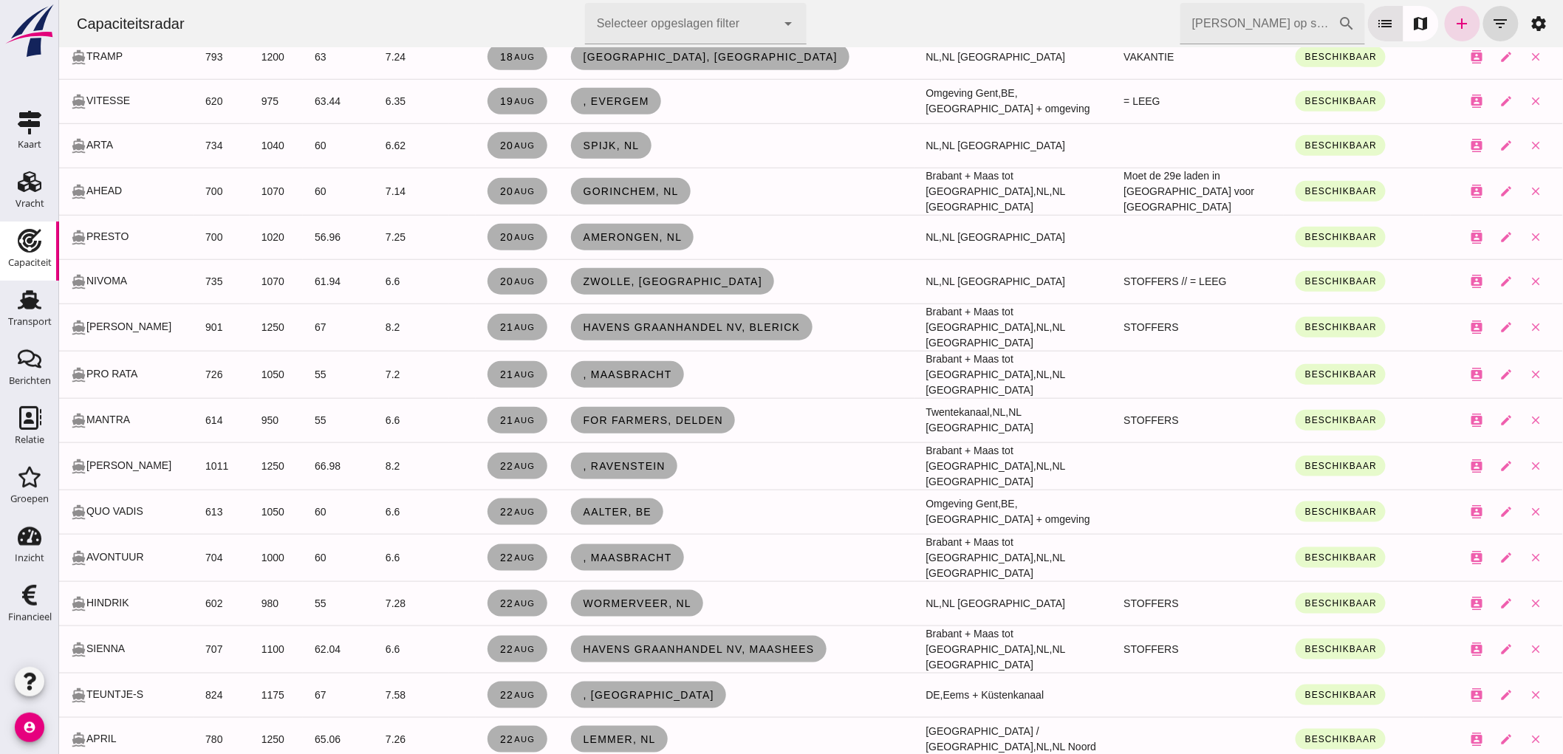
scroll to position [492, 0]
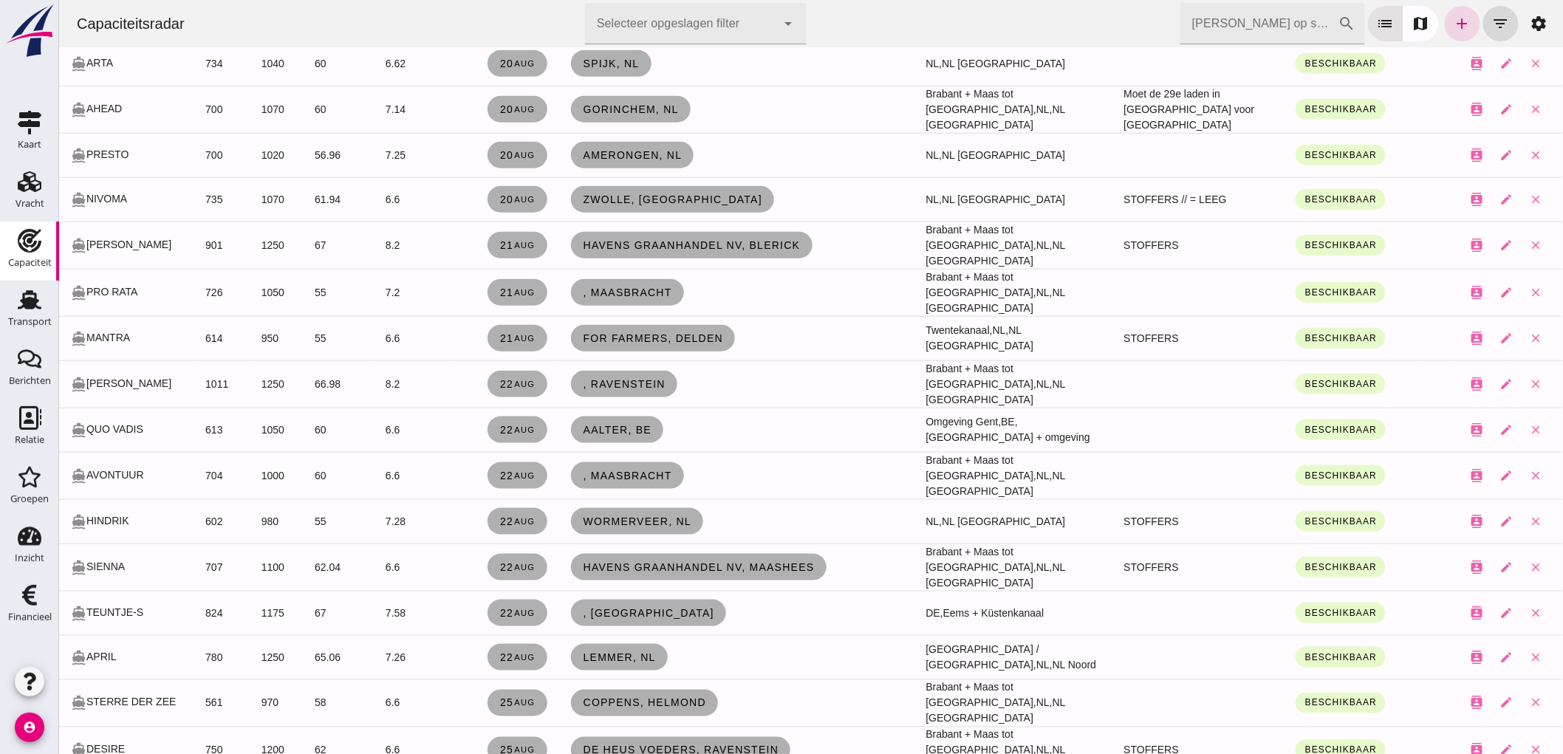
click input "[PERSON_NAME] op scheepsnaam"
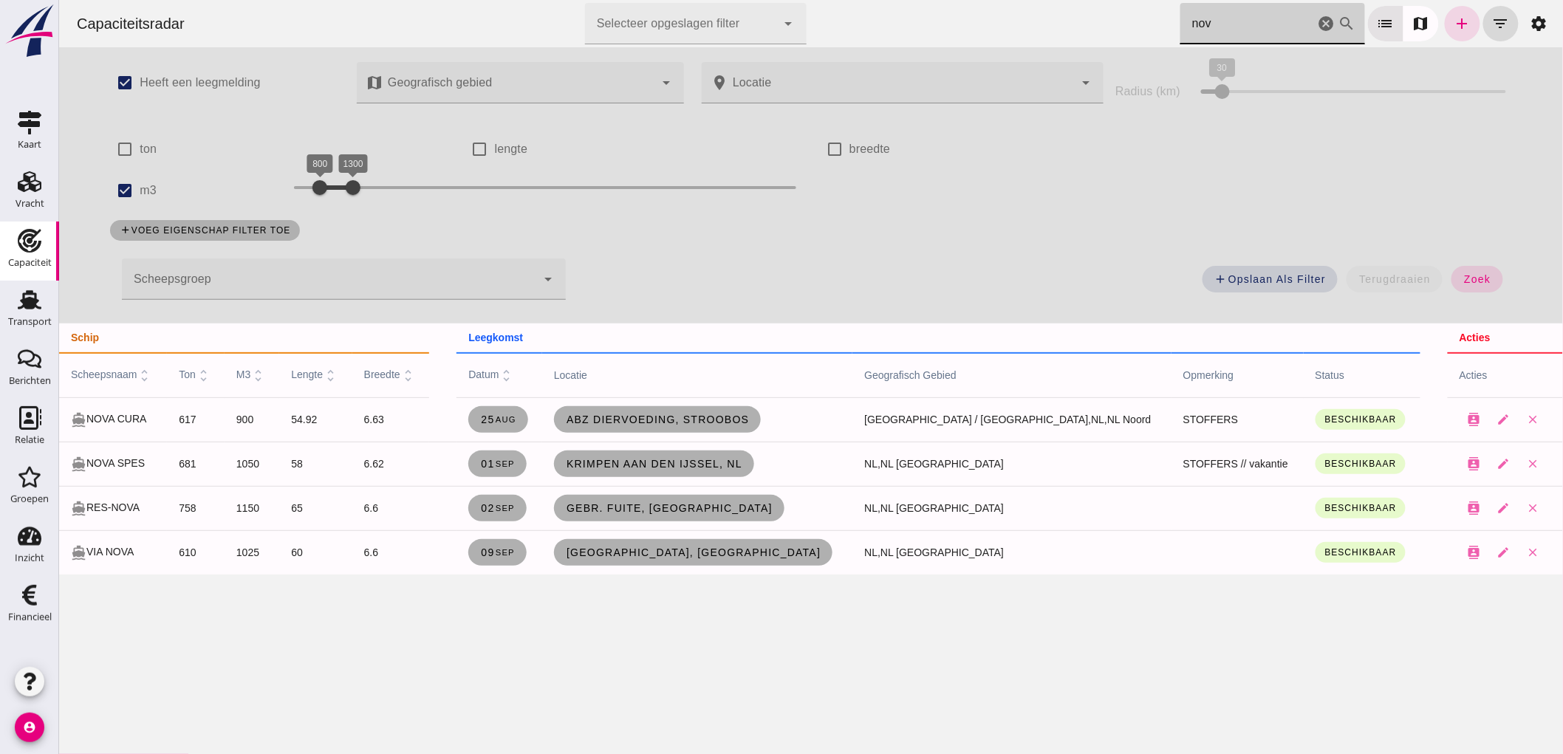
scroll to position [0, 0]
type input "nov"
click at [47, 109] on link "Kaart Kaart" at bounding box center [29, 132] width 59 height 59
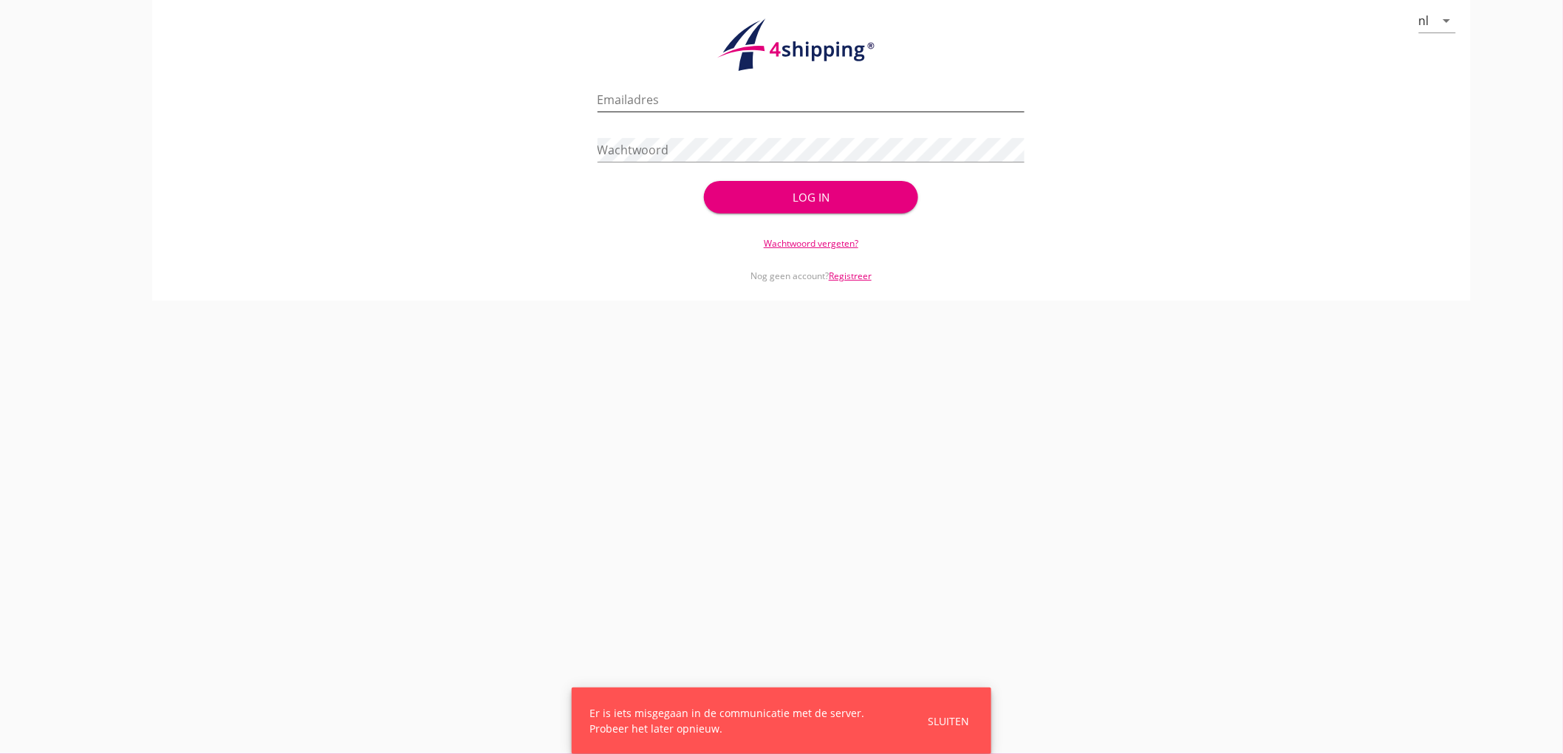
click at [665, 100] on input "Emailadres" at bounding box center [812, 100] width 428 height 24
type input "bouman@stoffersbevrachtingen.nl"
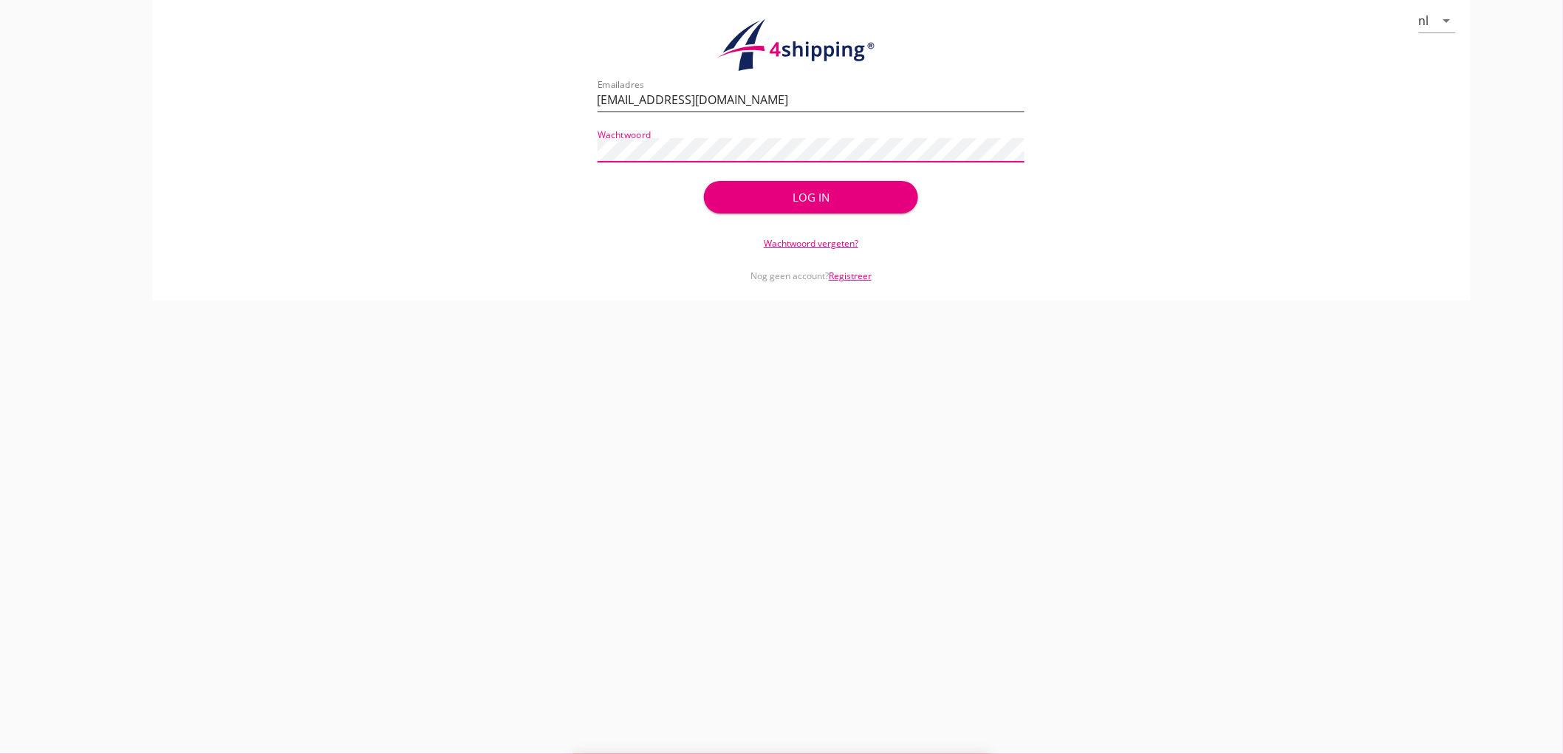
click at [704, 181] on button "Log in" at bounding box center [810, 197] width 213 height 33
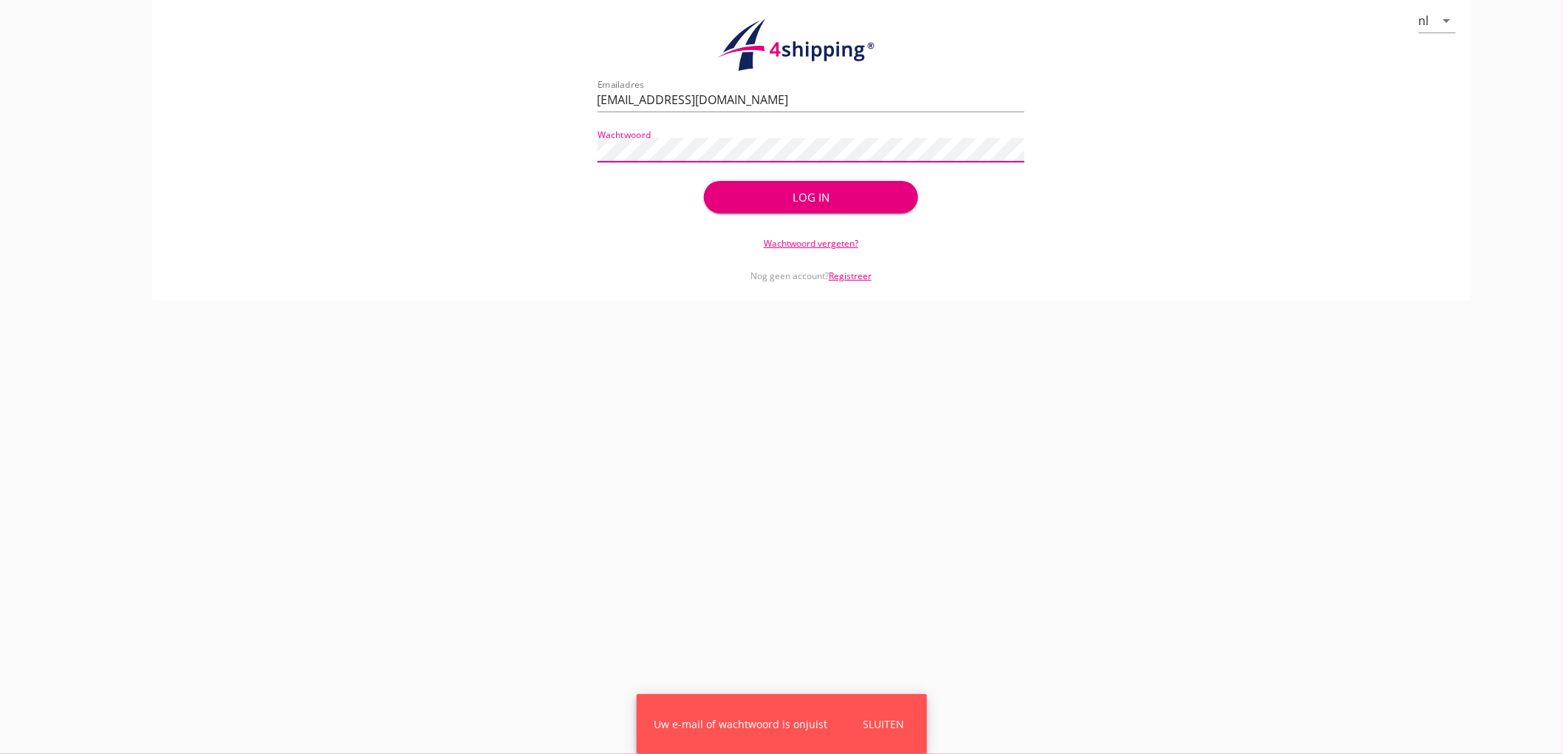
click at [48, 50] on main "cancel You are impersonating another user. nl arrow_drop_down check_circle Uw a…" at bounding box center [781, 377] width 1563 height 754
click at [704, 181] on button "Log in" at bounding box center [810, 197] width 213 height 33
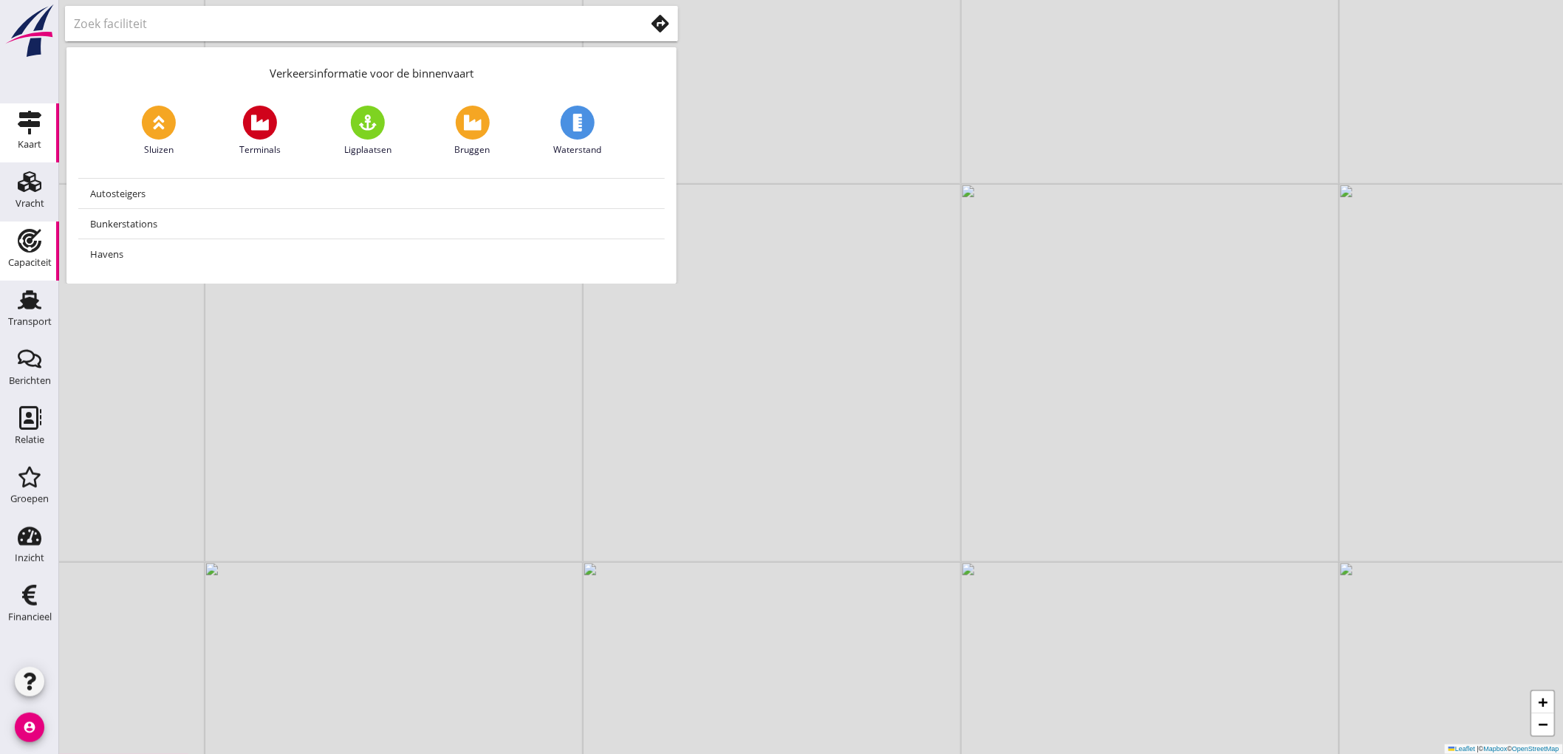
click at [33, 273] on link "Capaciteit Capaciteit" at bounding box center [29, 251] width 59 height 59
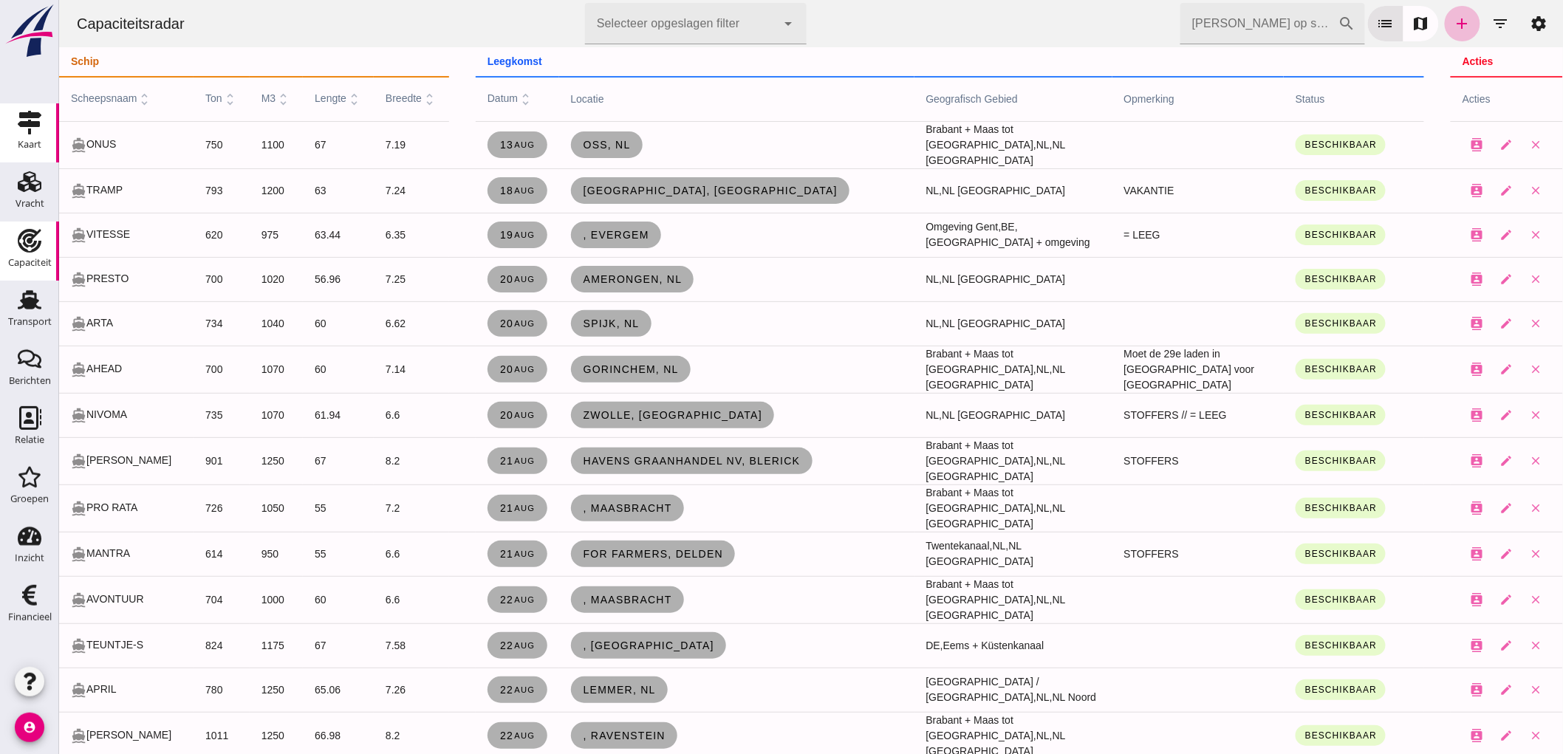
click at [19, 126] on use at bounding box center [30, 123] width 24 height 24
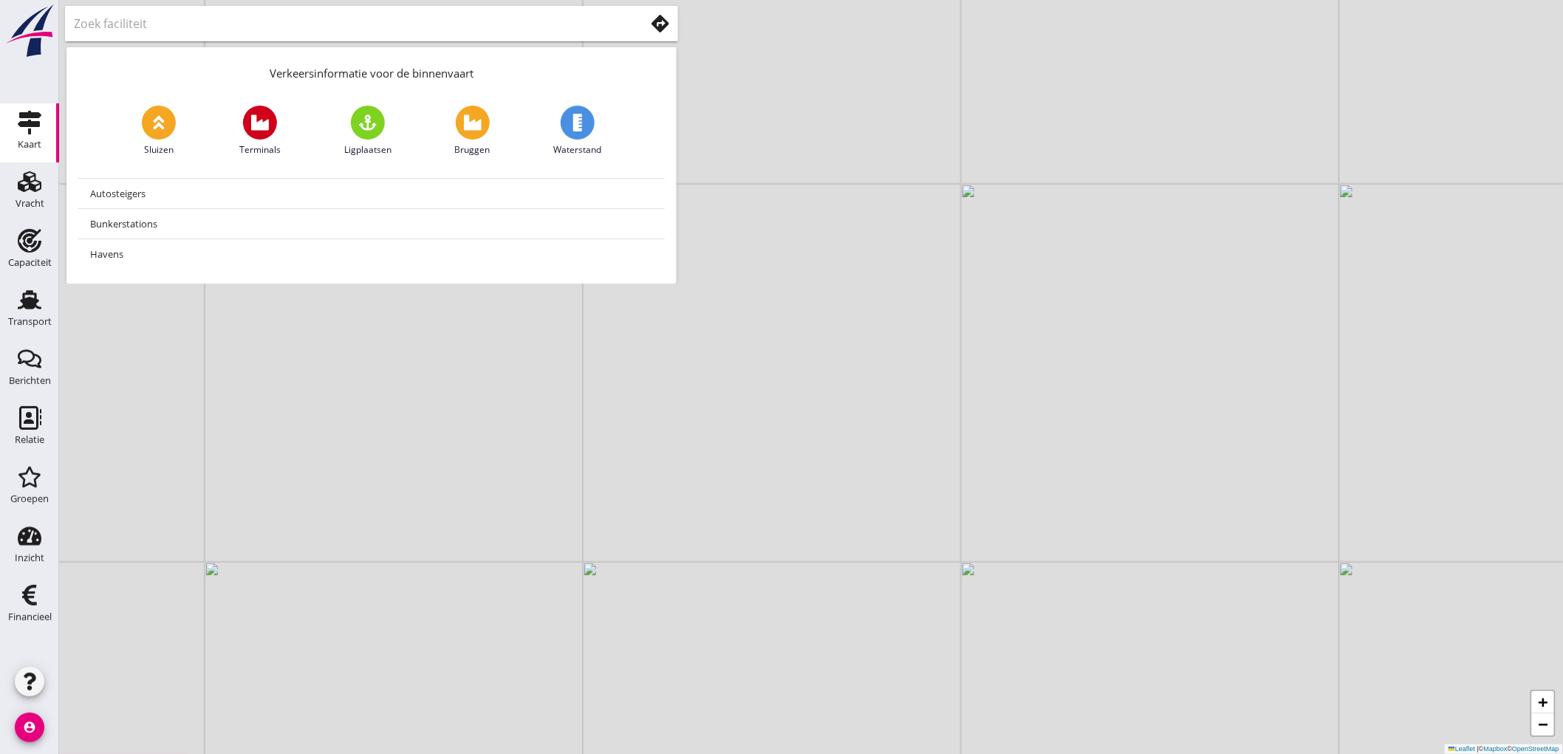
click at [657, 24] on use at bounding box center [661, 24] width 18 height 18
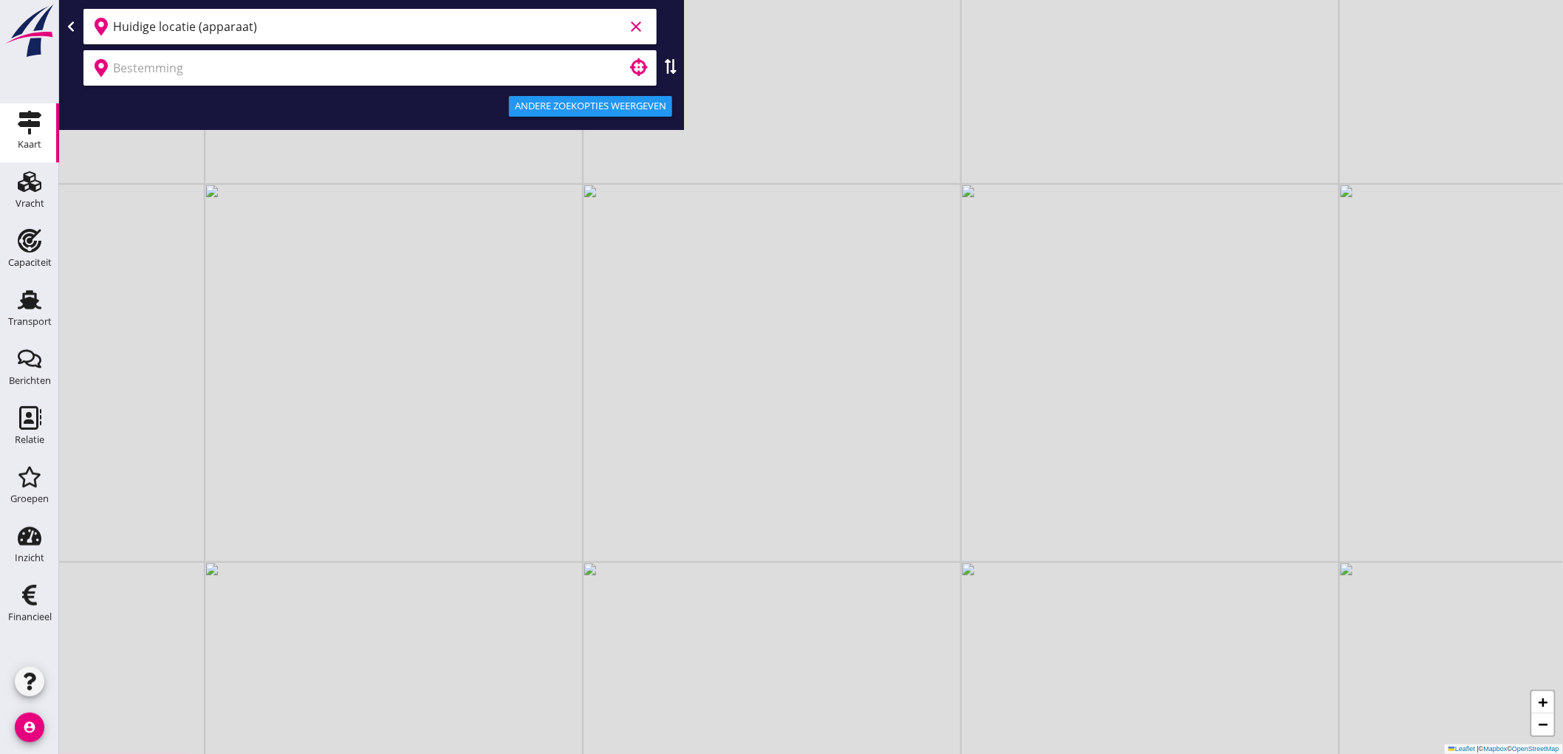
click at [352, 35] on input "Huidige locatie (apparaat)" at bounding box center [368, 27] width 511 height 24
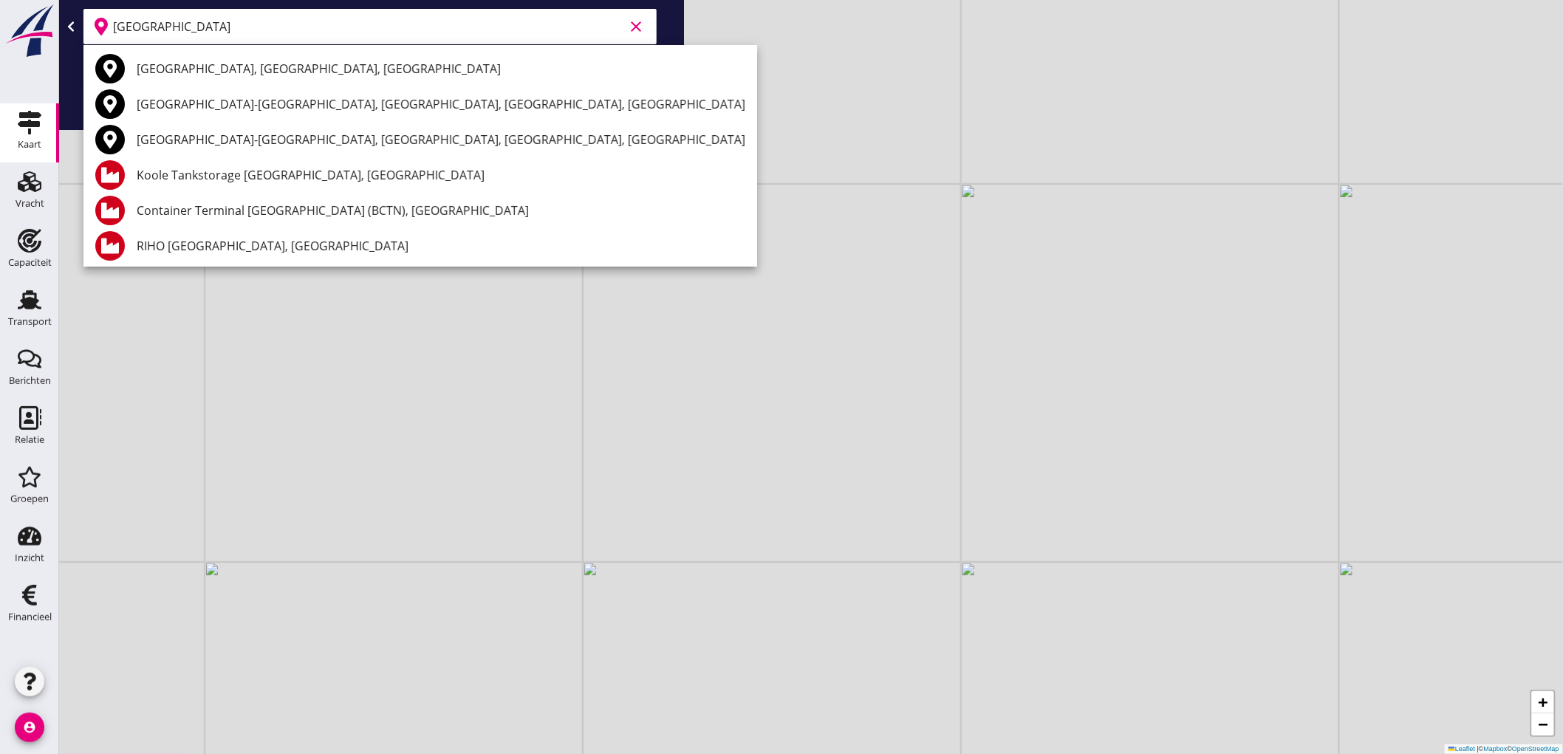
click at [171, 70] on div "Nijmegen, Gelderland, Netherlands" at bounding box center [441, 69] width 609 height 18
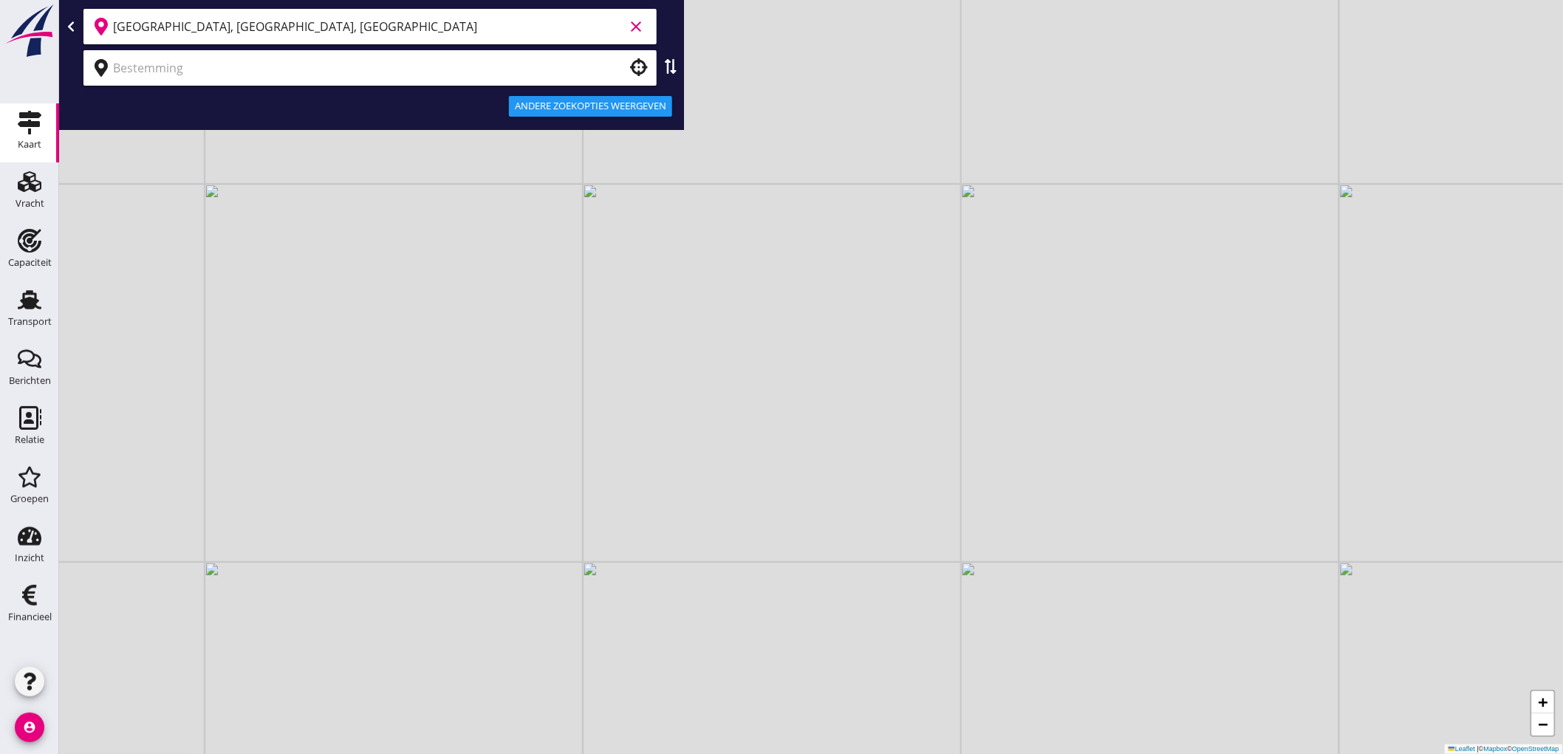
type input "Nijmegen, Gelderland, Netherlands"
click at [153, 72] on input "text" at bounding box center [359, 68] width 493 height 24
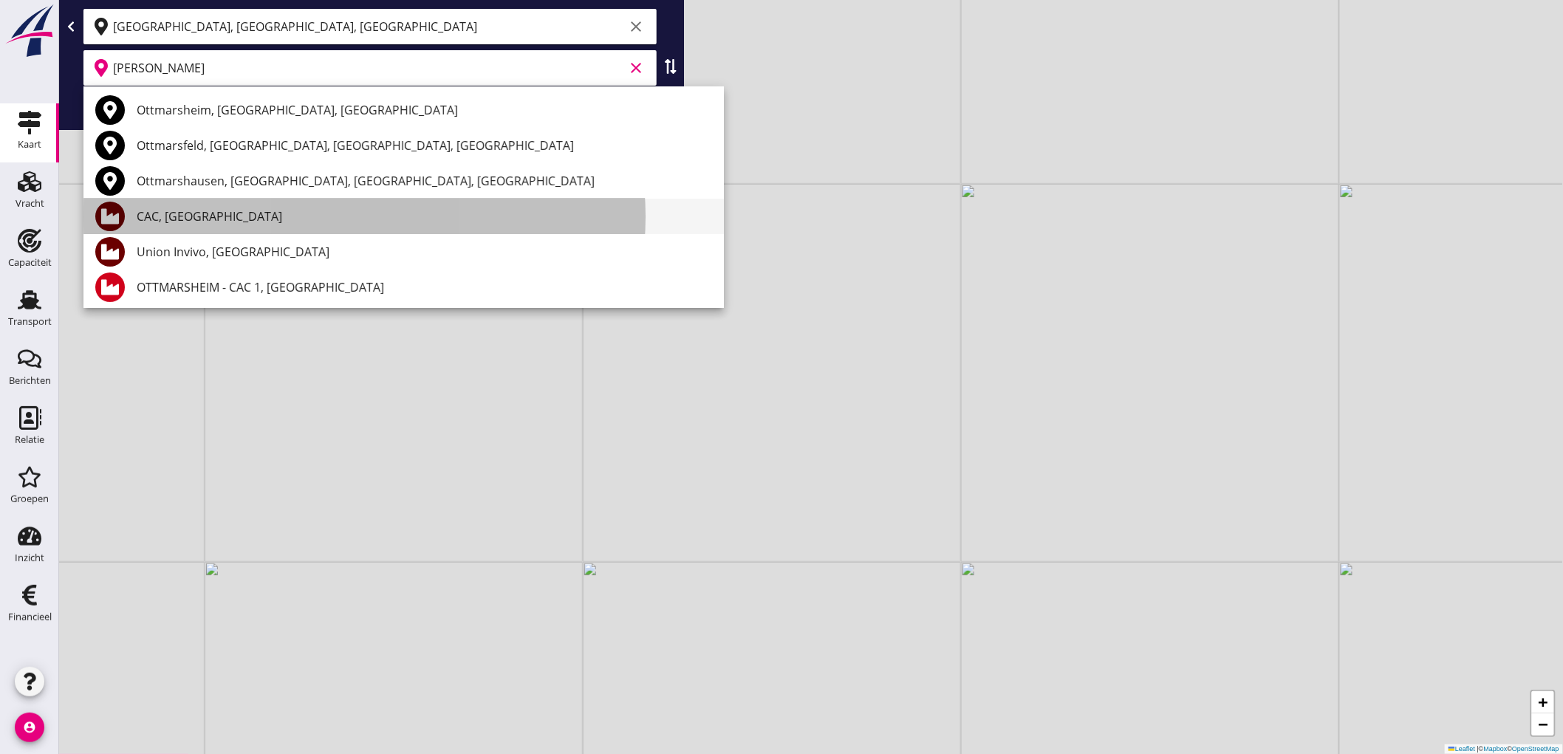
click at [203, 219] on div "CAC, Ottmarsheim" at bounding box center [424, 217] width 575 height 18
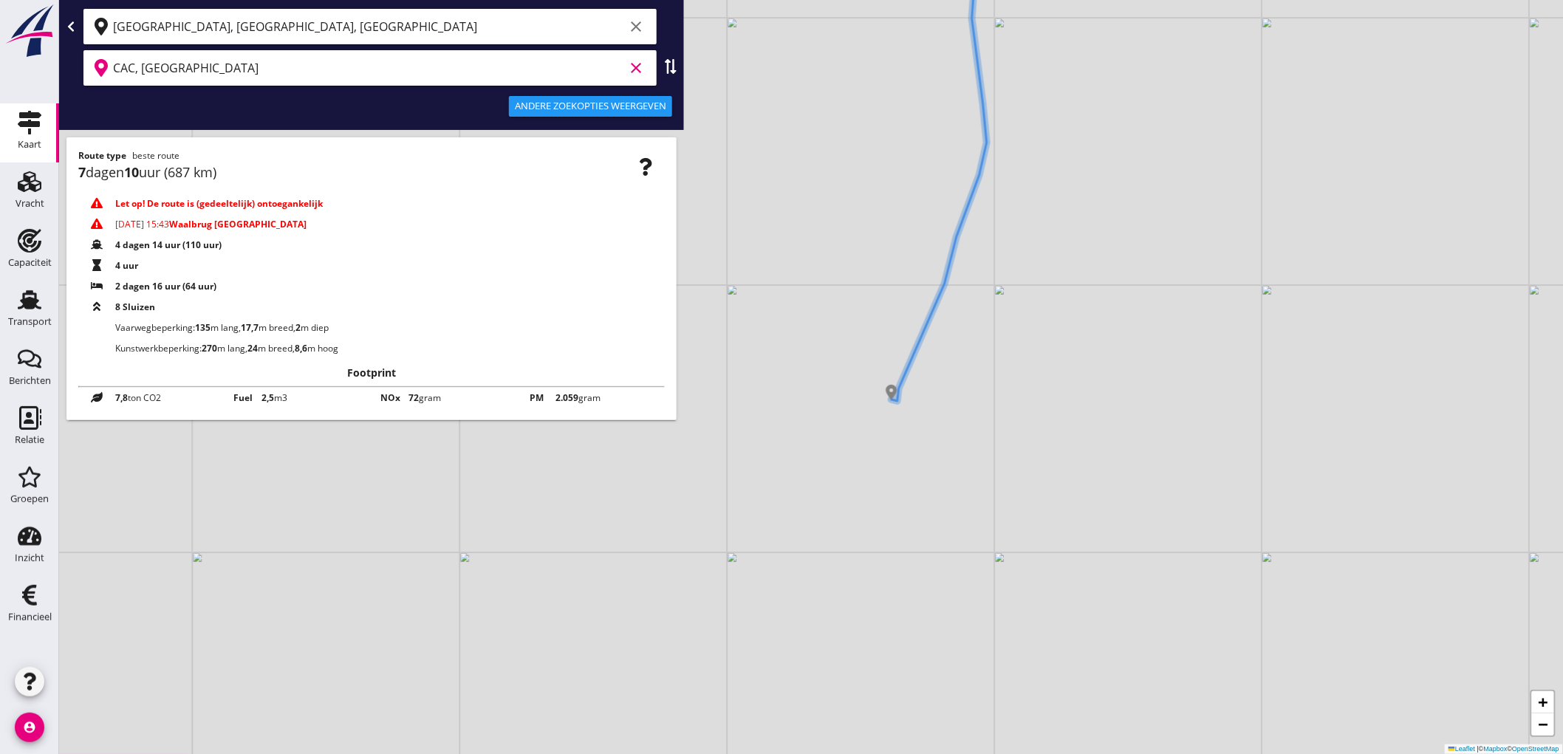
click at [312, 50] on div "CAC, Ottmarsheim clear" at bounding box center [369, 67] width 573 height 35
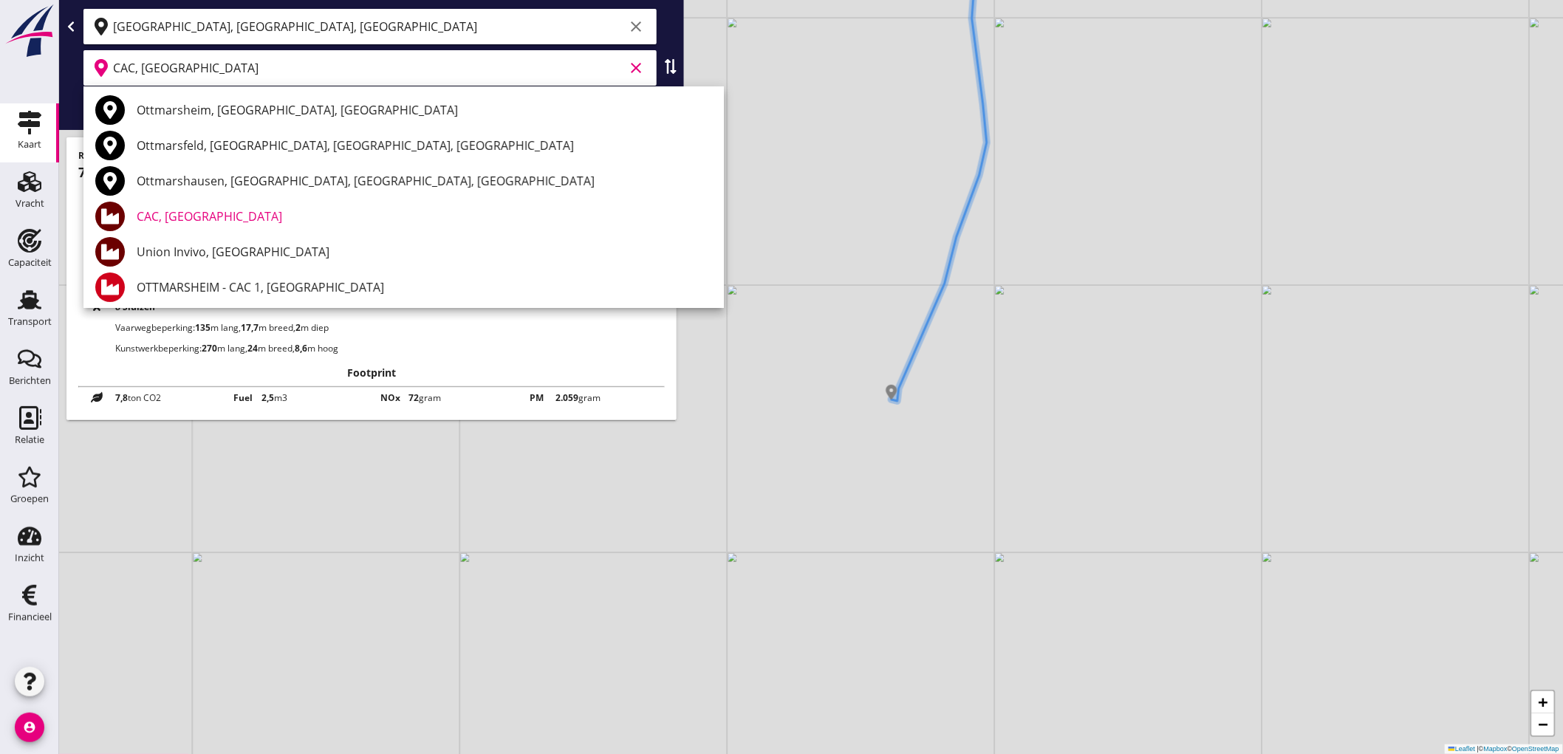
click at [299, 72] on input "CAC, Ottmarsheim" at bounding box center [368, 68] width 511 height 24
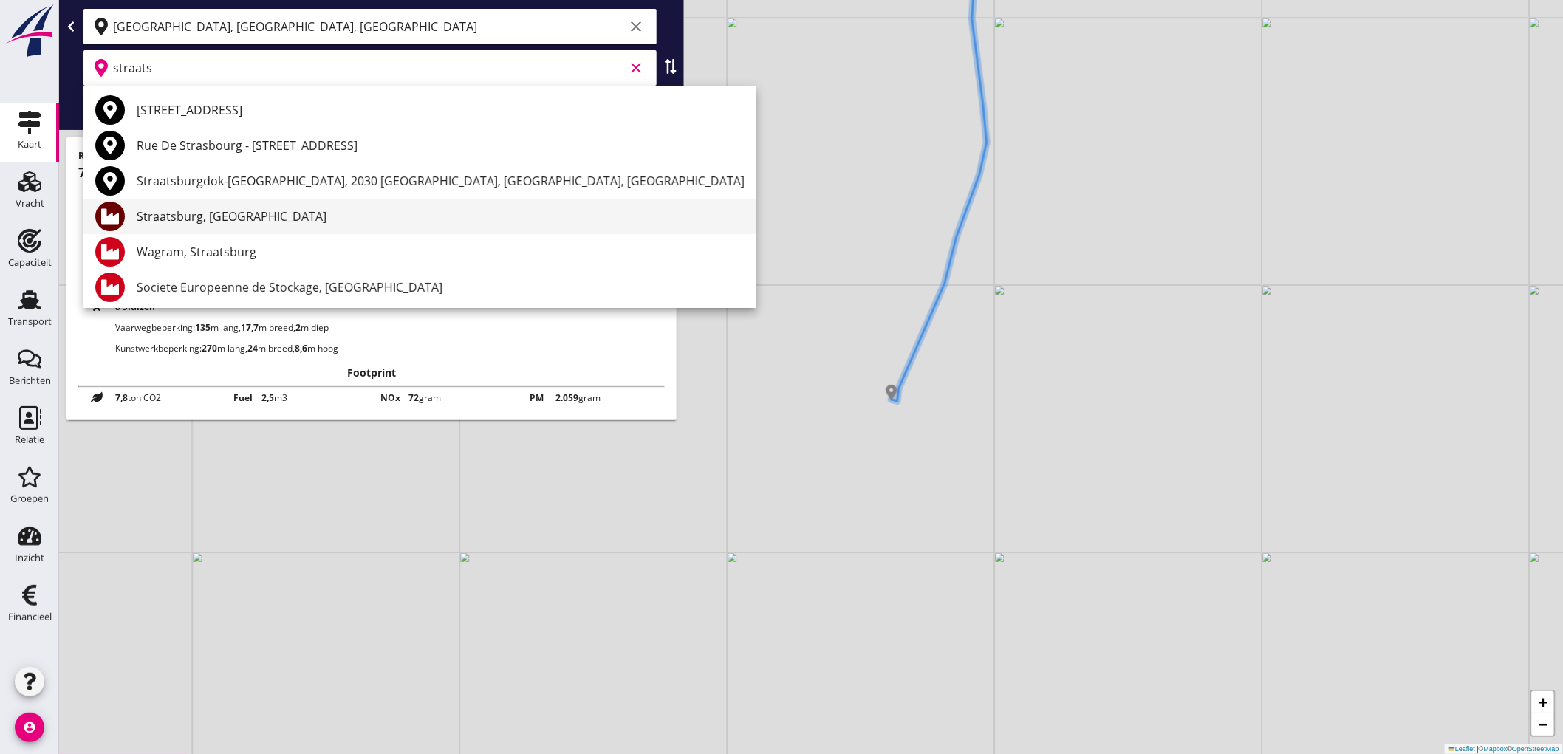
click at [225, 223] on div "Straatsburg, Straatsburg" at bounding box center [441, 217] width 608 height 18
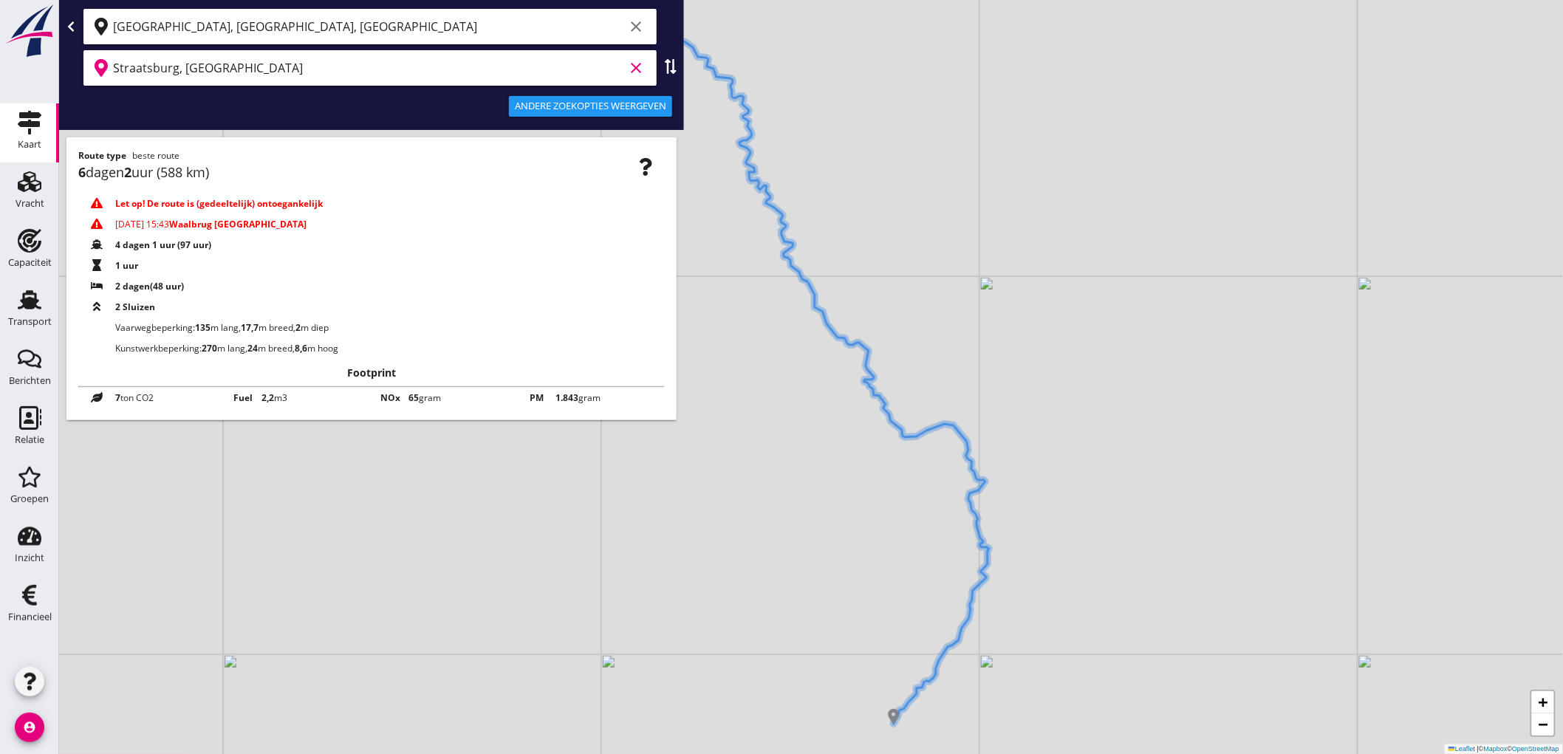
type input "Straatsburg, Straatsburg"
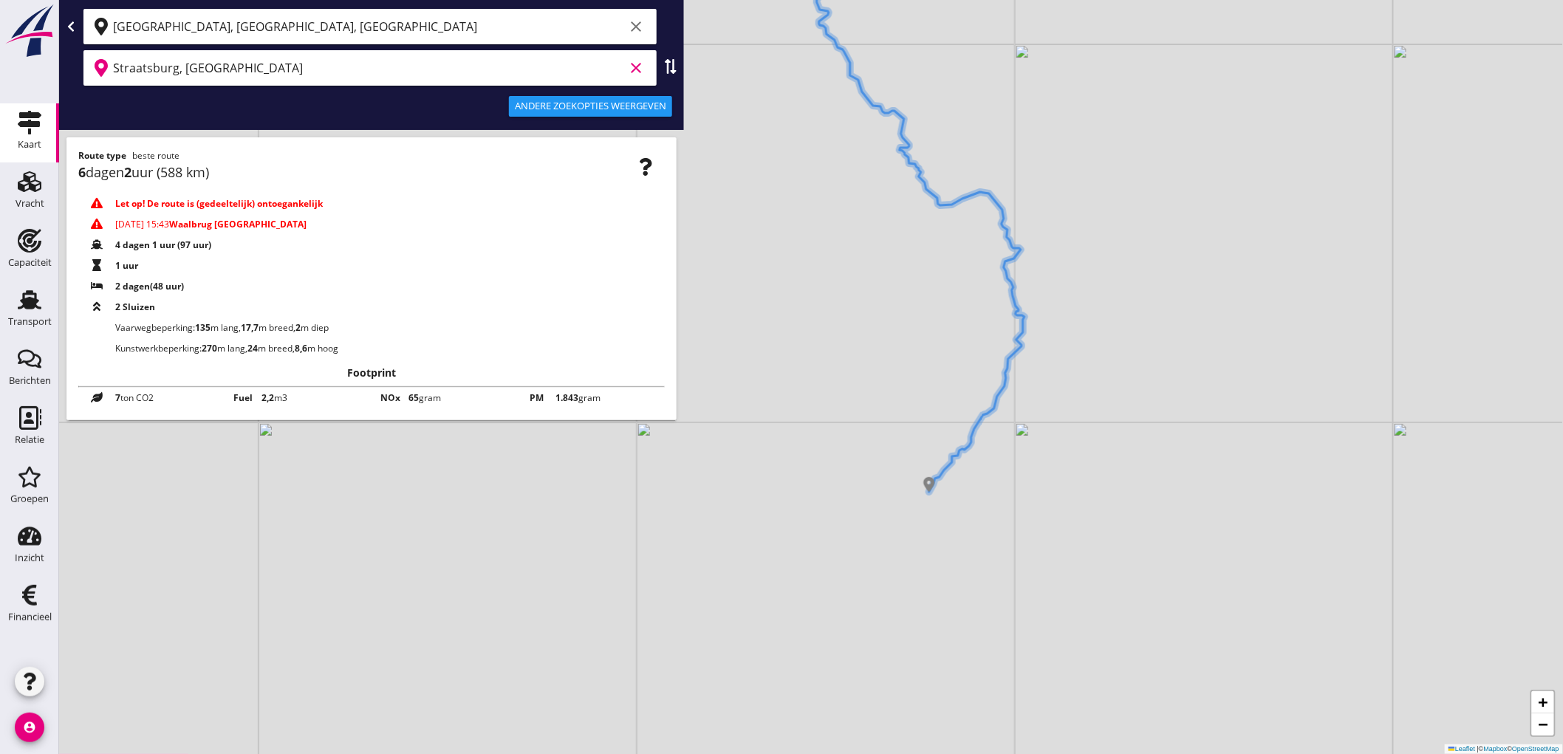
drag, startPoint x: 918, startPoint y: 297, endPoint x: 954, endPoint y: 65, distance: 234.6
click at [954, 65] on div "+ − Leaflet | © Mapbox © OpenStreetMap" at bounding box center [811, 377] width 1504 height 754
click at [35, 259] on div "Capaciteit" at bounding box center [30, 263] width 44 height 10
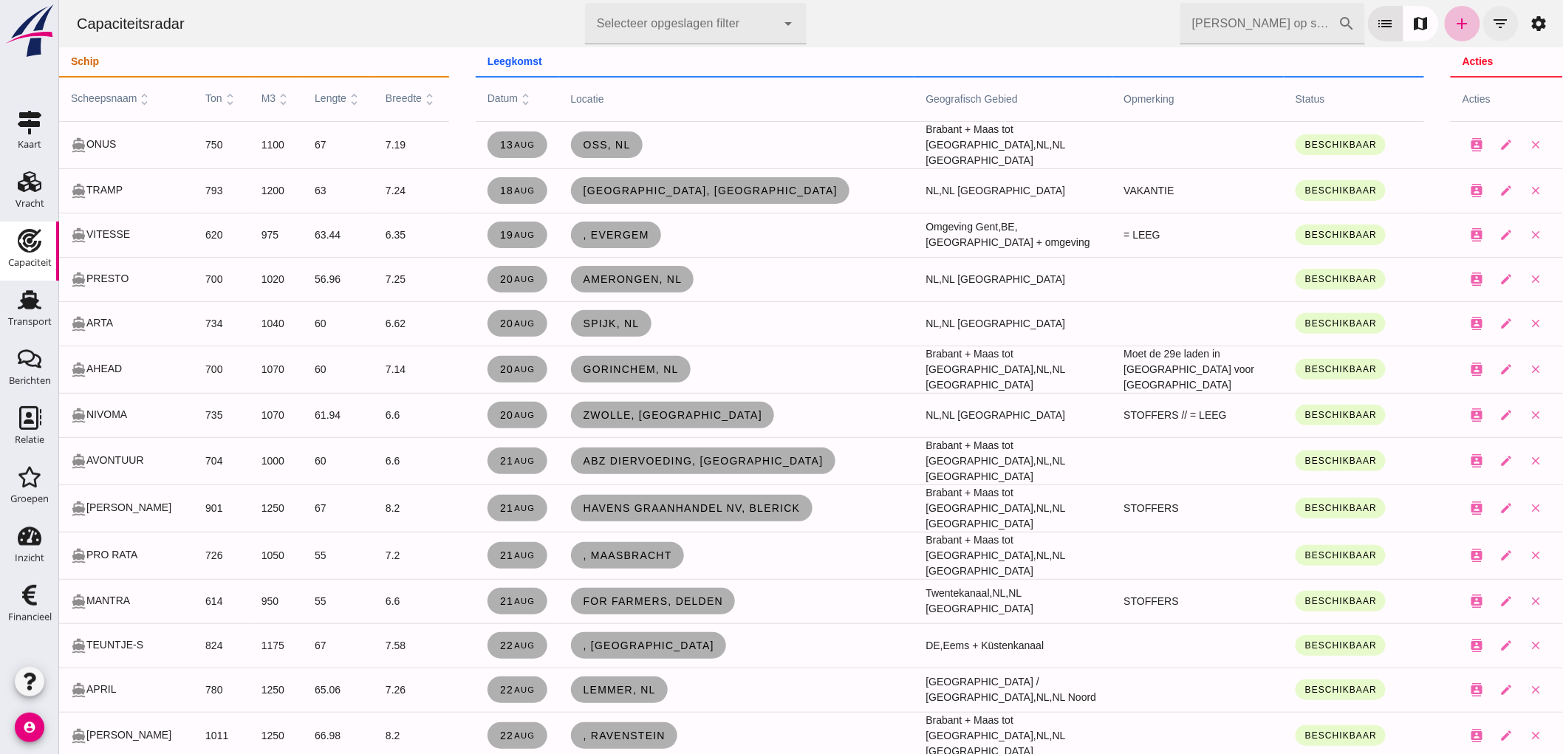
click at [1495, 23] on icon "filter_list" at bounding box center [1500, 24] width 18 height 18
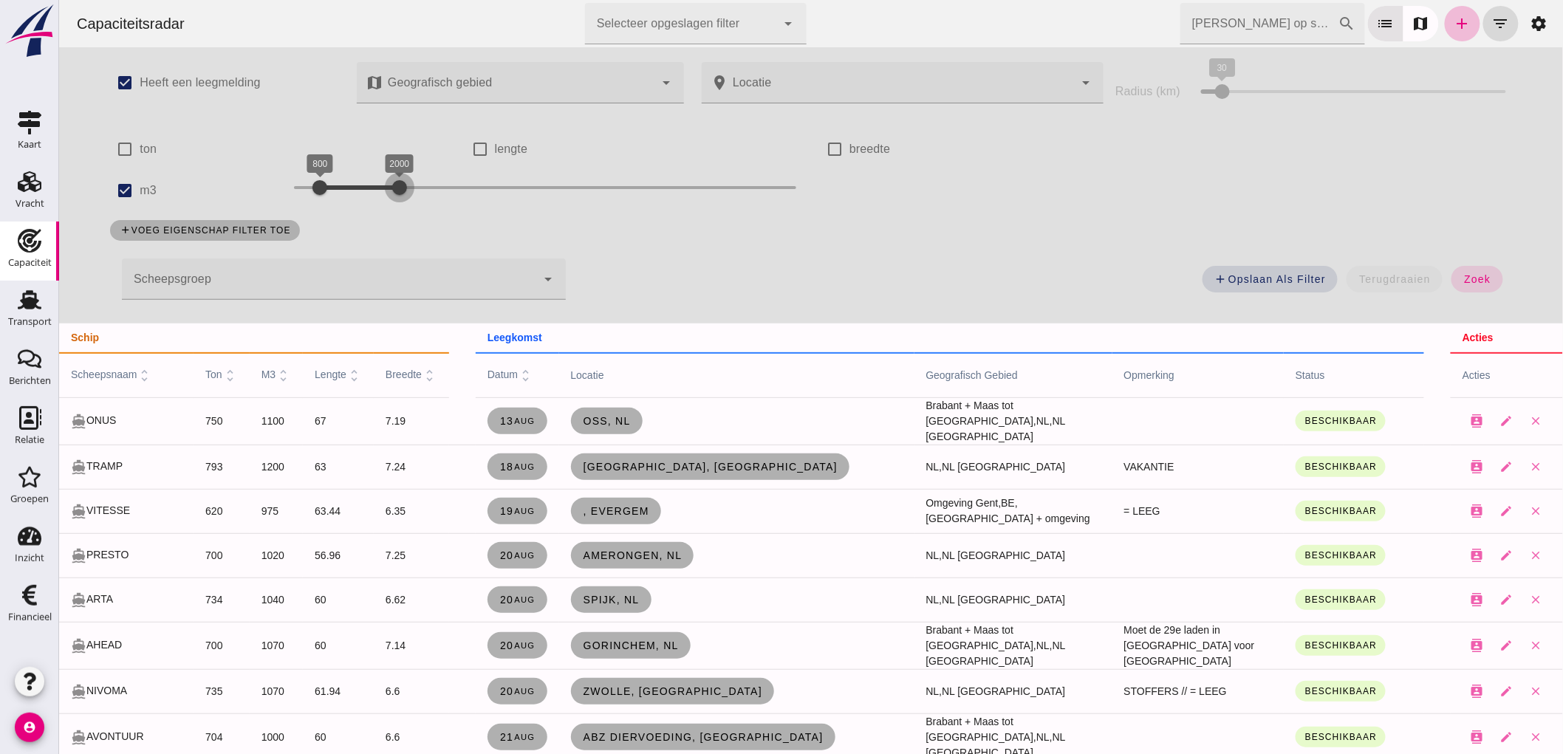
drag, startPoint x: 380, startPoint y: 200, endPoint x: 328, endPoint y: 214, distance: 53.6
click at [400, 200] on div at bounding box center [399, 188] width 30 height 30
drag, startPoint x: 310, startPoint y: 191, endPoint x: 376, endPoint y: 241, distance: 83.3
click div "check_box Heeft een leegmelding map Geografisch gebied Geografisch gebied cance…"
click at [413, 185] on div at bounding box center [419, 188] width 30 height 30
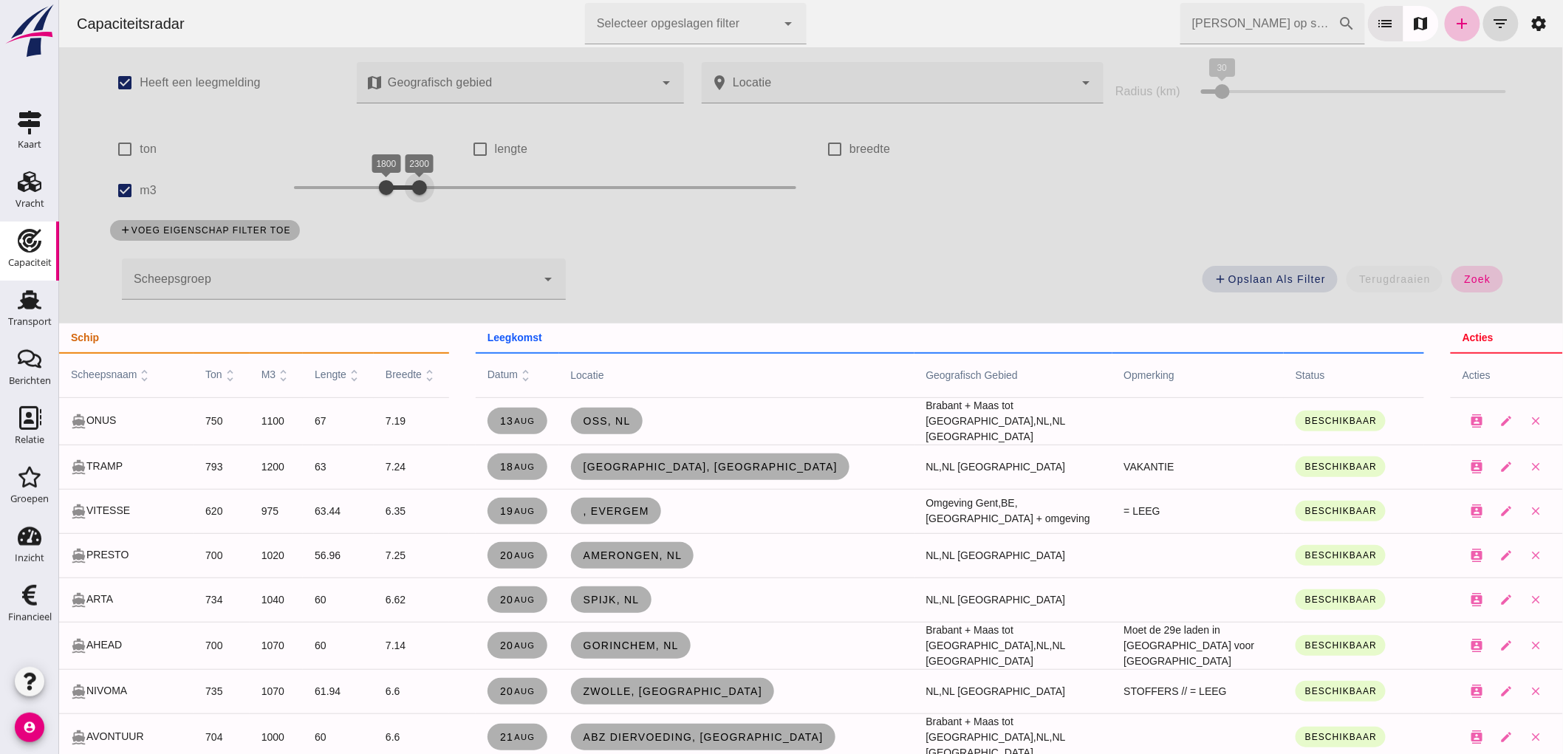
click span "zoek"
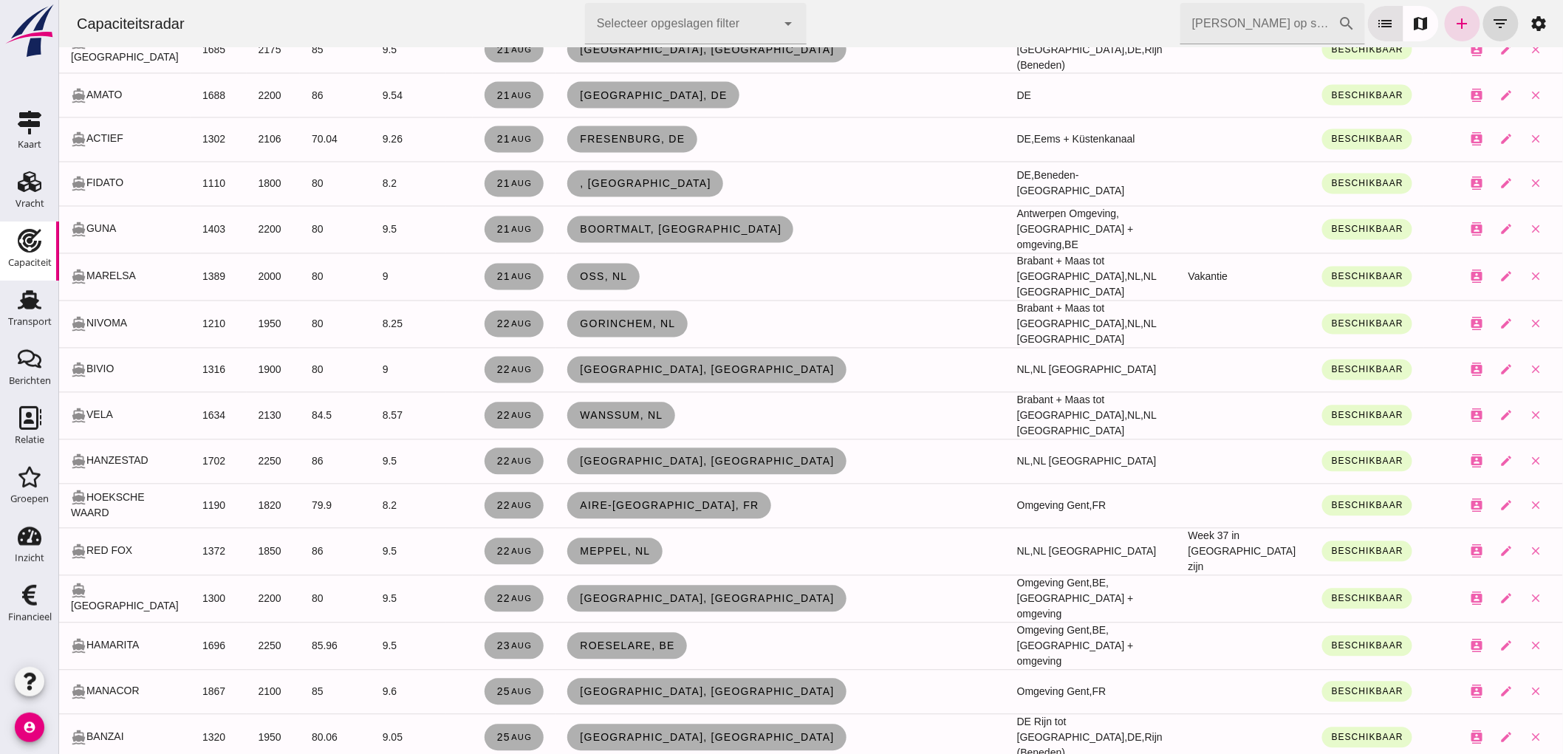
scroll to position [985, 0]
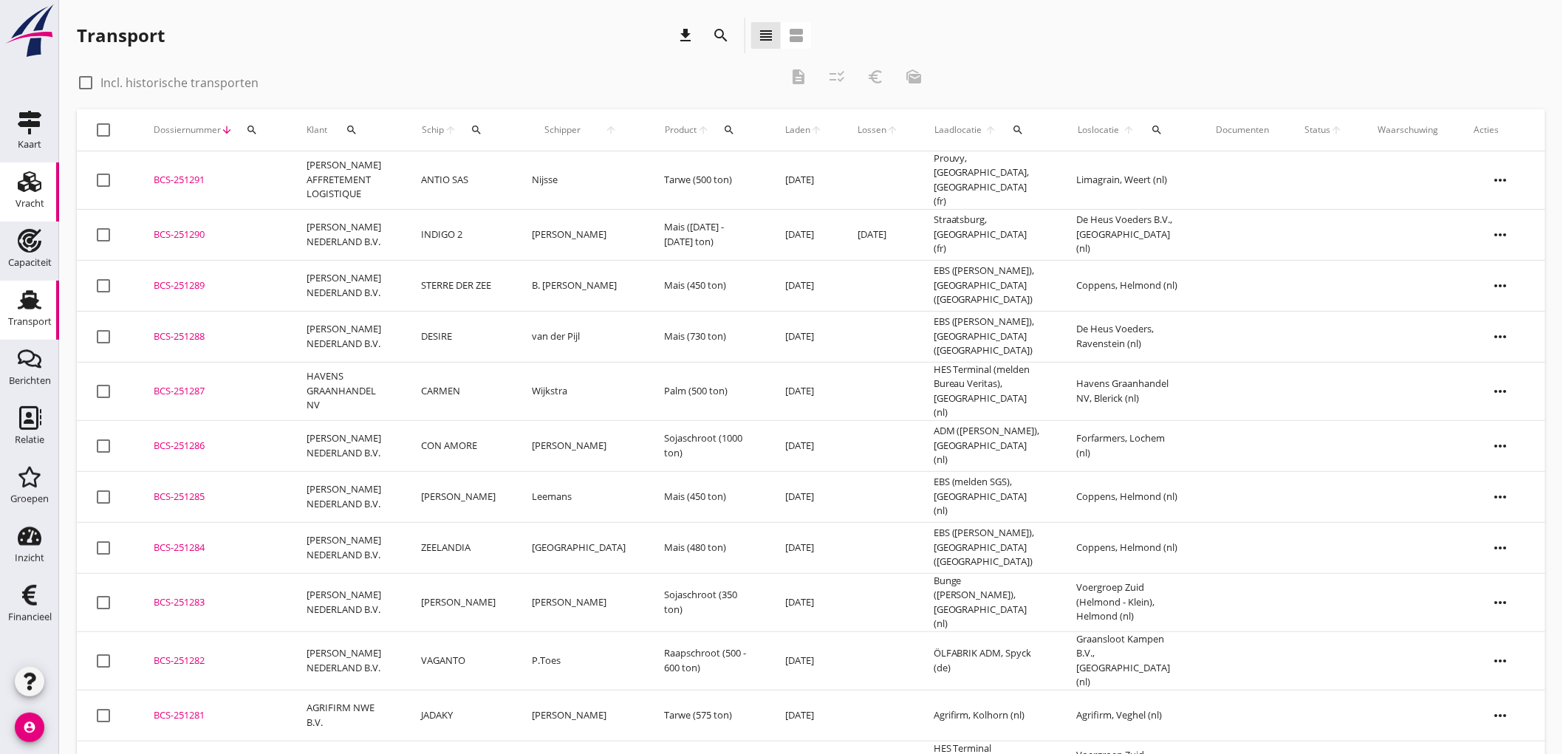
click at [20, 181] on use at bounding box center [30, 181] width 24 height 21
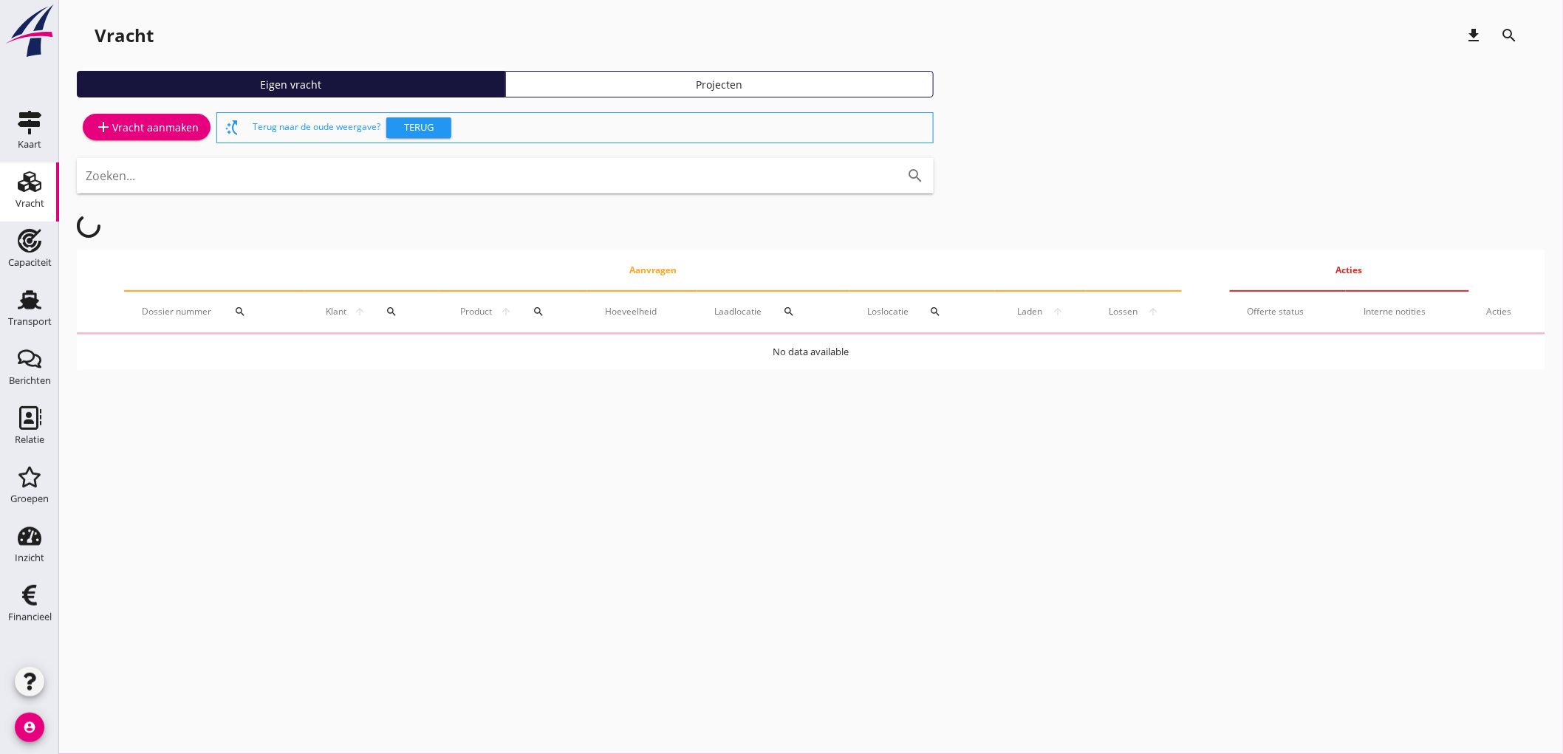
click at [170, 127] on div "add Vracht aanmaken" at bounding box center [147, 127] width 104 height 18
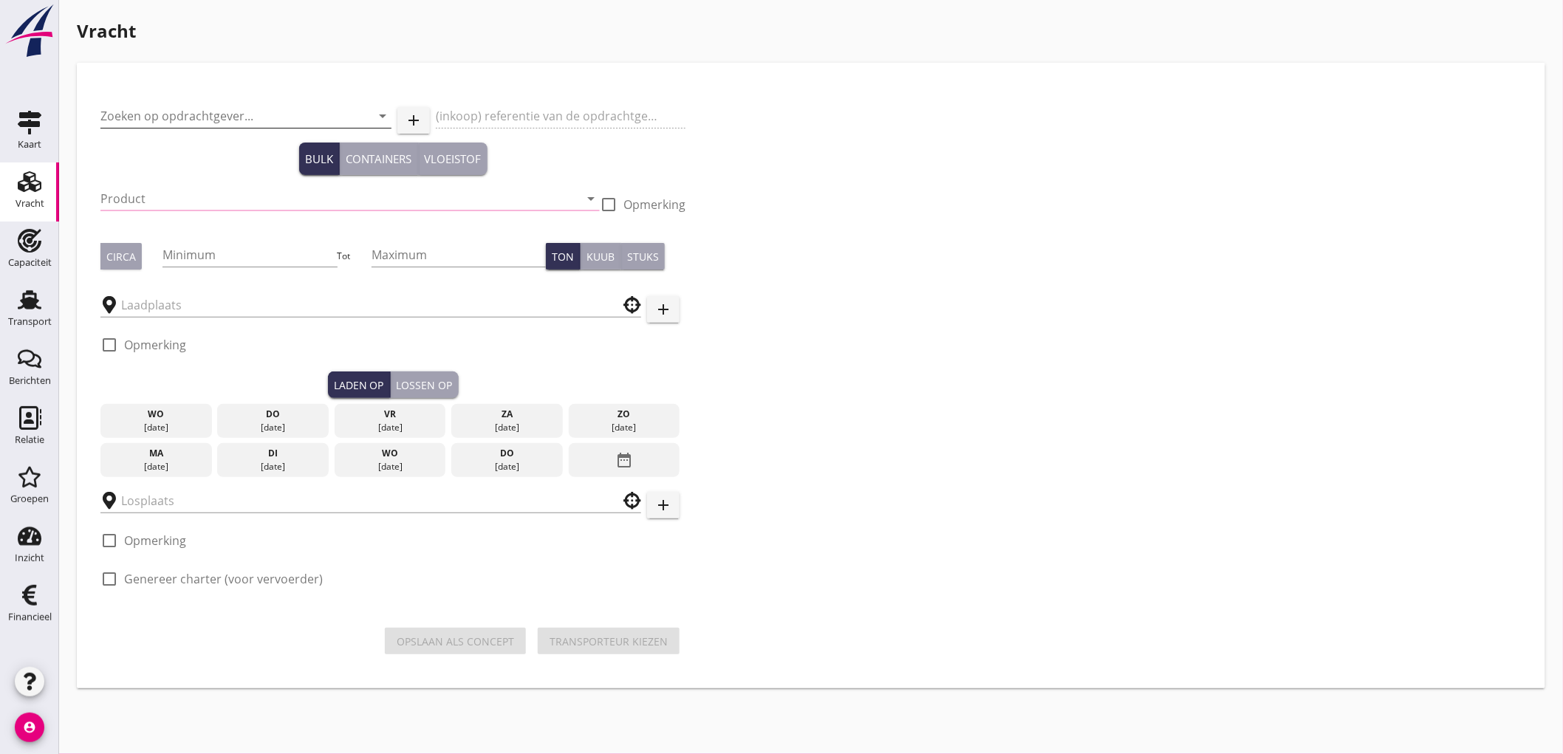
click at [288, 109] on input "Zoeken op opdrachtgever..." at bounding box center [225, 116] width 250 height 24
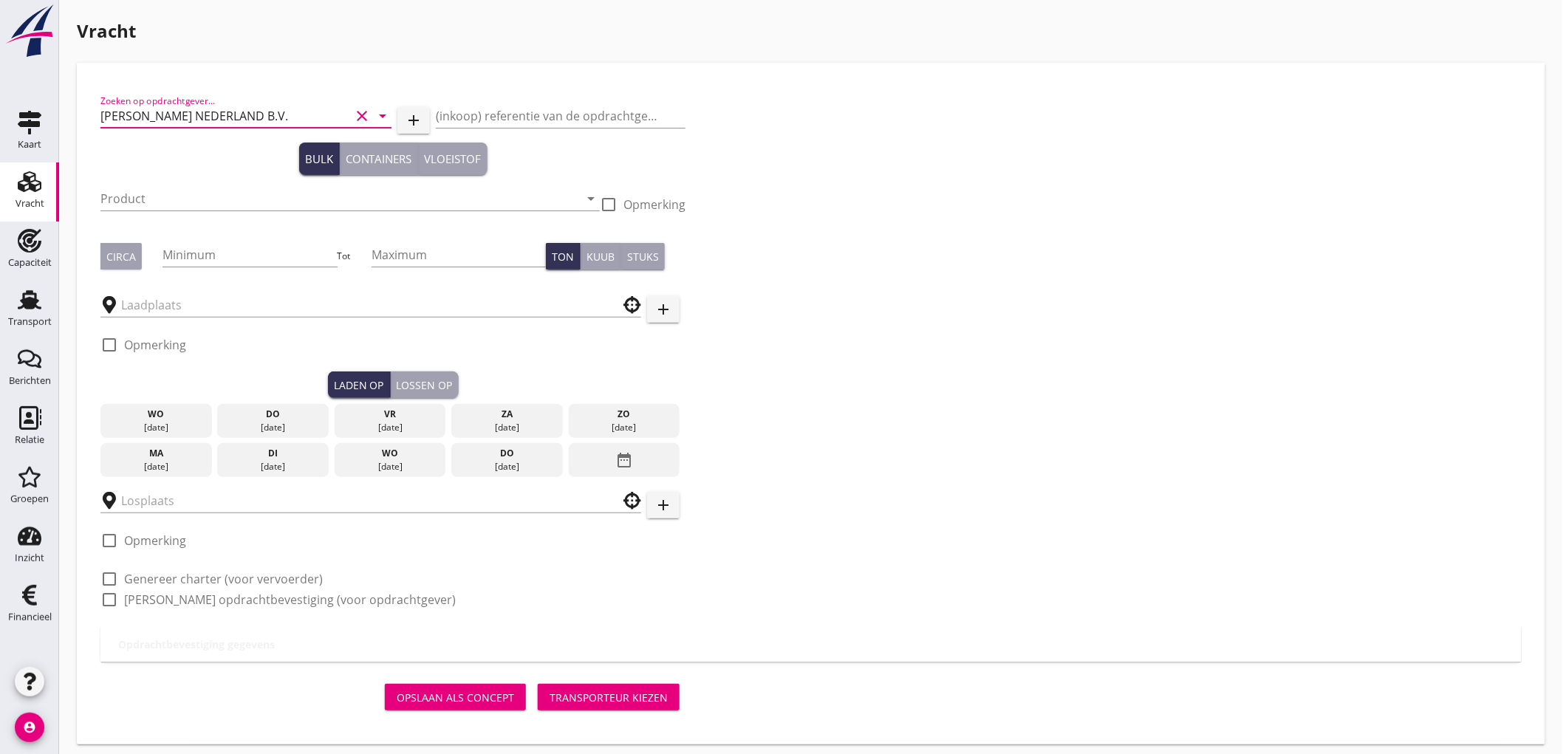
type input "PETERSON NEDERLAND B.V."
click at [257, 195] on input "Product" at bounding box center [339, 199] width 479 height 24
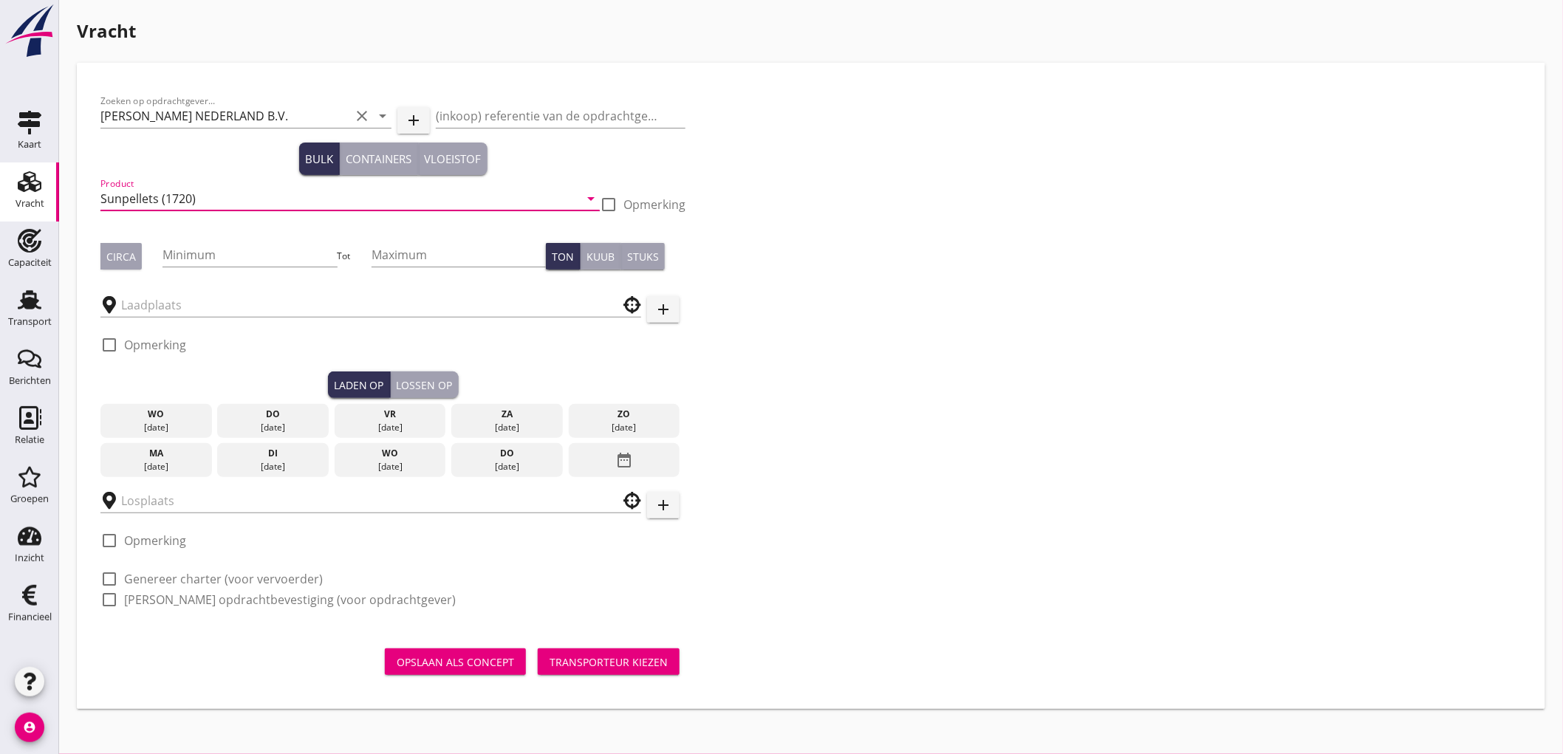
type input "Sunpellets (1720)"
click at [129, 252] on div "Circa" at bounding box center [121, 257] width 30 height 16
click at [223, 267] on div "Minimum" at bounding box center [250, 262] width 174 height 38
click at [226, 256] on input "Minimum" at bounding box center [250, 255] width 174 height 24
type input "450"
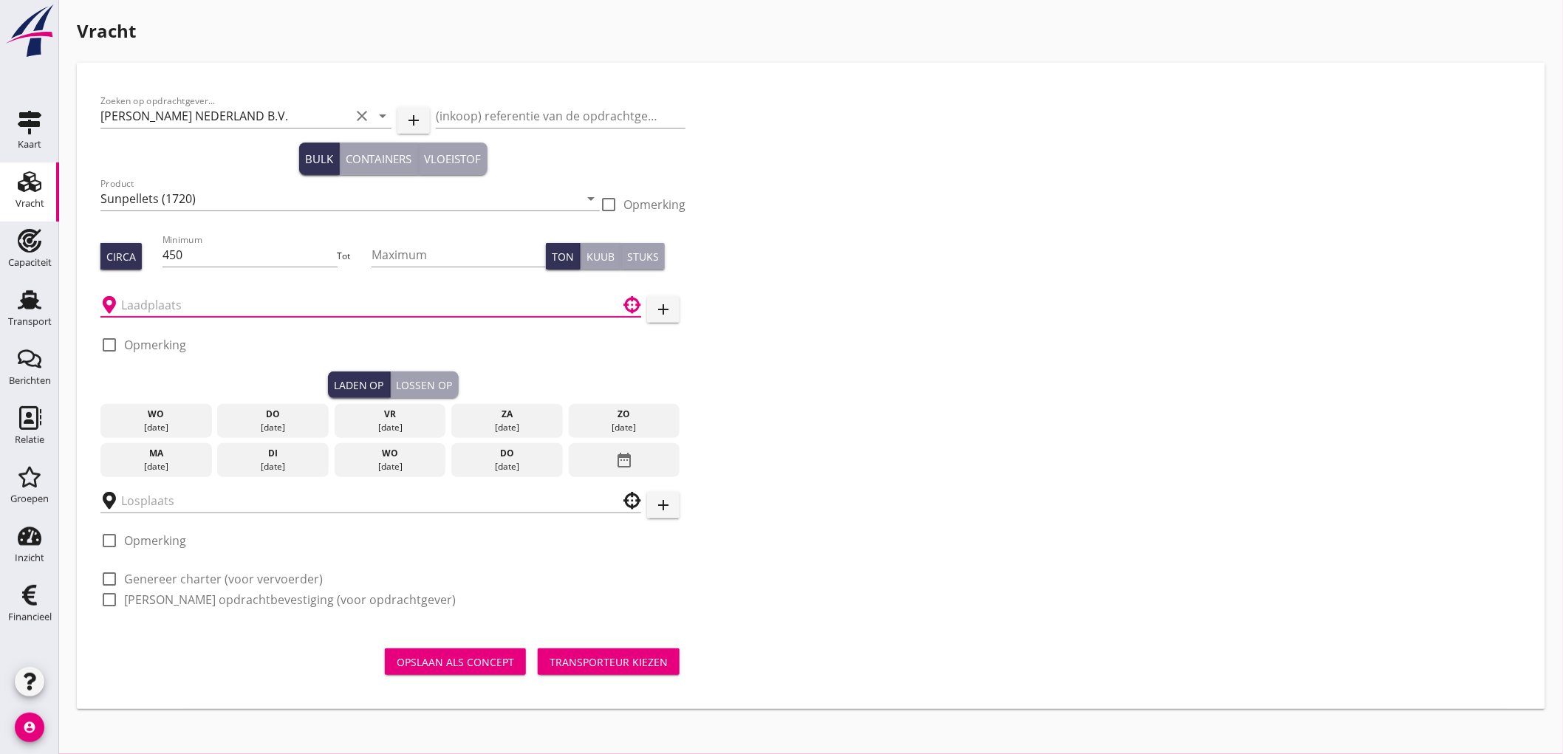
click at [182, 310] on input "text" at bounding box center [360, 305] width 479 height 24
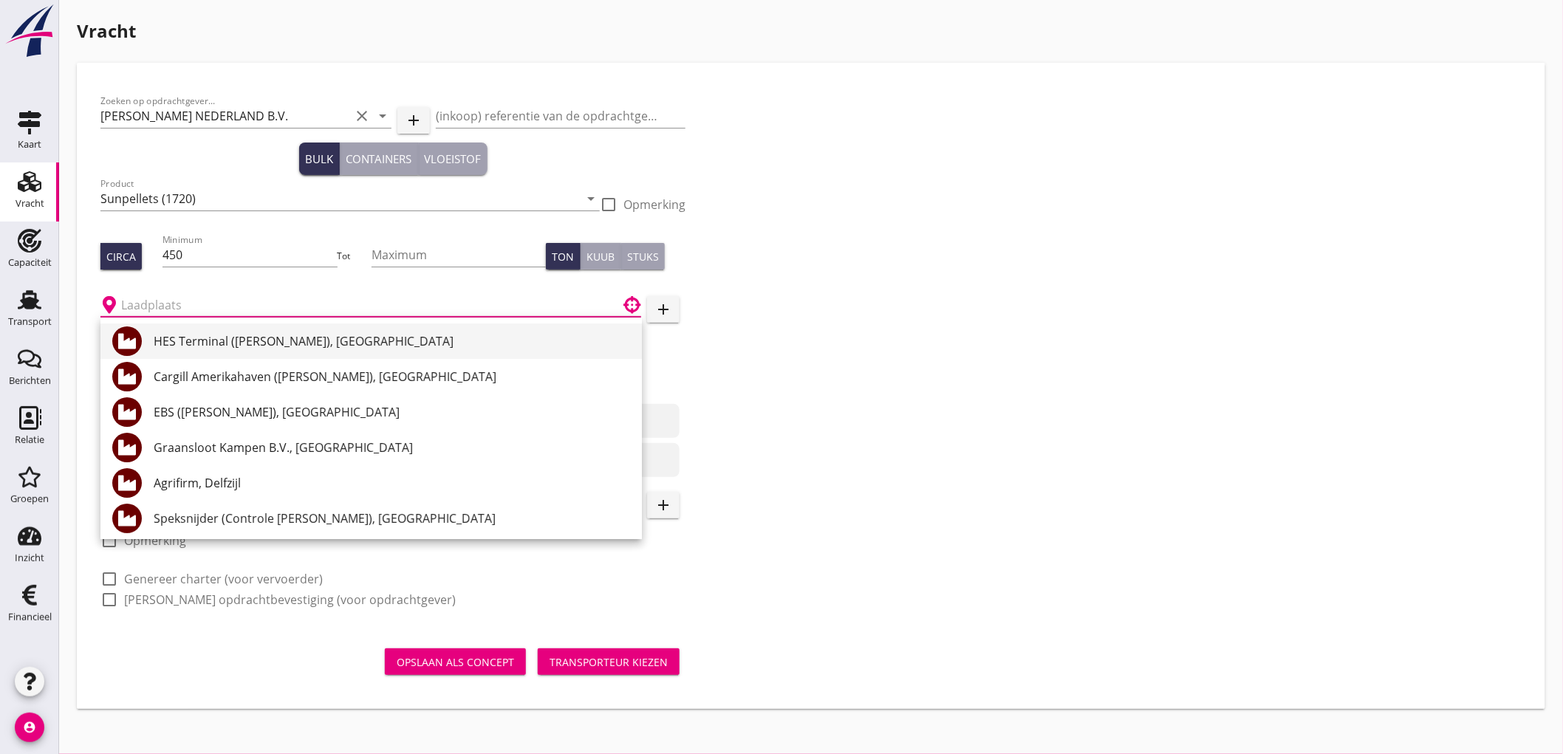
click at [219, 345] on div "HES Terminal (melden Peterson), Amsterdam" at bounding box center [392, 341] width 476 height 18
type input "HES Terminal (melden Peterson), Amsterdam"
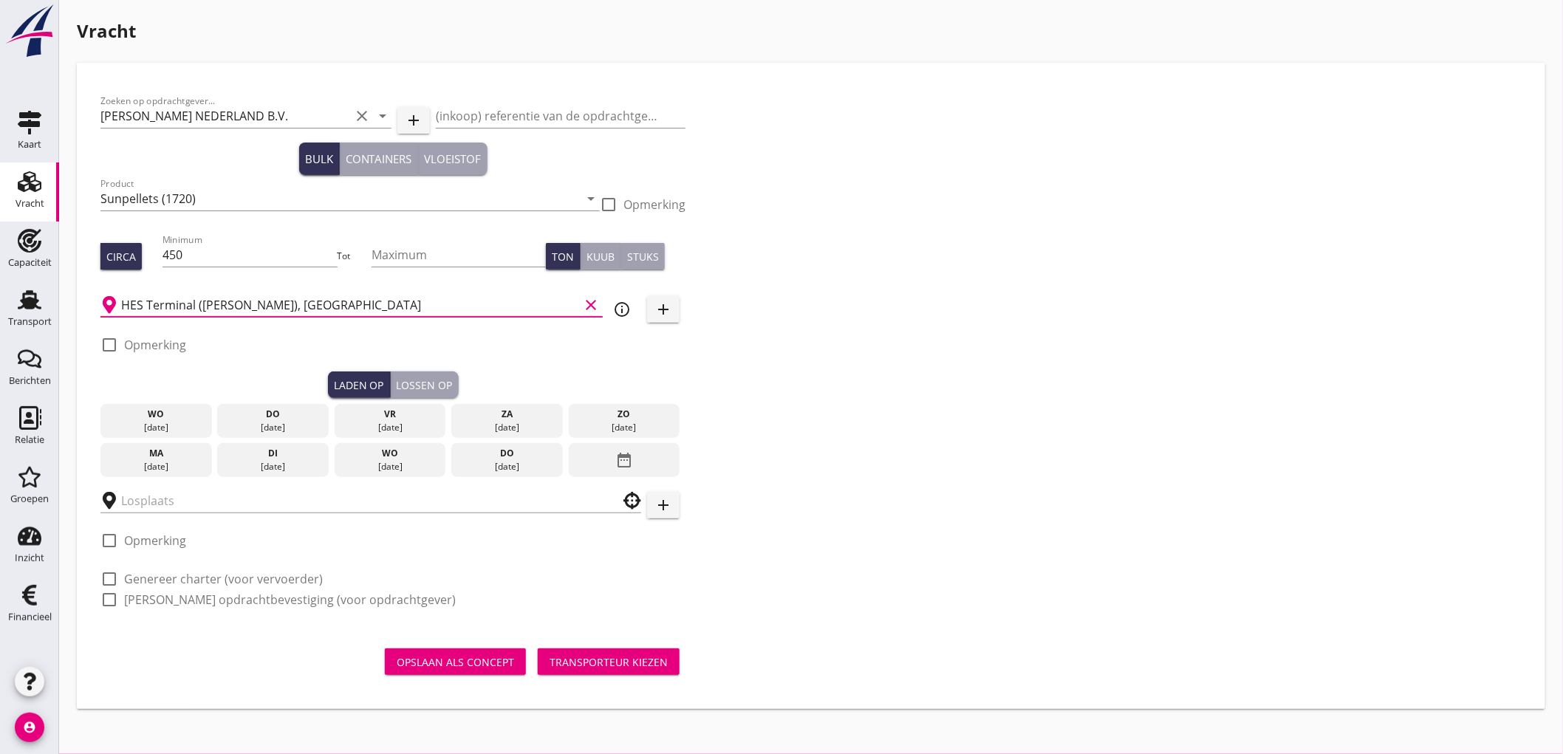
click at [161, 344] on label "Opmerking" at bounding box center [155, 345] width 62 height 15
checkbox input "true"
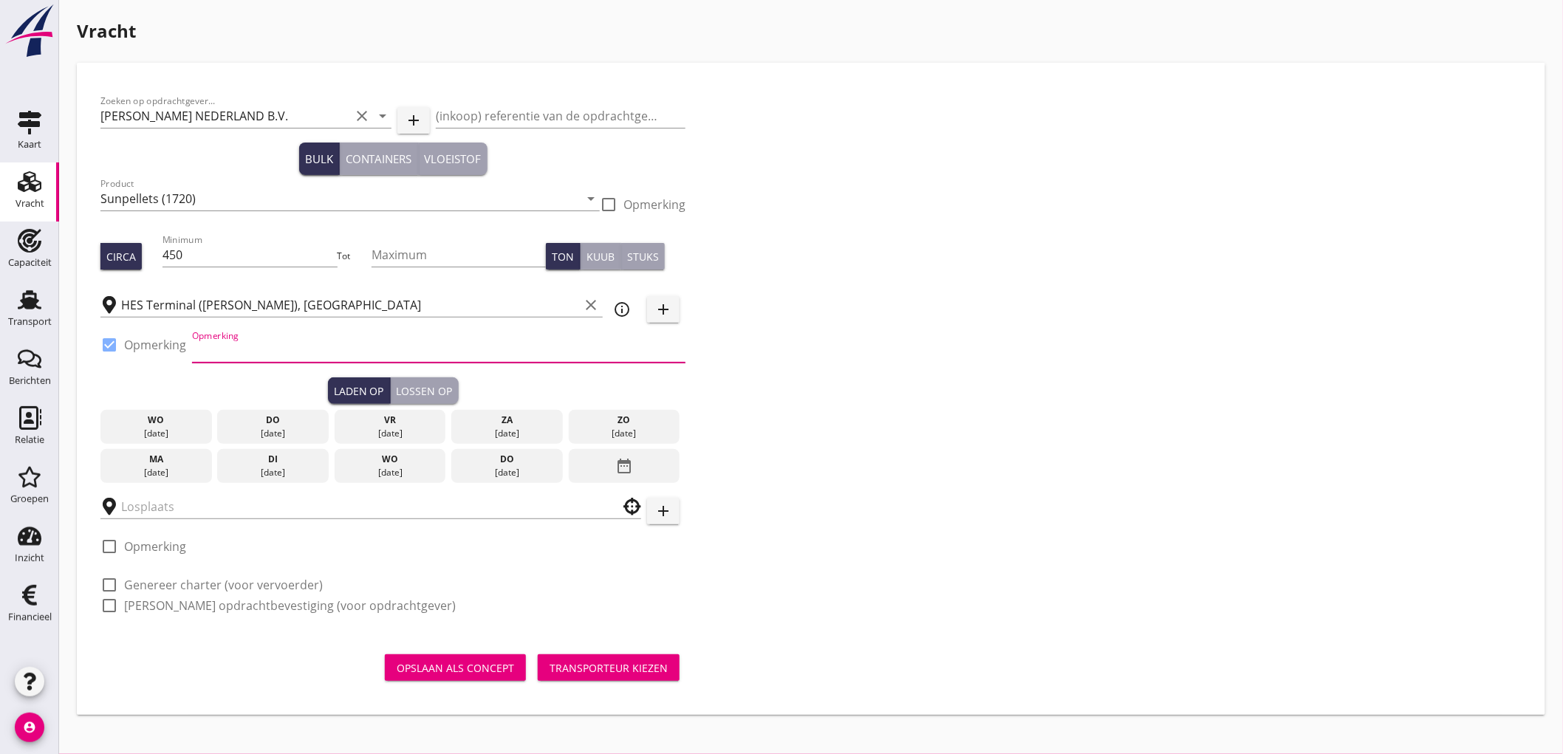
click at [225, 355] on input "Opmerking" at bounding box center [438, 351] width 493 height 24
type input "Ex. NANXIN ANGELA - Mercuriushaven / Westhaven"
type button "load"
click at [115, 475] on div "25 aug." at bounding box center [156, 472] width 104 height 13
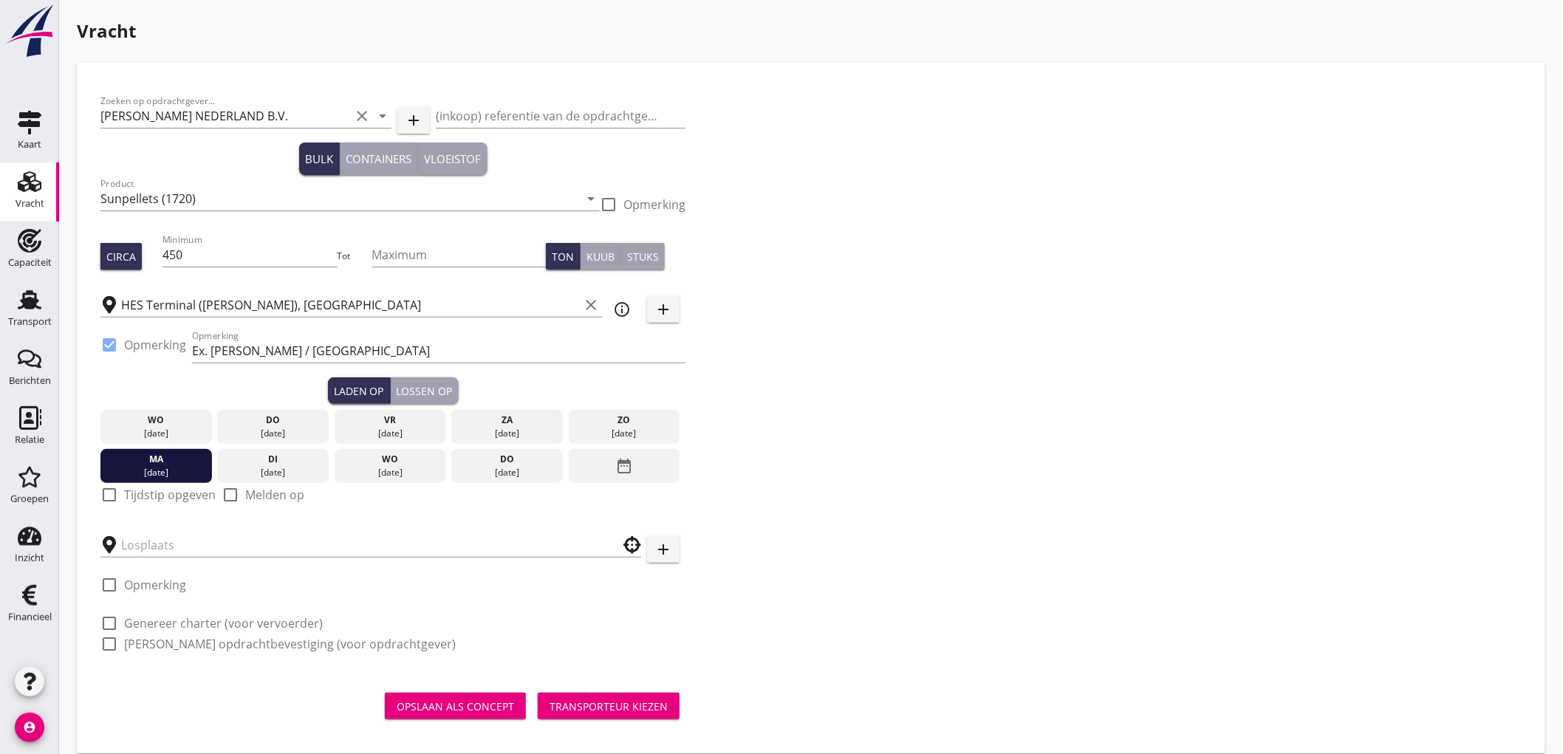
click at [150, 493] on label "Tijdstip opgeven" at bounding box center [170, 495] width 92 height 15
checkbox input "true"
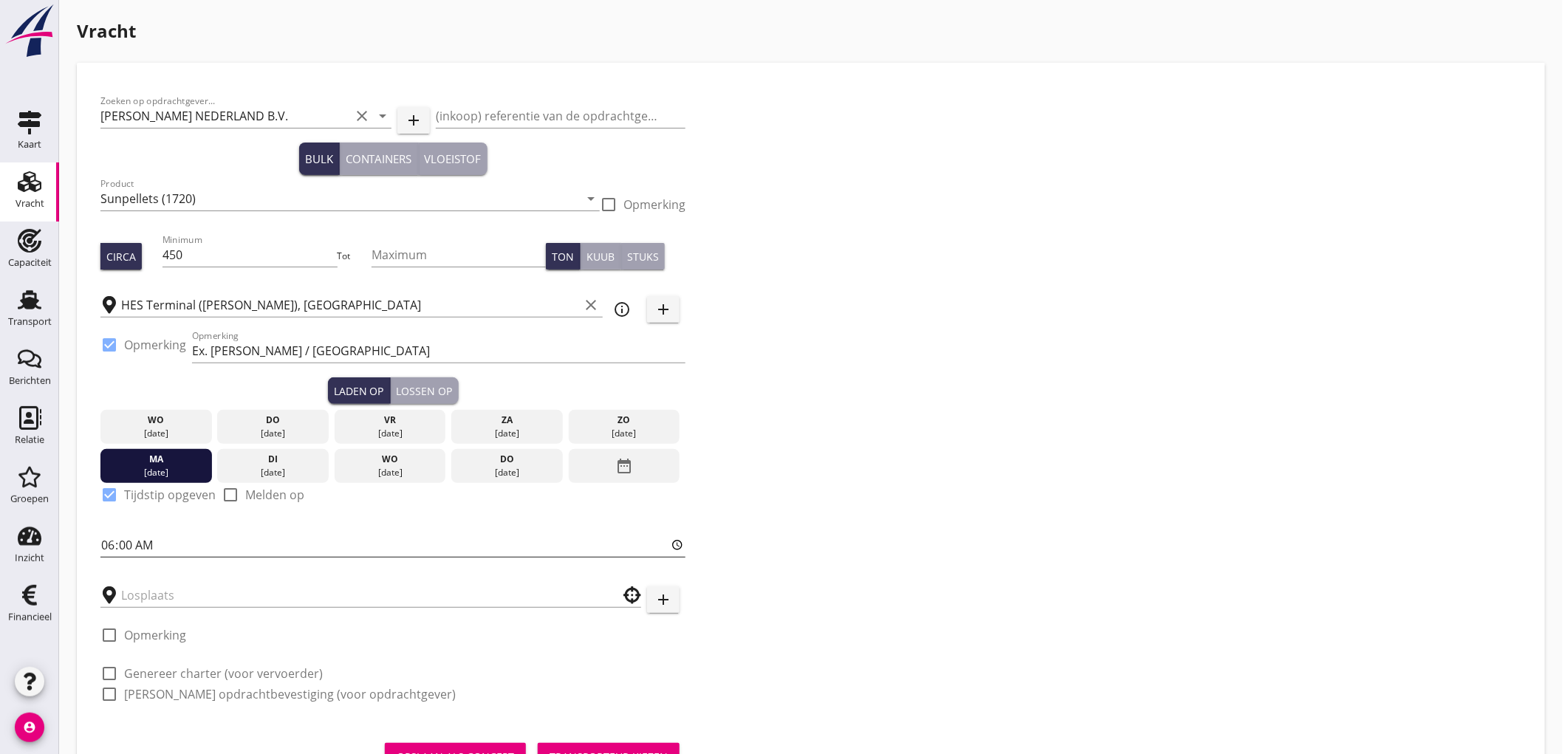
click at [114, 543] on input "06:00" at bounding box center [392, 545] width 585 height 24
type input "18:00"
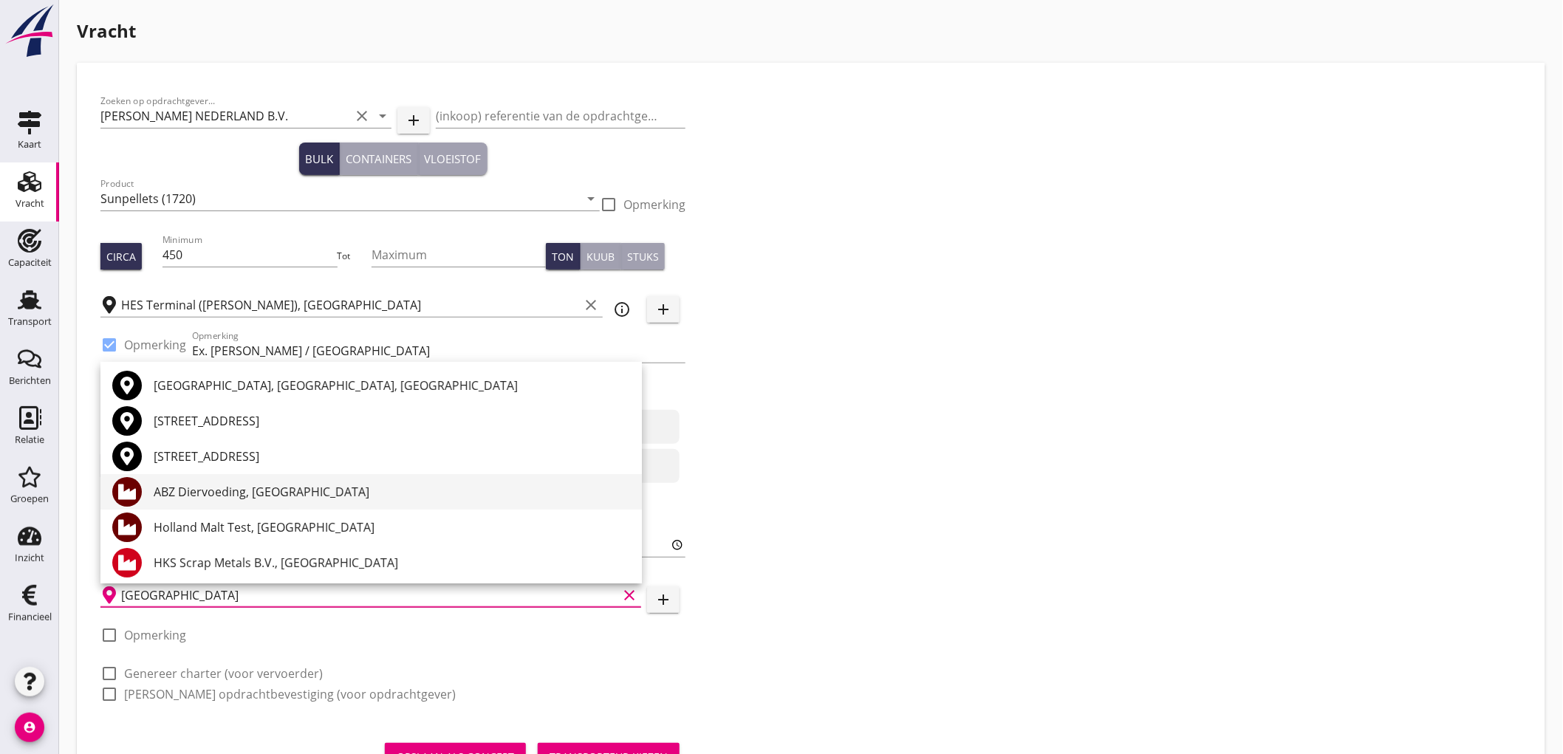
click at [189, 488] on div "ABZ Diervoeding, Eindhoven" at bounding box center [392, 492] width 476 height 18
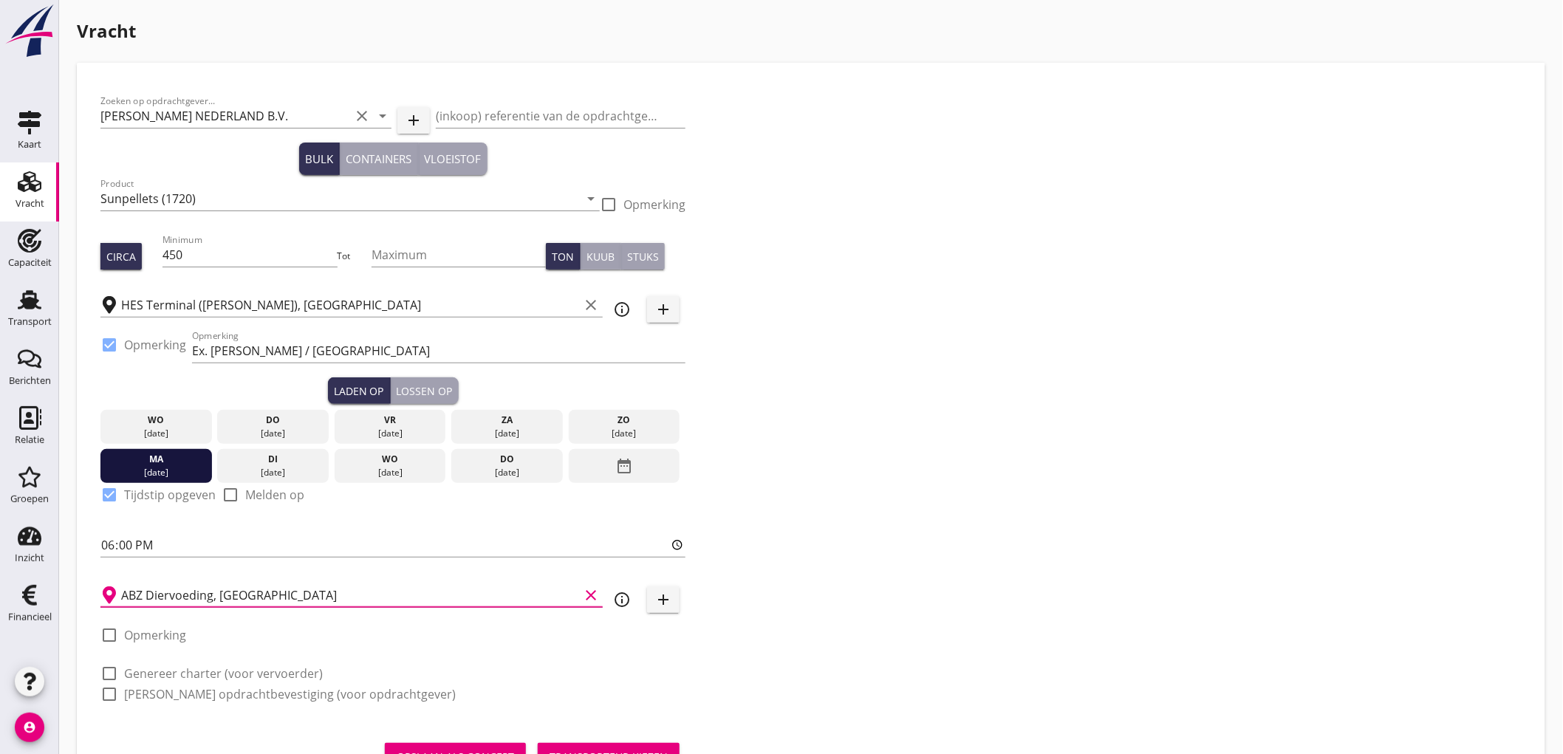
type input "ABZ Diervoeding, Eindhoven"
click at [151, 669] on label "Genereer charter (voor vervoerder)" at bounding box center [223, 673] width 199 height 15
checkbox input "true"
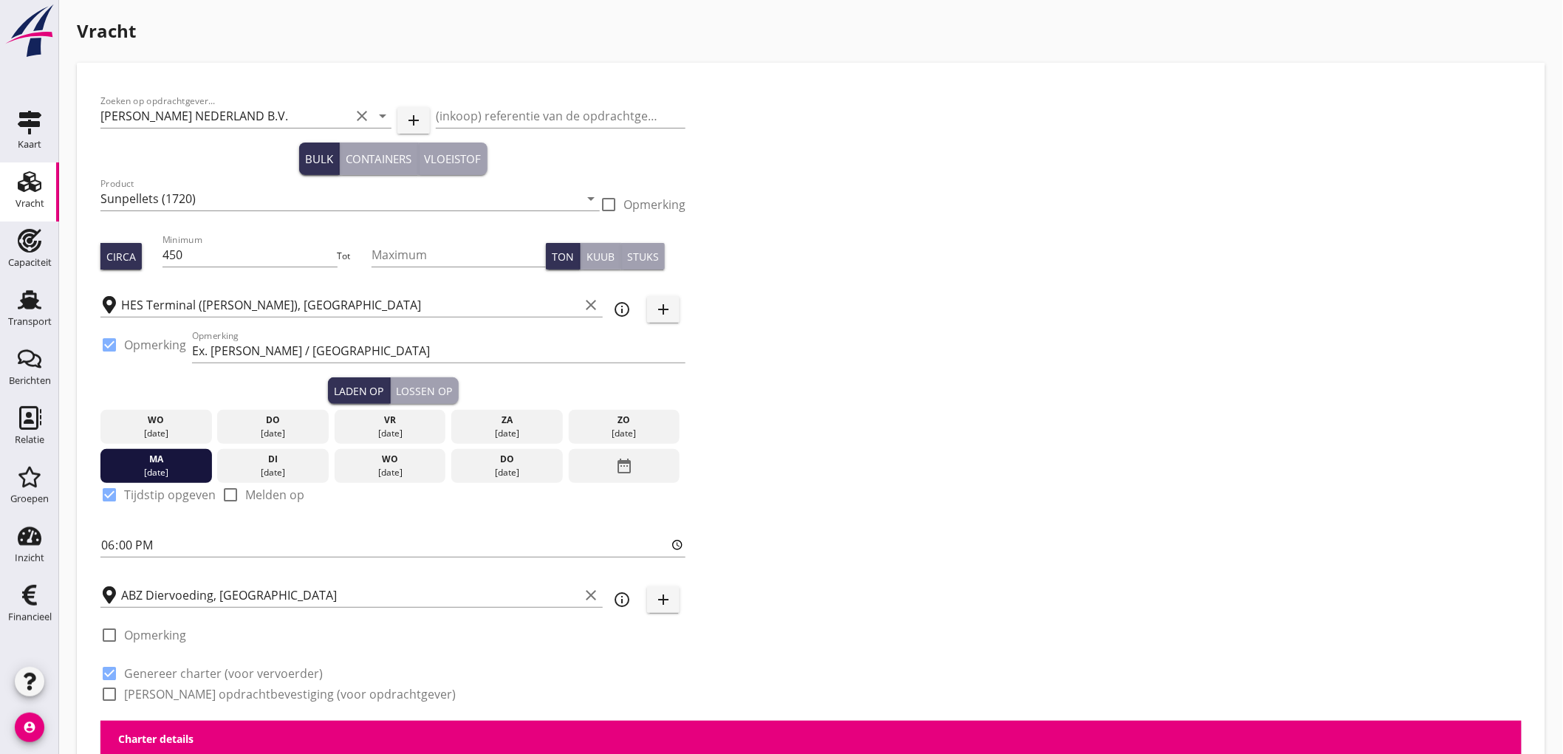
click at [150, 690] on label "Genereer opdrachtbevestiging (voor opdrachtgever)" at bounding box center [290, 694] width 332 height 15
checkbox input "true"
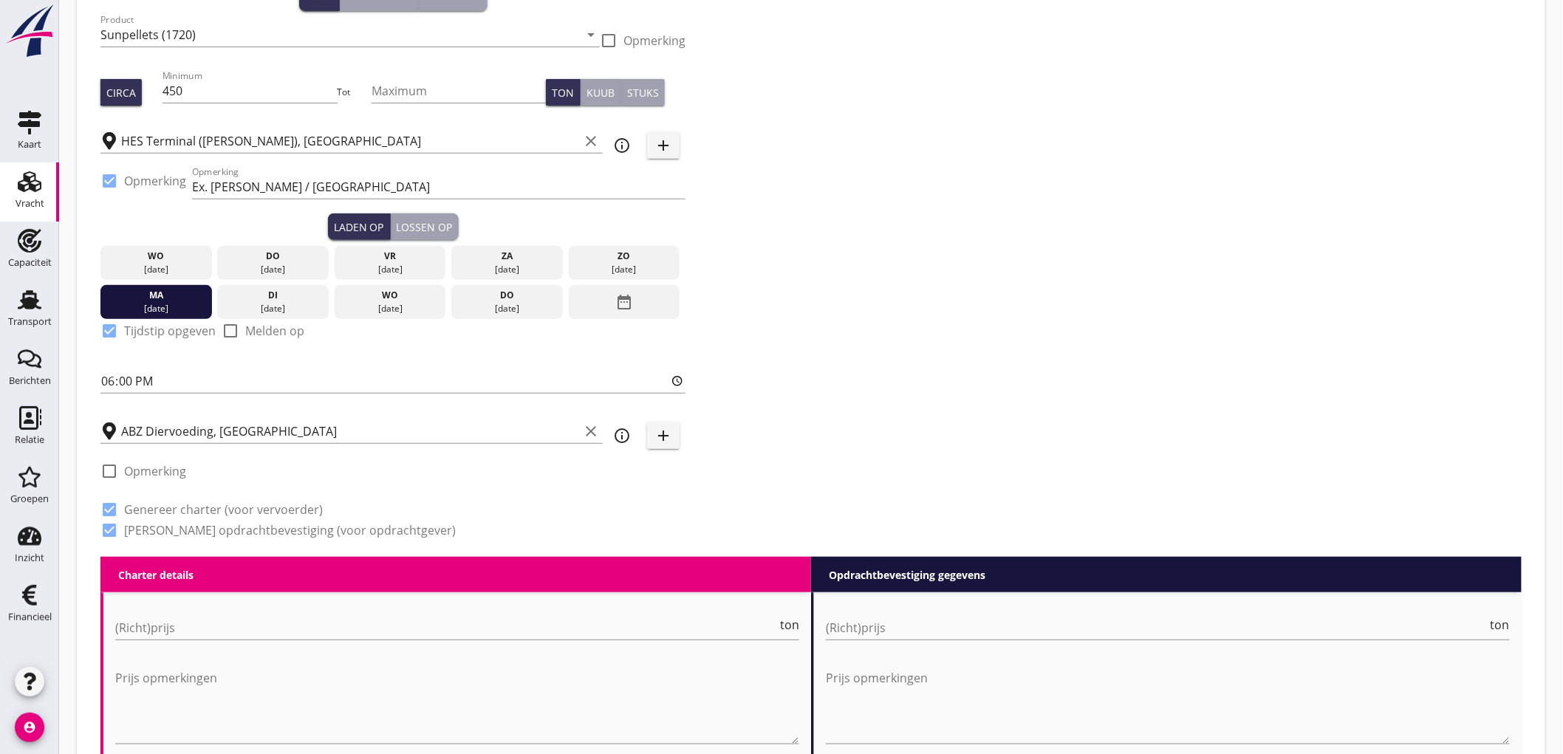
scroll to position [492, 0]
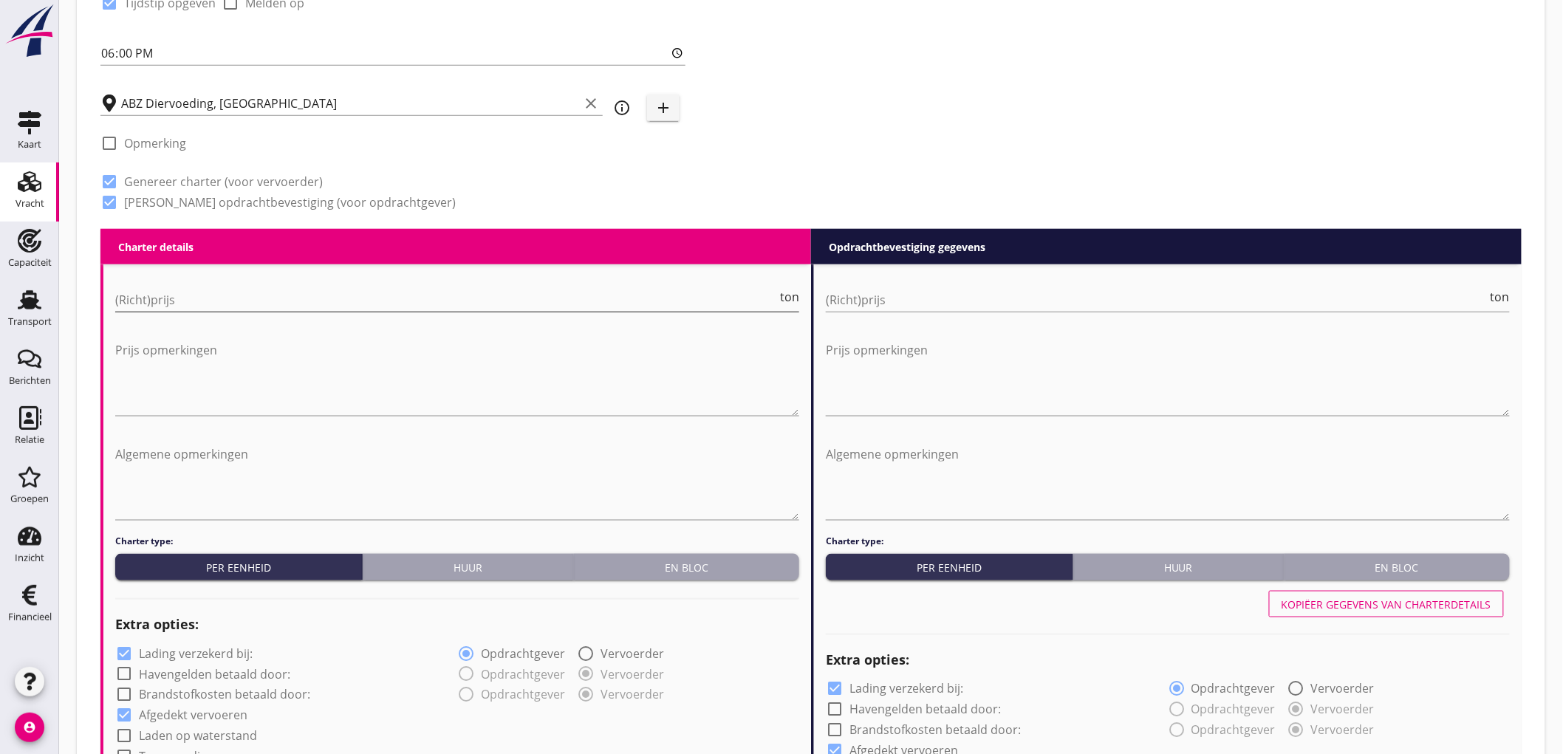
click at [180, 311] on div "(Richt)prijs ton" at bounding box center [457, 300] width 684 height 24
type input "8"
type input "8.75"
click at [1059, 301] on input "(Richt)prijs" at bounding box center [1157, 300] width 662 height 24
type input "9"
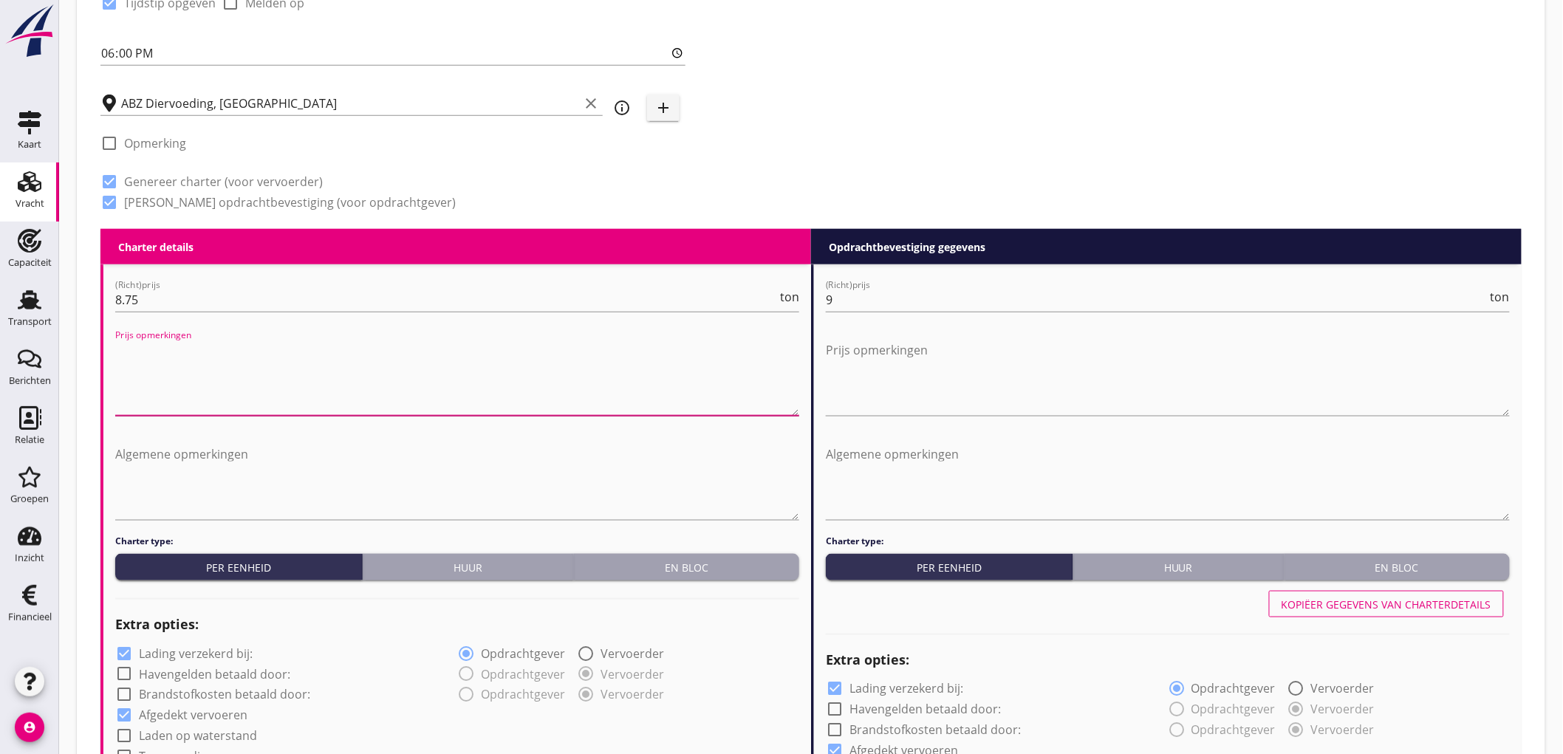
click at [423, 358] on textarea "Prijs opmerkingen" at bounding box center [457, 377] width 684 height 78
click at [340, 462] on textarea "Algemene opmerkingen" at bounding box center [457, 481] width 684 height 78
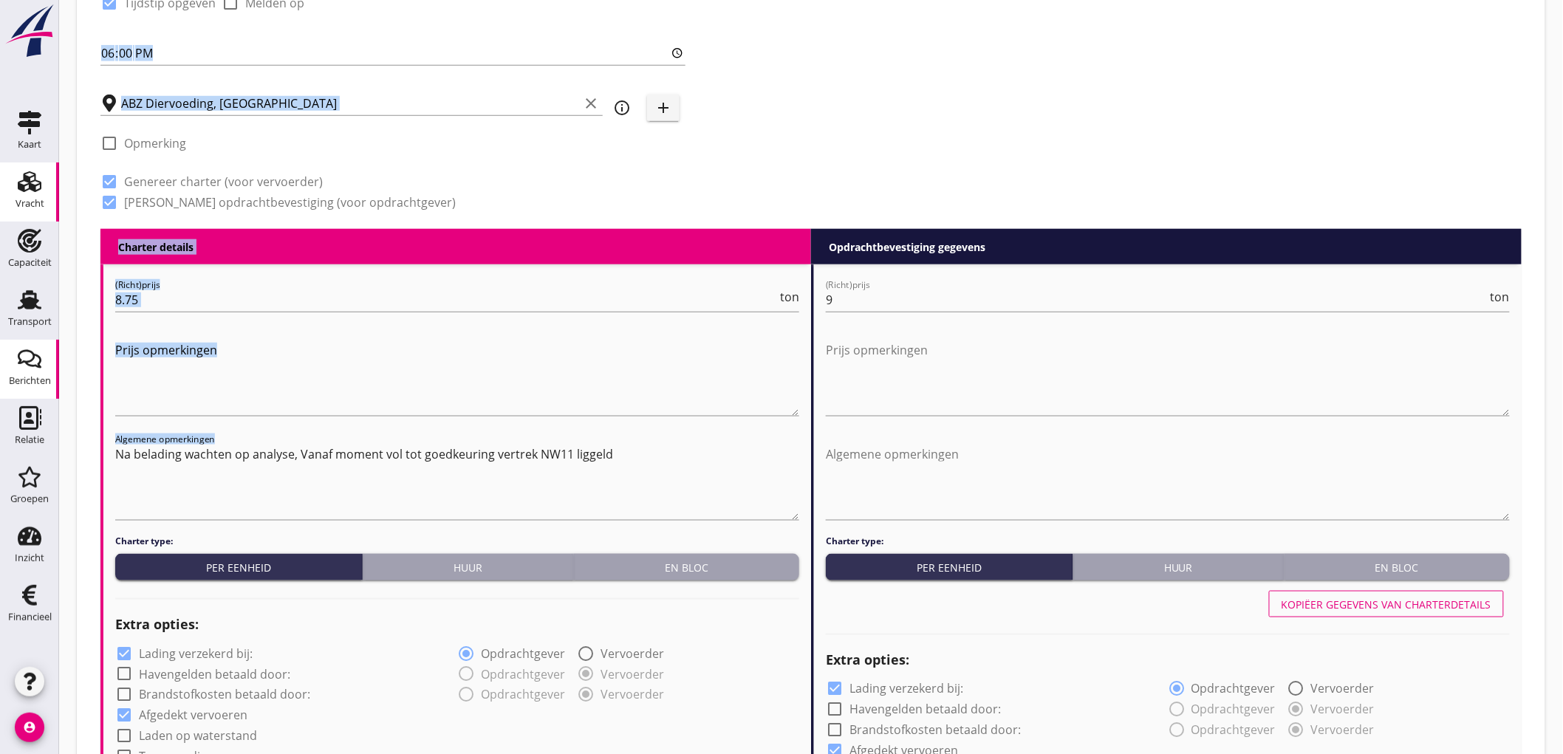
drag, startPoint x: 677, startPoint y: 437, endPoint x: 1, endPoint y: 392, distance: 677.5
click at [0, 395] on div "Kaart Kaart Vracht Vracht Capaciteit Capaciteit Transport Transport Berichten B…" at bounding box center [781, 740] width 1563 height 2464
click at [695, 449] on textarea "Na belading wachten op analyse, Vanaf moment vol tot goedkeuring vertrek NW11 l…" at bounding box center [457, 481] width 684 height 78
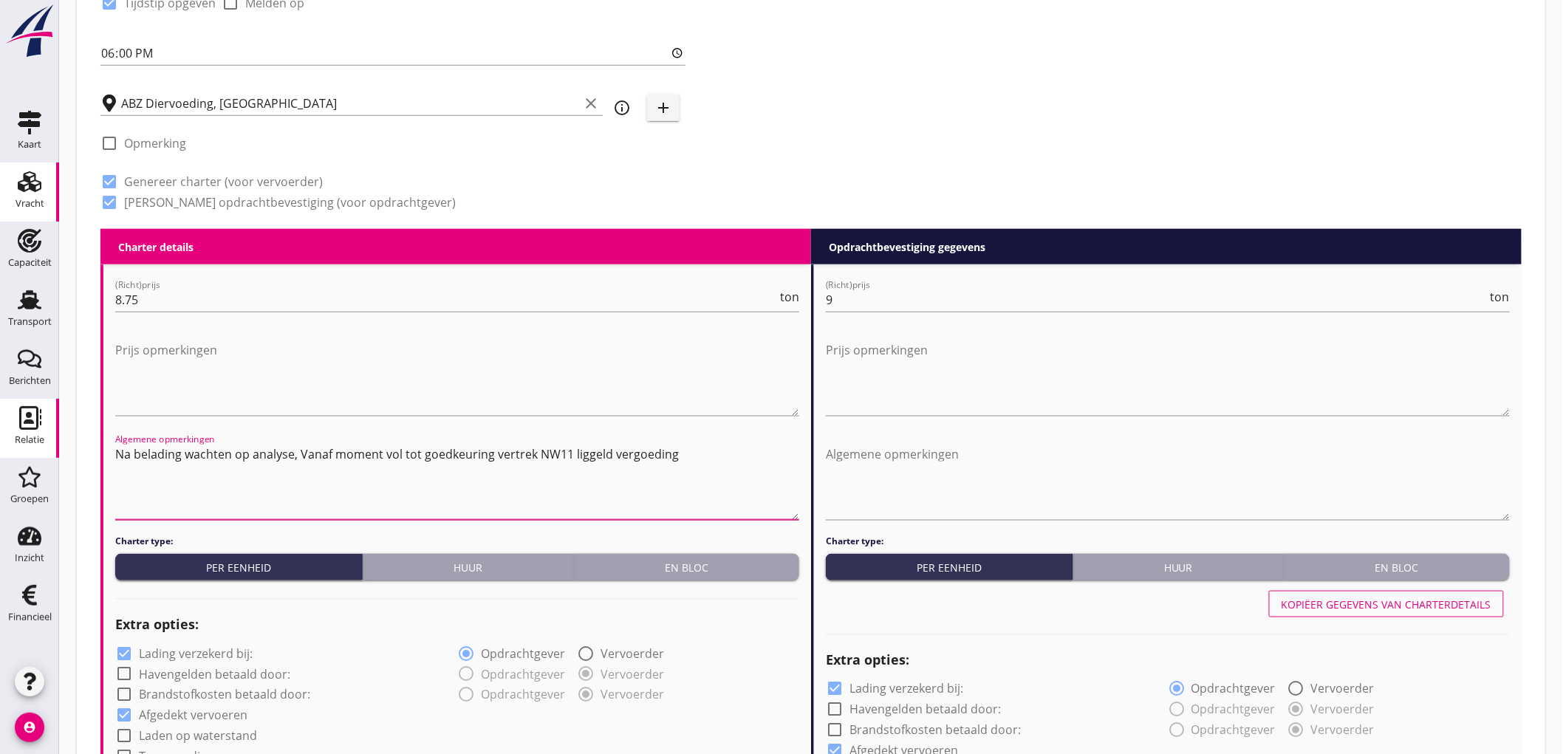
drag, startPoint x: 695, startPoint y: 451, endPoint x: 0, endPoint y: 437, distance: 695.3
click at [0, 437] on div "Kaart Kaart Vracht Vracht Capaciteit Capaciteit Transport Transport Berichten B…" at bounding box center [781, 740] width 1563 height 2464
type textarea "Na belading wachten op analyse, Vanaf moment vol tot goedkeuring vertrek NW11 l…"
click at [1090, 483] on textarea "Algemene opmerkingen" at bounding box center [1168, 481] width 684 height 78
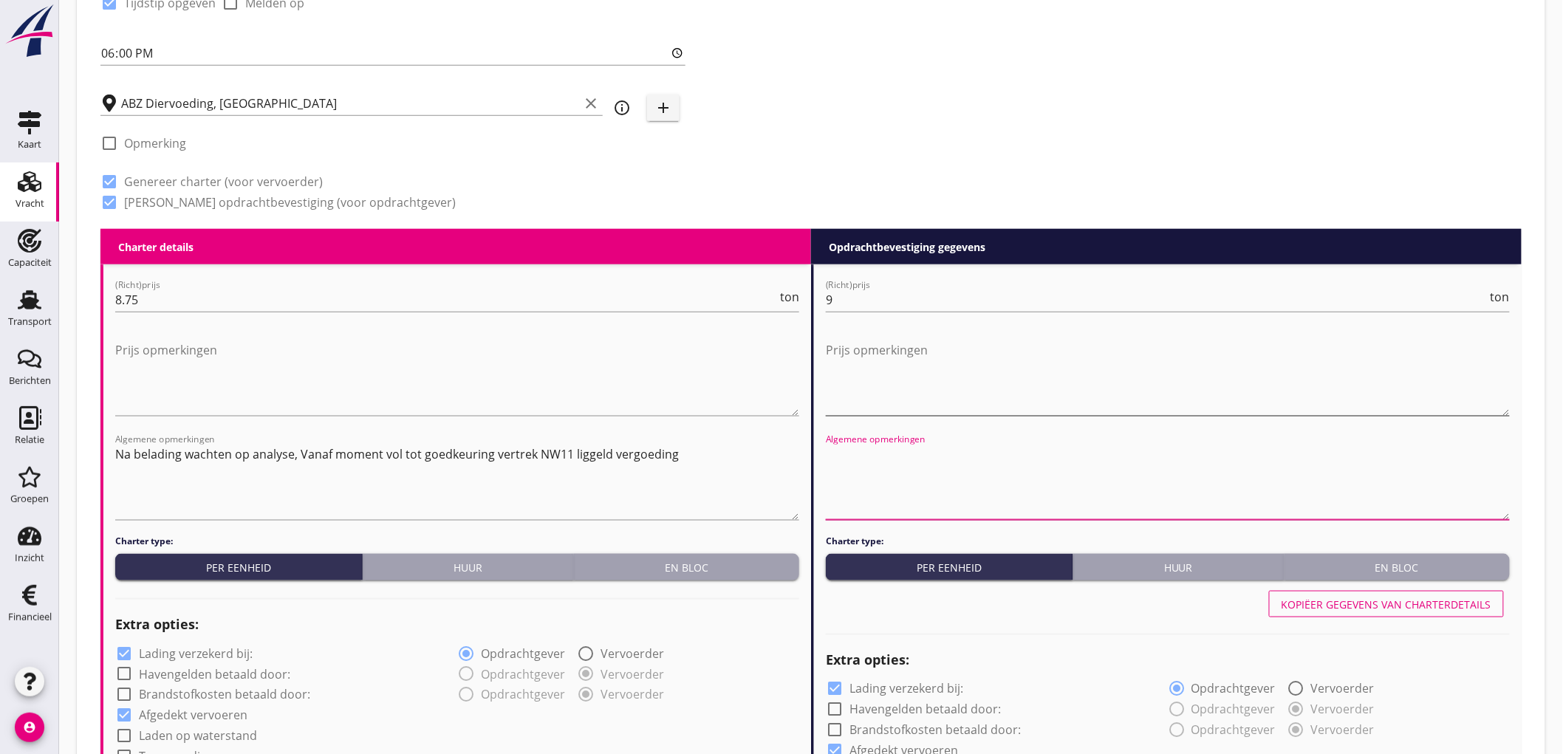
paste textarea "Na belading wachten op analyse, Vanaf moment vol tot goedkeuring vertrek NW11 l…"
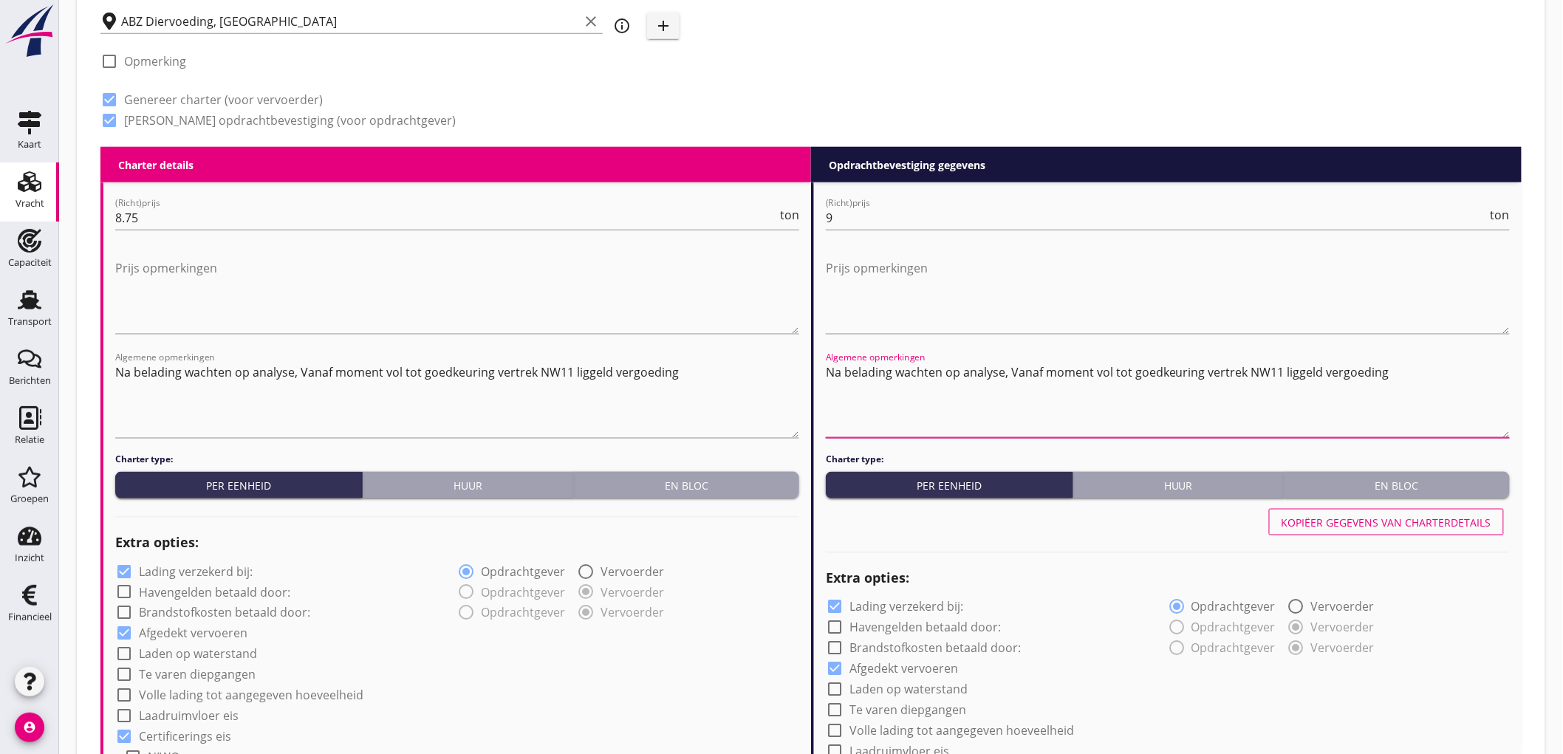
scroll to position [903, 0]
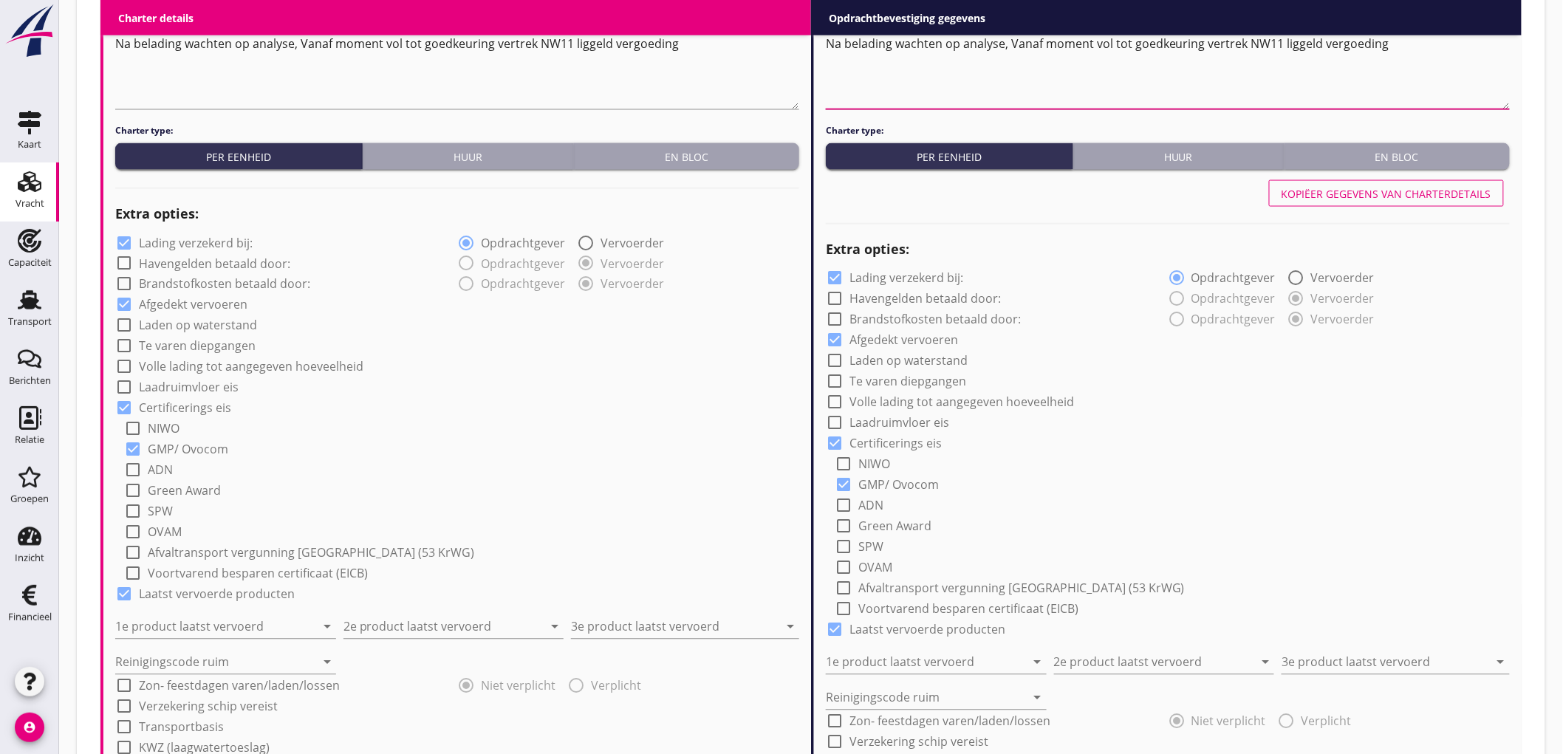
type textarea "Na belading wachten op analyse, Vanaf moment vol tot goedkeuring vertrek NW11 l…"
drag, startPoint x: 203, startPoint y: 234, endPoint x: 196, endPoint y: 245, distance: 13.3
click at [203, 236] on label "Lading verzekerd bij:" at bounding box center [196, 243] width 114 height 15
checkbox input "false"
click at [201, 621] on input "1e product laatst vervoerd" at bounding box center [215, 627] width 200 height 24
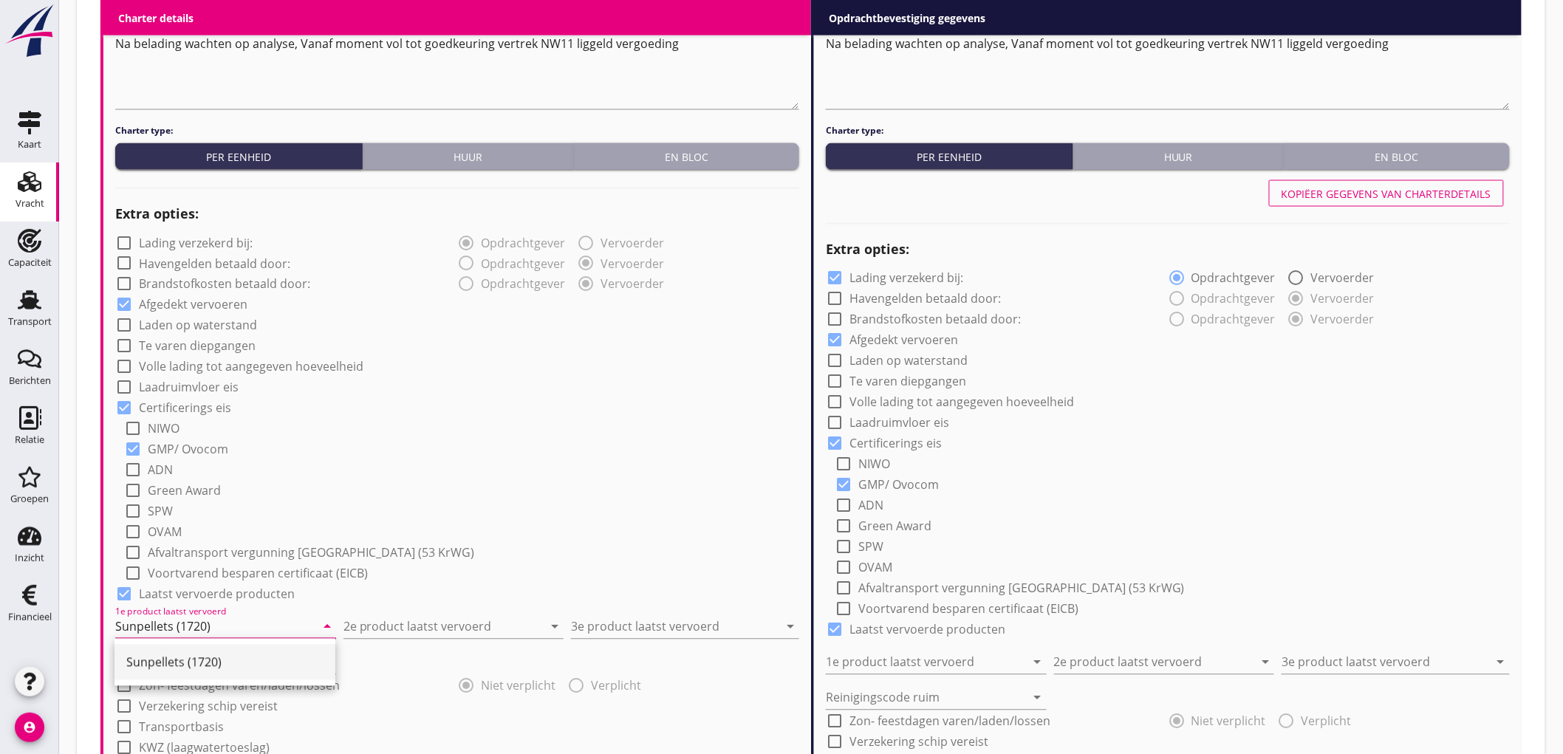
type input "Sunpellets (1720)"
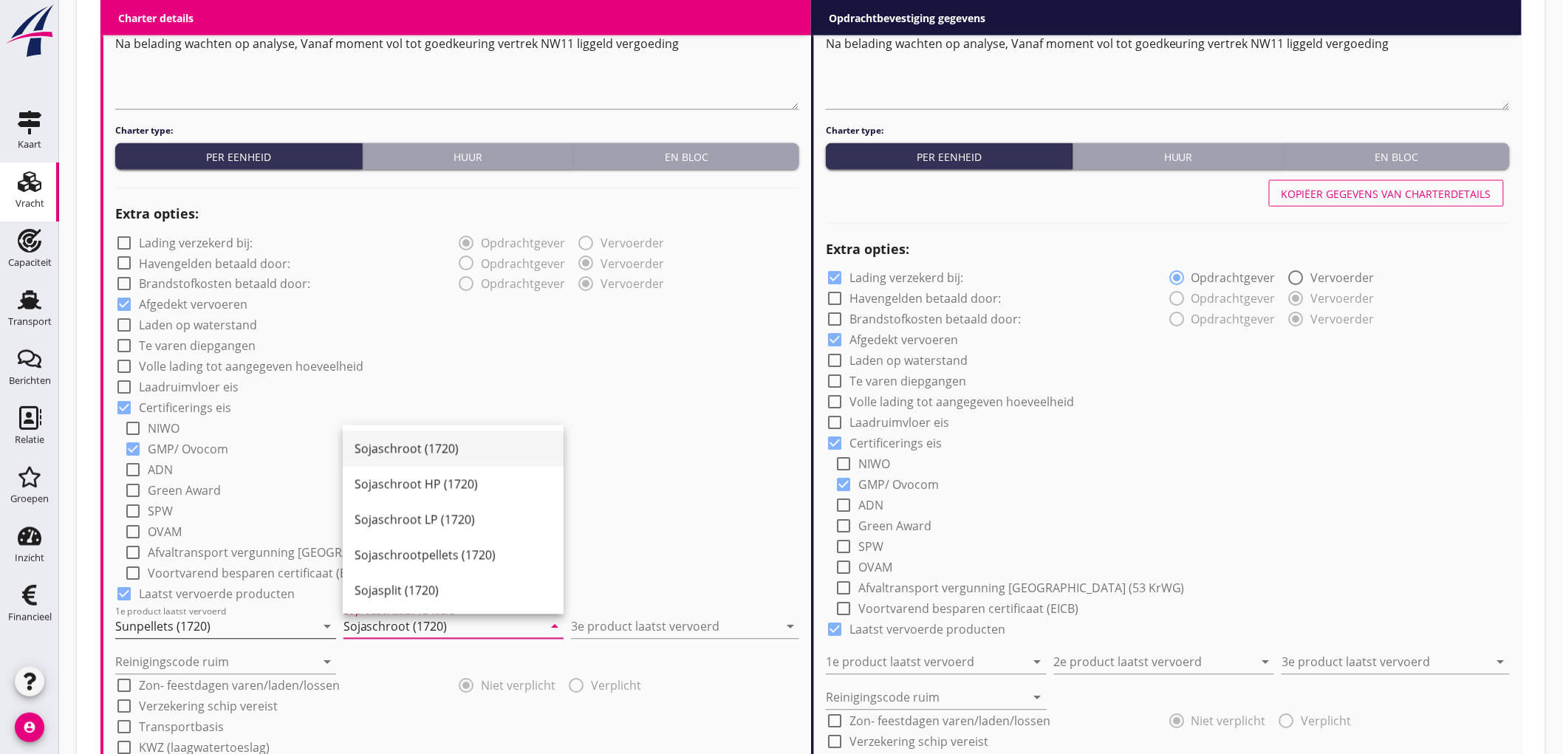
type input "Sojaschroot (1720)"
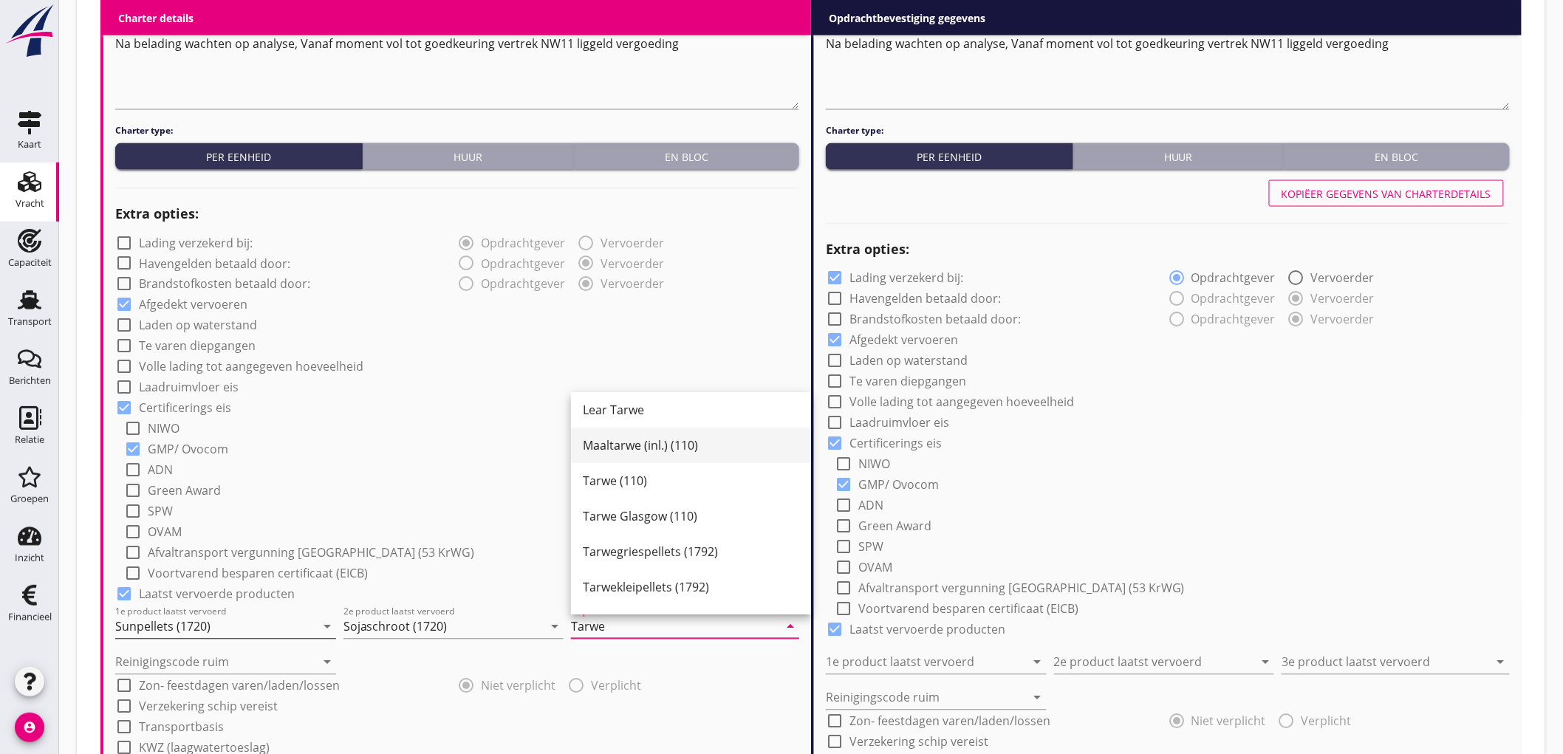
scroll to position [148, 0]
type input "Tarwe (110)"
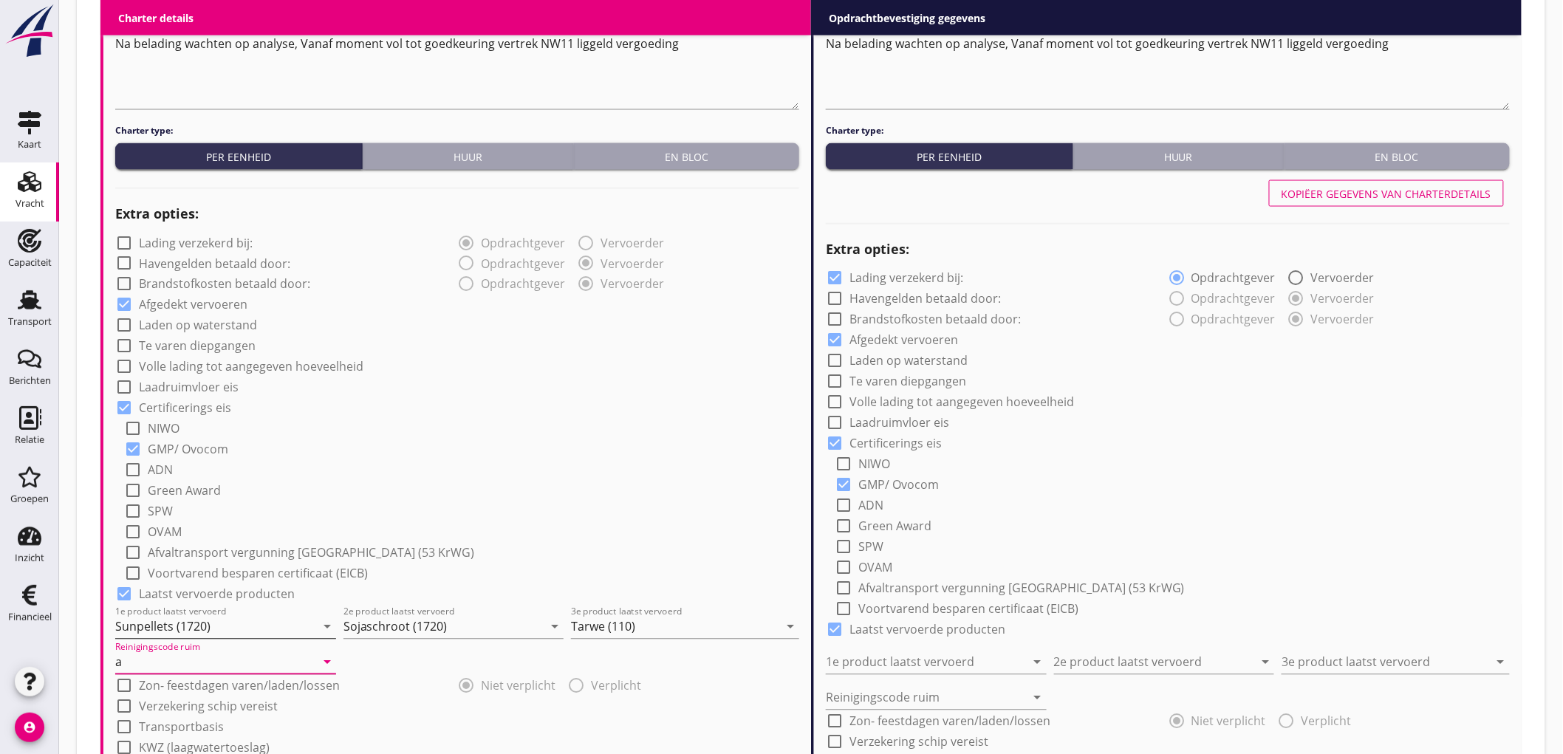
type input "a"
click at [578, 420] on div "check_box_outline_blank NIWO" at bounding box center [461, 427] width 675 height 21
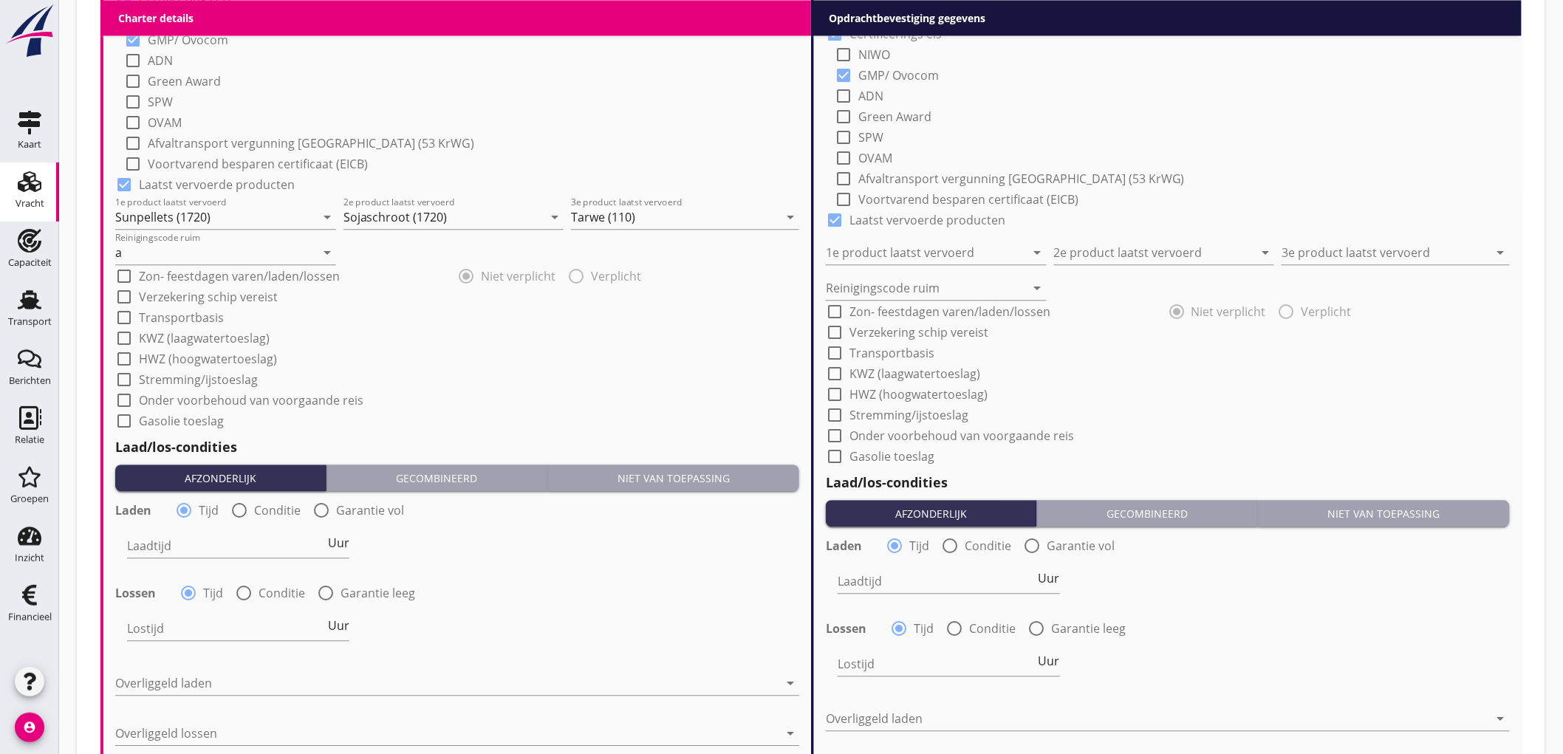
click at [244, 500] on div at bounding box center [239, 510] width 25 height 25
radio input "false"
radio input "true"
click at [194, 540] on div at bounding box center [284, 546] width 314 height 24
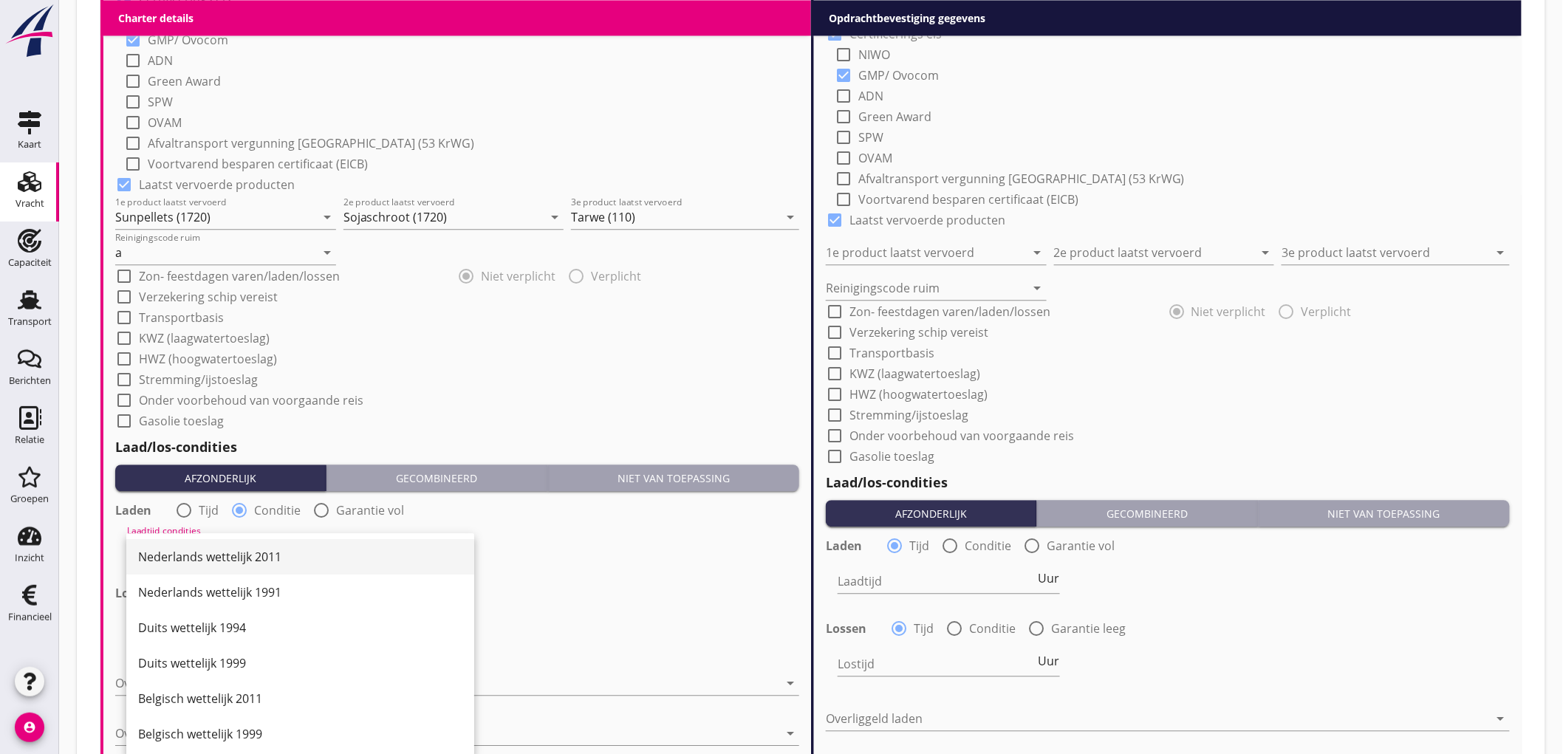
click at [192, 545] on div "Nederlands wettelijk 2011" at bounding box center [300, 556] width 324 height 35
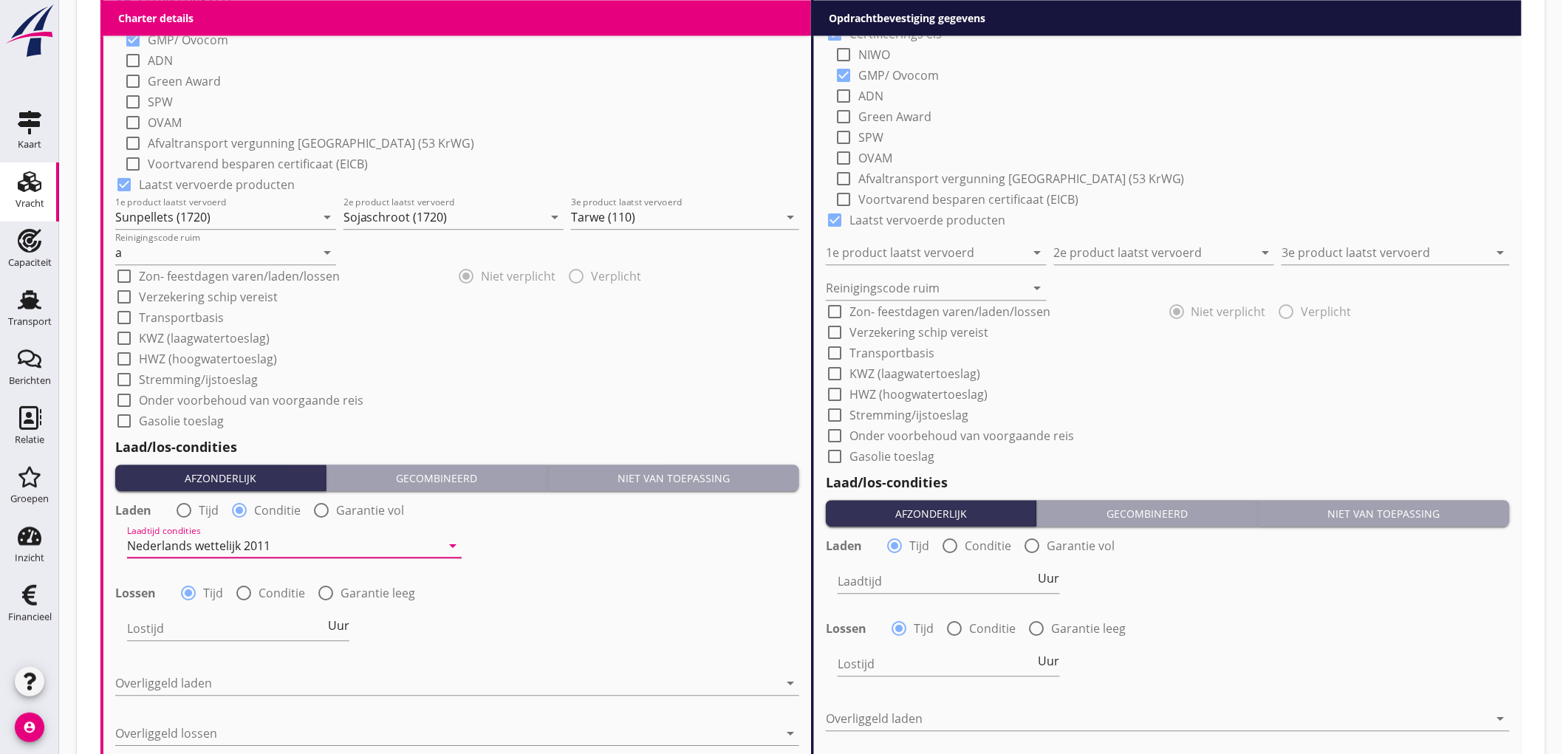
click at [268, 587] on label "Conditie" at bounding box center [282, 593] width 47 height 15
radio input "false"
radio input "true"
click at [196, 621] on div at bounding box center [284, 629] width 314 height 24
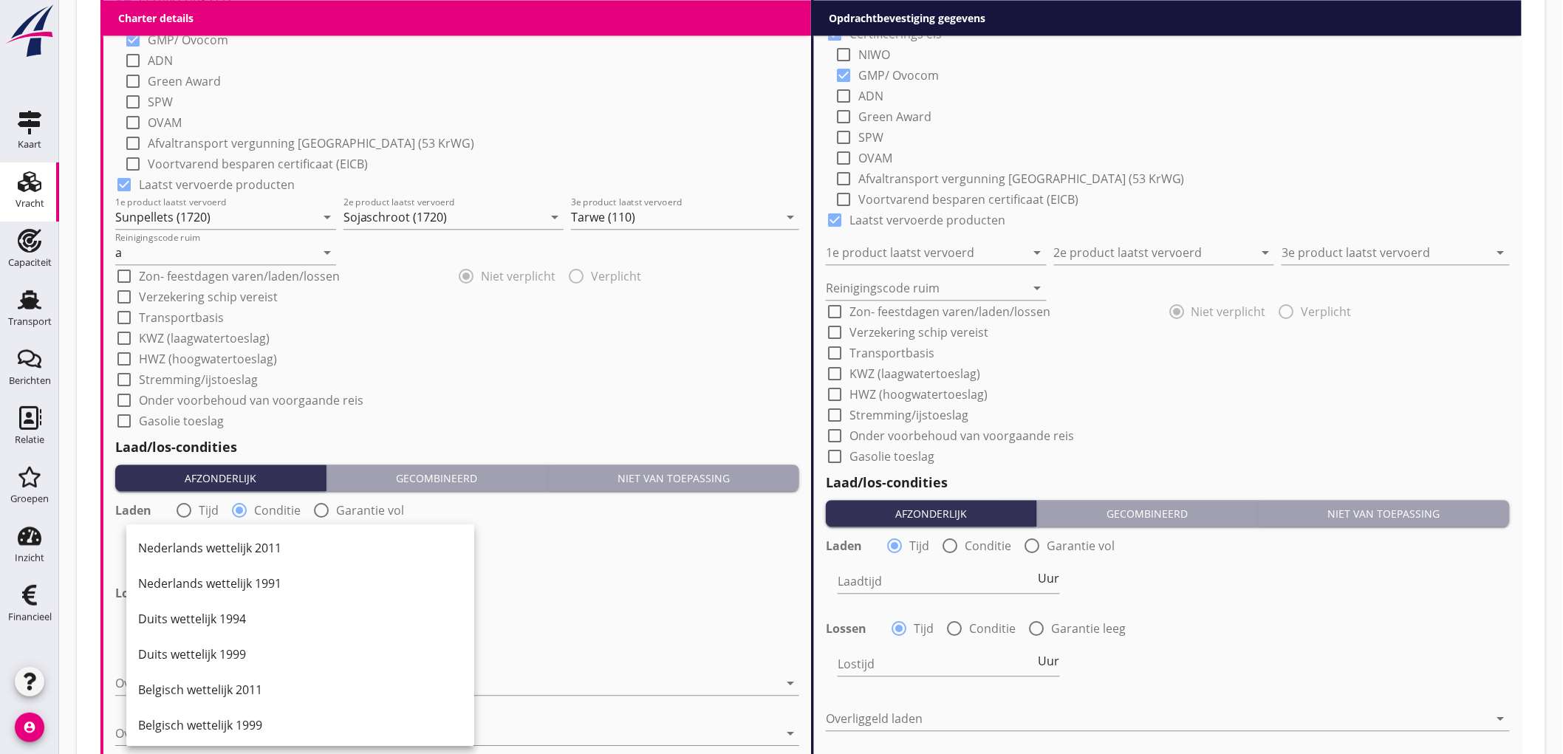
click at [232, 551] on div "Nederlands wettelijk 2011" at bounding box center [300, 548] width 324 height 18
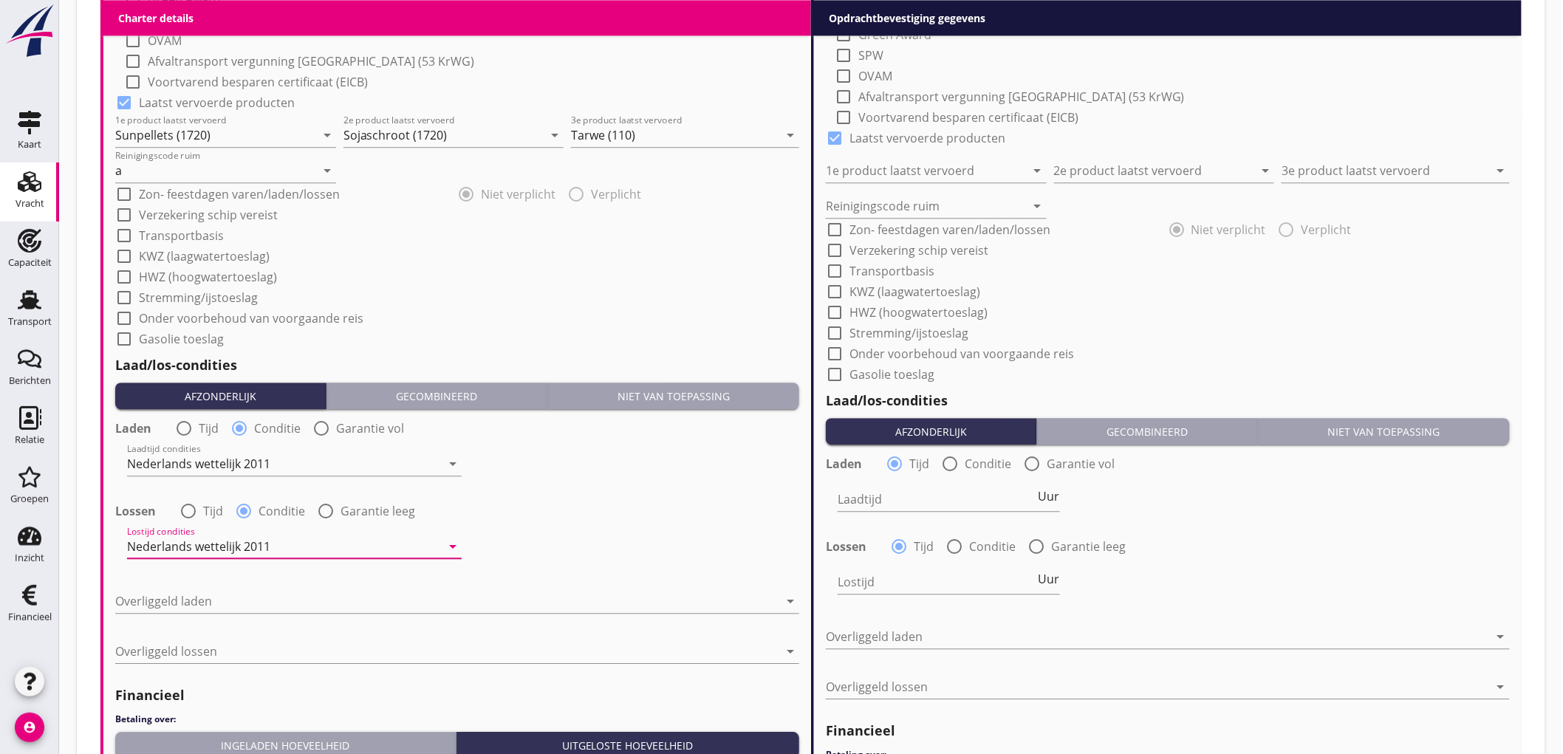
scroll to position [1559, 0]
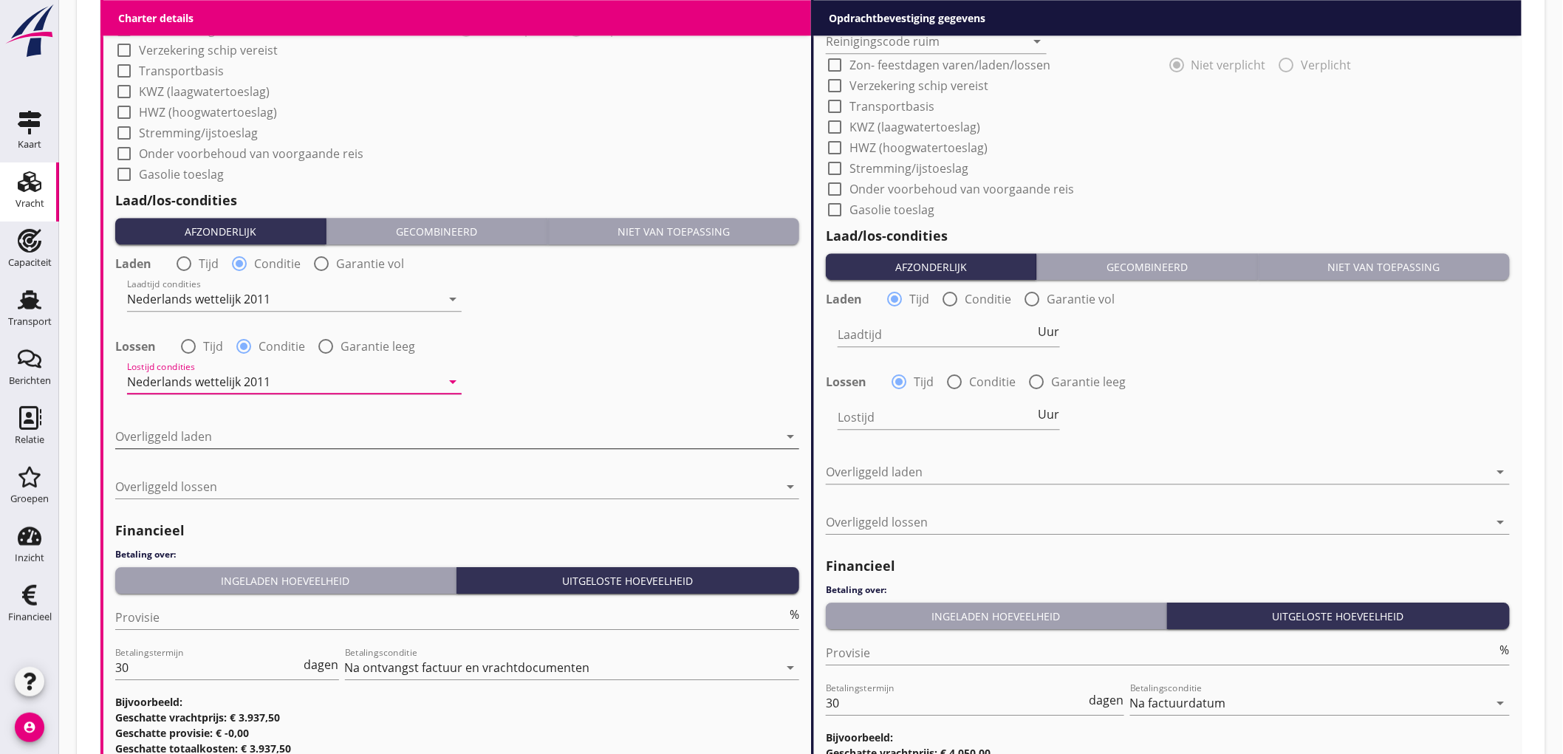
click at [198, 432] on div at bounding box center [446, 437] width 663 height 24
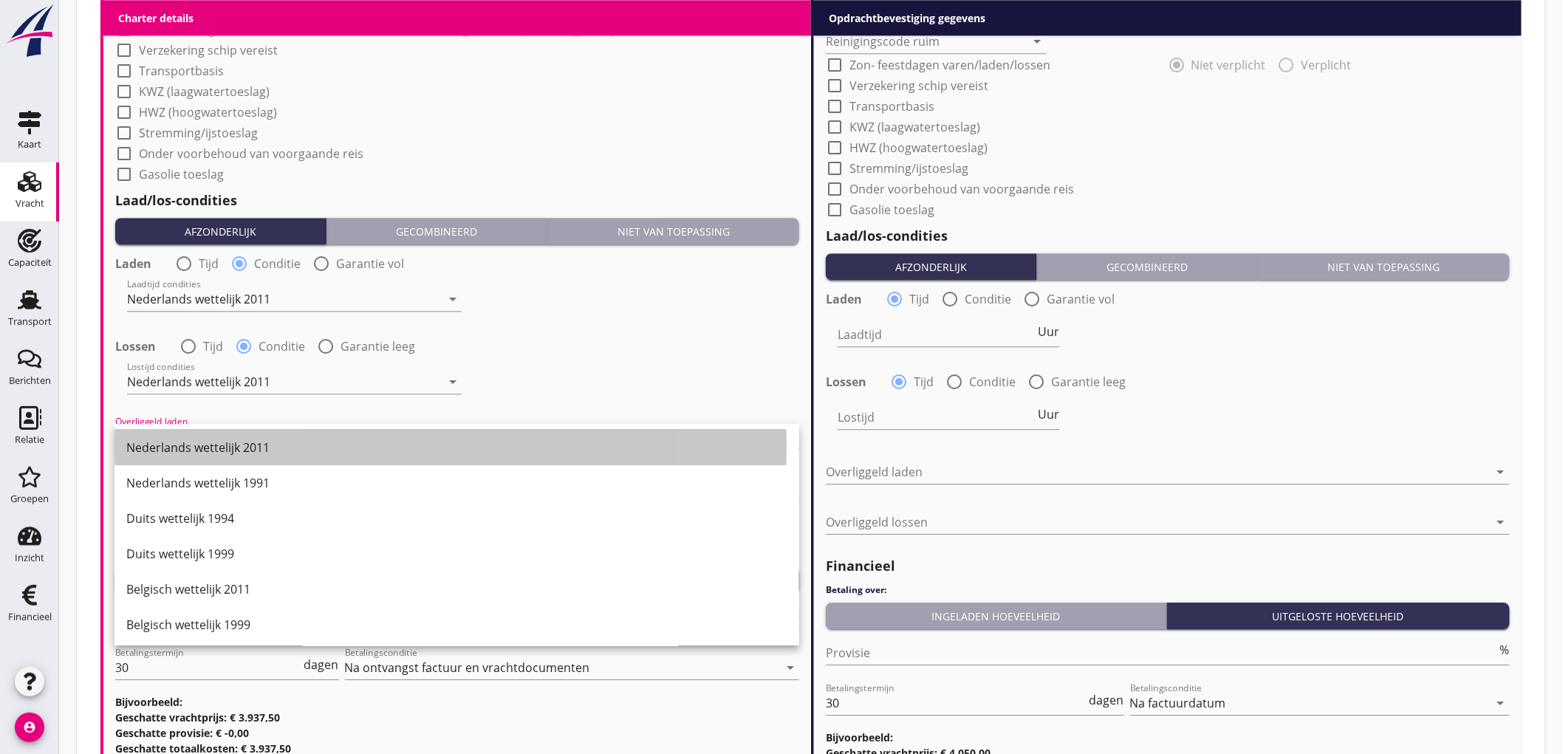
click at [198, 432] on div "Nederlands wettelijk 2011" at bounding box center [456, 447] width 661 height 35
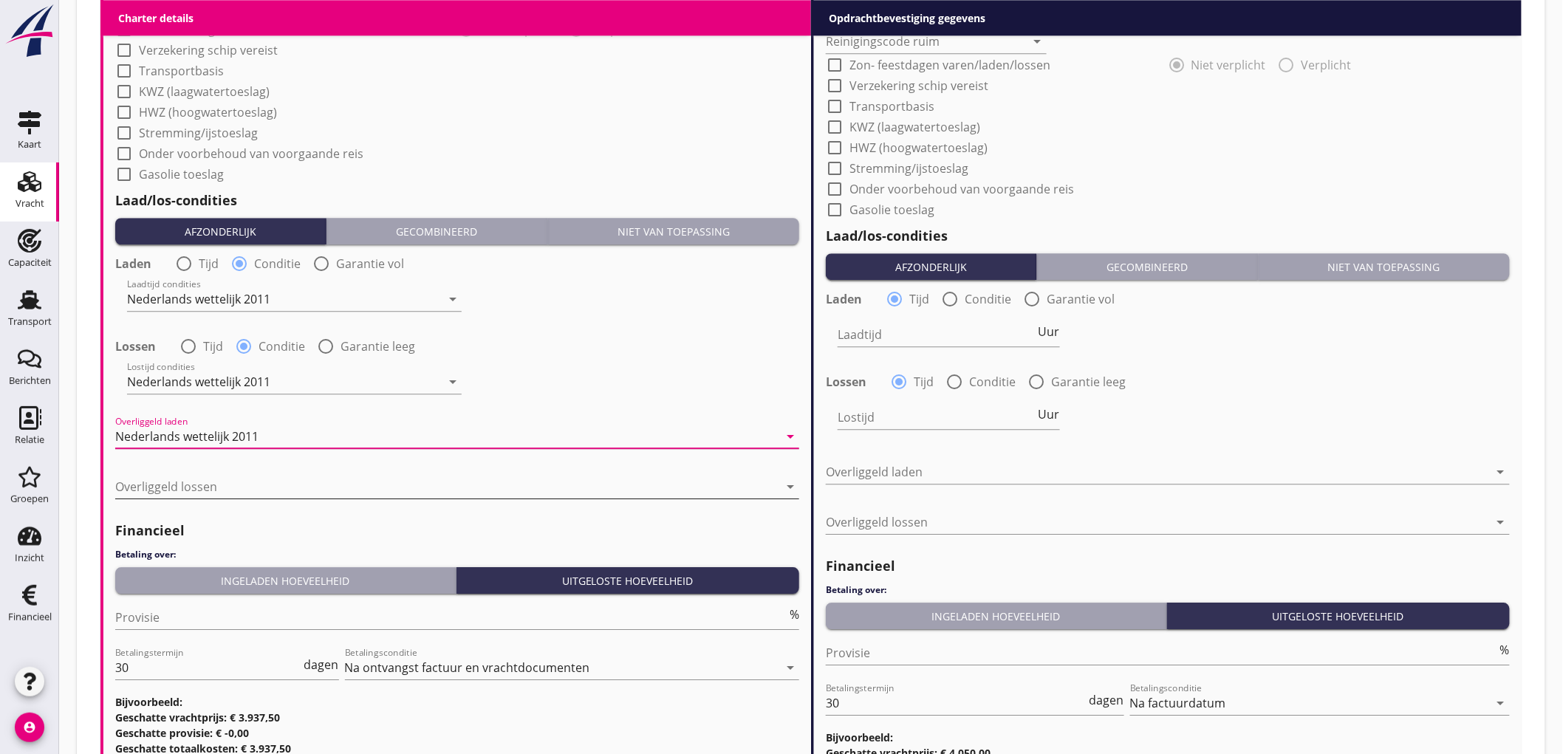
click at [205, 488] on div at bounding box center [446, 487] width 663 height 24
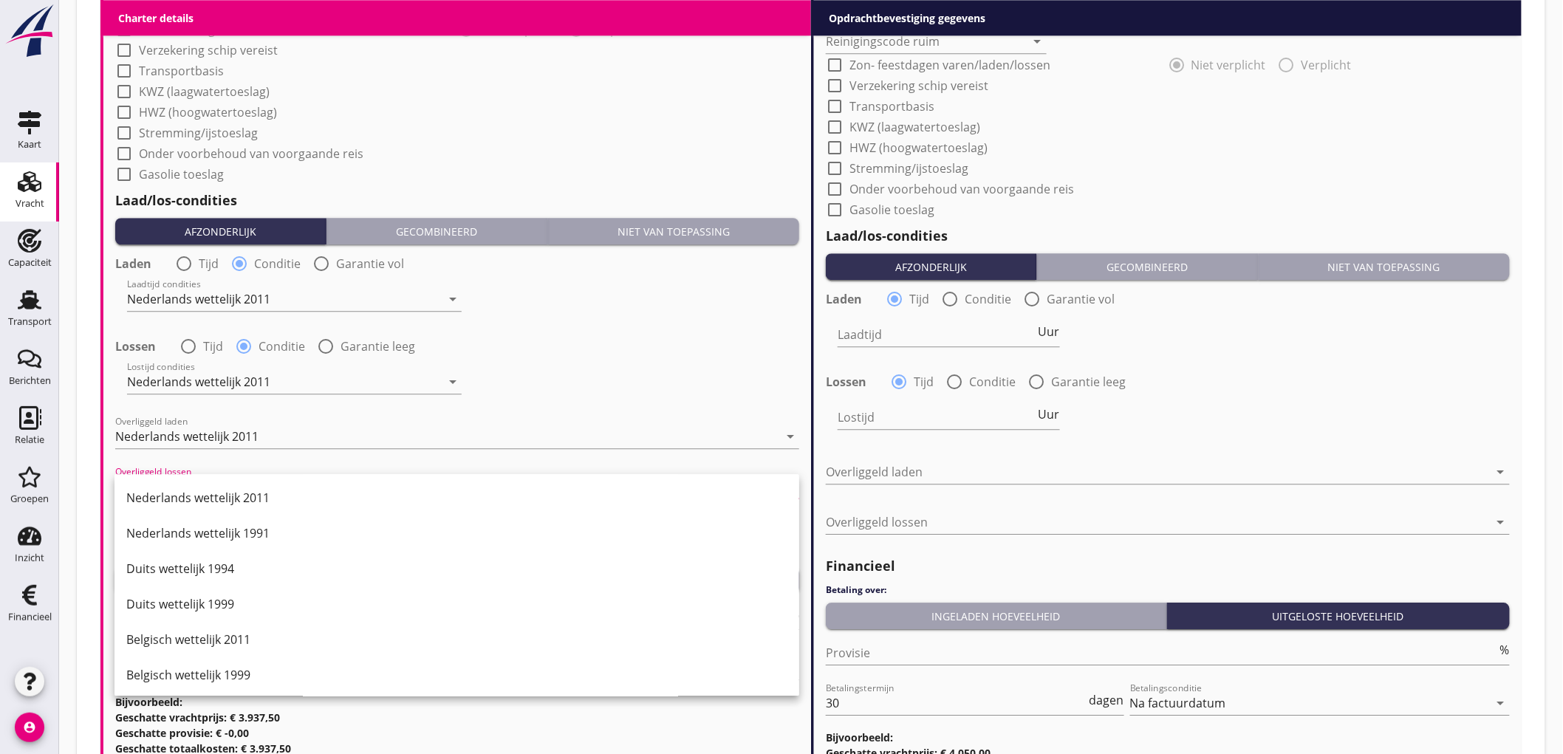
click at [205, 489] on div "Nederlands wettelijk 2011" at bounding box center [456, 498] width 661 height 18
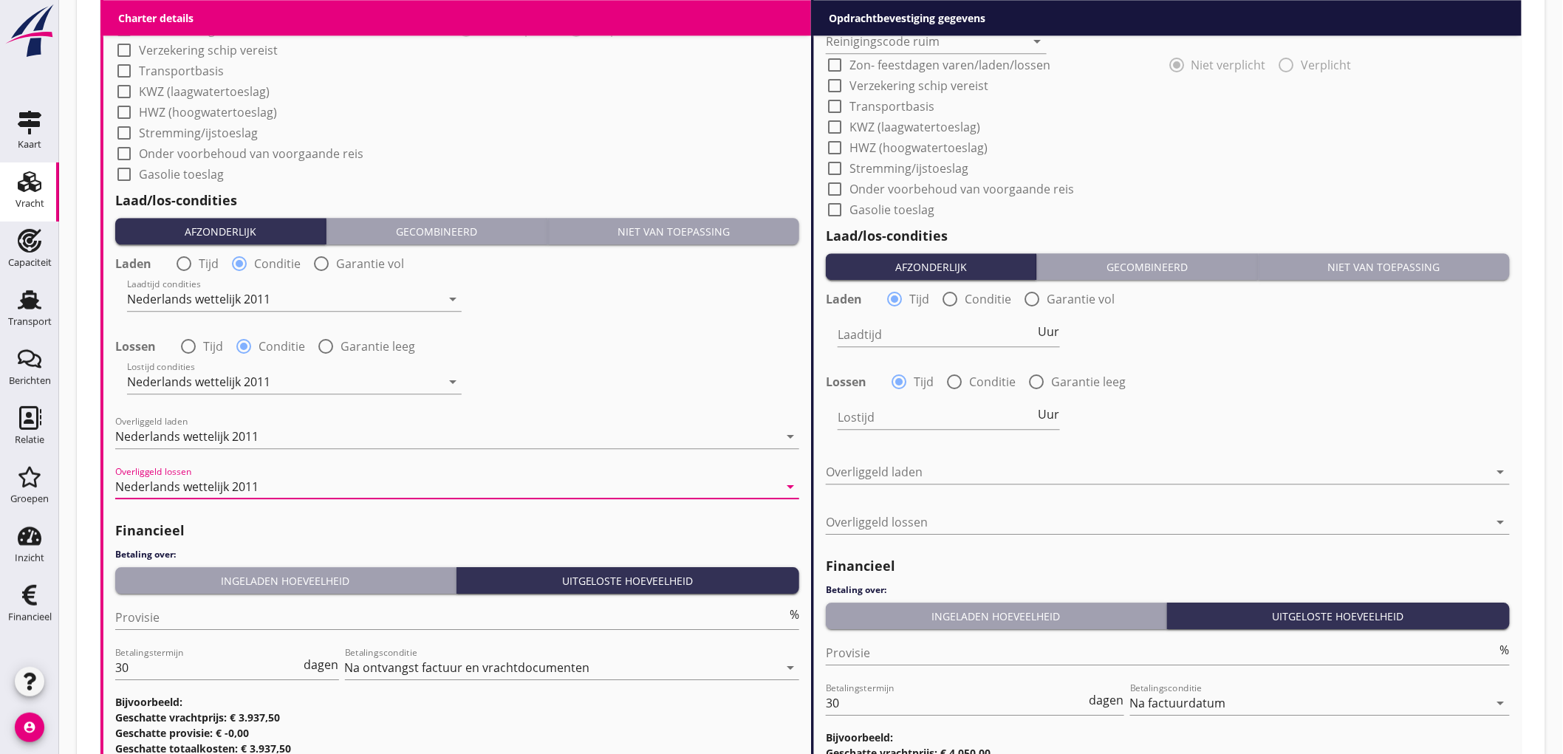
click at [191, 573] on div "Ingeladen hoeveelheid" at bounding box center [285, 581] width 329 height 16
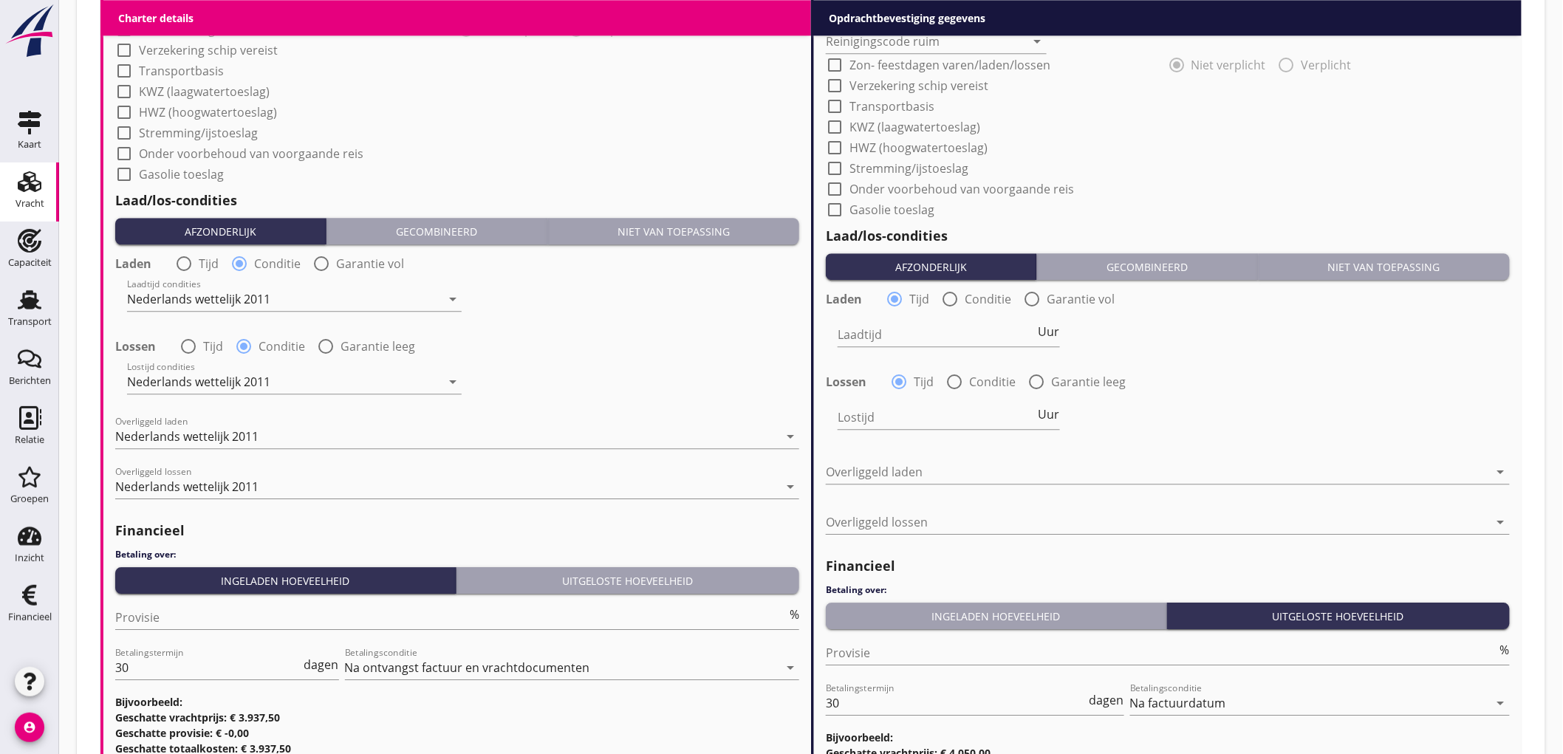
click at [550, 579] on div "Uitgeloste hoeveelheid" at bounding box center [628, 581] width 332 height 16
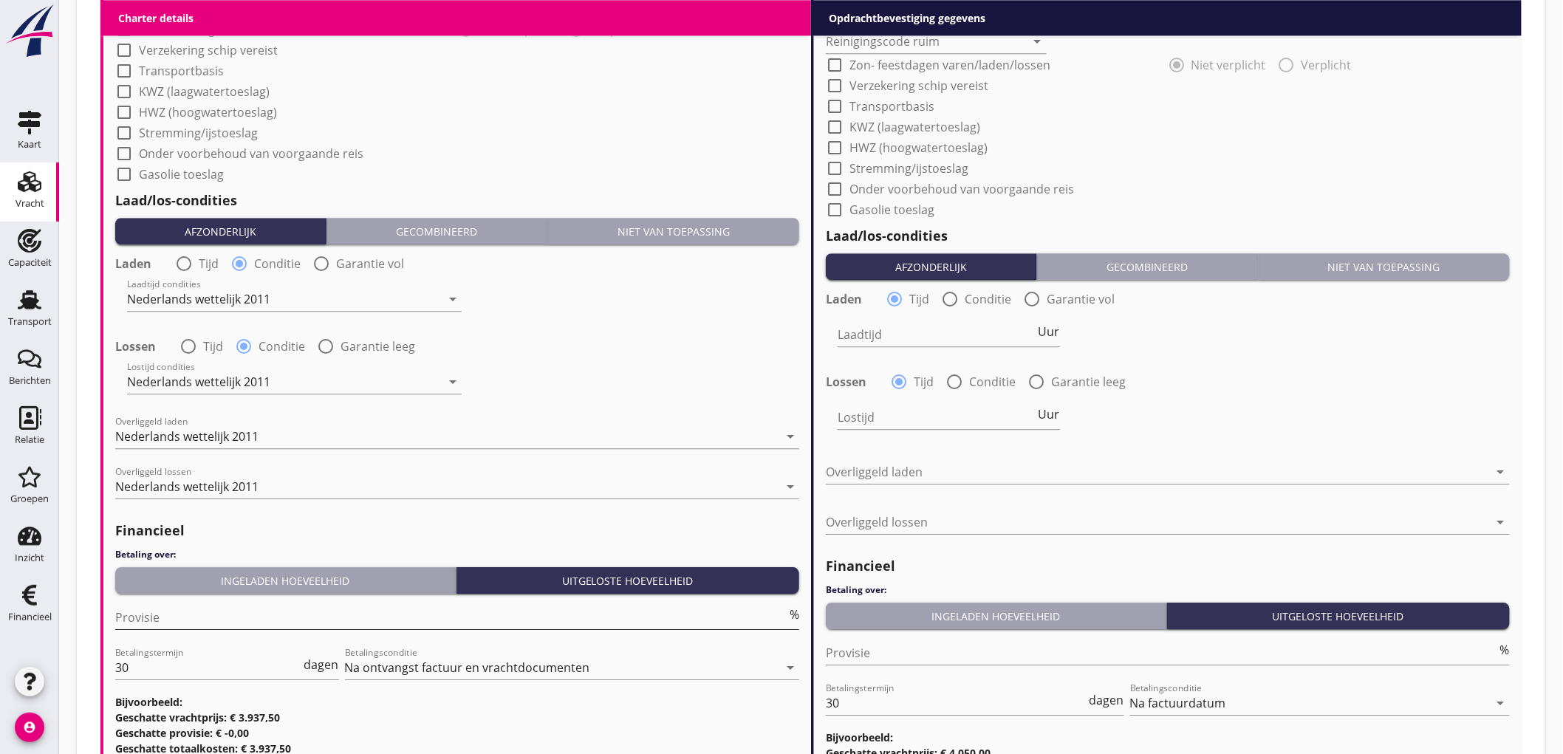
click at [289, 606] on input "Provisie" at bounding box center [450, 618] width 671 height 24
type input "5"
click at [860, 658] on input "Provisie" at bounding box center [1161, 653] width 671 height 24
type input "2"
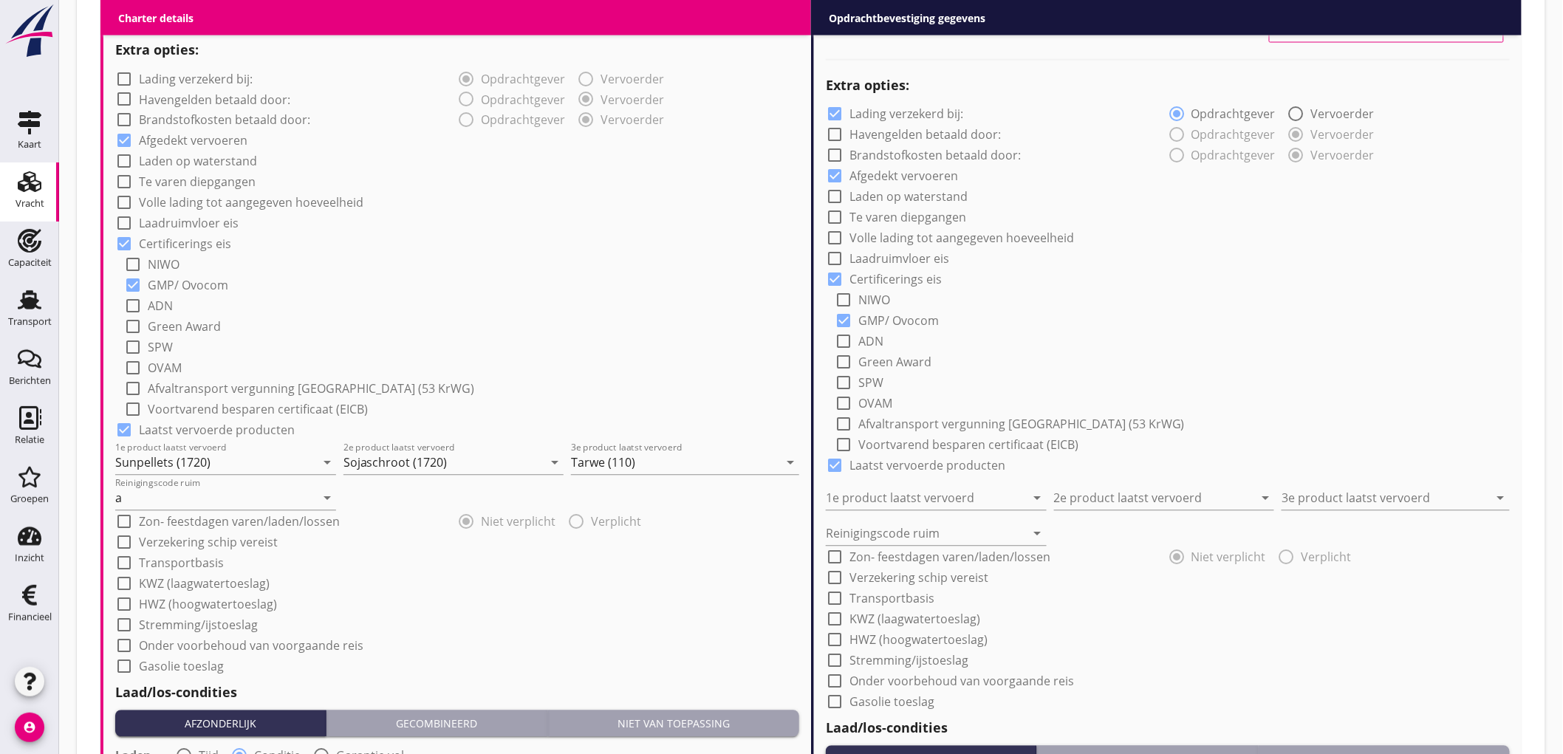
scroll to position [656, 0]
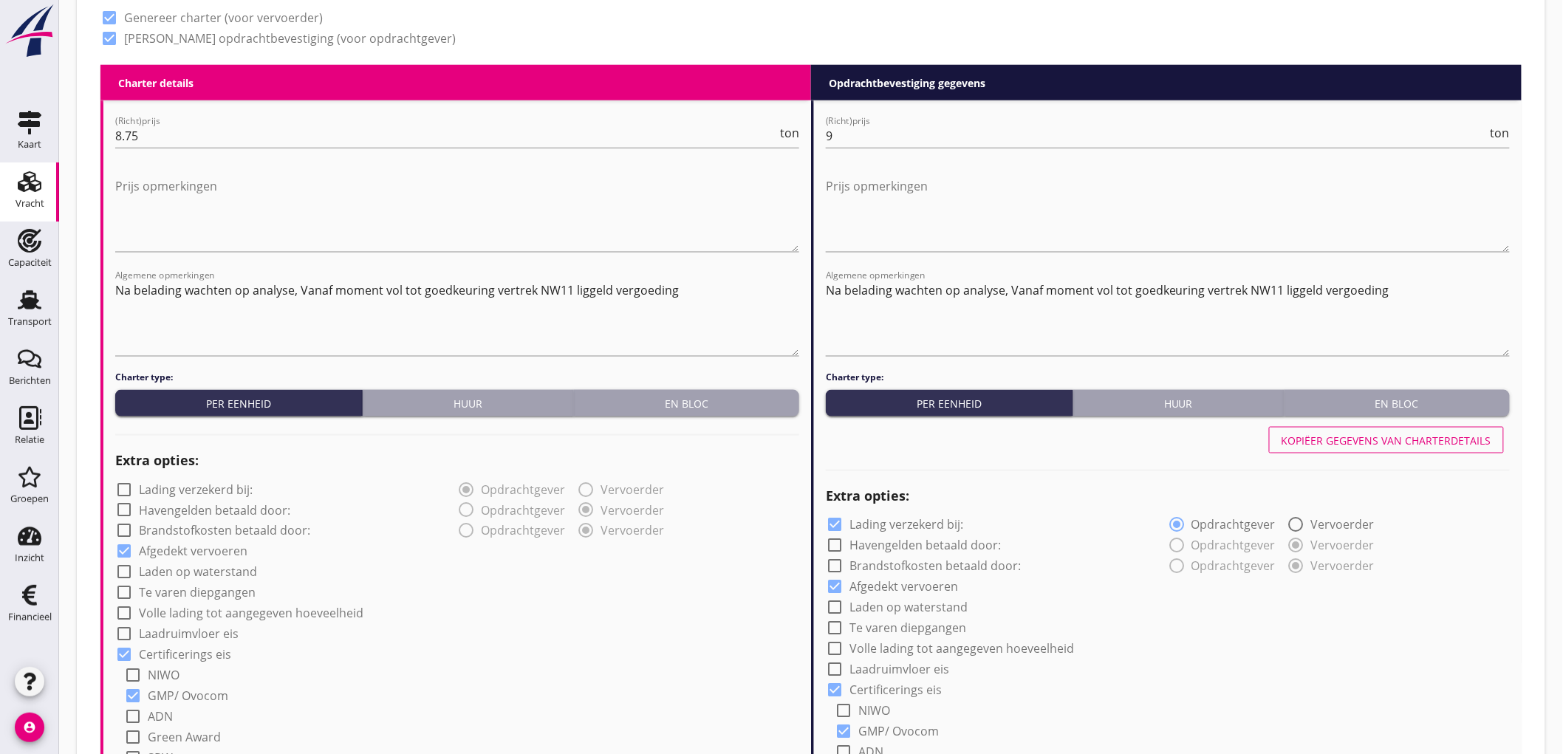
type input "2.5"
click at [1374, 444] on div "Kopiëer gegevens van charterdetails" at bounding box center [1387, 441] width 210 height 16
checkbox input "false"
type input "Sunpellets (1720)"
type input "Sojaschroot (1720)"
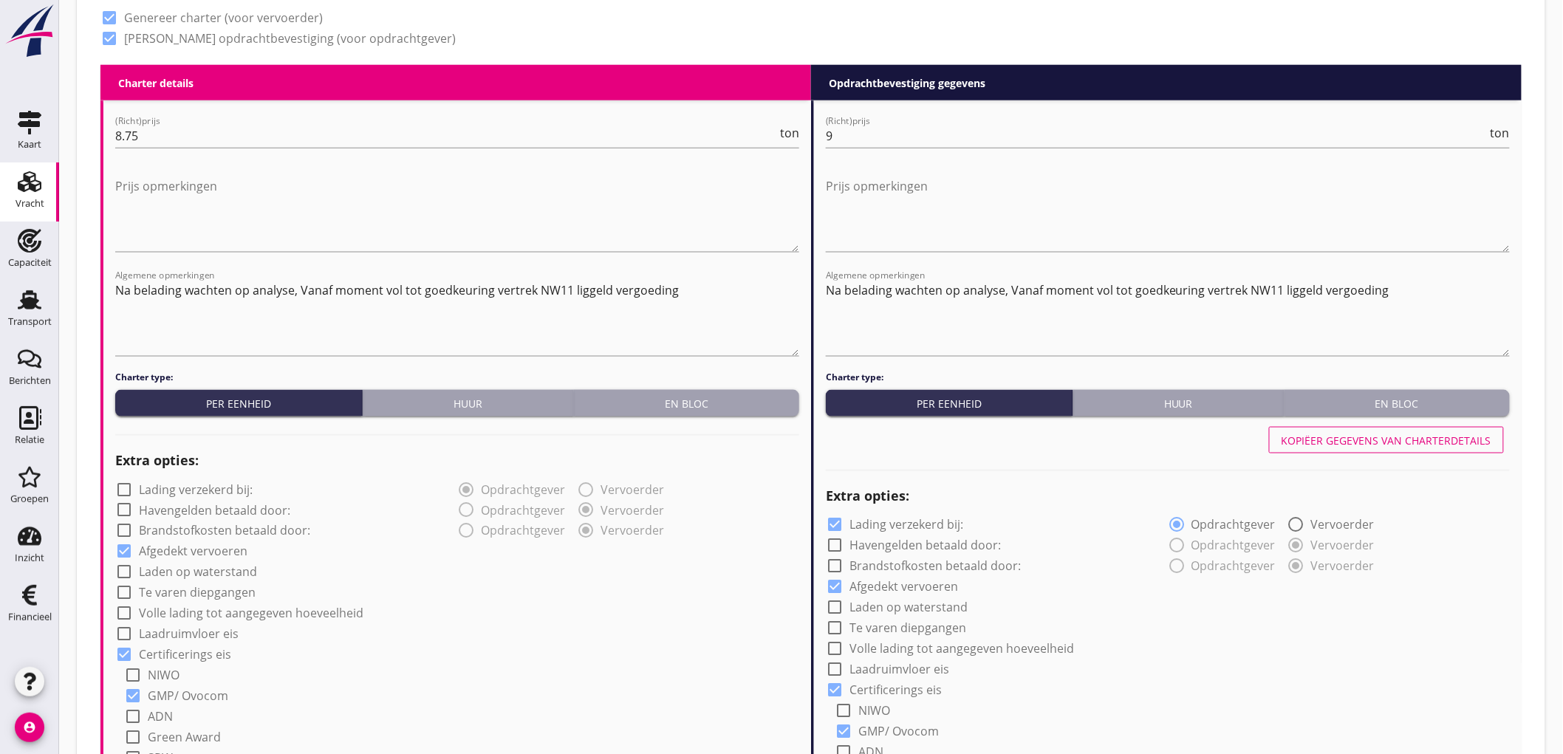
type input "Tarwe (110)"
type input "a"
radio input "false"
radio input "true"
radio input "false"
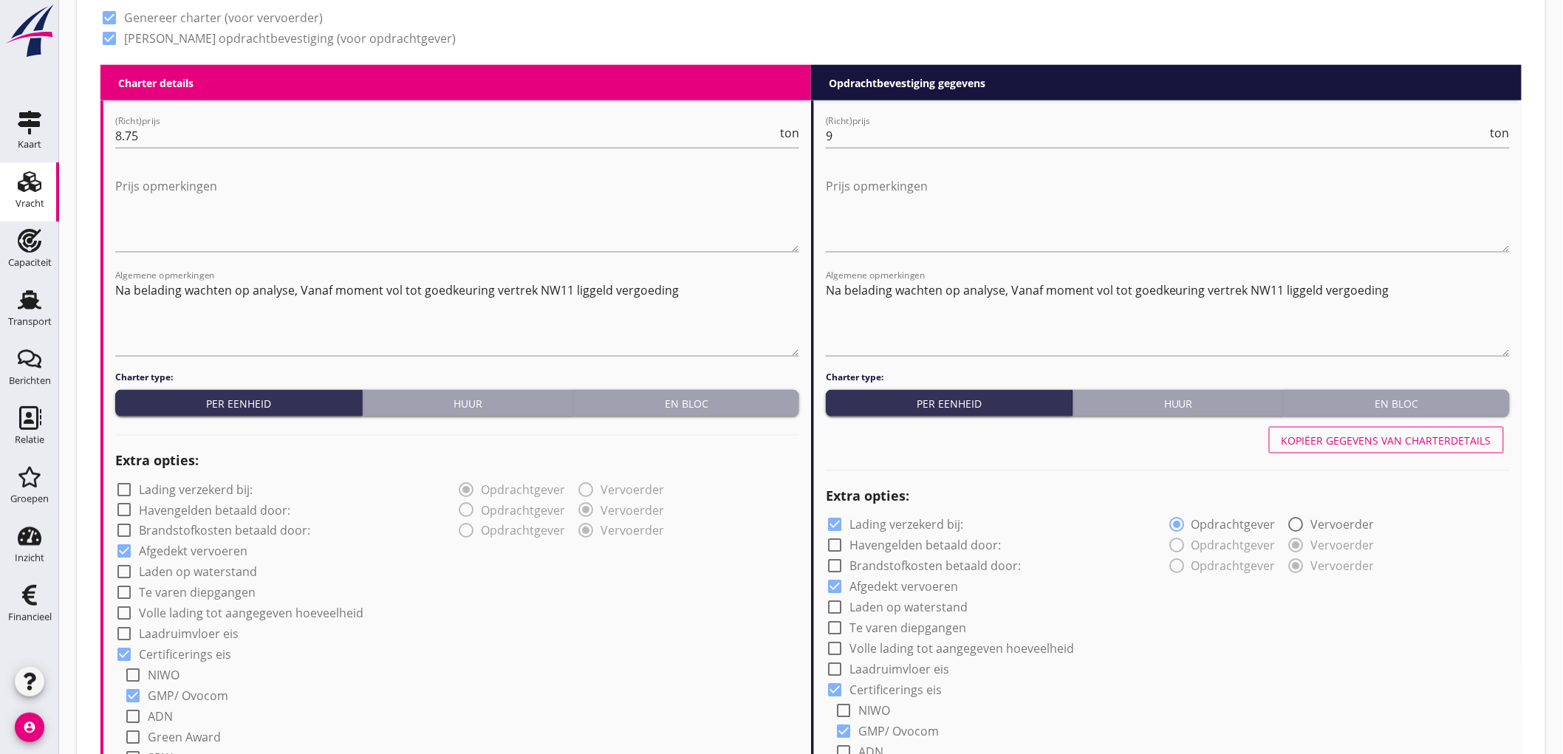
radio input "true"
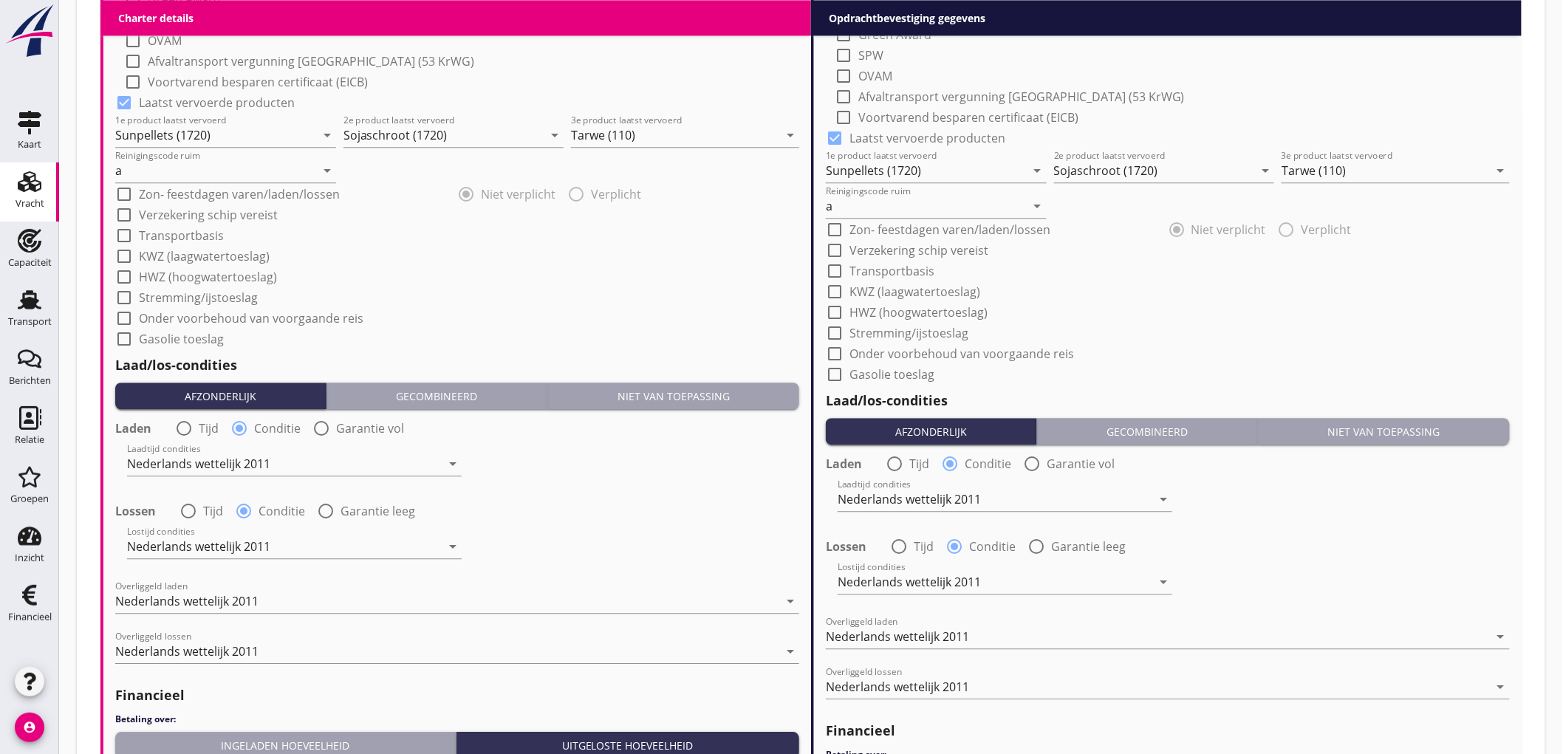
scroll to position [1708, 0]
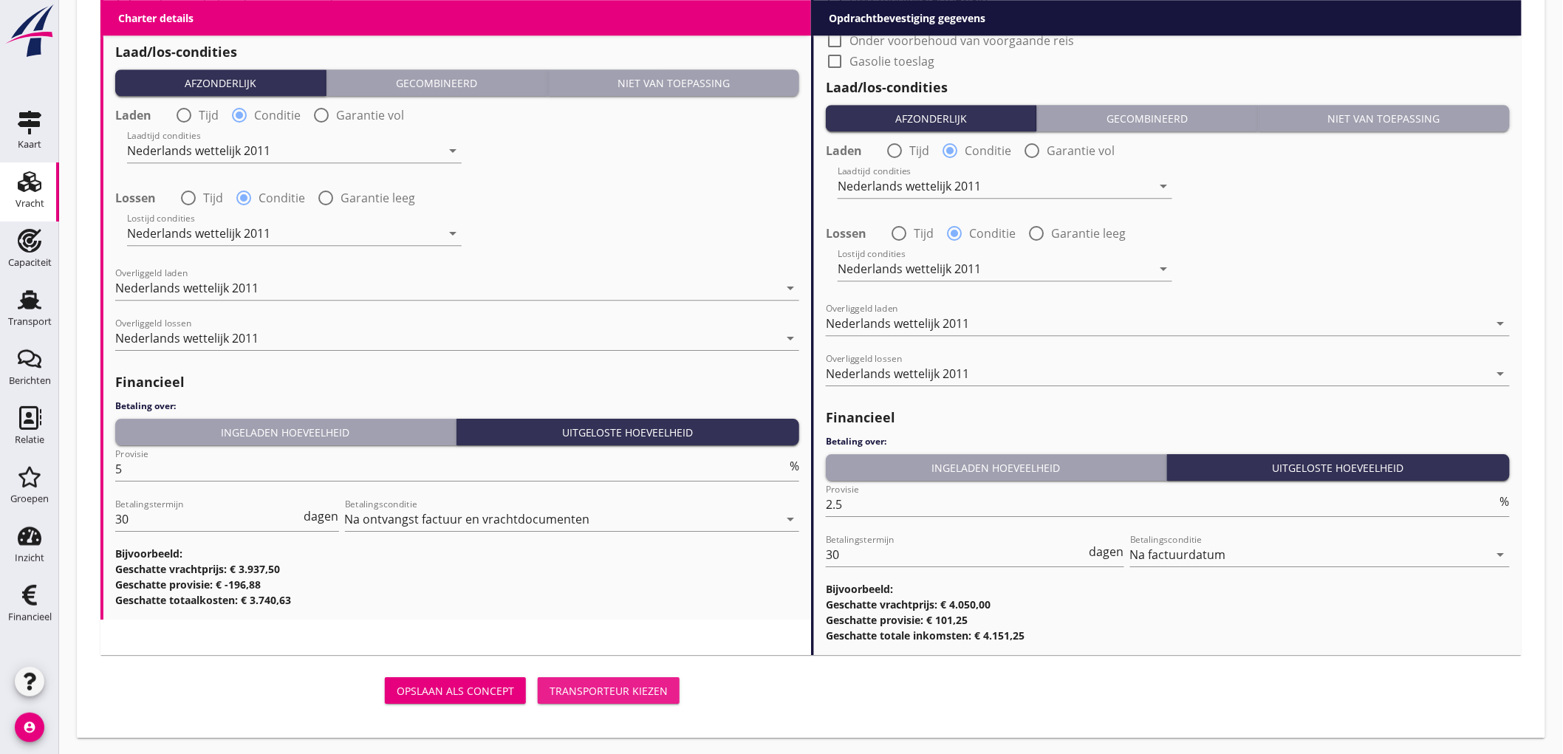
click at [652, 693] on div "Transporteur kiezen" at bounding box center [609, 691] width 118 height 16
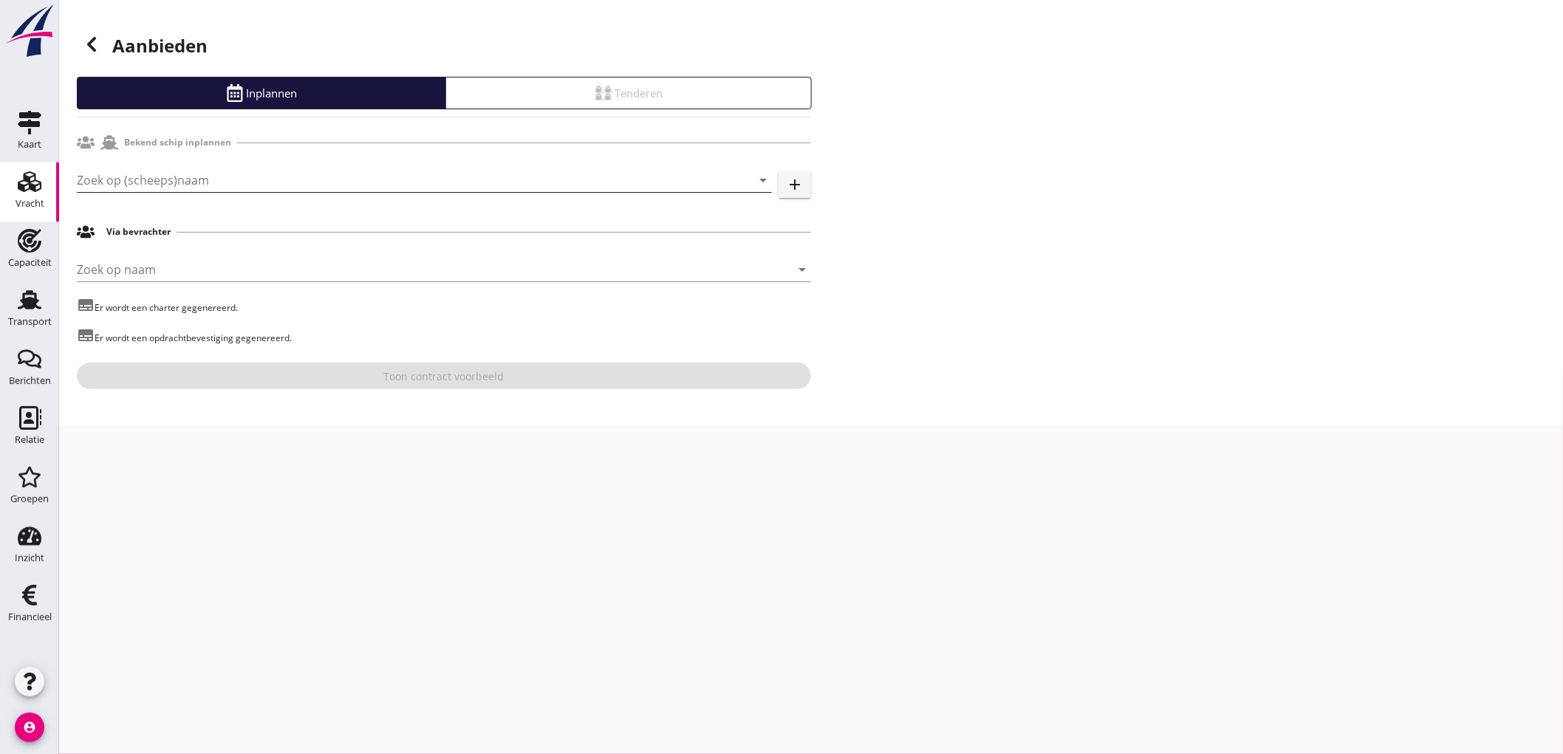
click at [171, 180] on input "Zoek op (scheeps)naam" at bounding box center [404, 180] width 654 height 24
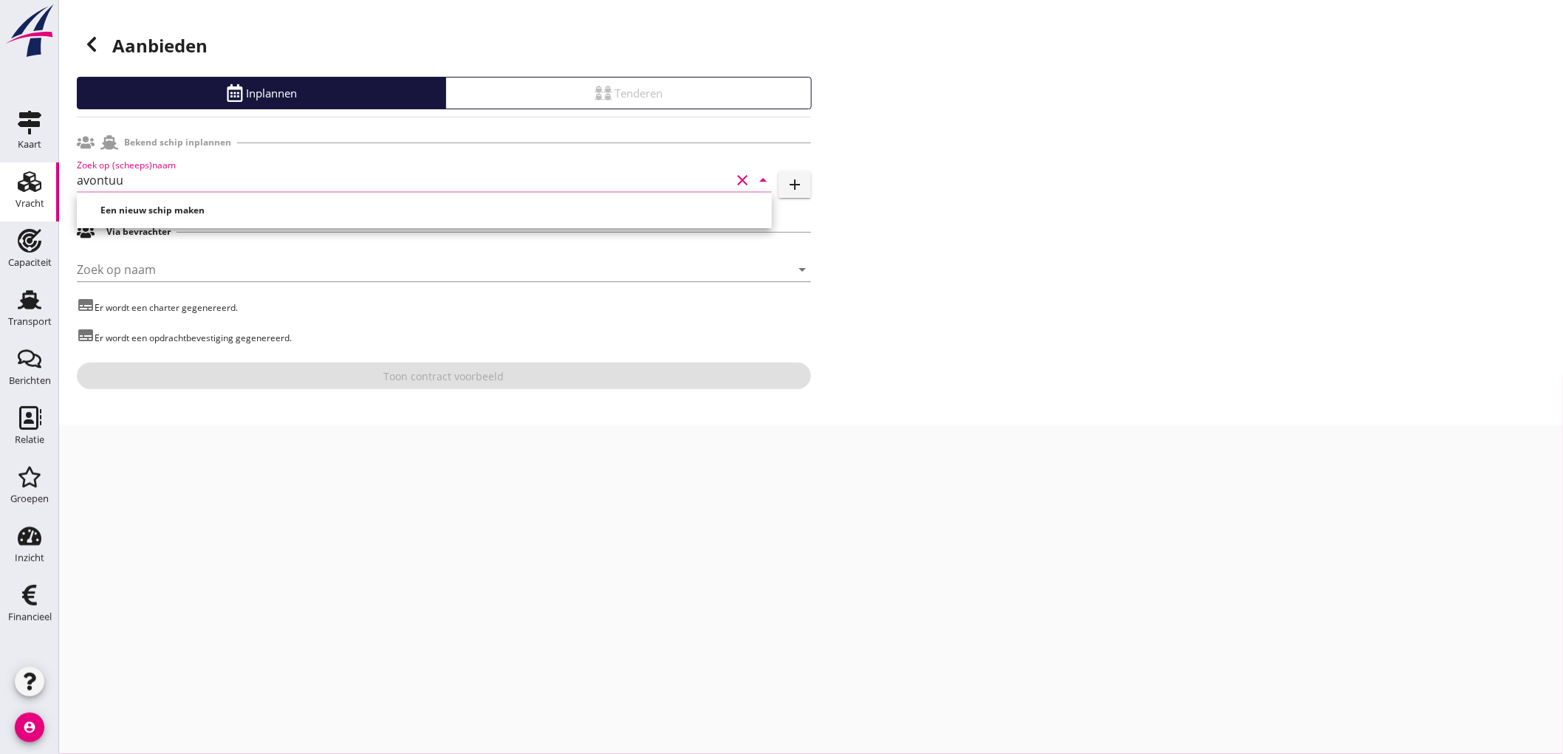
click at [211, 216] on div "Een nieuw schip maken" at bounding box center [427, 211] width 689 height 18
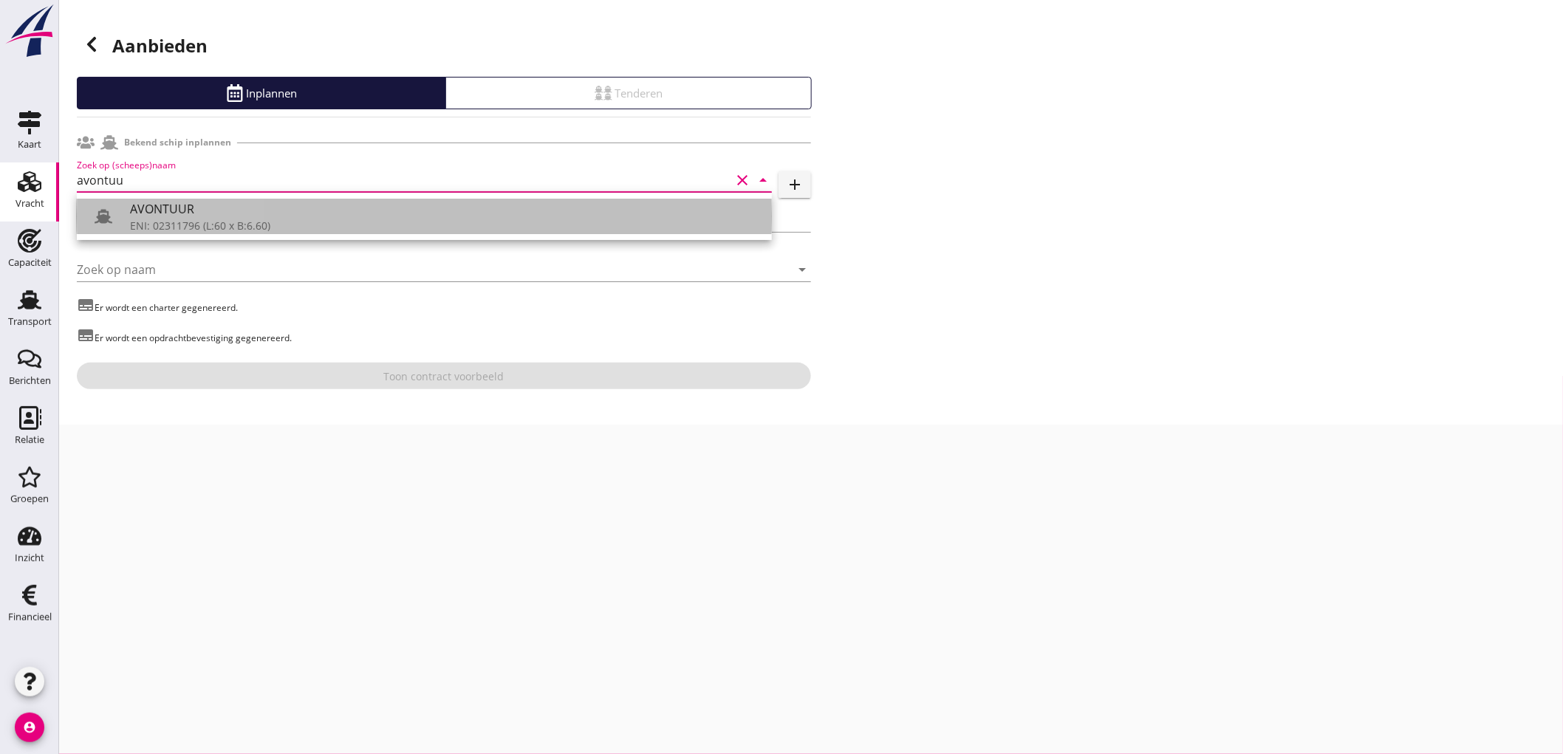
click at [171, 219] on div "ENI: 02311796 (L:60 x B:6.60)" at bounding box center [445, 226] width 630 height 16
type input "AVONTUUR"
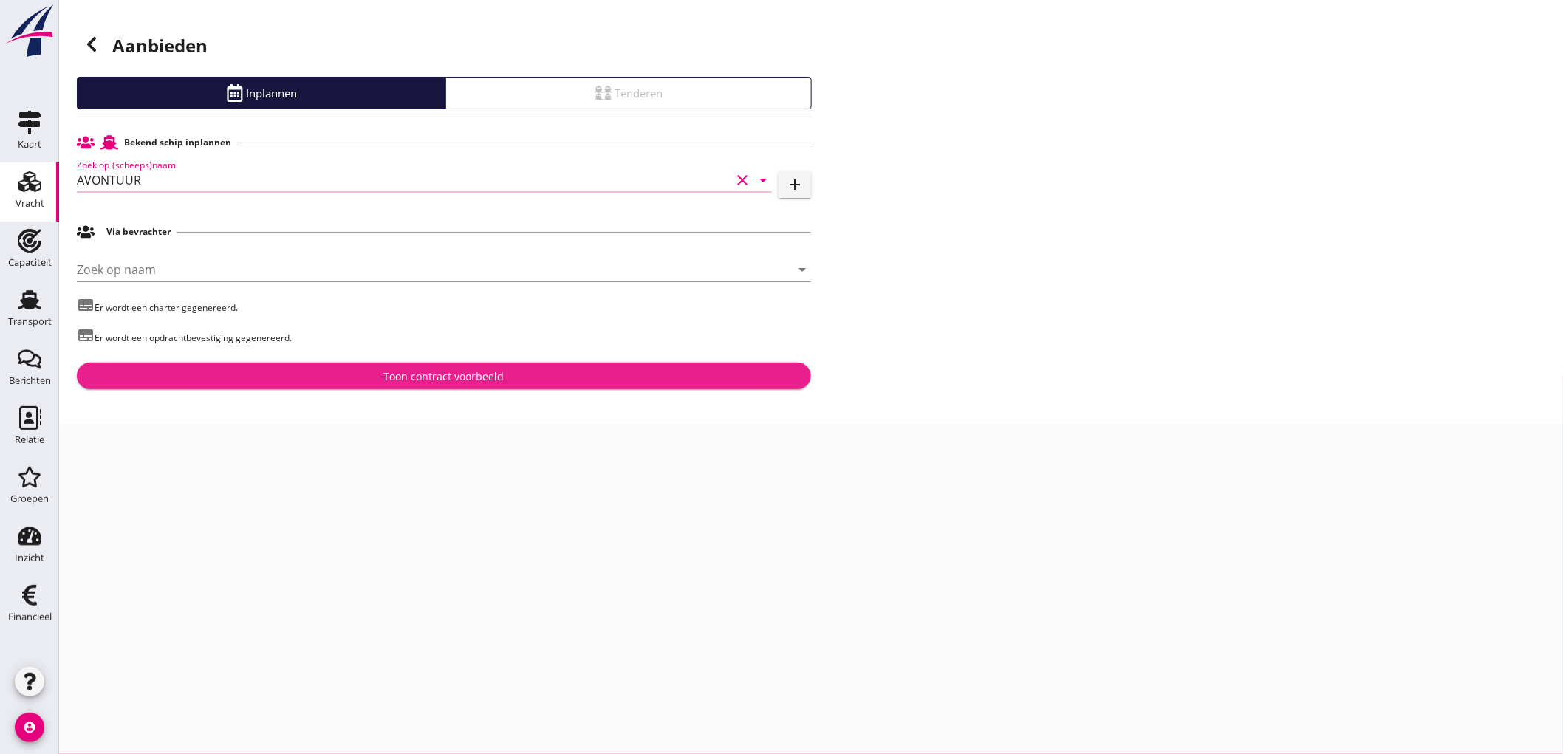
click at [328, 377] on div "Toon contract voorbeeld" at bounding box center [444, 377] width 711 height 16
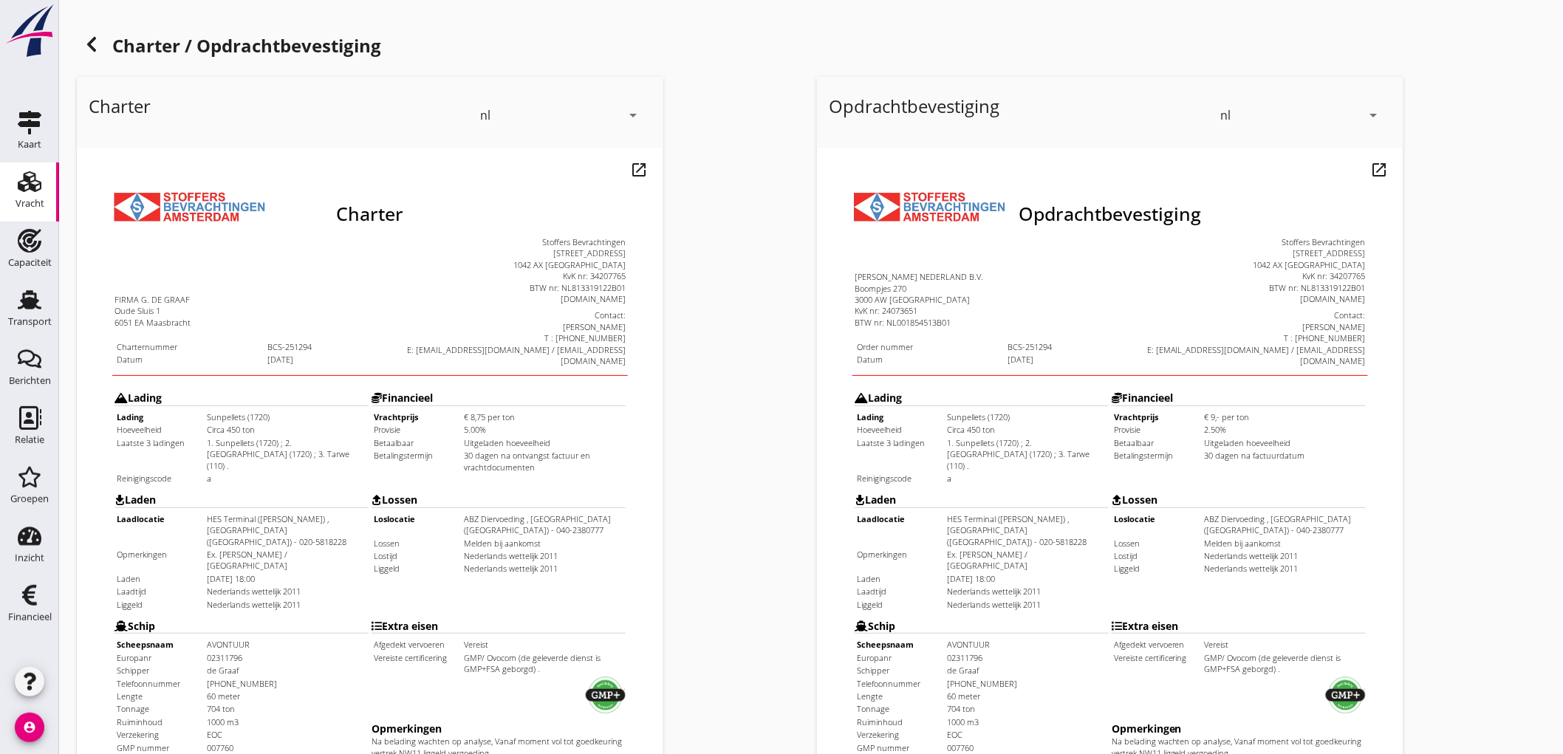
scroll to position [338, 0]
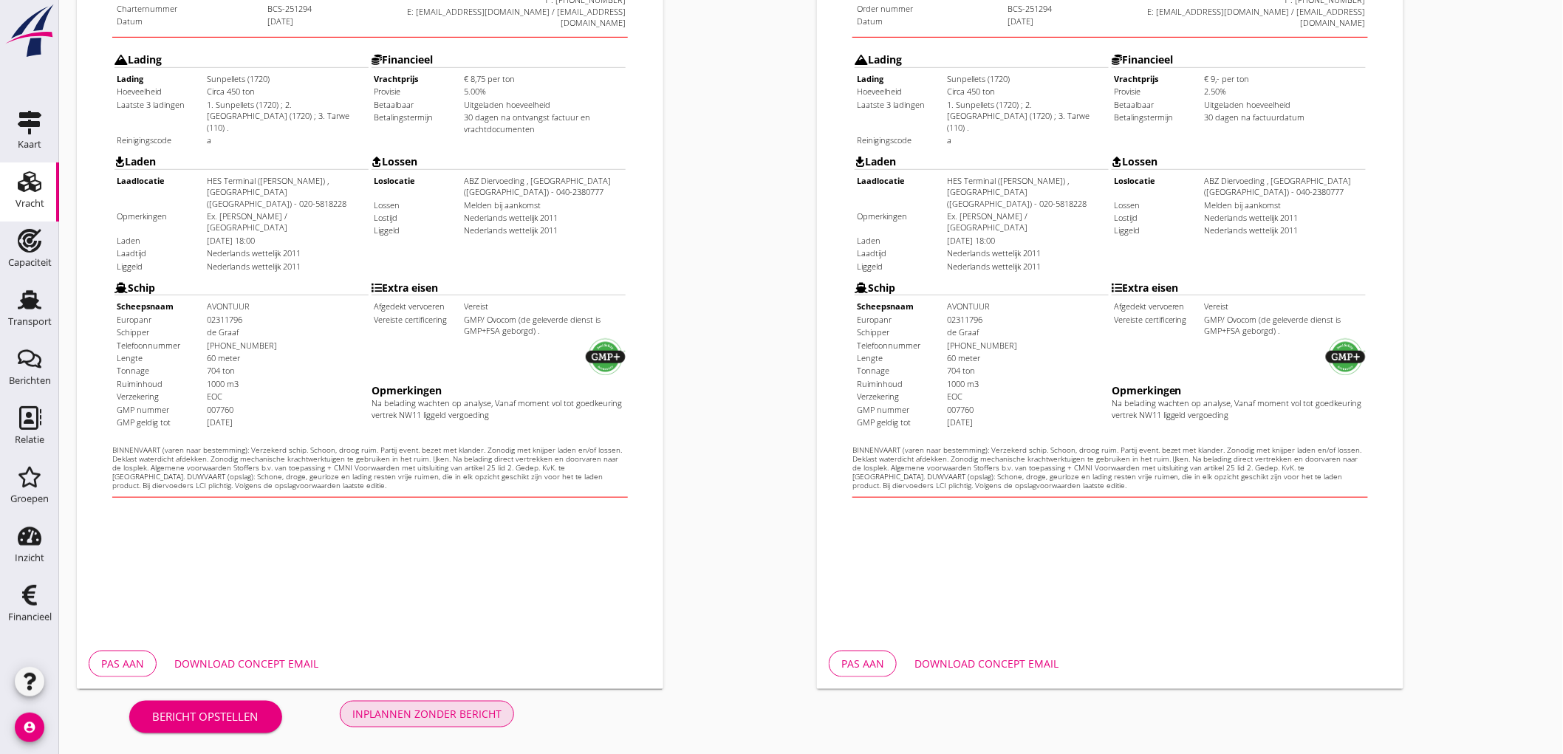
click at [390, 710] on div "Inplannen zonder bericht" at bounding box center [426, 714] width 149 height 16
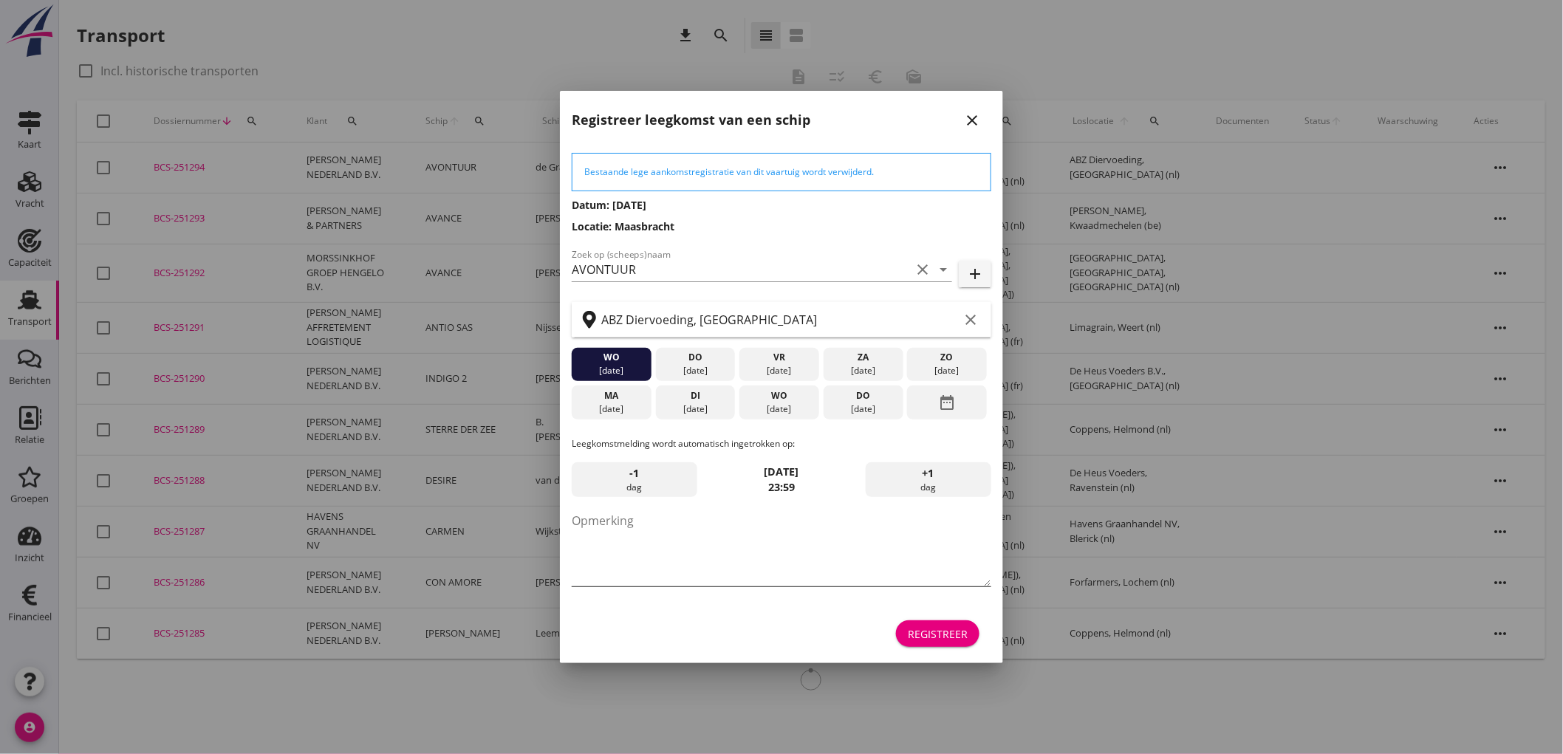
click at [742, 541] on textarea "Opmerking" at bounding box center [782, 548] width 420 height 78
click at [693, 366] on div "21 aug." at bounding box center [695, 370] width 72 height 13
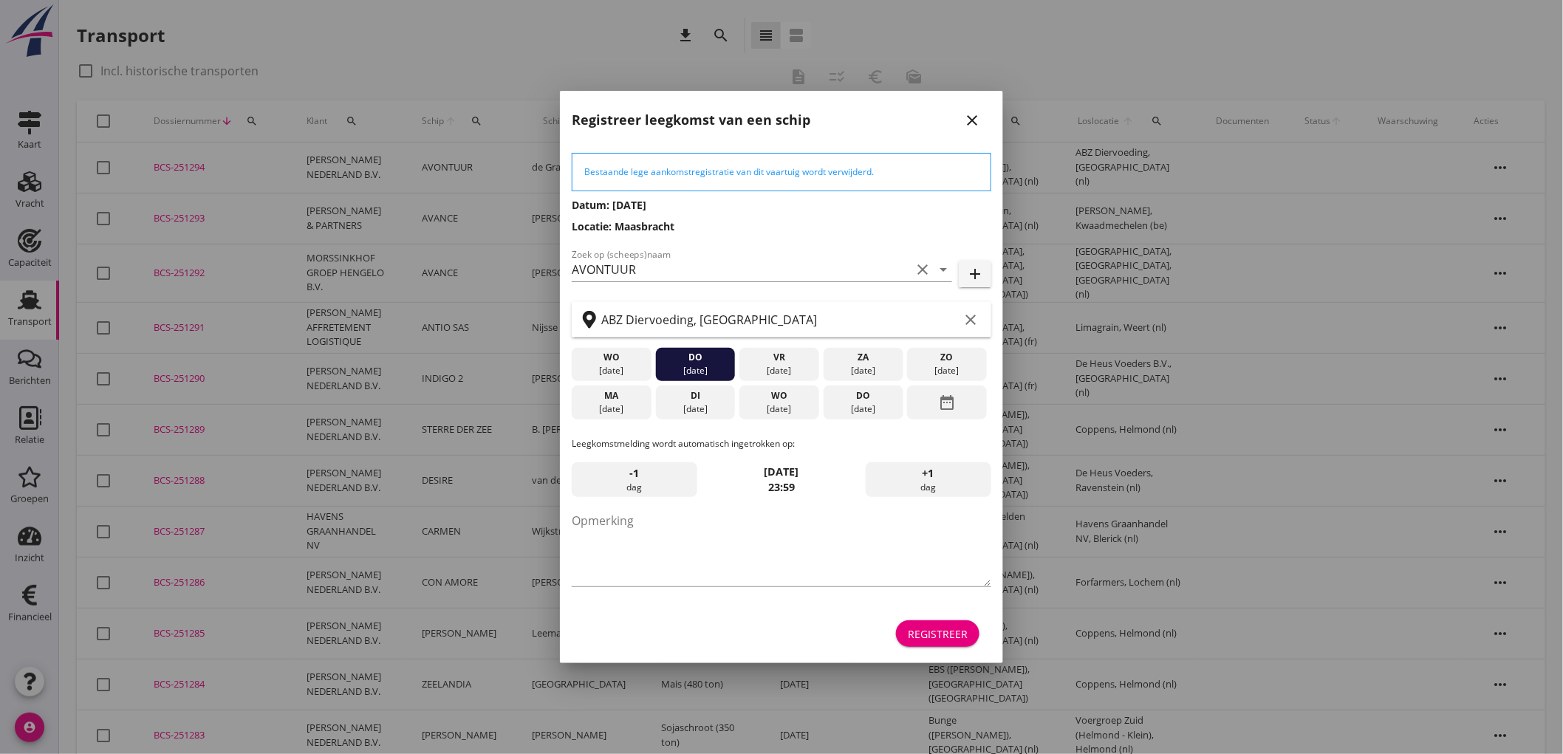
click at [636, 372] on div "20 aug." at bounding box center [611, 370] width 72 height 13
click at [697, 352] on div "do" at bounding box center [695, 357] width 72 height 13
click at [956, 640] on div "Registreer" at bounding box center [938, 634] width 60 height 16
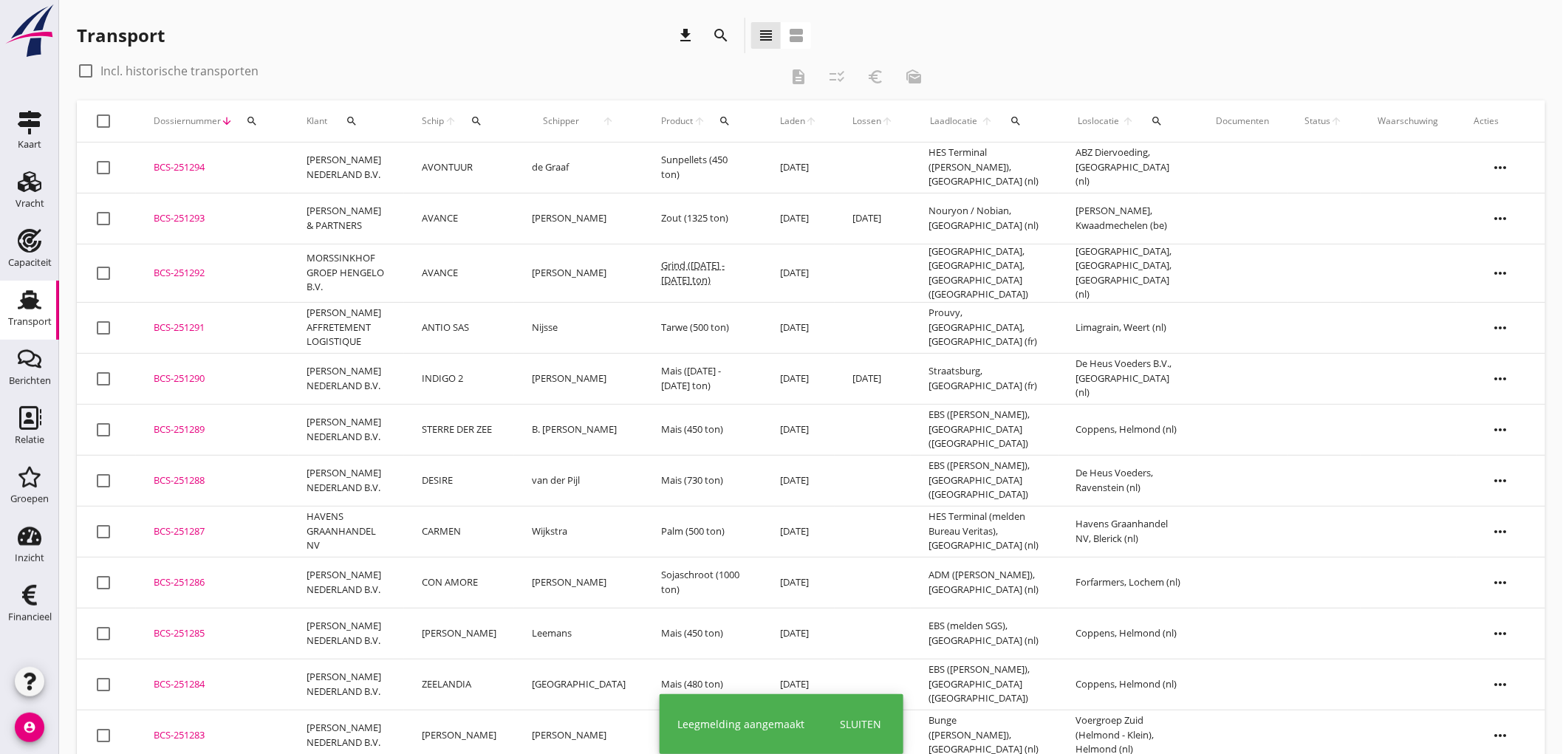
click at [710, 175] on td "Sunpellets (450 ton)" at bounding box center [702, 168] width 119 height 51
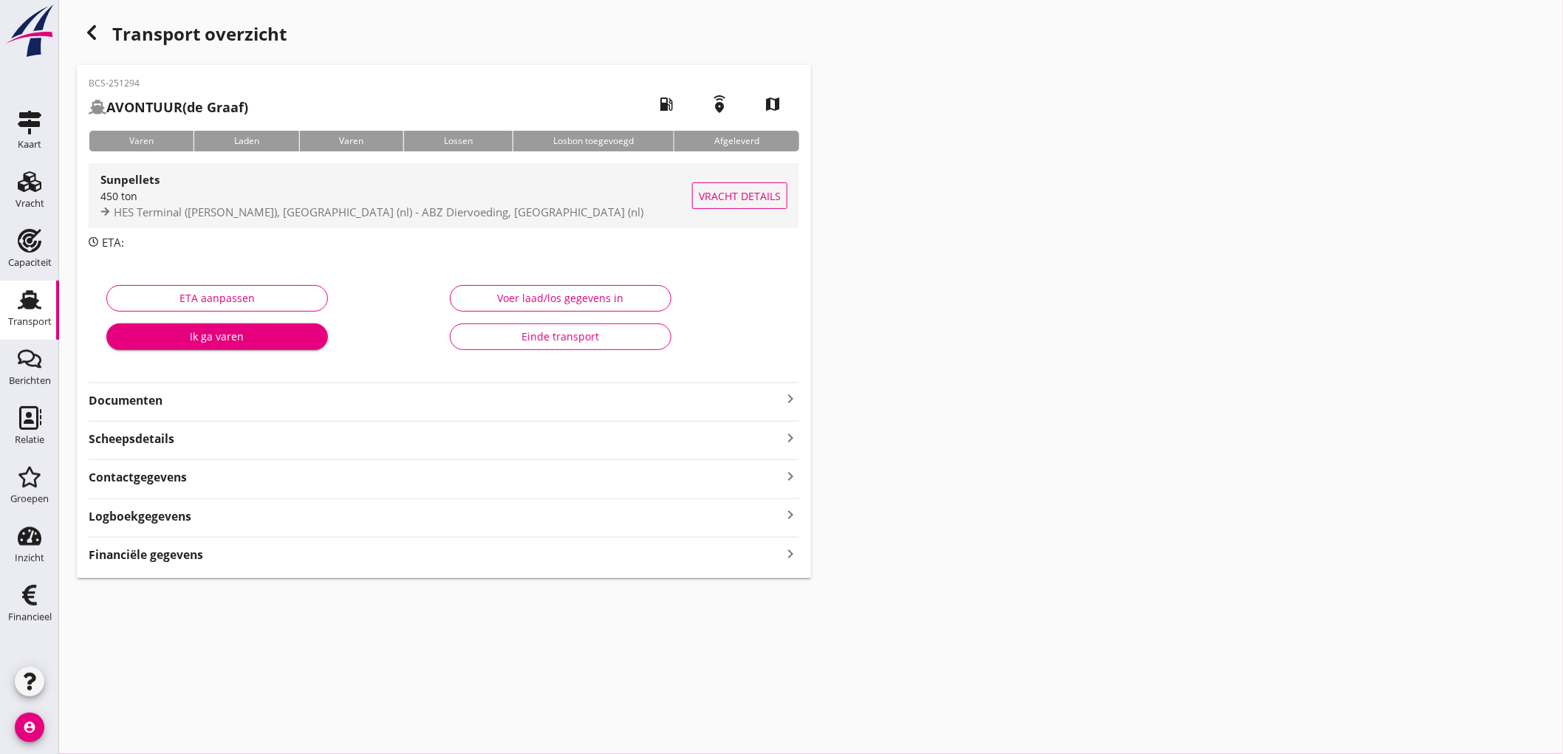
click at [407, 202] on div "450 ton" at bounding box center [396, 196] width 592 height 16
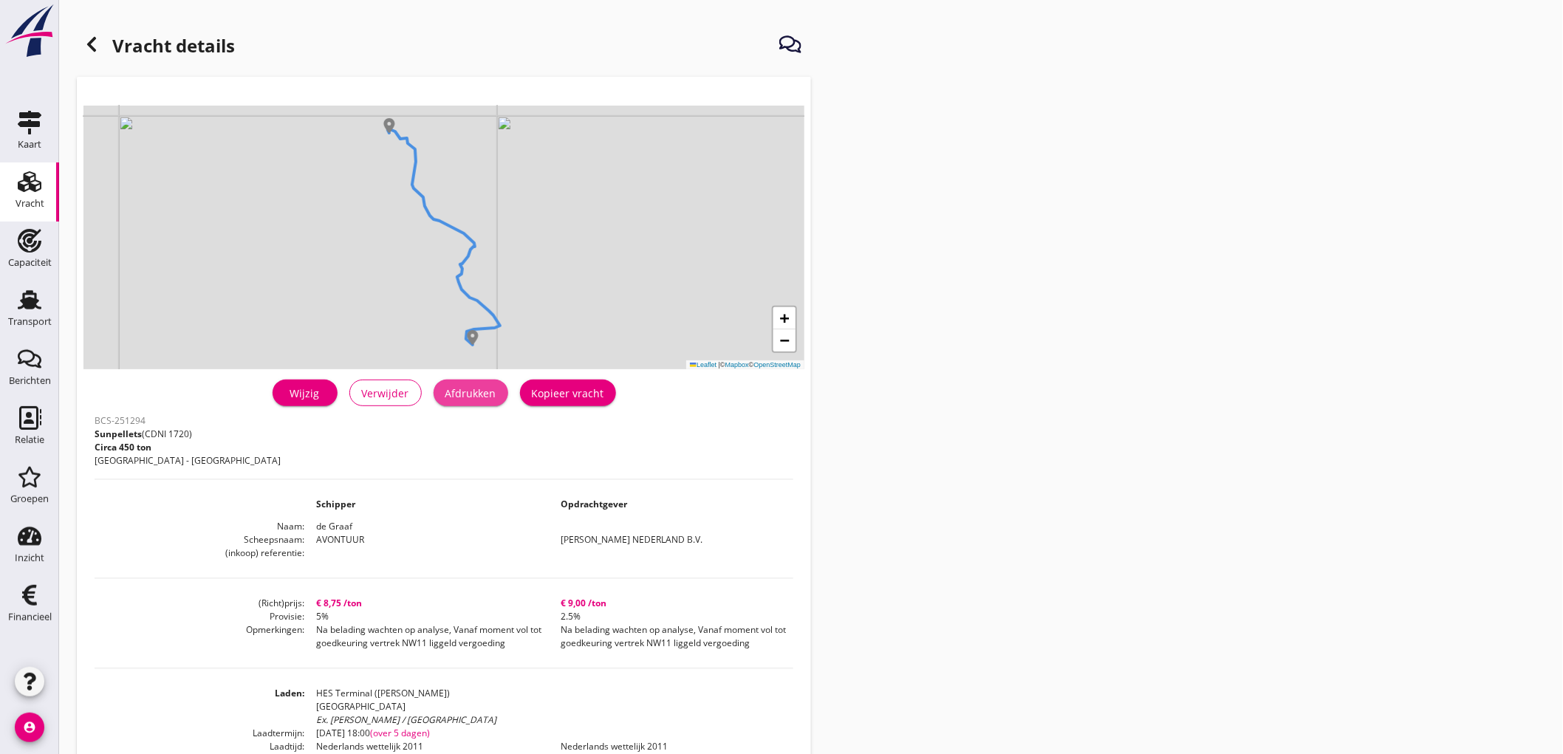
click at [485, 393] on div "Afdrukken" at bounding box center [470, 394] width 51 height 16
click at [96, 41] on icon at bounding box center [92, 44] width 18 height 18
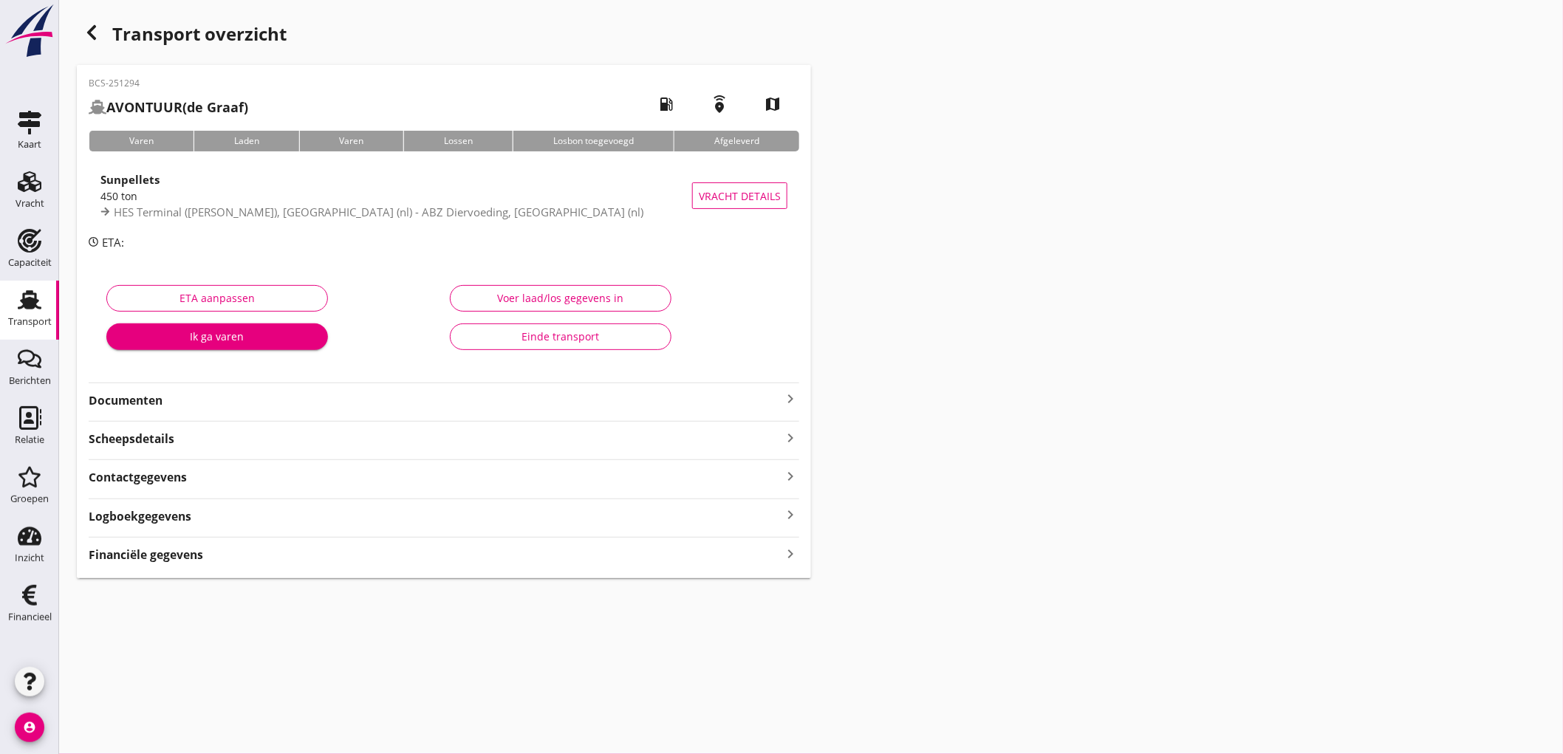
click at [238, 404] on strong "Documenten" at bounding box center [435, 400] width 693 height 17
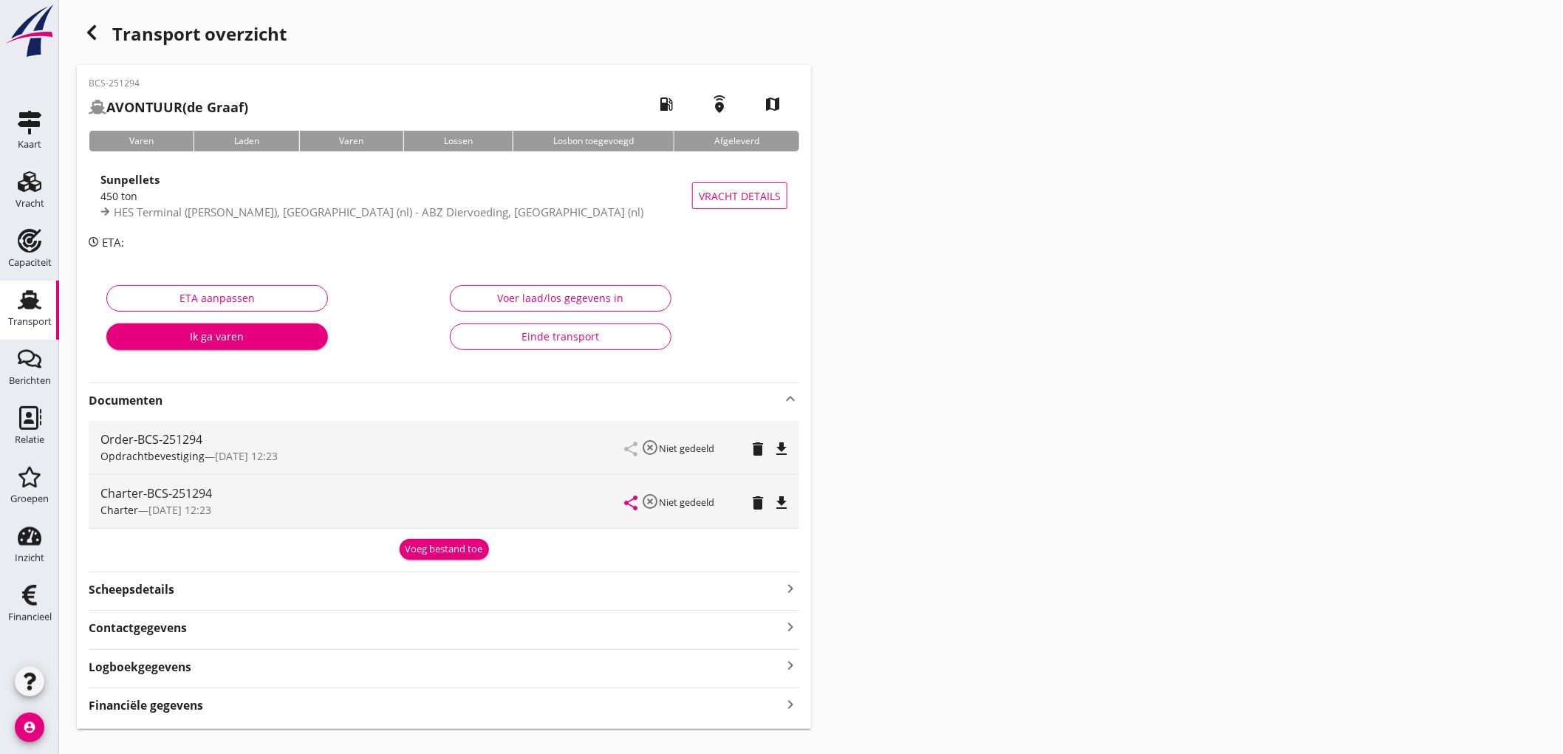
click at [787, 451] on icon "file_download" at bounding box center [782, 449] width 18 height 18
click at [784, 494] on icon "file_download" at bounding box center [782, 503] width 18 height 18
click at [296, 706] on div "Financiële gegevens keyboard_arrow_right" at bounding box center [444, 704] width 711 height 20
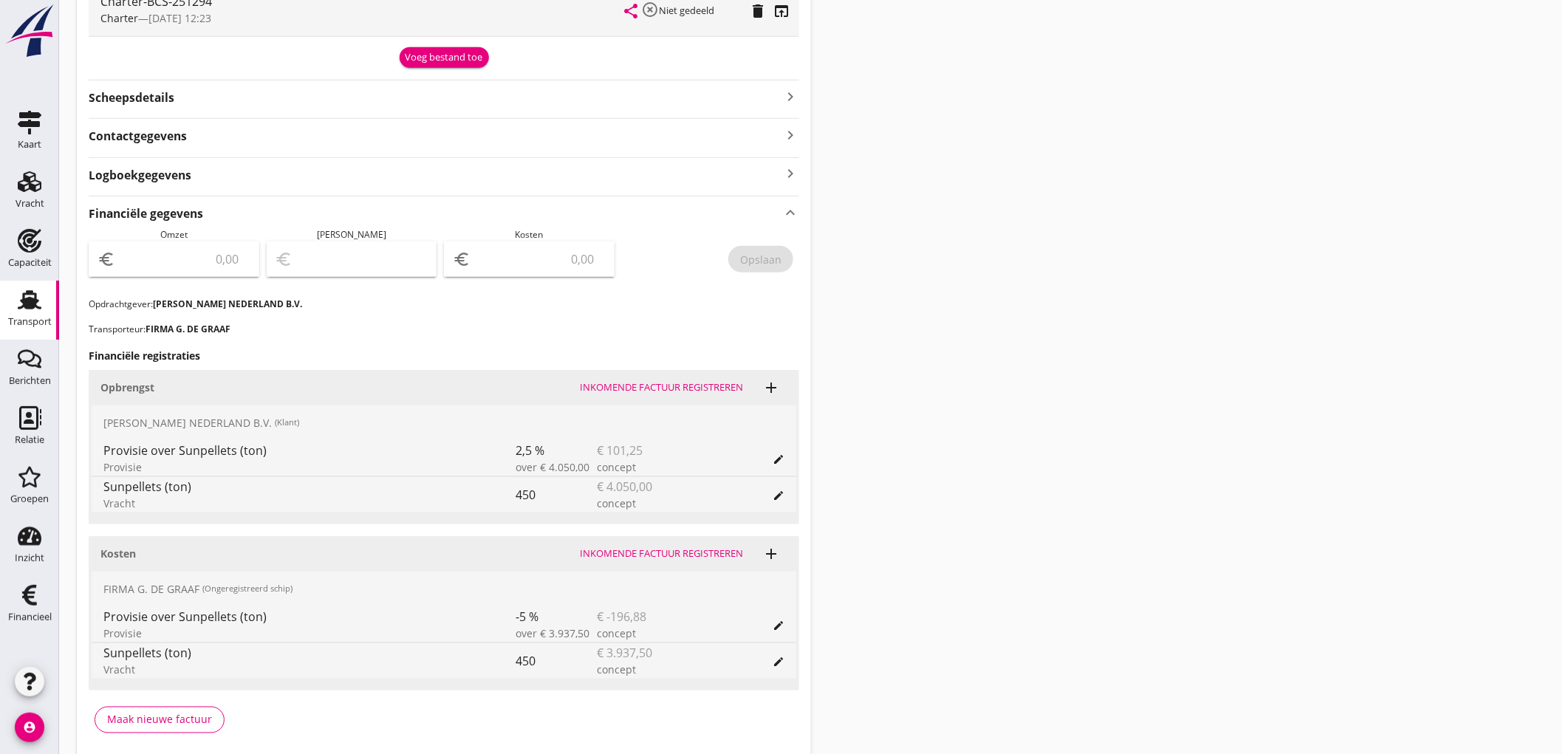
click at [209, 266] on input "number" at bounding box center [184, 259] width 132 height 24
type input "3948"
type input "3948.75"
type input "3945.75"
type input "3"
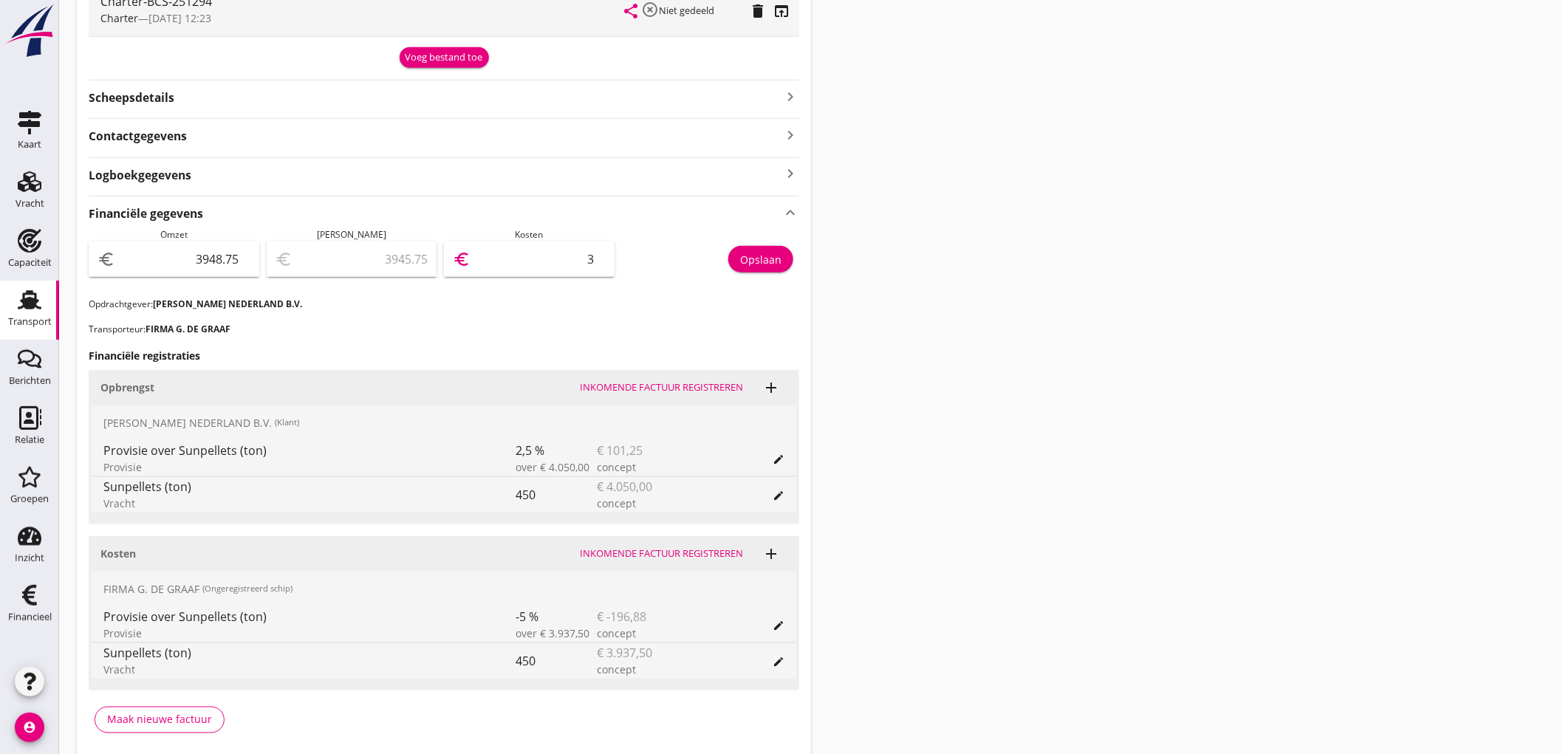
type input "3911.75"
type input "37"
type input "3574.75"
type input "374"
type input "208.75"
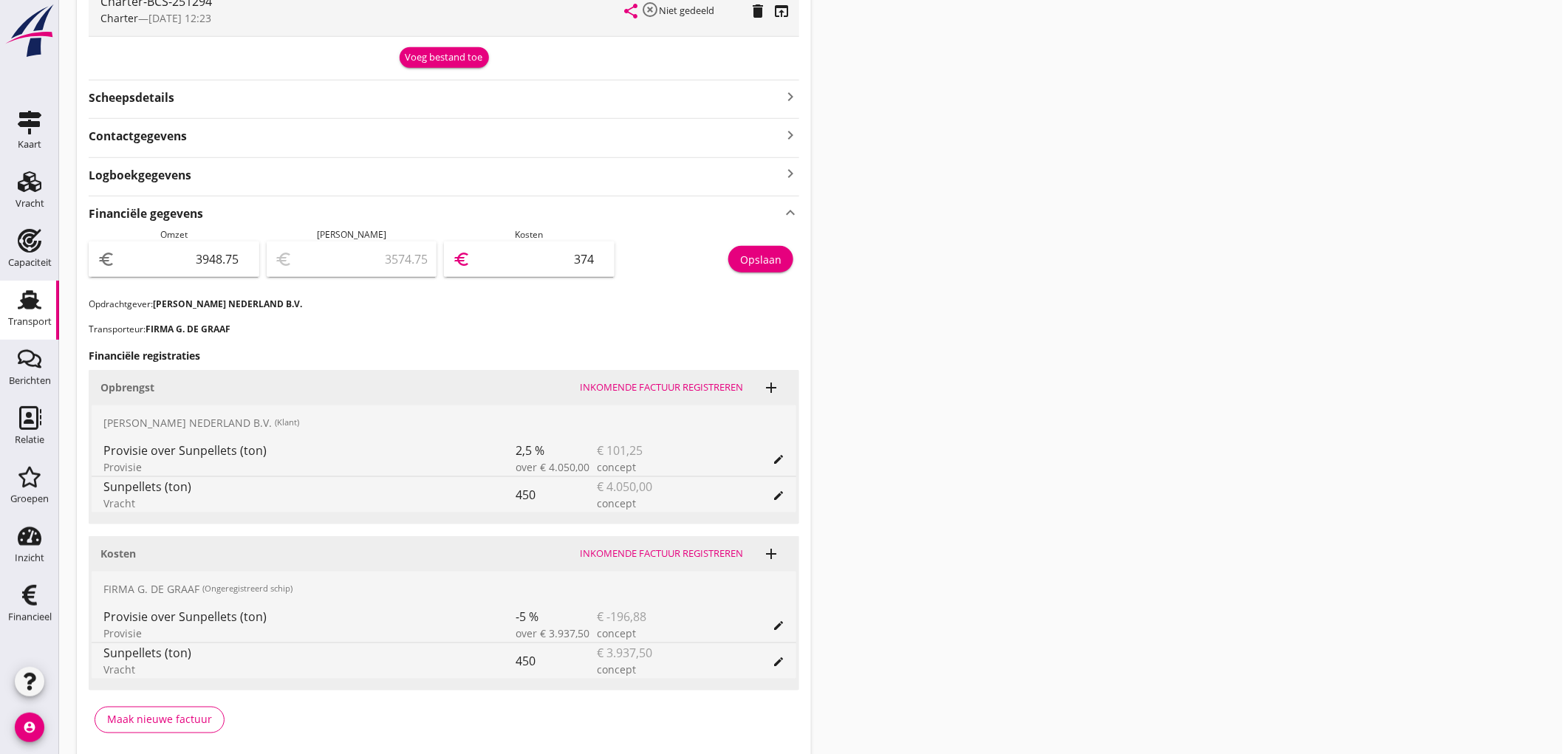
type input "3740"
type input "208.15"
type input "3740.6"
type input "208.13"
type input "3740.62"
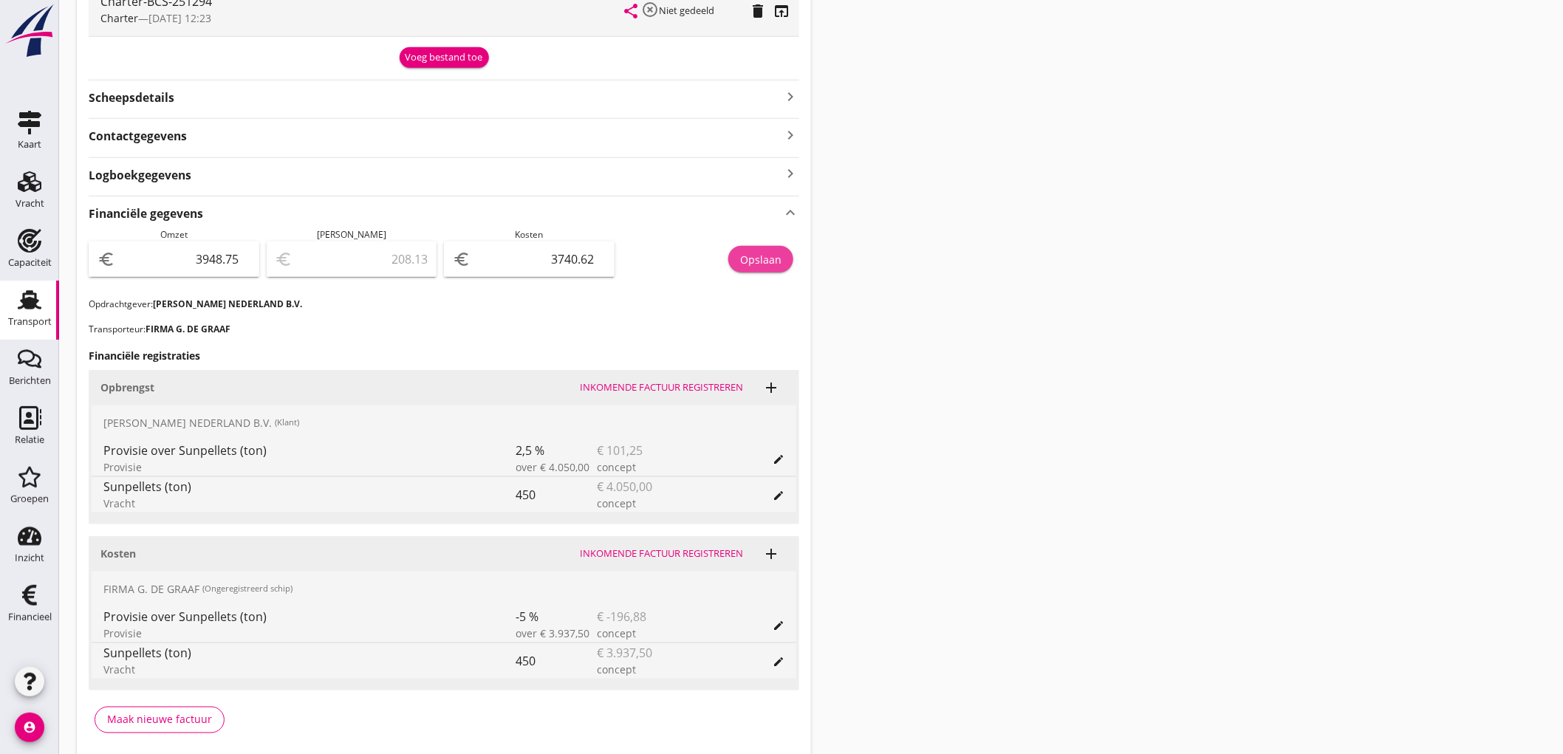
click at [780, 261] on div "Opslaan" at bounding box center [760, 260] width 41 height 16
click at [1, 318] on link "Transport Transport" at bounding box center [29, 310] width 59 height 59
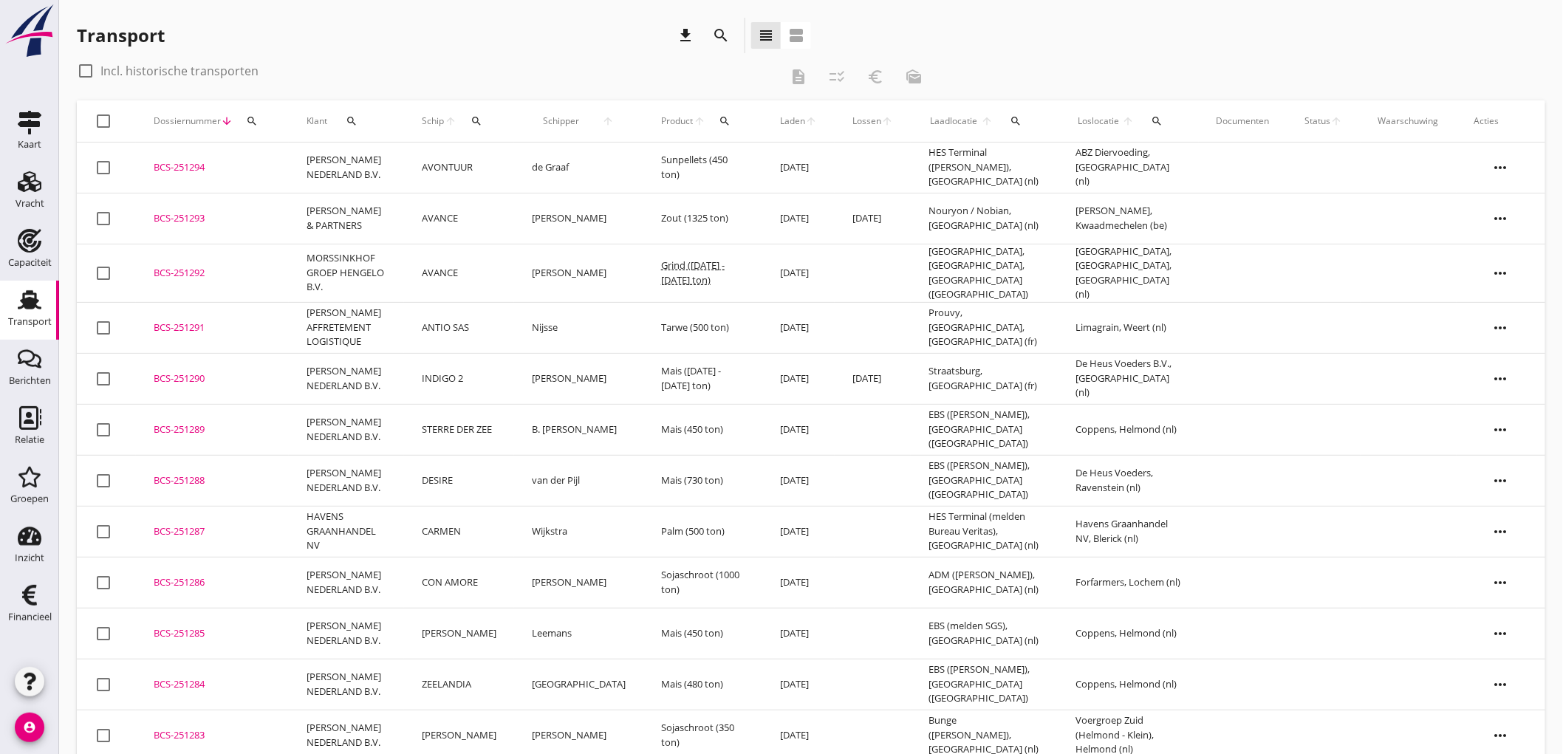
click at [486, 267] on td "AVANCE" at bounding box center [459, 273] width 110 height 58
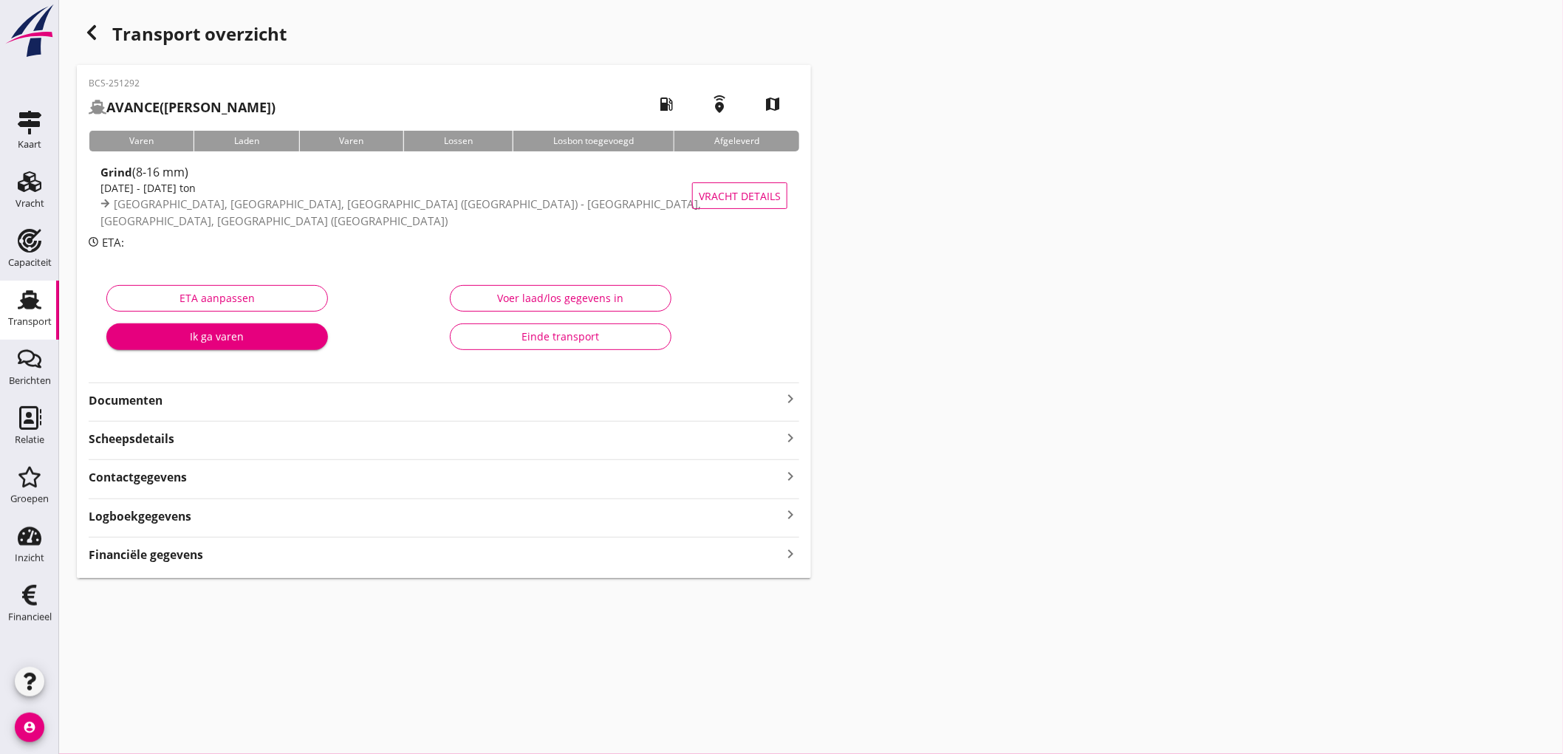
click at [196, 553] on strong "Financiële gegevens" at bounding box center [146, 555] width 114 height 17
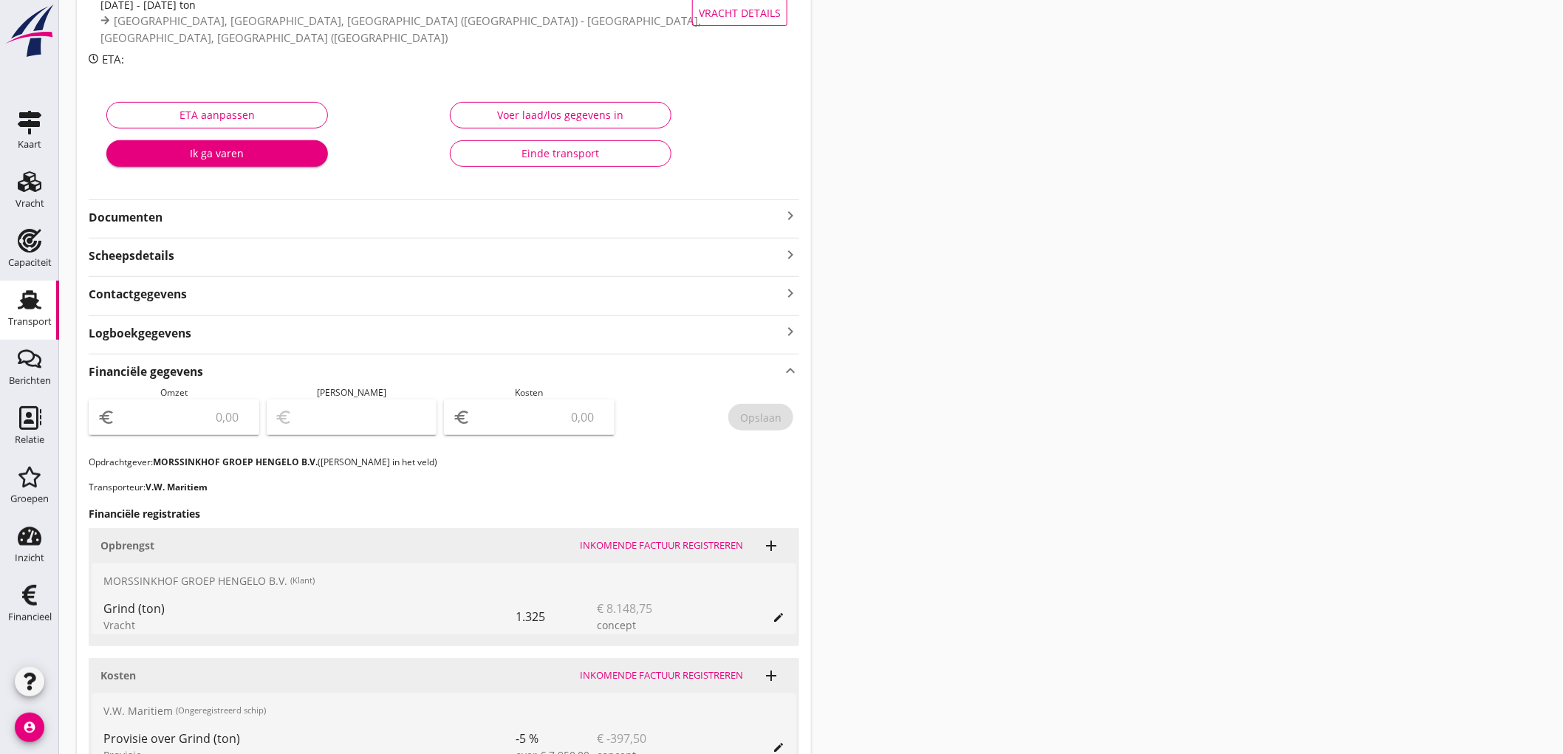
scroll to position [363, 0]
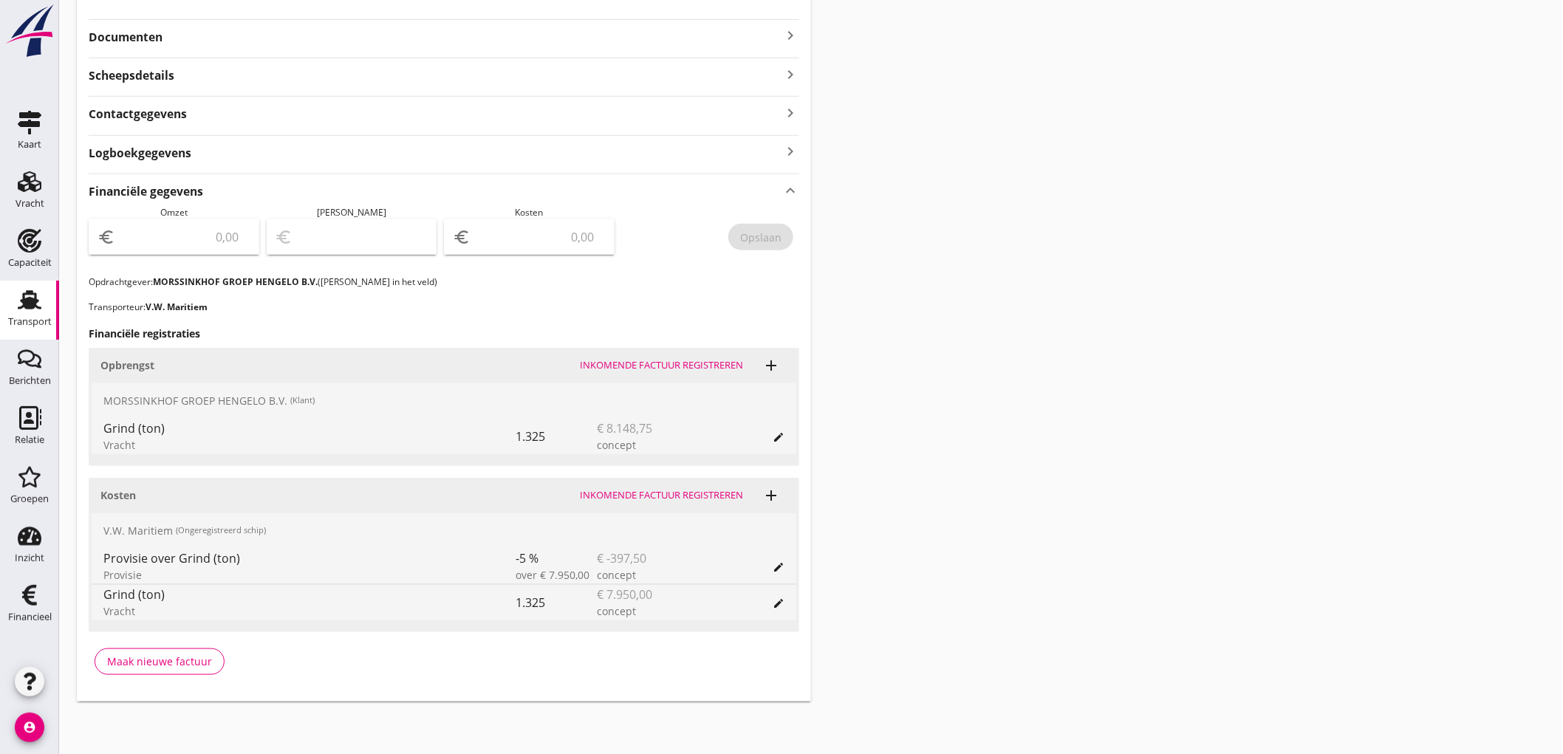
click at [172, 238] on input "number" at bounding box center [184, 237] width 132 height 24
type input "8148"
type input "8148.75"
type input "8141.75"
type input "7"
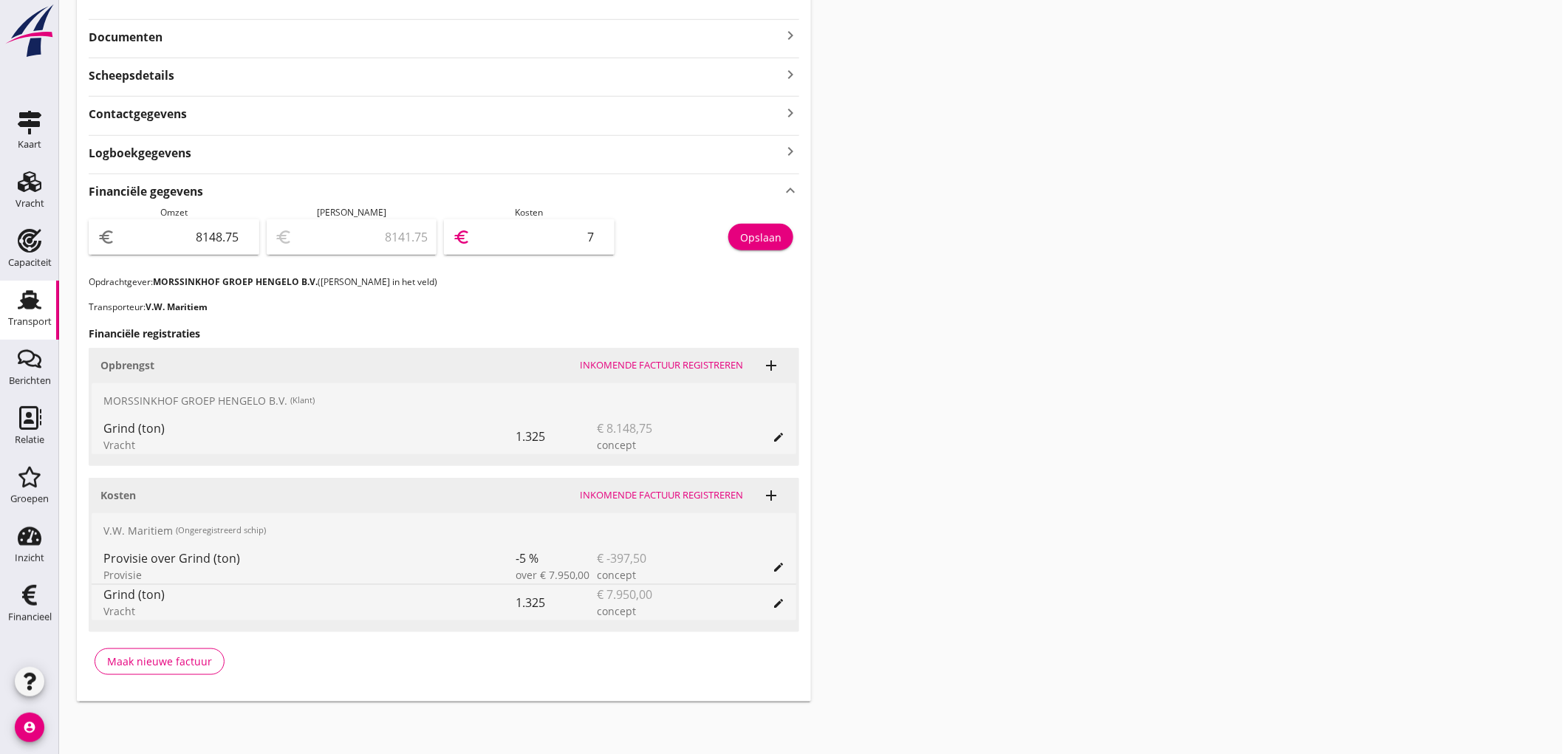
type input "8073.75"
type input "75"
type input "7393.75"
type input "755"
type input "596.75"
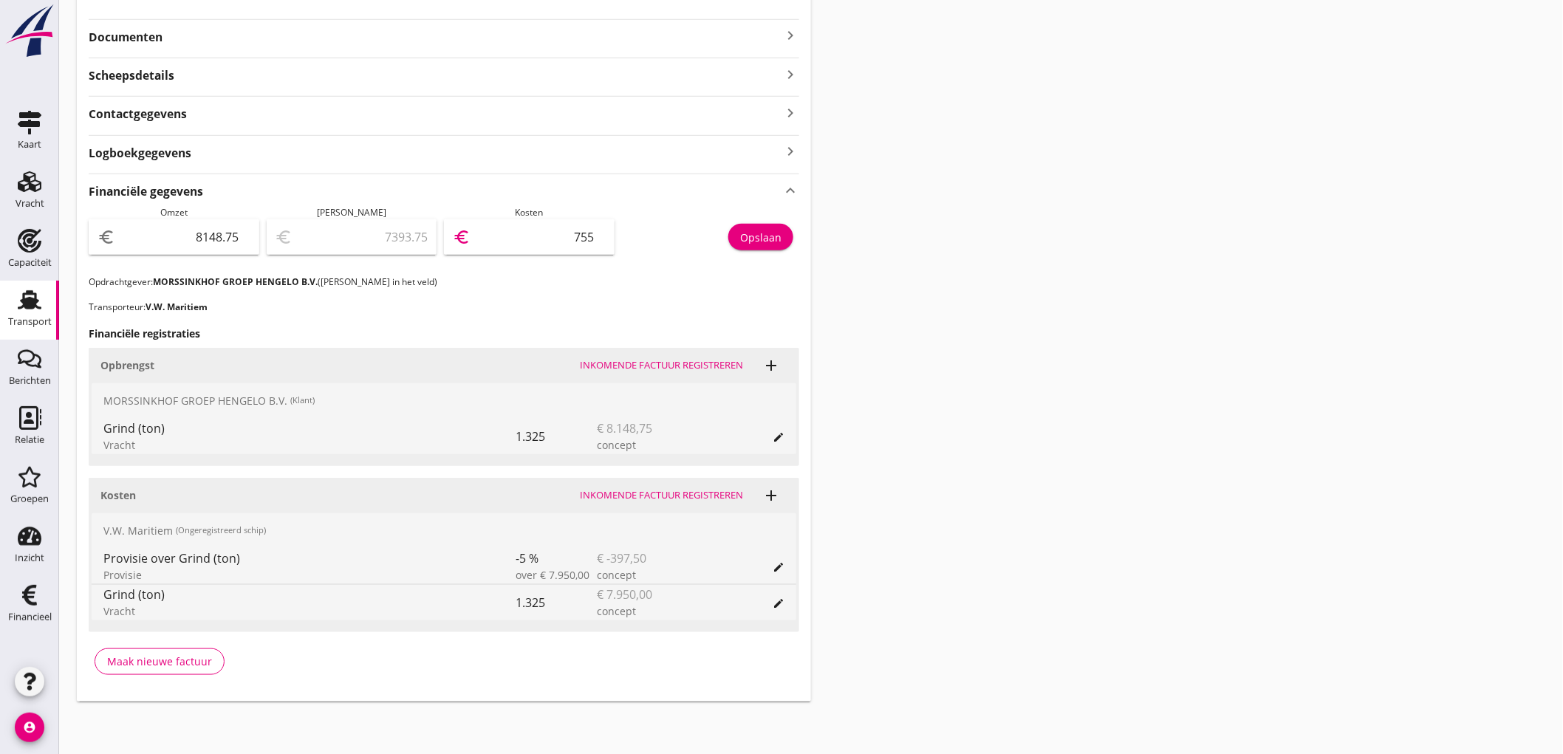
type input "7552"
type input "596.25"
type input "7552.50"
click at [768, 248] on button "Opslaan" at bounding box center [760, 237] width 65 height 27
click at [23, 306] on use at bounding box center [30, 299] width 24 height 19
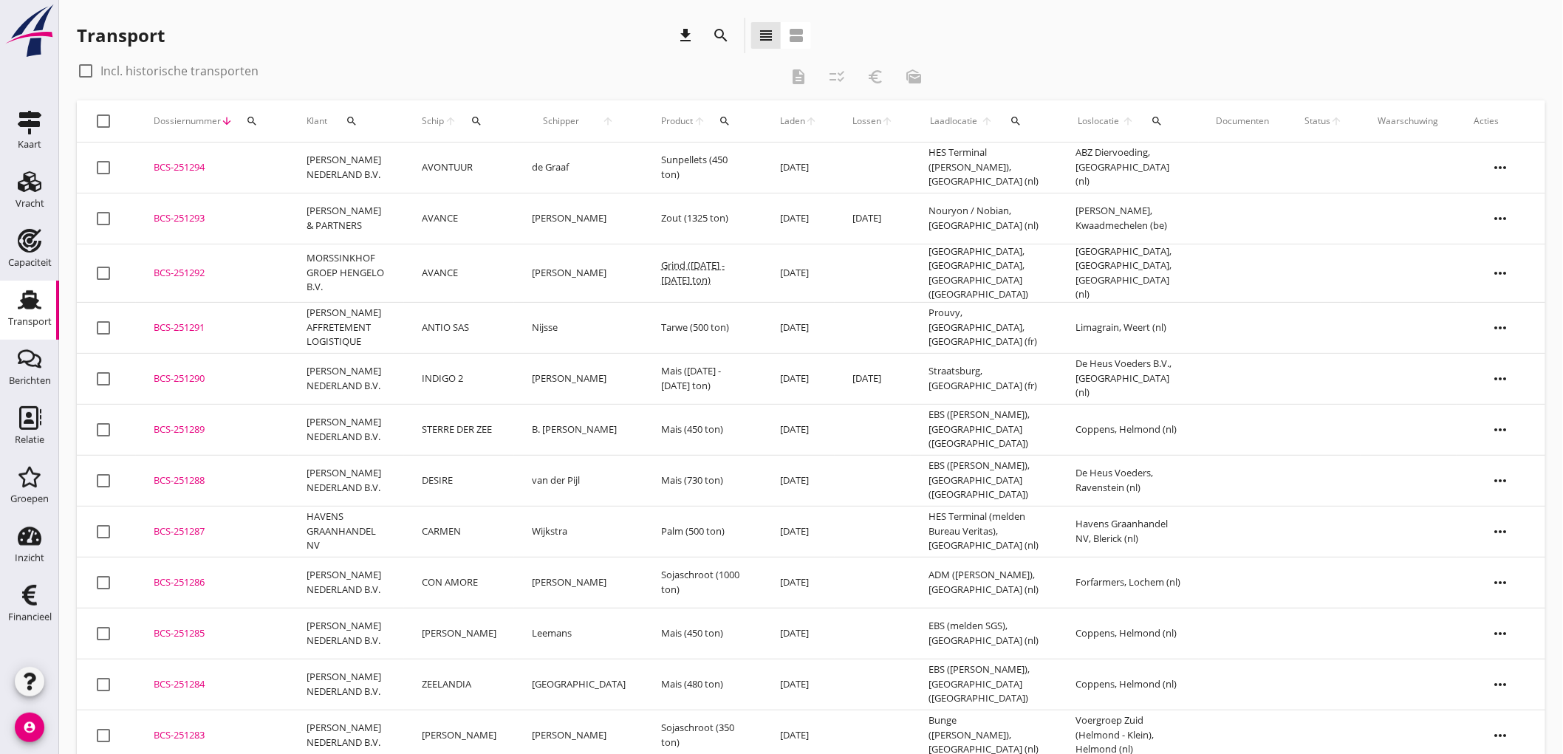
click at [399, 217] on td "LUBBERS & PARTNERS" at bounding box center [346, 218] width 115 height 51
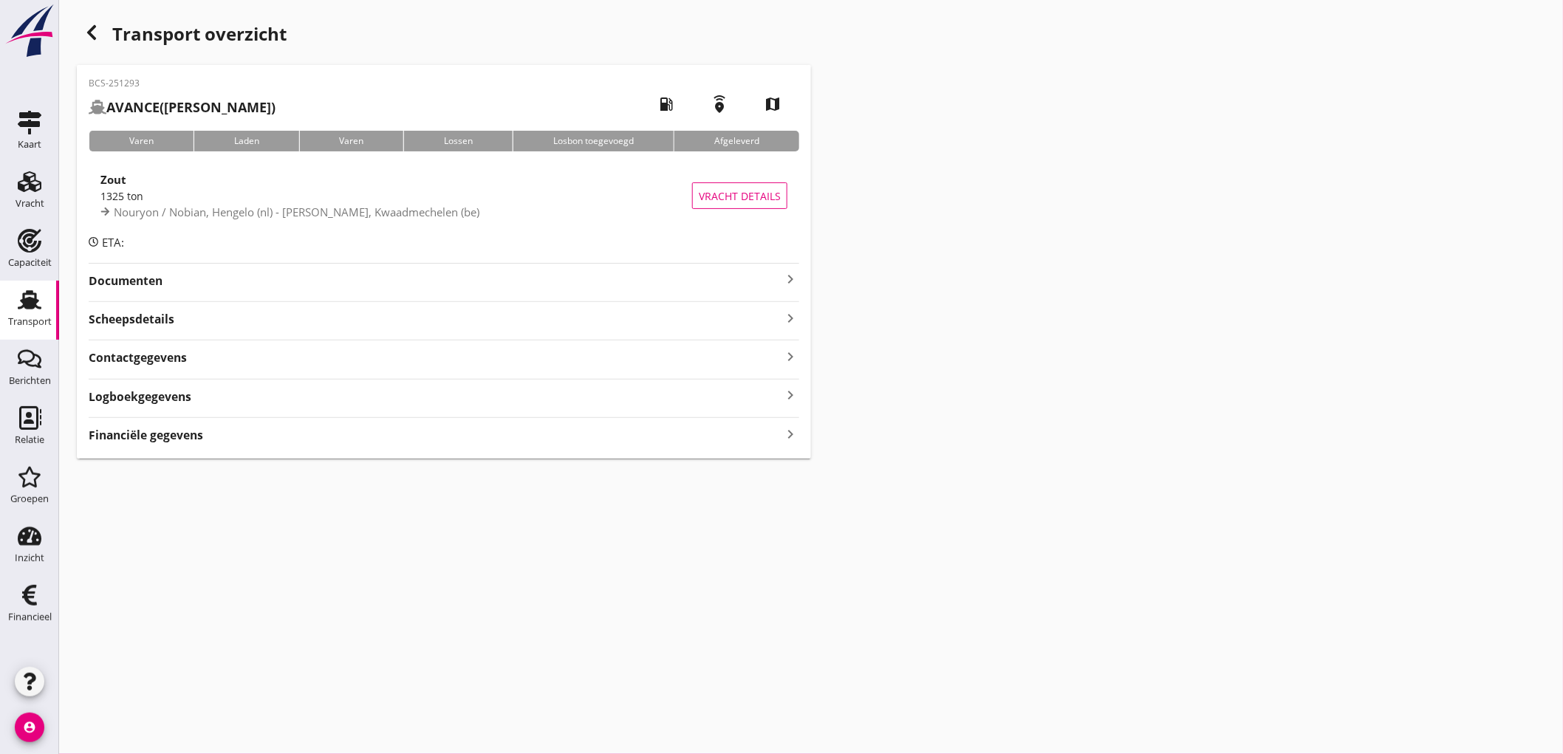
click at [175, 328] on div "Scheepsdetails keyboard_arrow_right" at bounding box center [444, 318] width 711 height 20
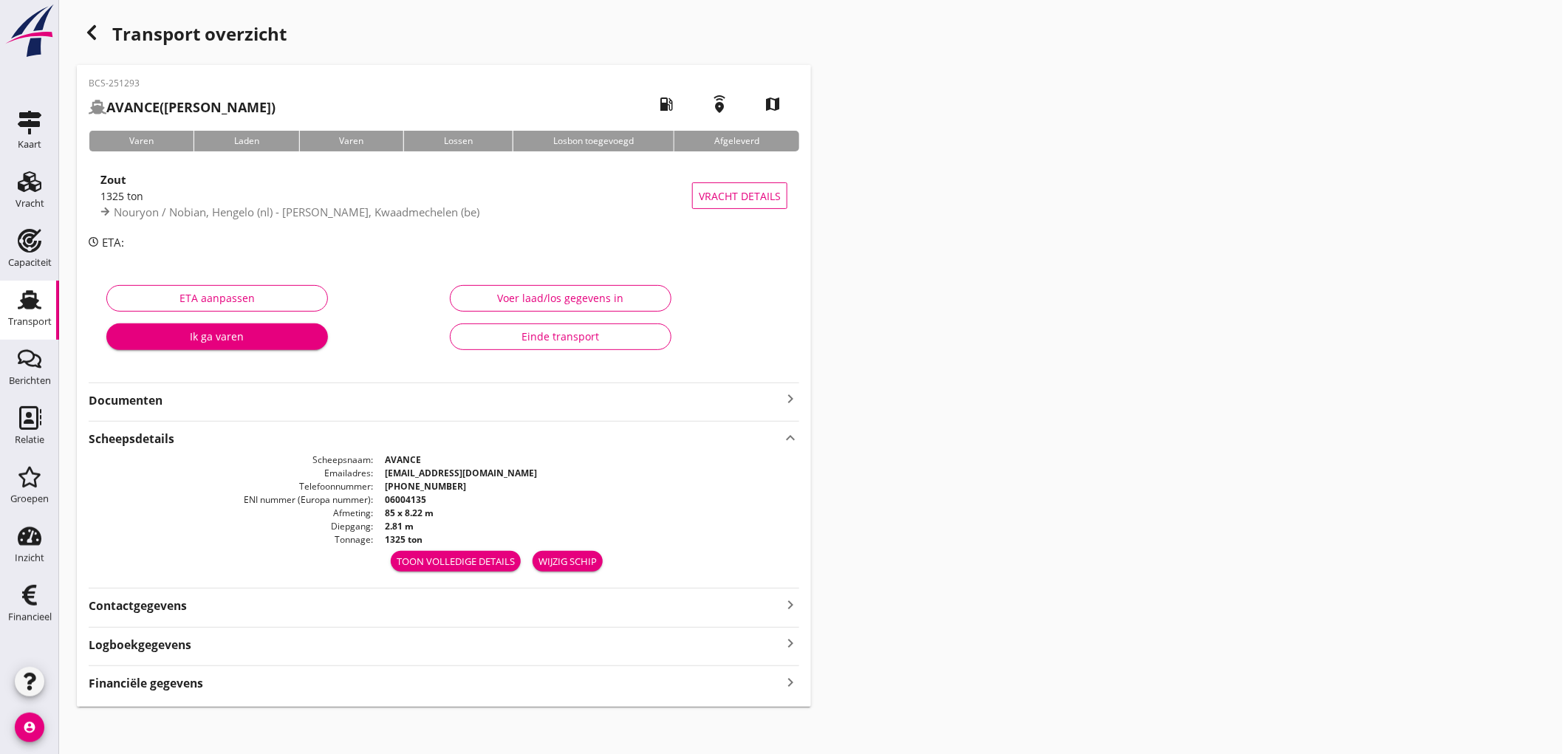
drag, startPoint x: 173, startPoint y: 684, endPoint x: 180, endPoint y: 615, distance: 69.8
click at [168, 682] on strong "Financiële gegevens" at bounding box center [146, 683] width 114 height 17
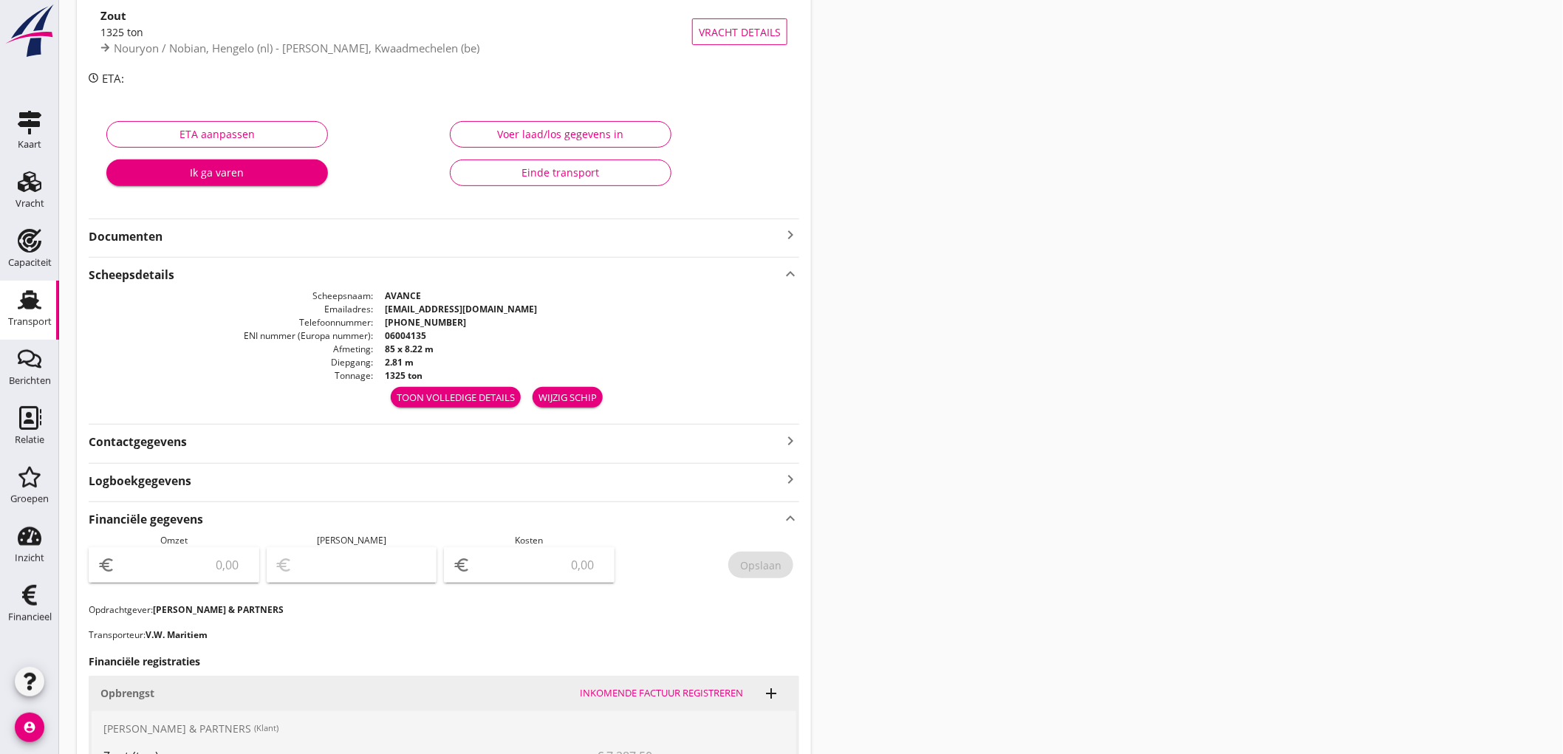
scroll to position [492, 0]
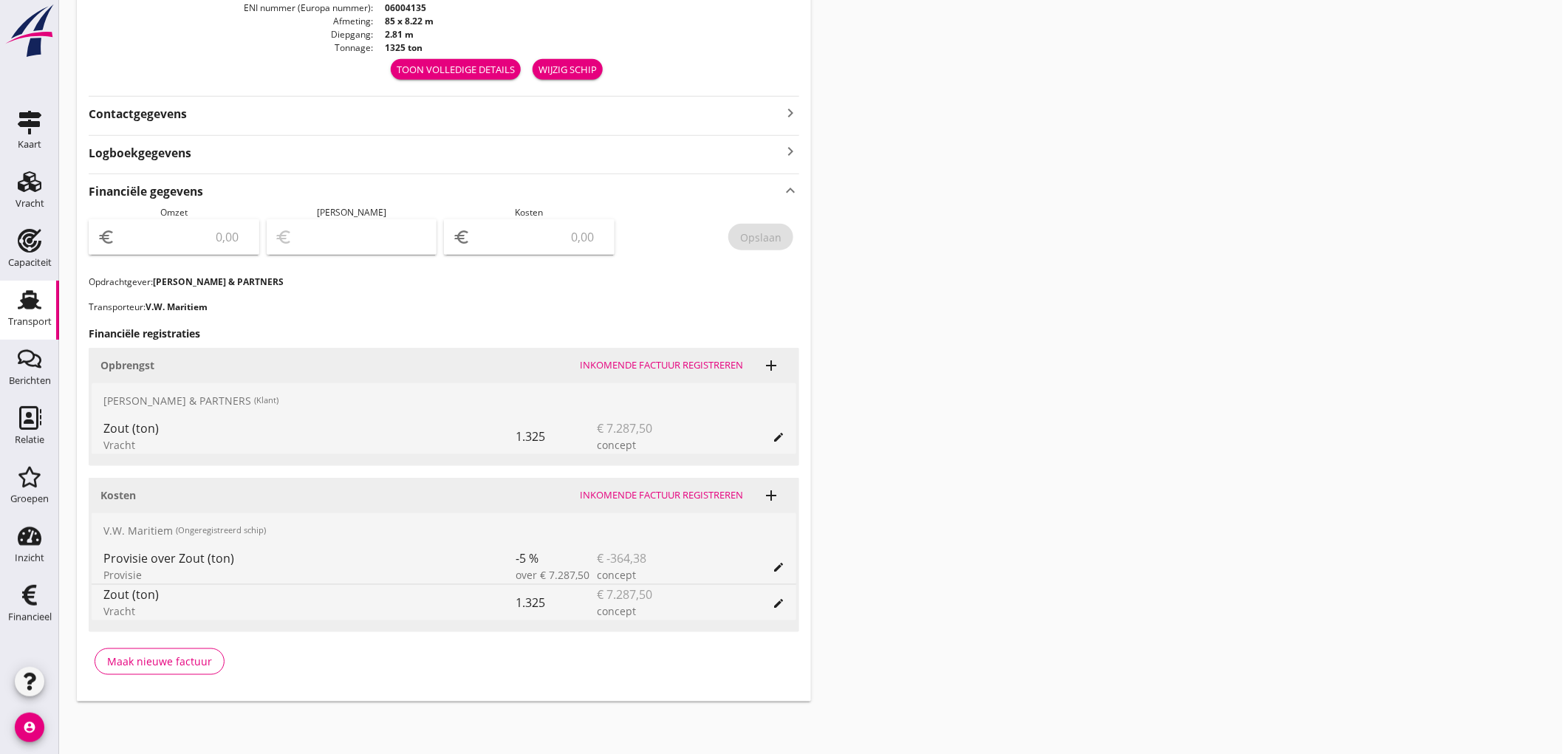
click at [219, 238] on input "number" at bounding box center [184, 237] width 132 height 24
type input "7287"
type input "7287.50"
type input "7281.50"
type input "6"
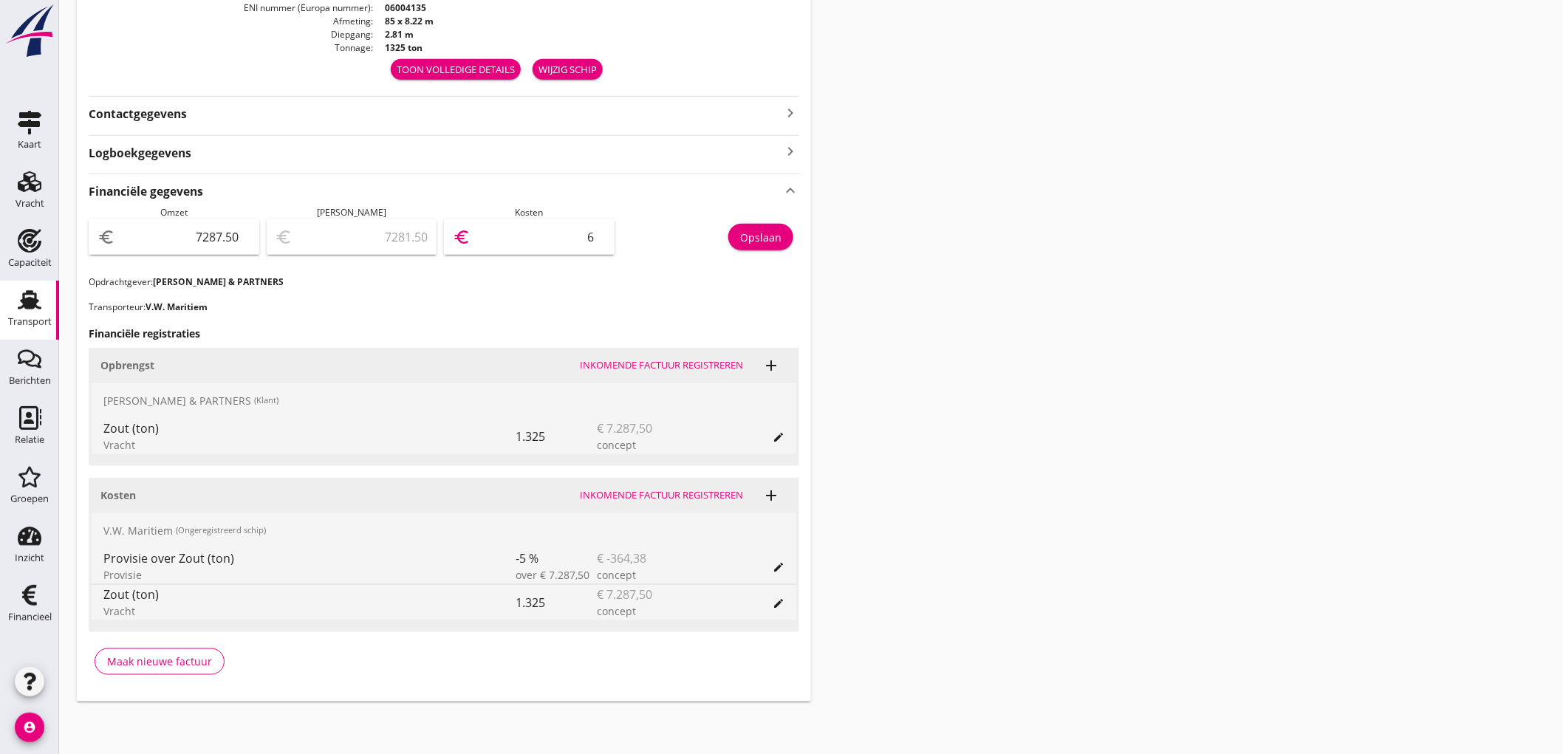
type input "7218.50"
type input "69"
type input "6595.50"
type input "692"
type input "364.50"
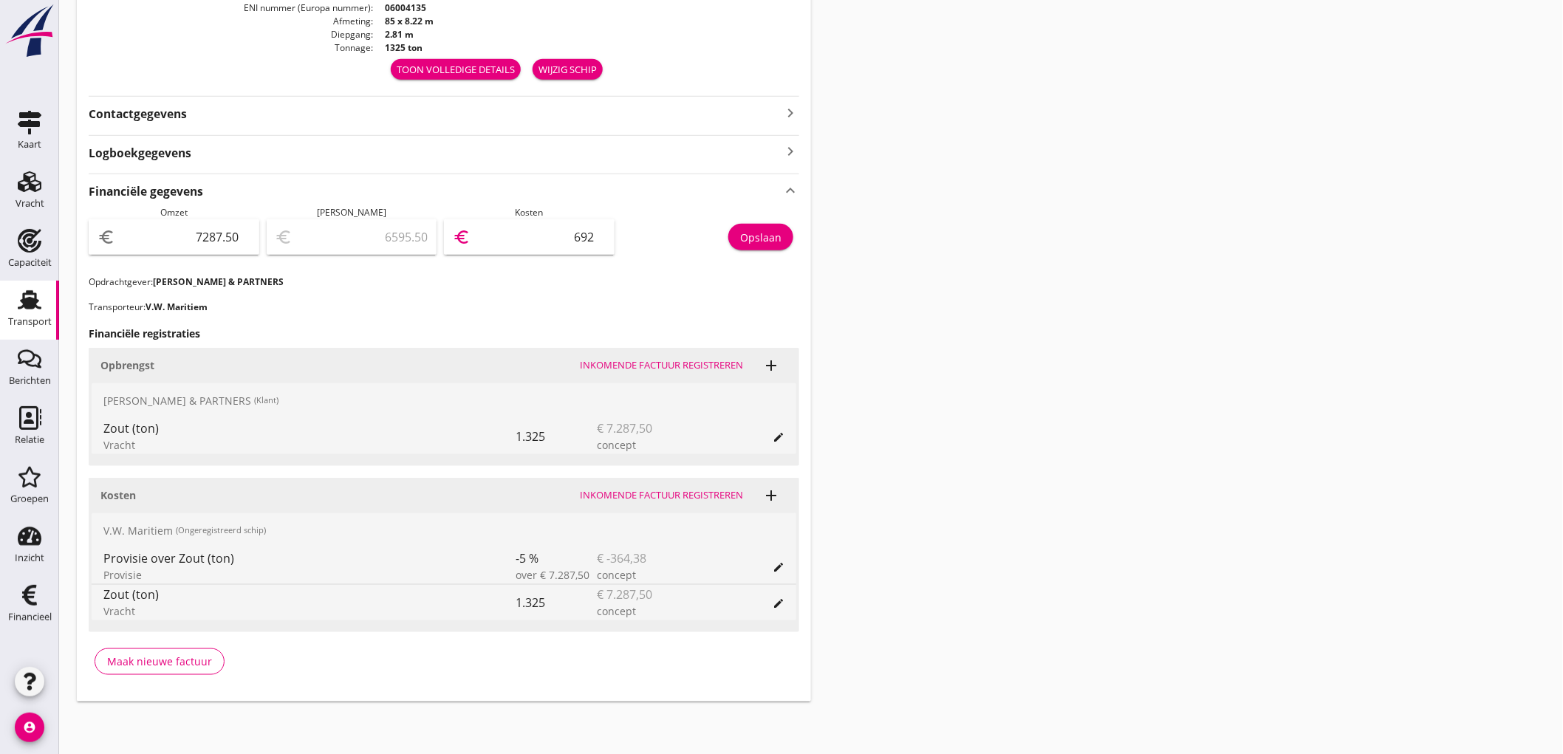
type input "6923"
type input "364.40"
type input "6923.1"
type input "364.38"
type input "6923.12"
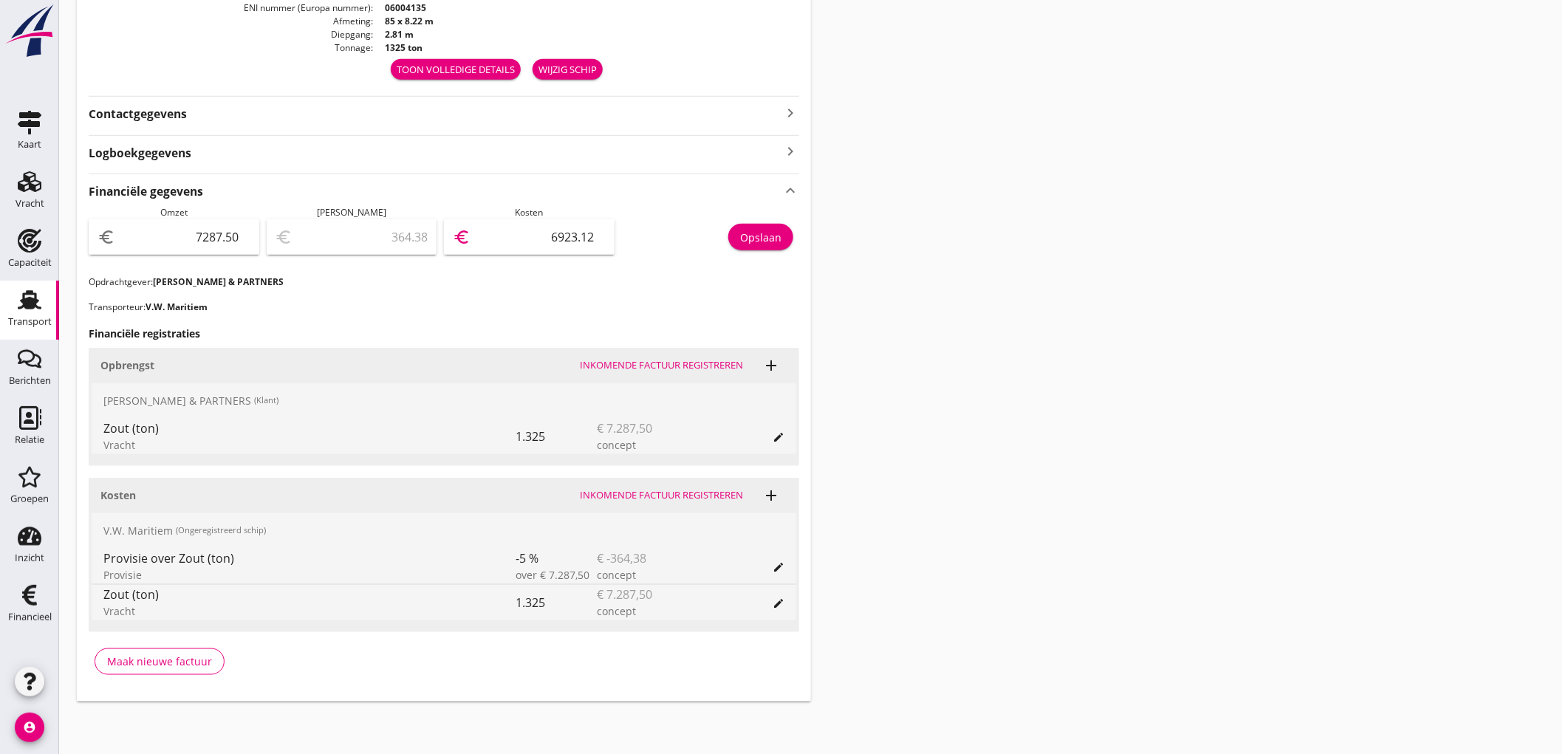
click at [779, 242] on div "Opslaan" at bounding box center [760, 238] width 41 height 16
click at [4, 313] on link "Transport Transport" at bounding box center [29, 310] width 59 height 59
